Goal: Transaction & Acquisition: Book appointment/travel/reservation

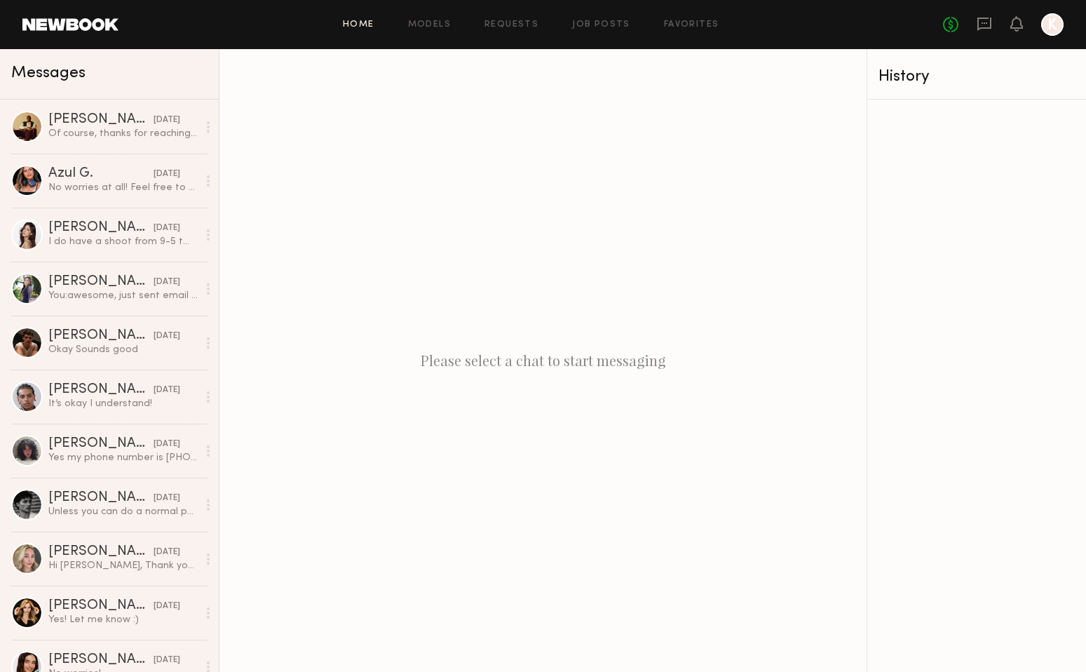
click at [362, 28] on link "Home" at bounding box center [359, 24] width 32 height 9
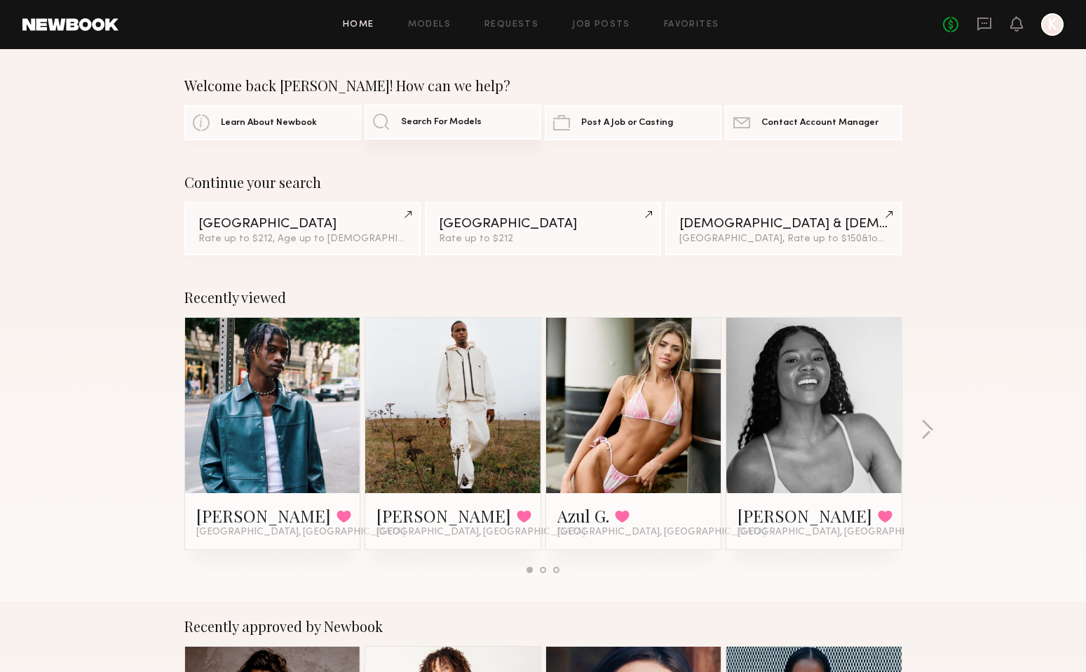
click at [414, 125] on span "Search For Models" at bounding box center [441, 122] width 81 height 9
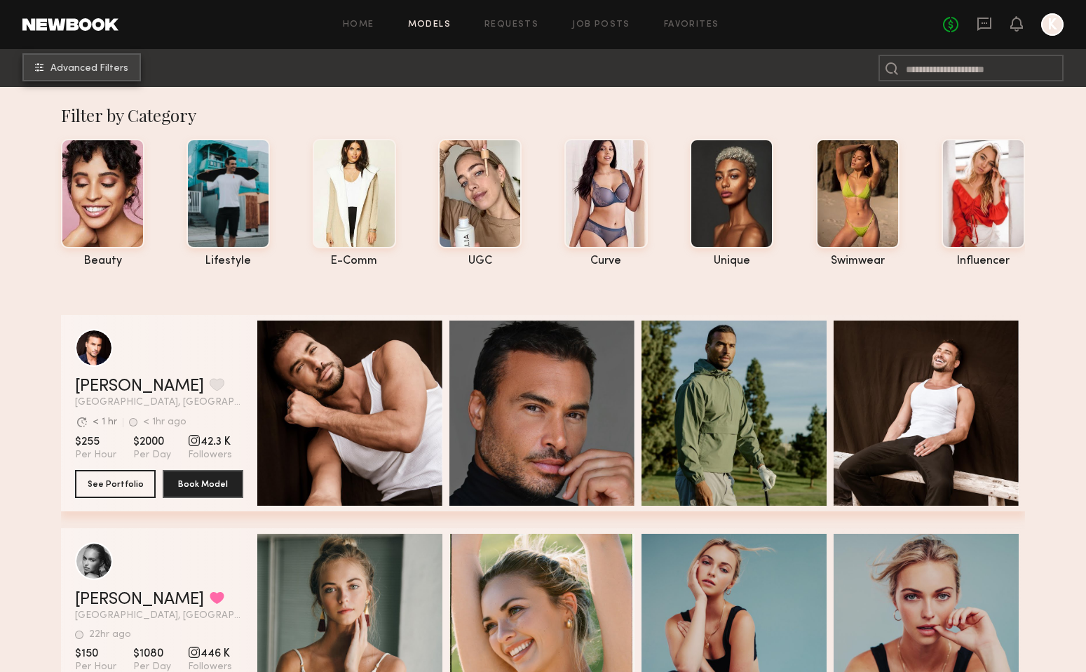
click at [116, 64] on span "Advanced Filters" at bounding box center [89, 69] width 78 height 10
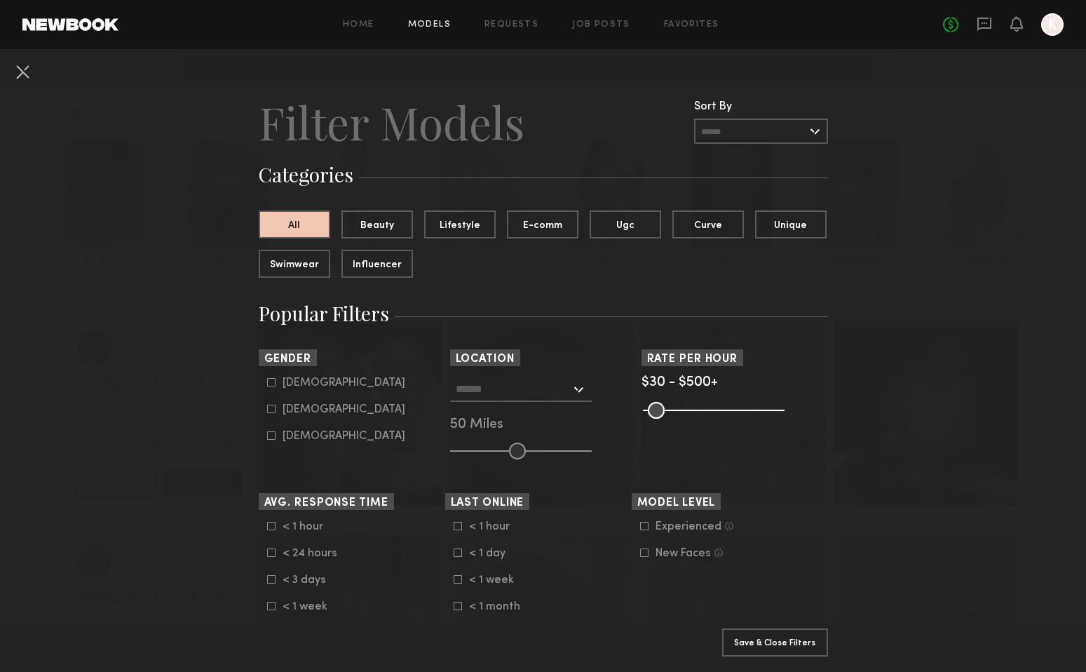
click at [544, 393] on input "text" at bounding box center [513, 388] width 115 height 24
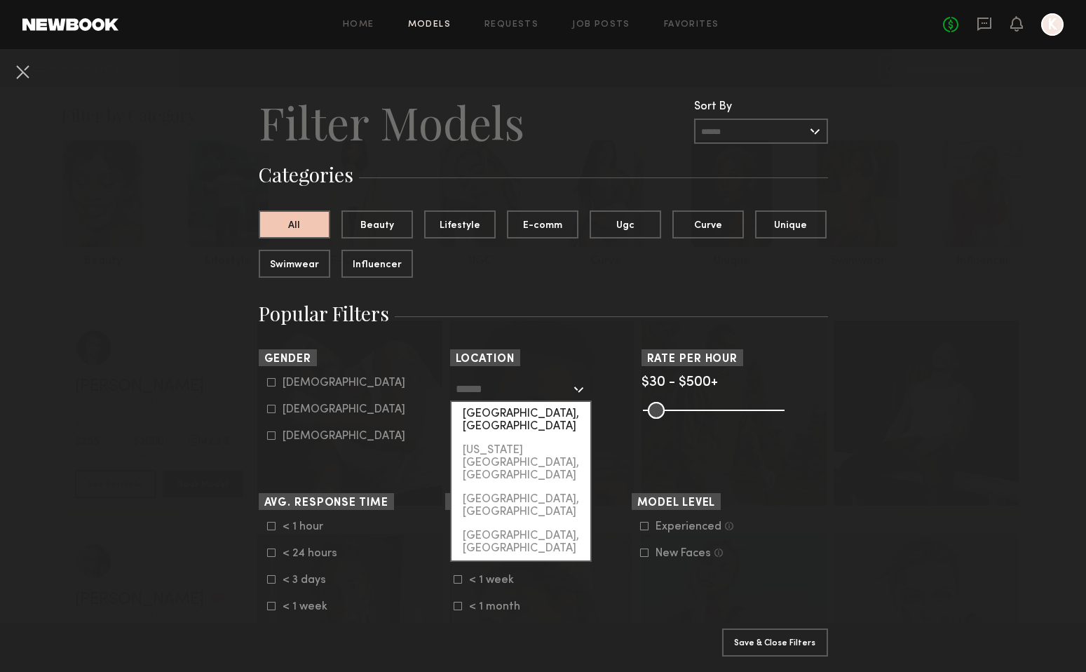
click at [524, 412] on div "Los Angeles, CA" at bounding box center [520, 420] width 139 height 36
type input "**********"
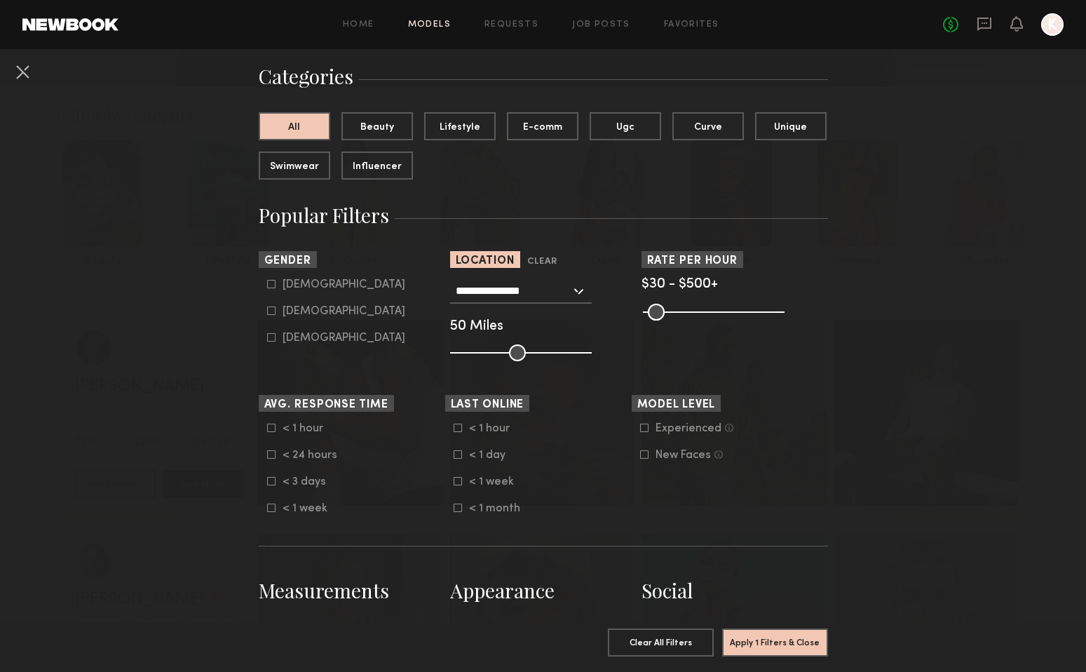
scroll to position [108, 0]
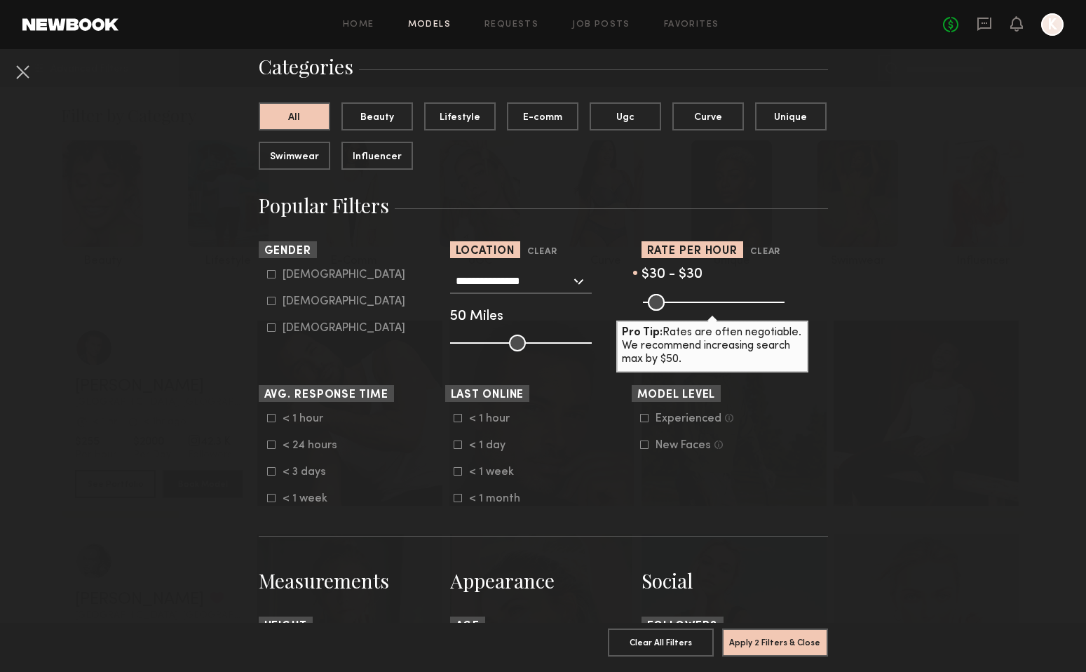
drag, startPoint x: 780, startPoint y: 301, endPoint x: 620, endPoint y: 304, distance: 159.2
type input "**"
click at [643, 304] on input "range" at bounding box center [714, 302] width 142 height 17
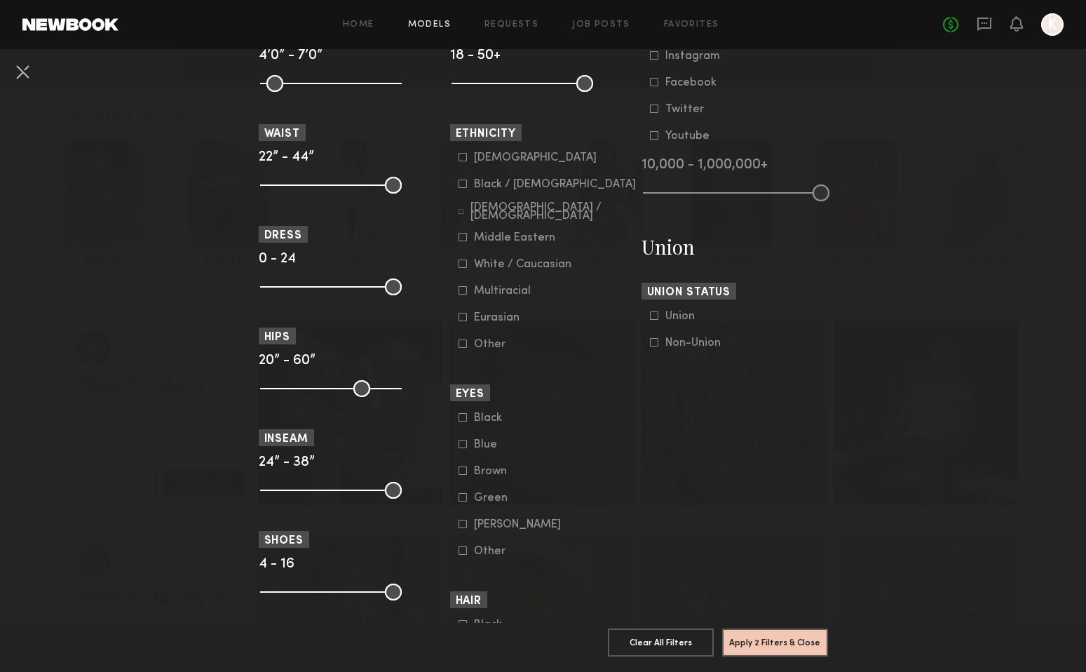
scroll to position [722, 0]
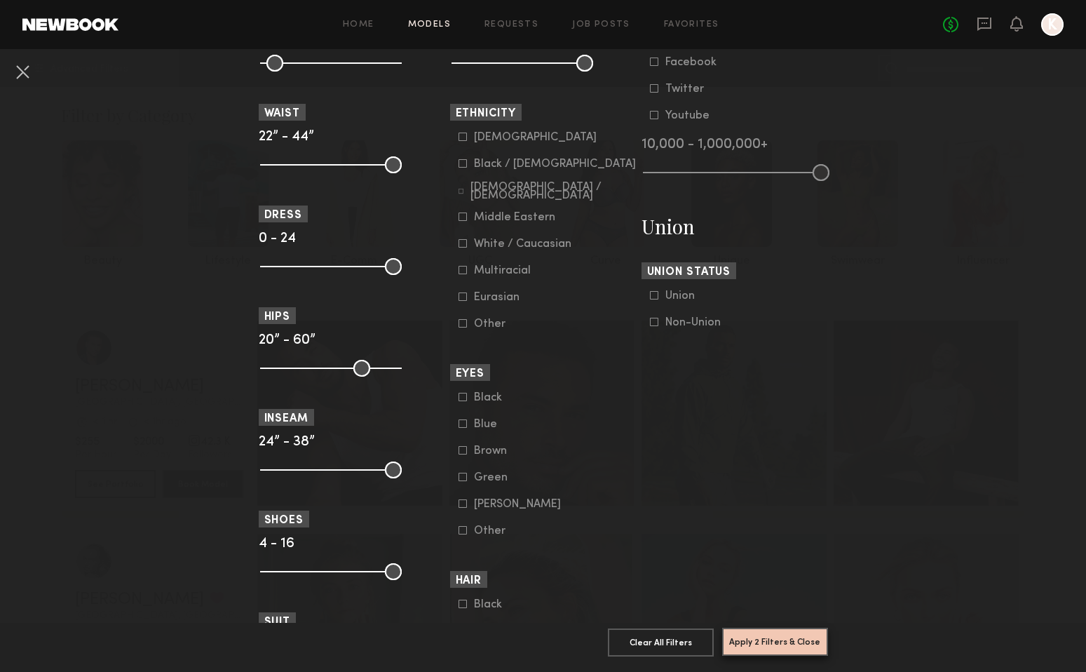
click at [766, 644] on button "Apply 2 Filters & Close" at bounding box center [775, 641] width 106 height 28
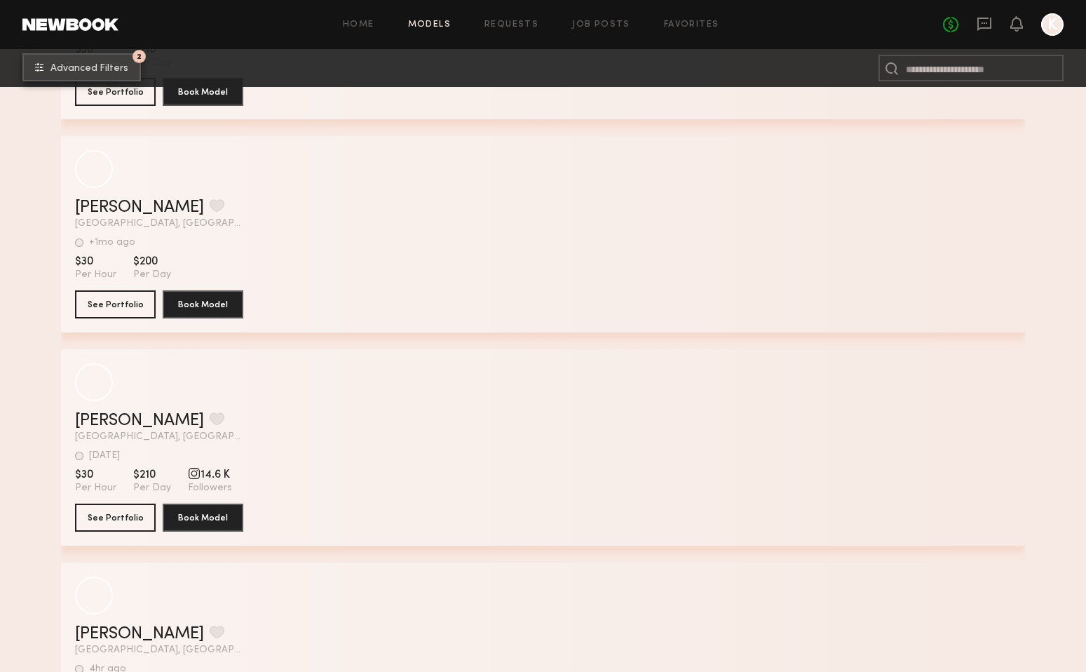
scroll to position [832, 0]
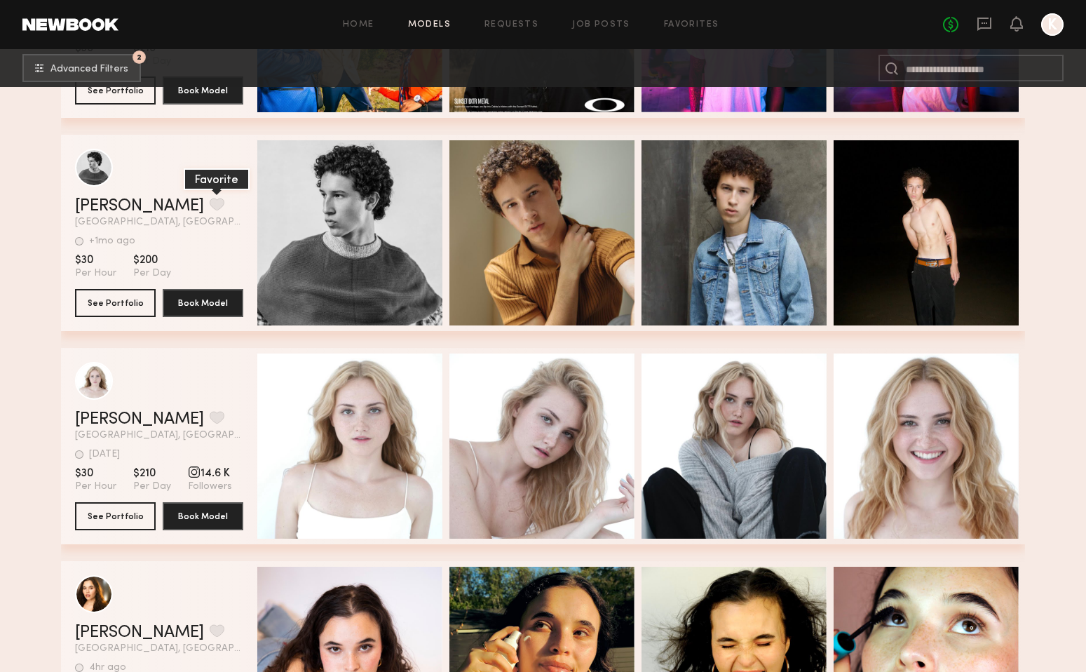
click at [210, 206] on button "grid" at bounding box center [217, 204] width 15 height 13
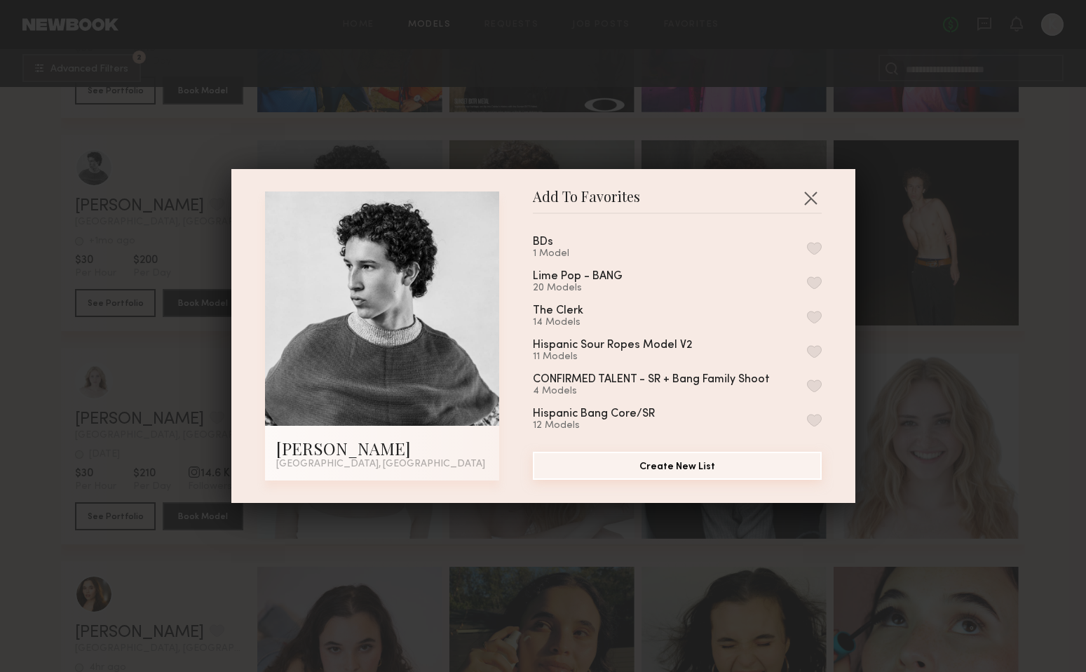
click at [680, 464] on button "Create New List" at bounding box center [677, 465] width 289 height 28
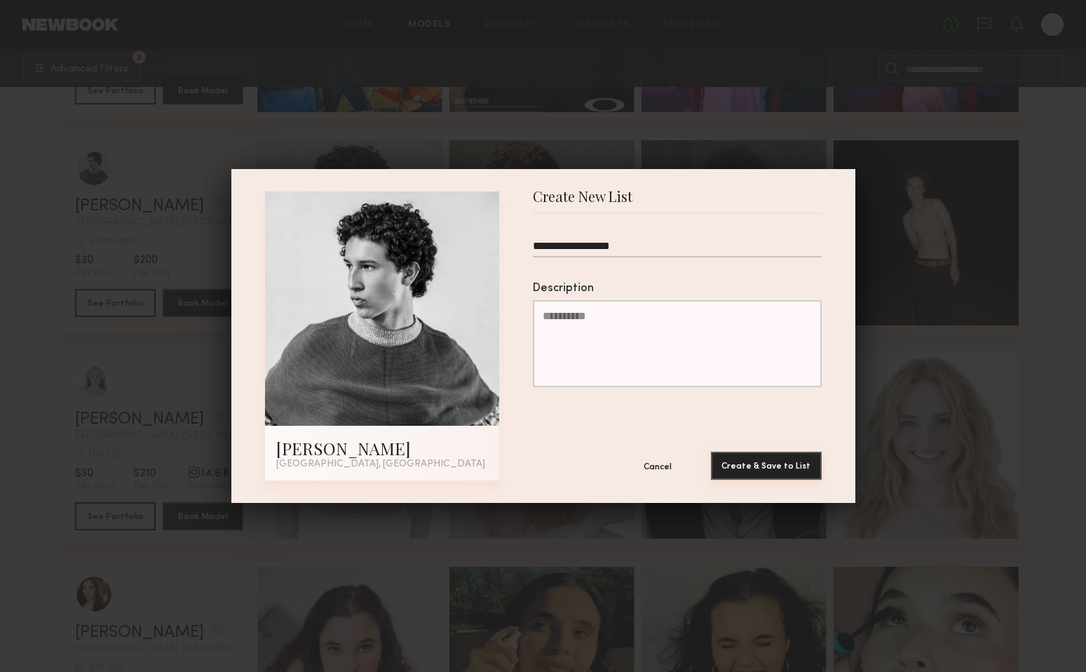
type input "**********"
click at [773, 465] on button "Create & Save to List" at bounding box center [766, 465] width 111 height 28
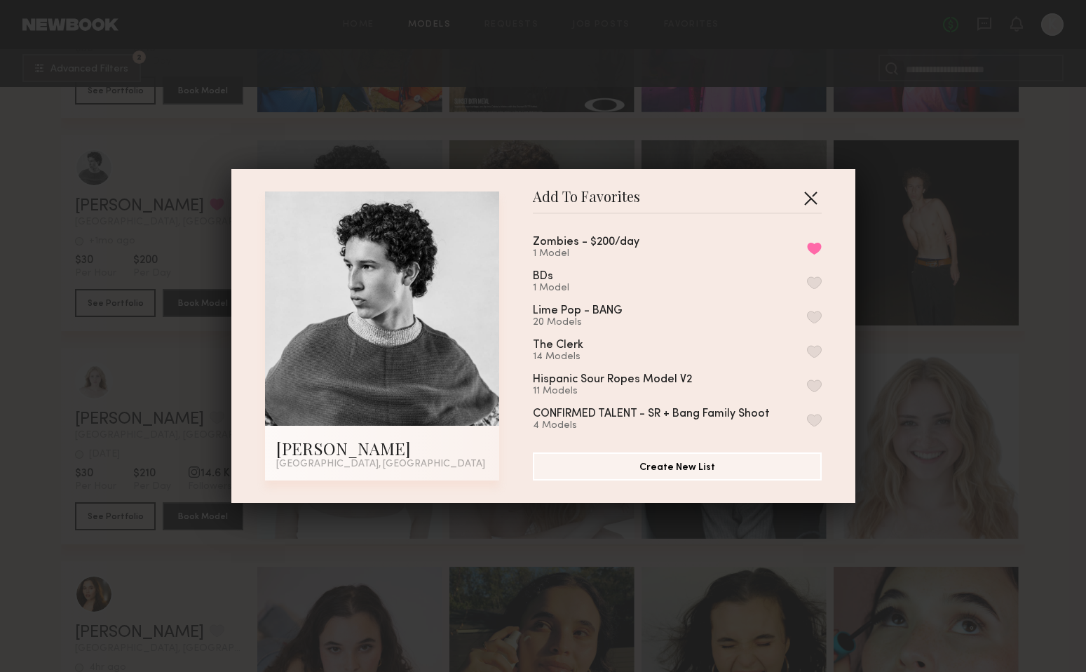
click at [808, 198] on button "button" at bounding box center [810, 197] width 22 height 22
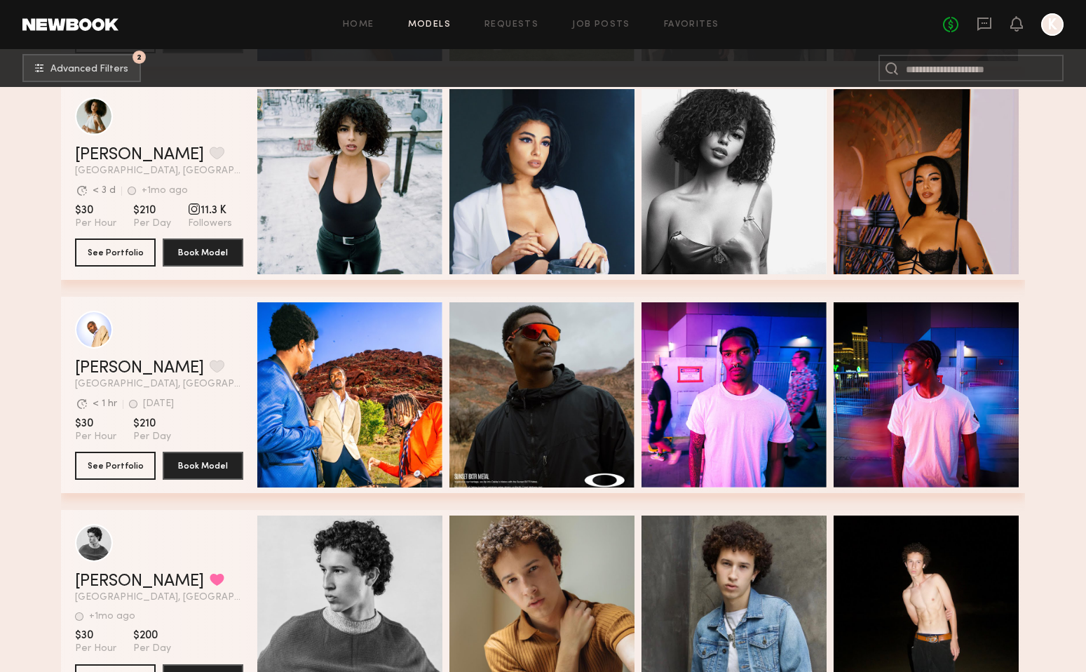
scroll to position [510, 0]
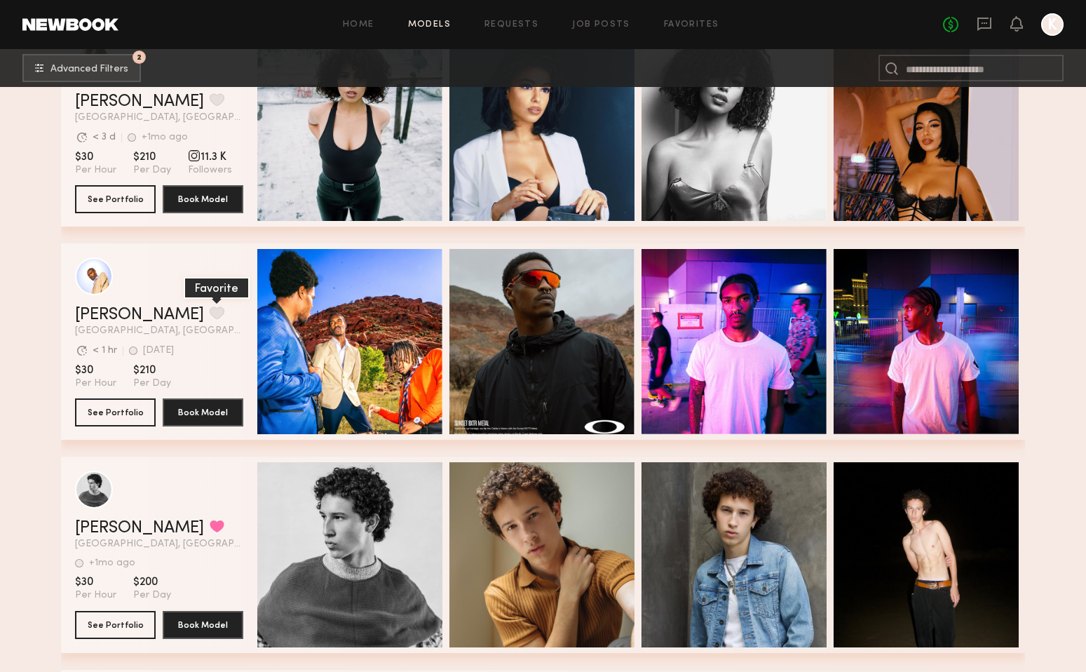
click at [210, 311] on button "grid" at bounding box center [217, 312] width 15 height 13
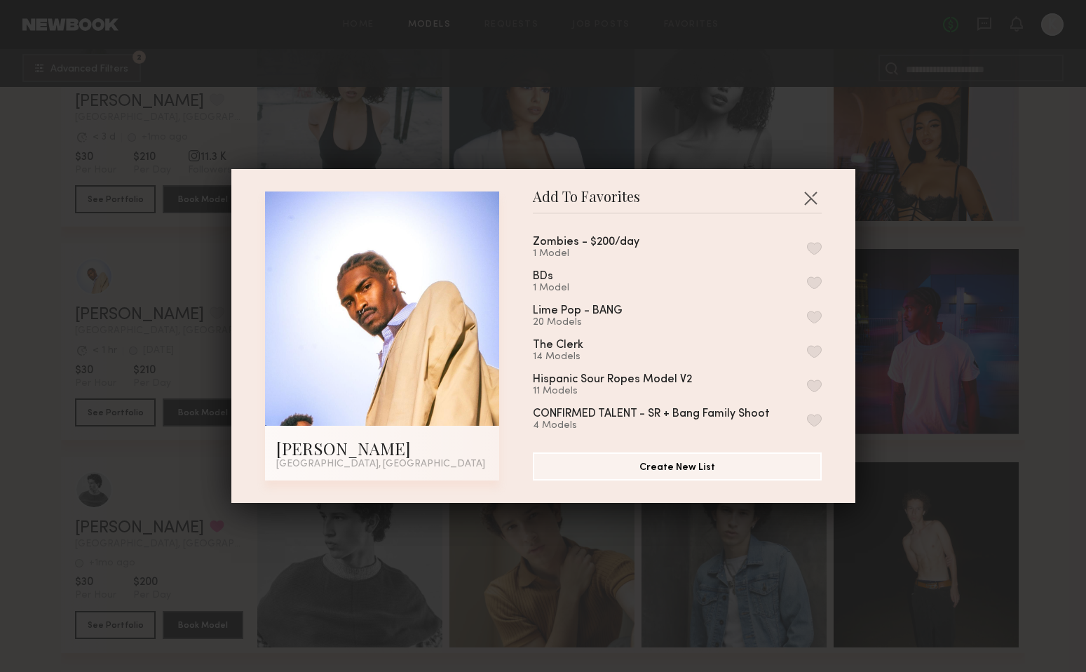
click at [815, 245] on button "button" at bounding box center [814, 248] width 15 height 13
click at [813, 193] on button "button" at bounding box center [810, 197] width 22 height 22
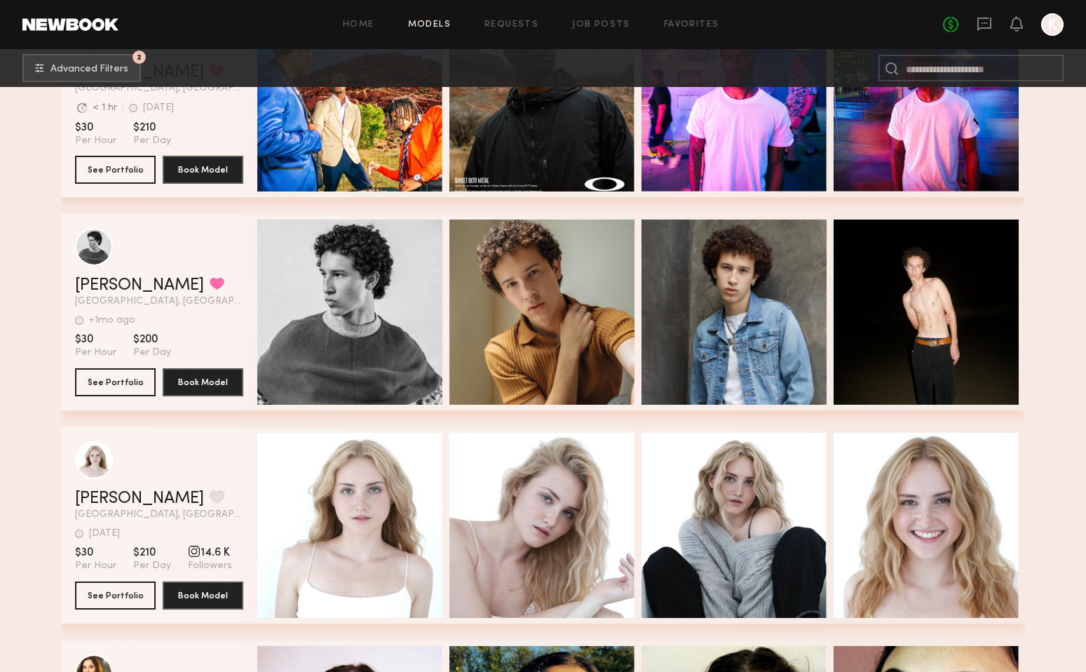
scroll to position [1052, 0]
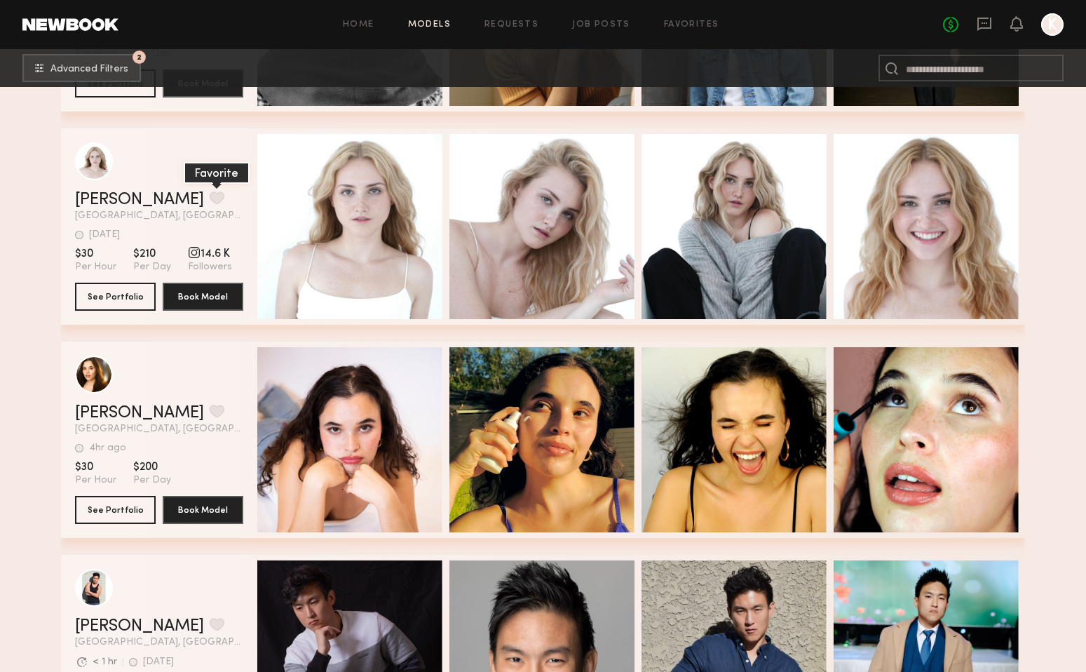
click at [210, 192] on button "grid" at bounding box center [217, 197] width 15 height 13
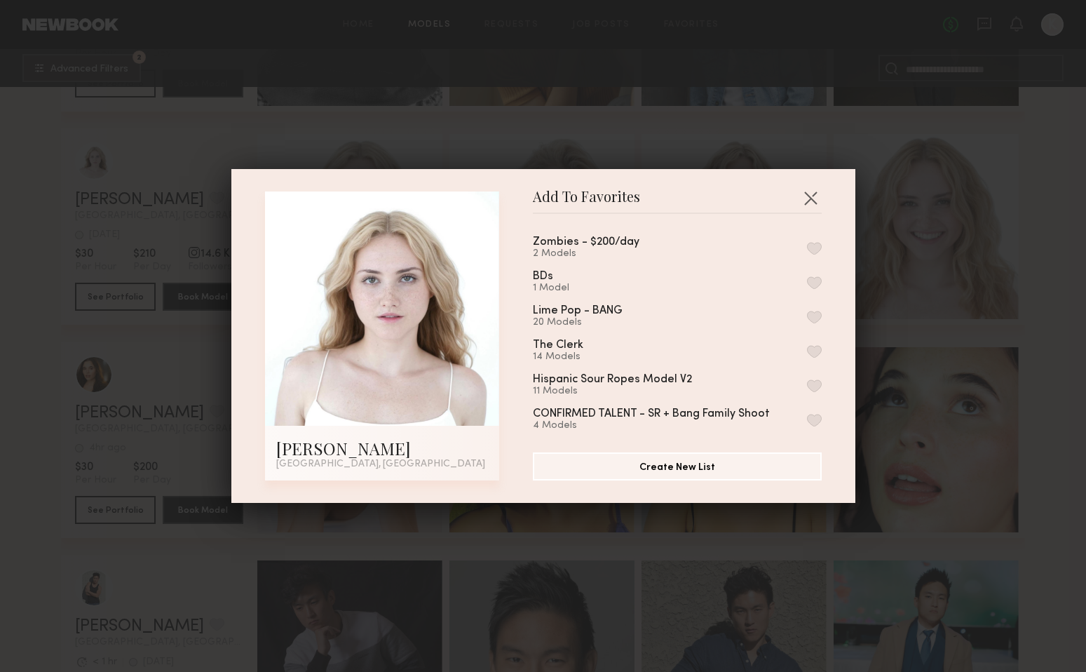
click at [808, 249] on button "button" at bounding box center [814, 248] width 15 height 13
click at [812, 196] on button "button" at bounding box center [810, 197] width 22 height 22
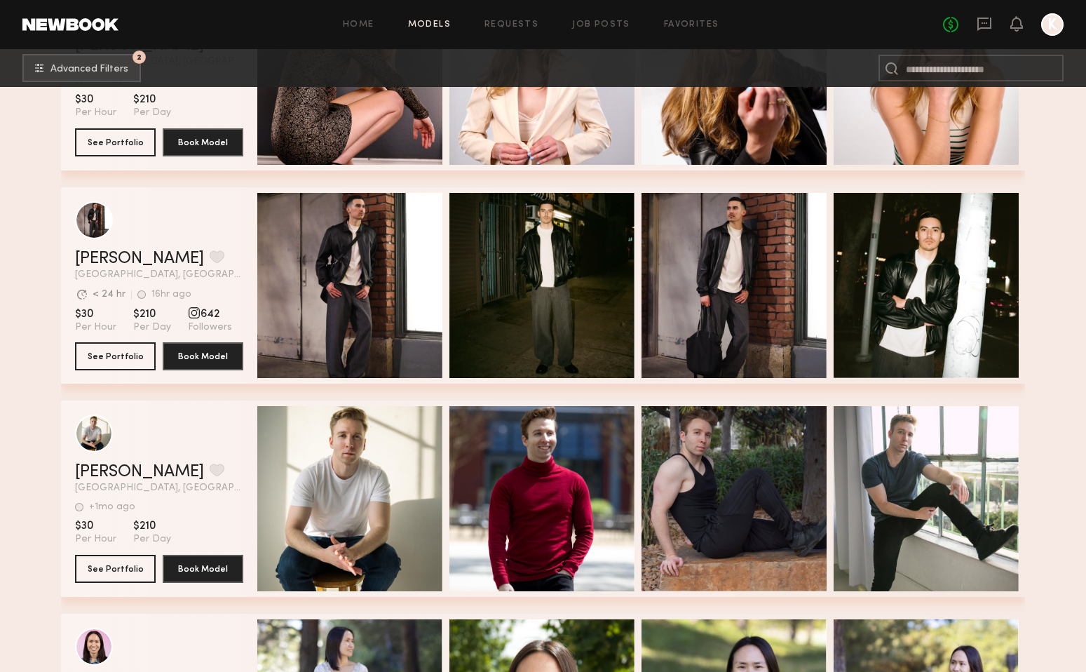
scroll to position [2060, 0]
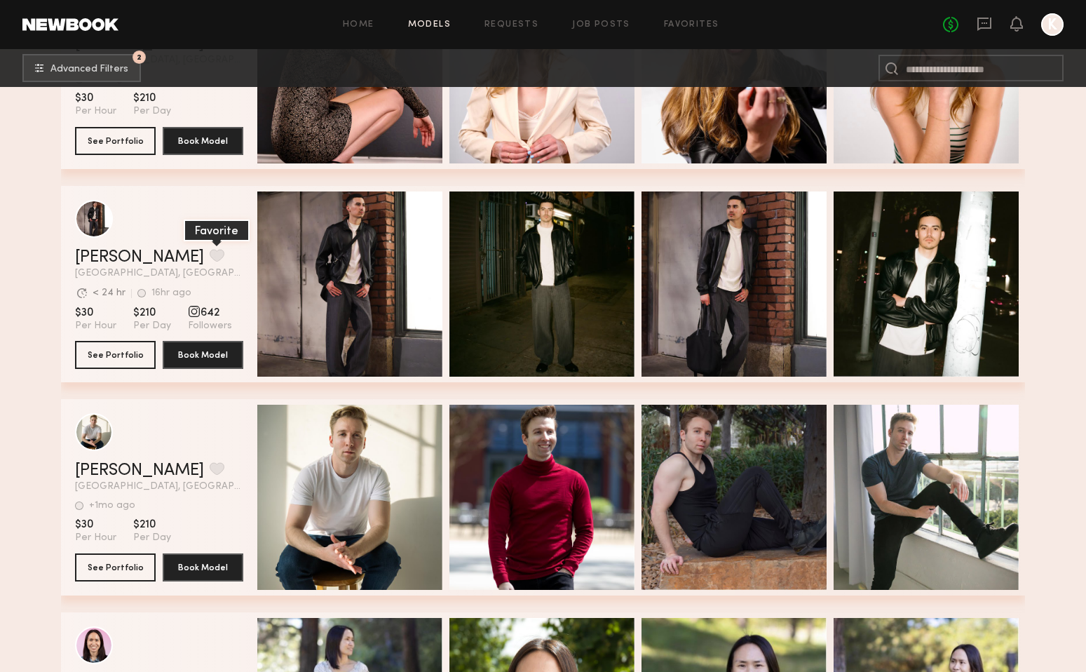
click at [210, 252] on button "grid" at bounding box center [217, 255] width 15 height 13
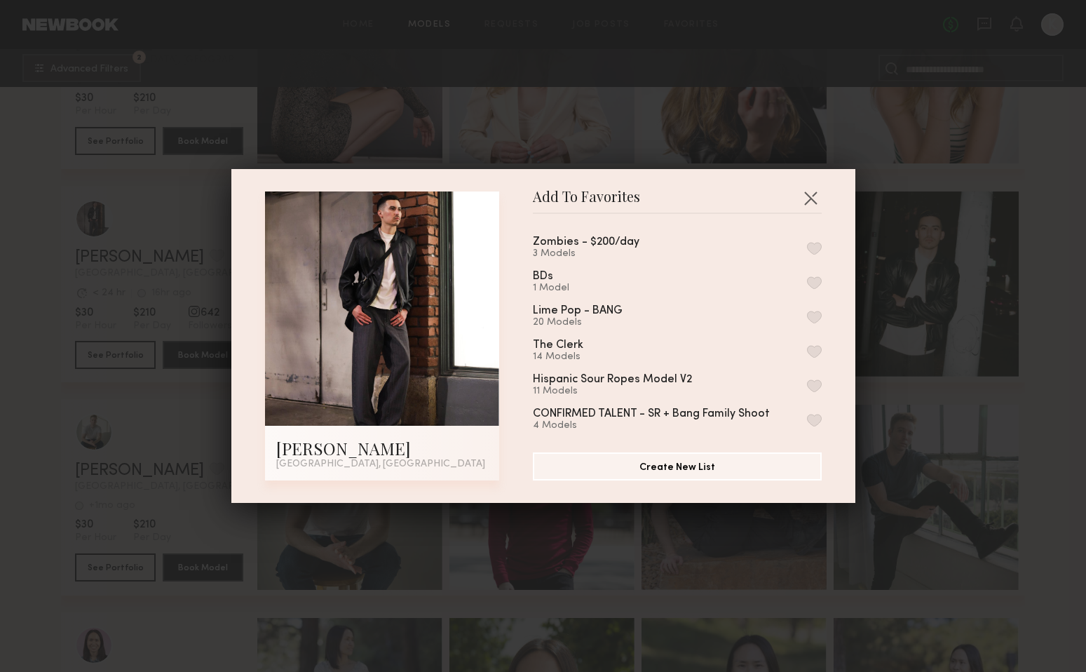
click at [820, 249] on button "button" at bounding box center [814, 248] width 15 height 13
click at [807, 186] on button "button" at bounding box center [810, 197] width 22 height 22
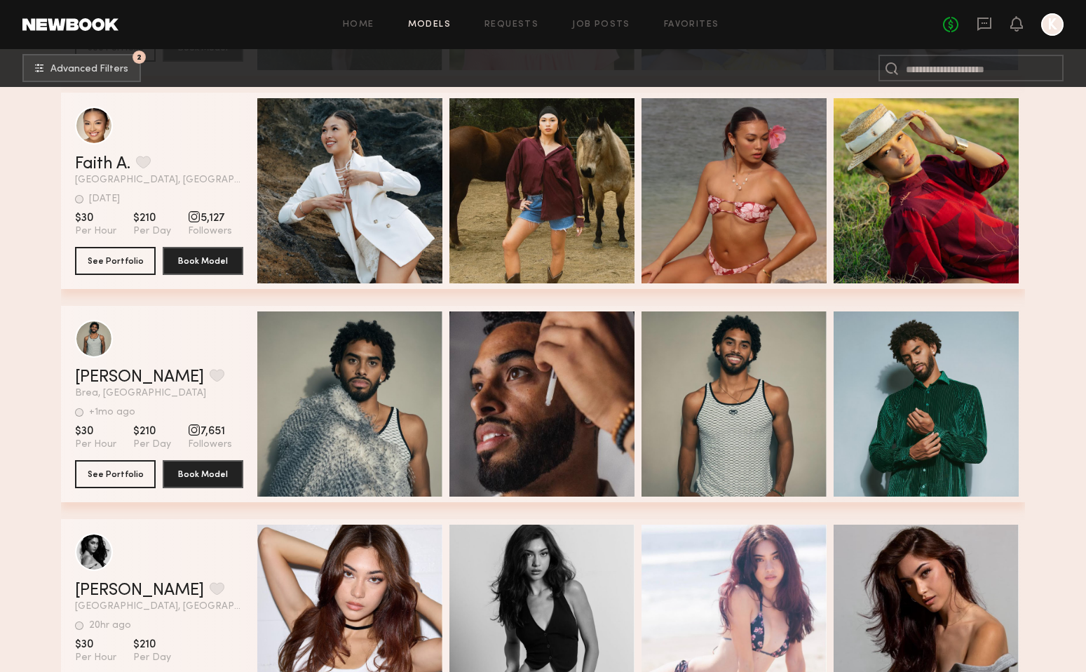
scroll to position [2798, 0]
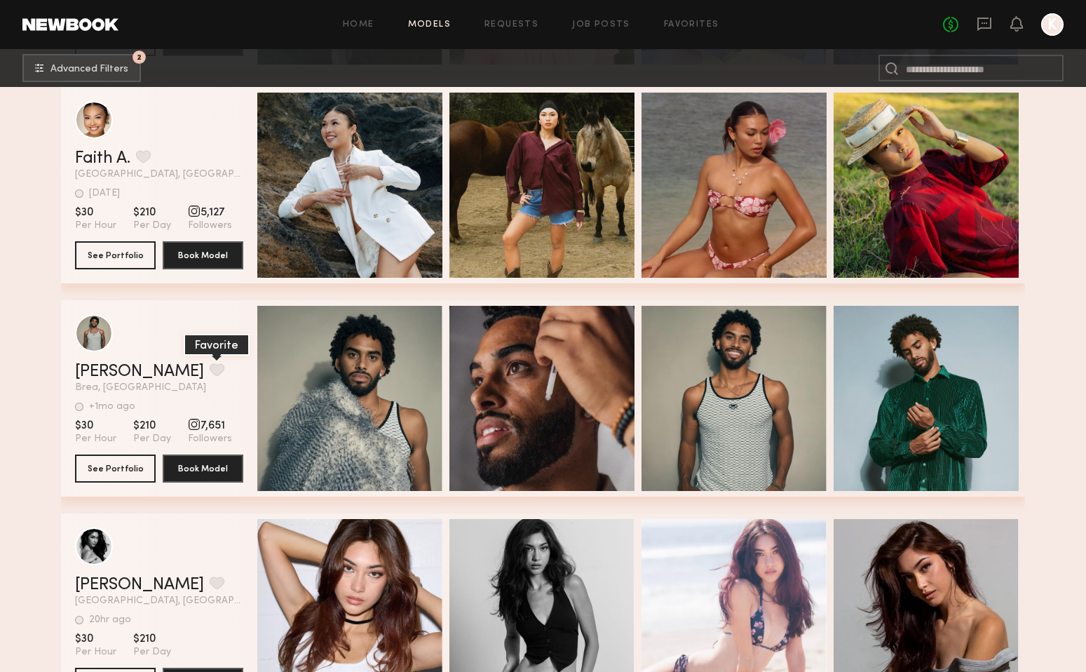
click at [210, 367] on button "grid" at bounding box center [217, 369] width 15 height 13
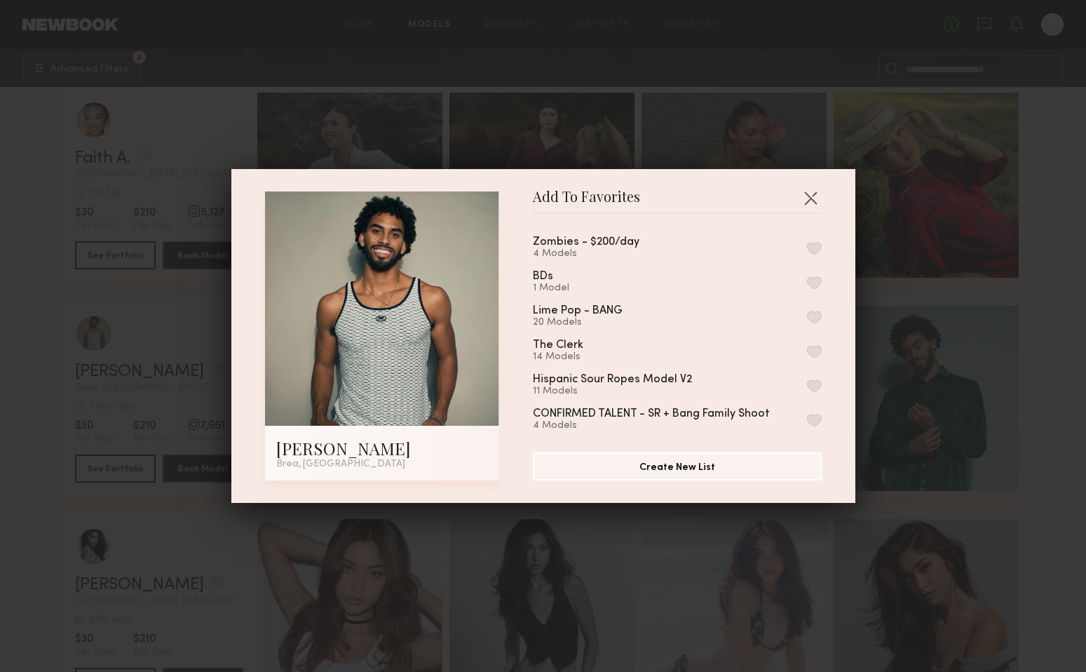
click at [809, 246] on button "button" at bounding box center [814, 248] width 15 height 13
click at [807, 194] on button "button" at bounding box center [810, 197] width 22 height 22
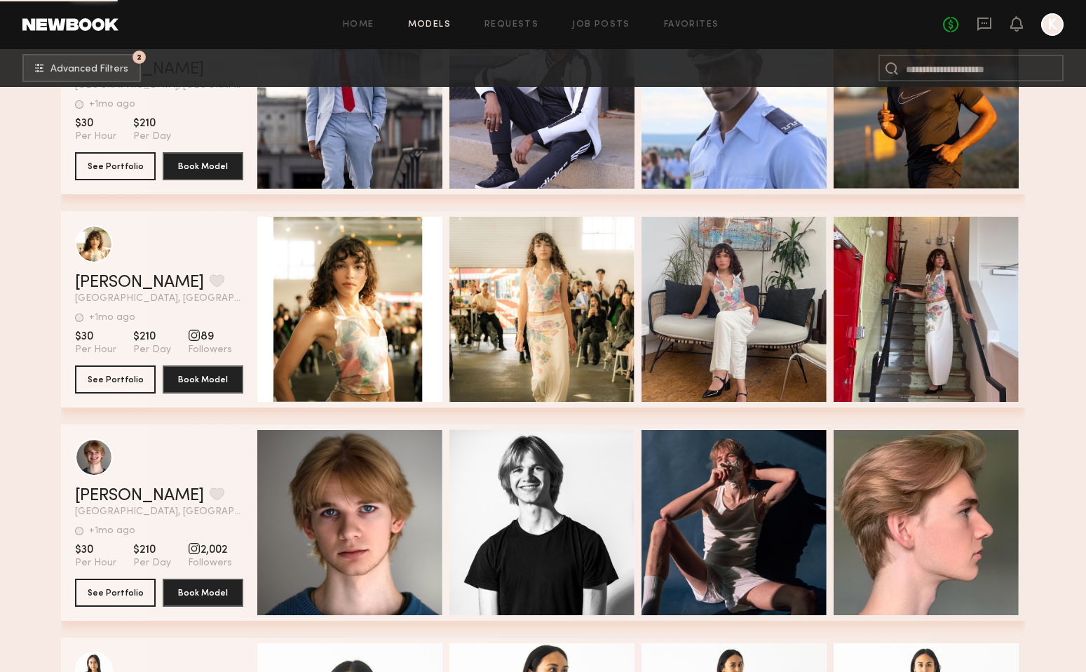
scroll to position [4180, 0]
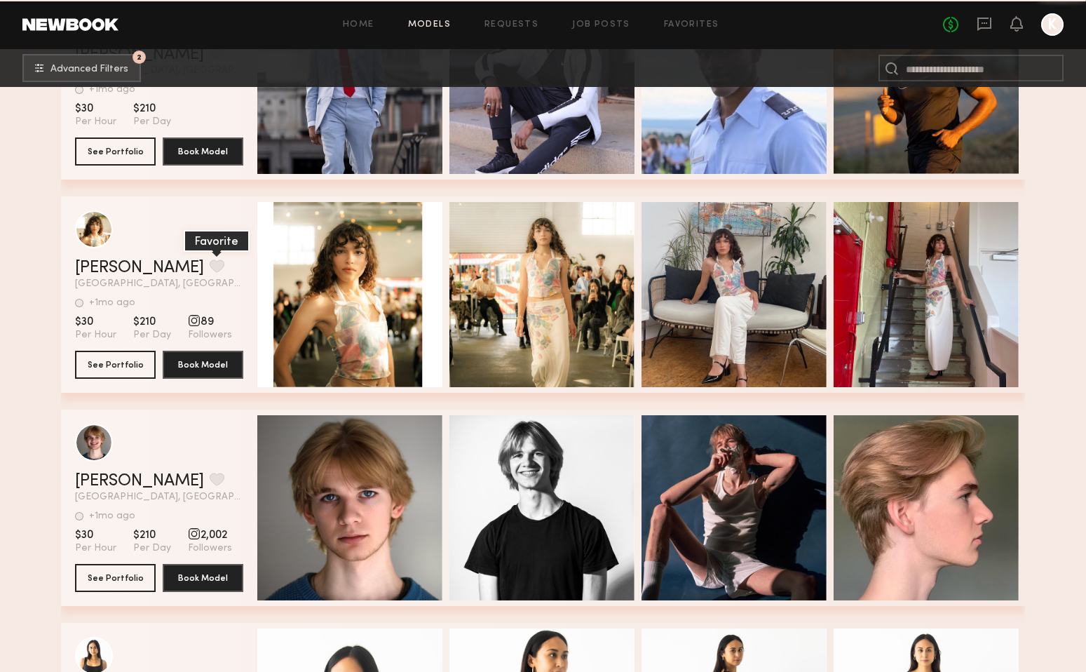
click at [210, 267] on button "grid" at bounding box center [217, 265] width 15 height 13
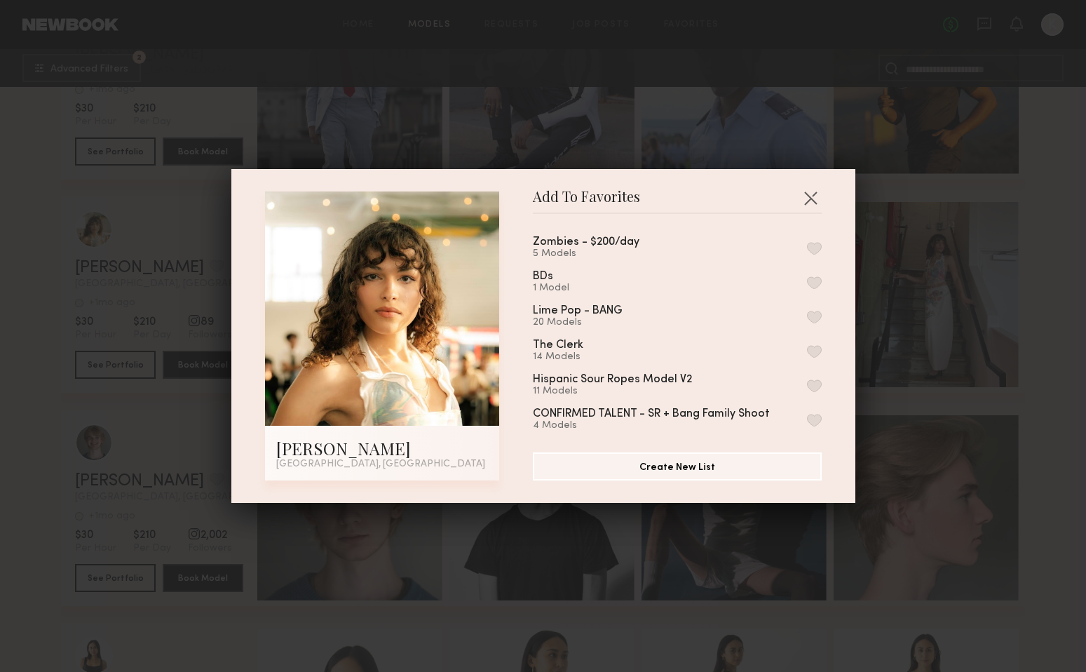
click at [808, 246] on button "button" at bounding box center [814, 248] width 15 height 13
click at [813, 199] on button "button" at bounding box center [810, 197] width 22 height 22
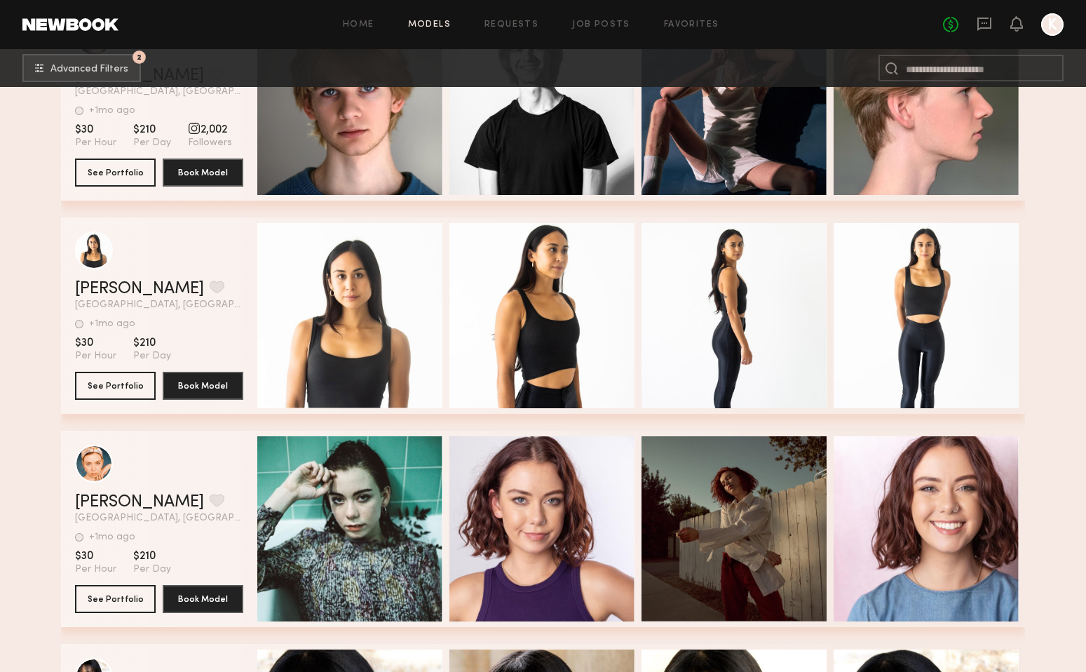
scroll to position [4604, 0]
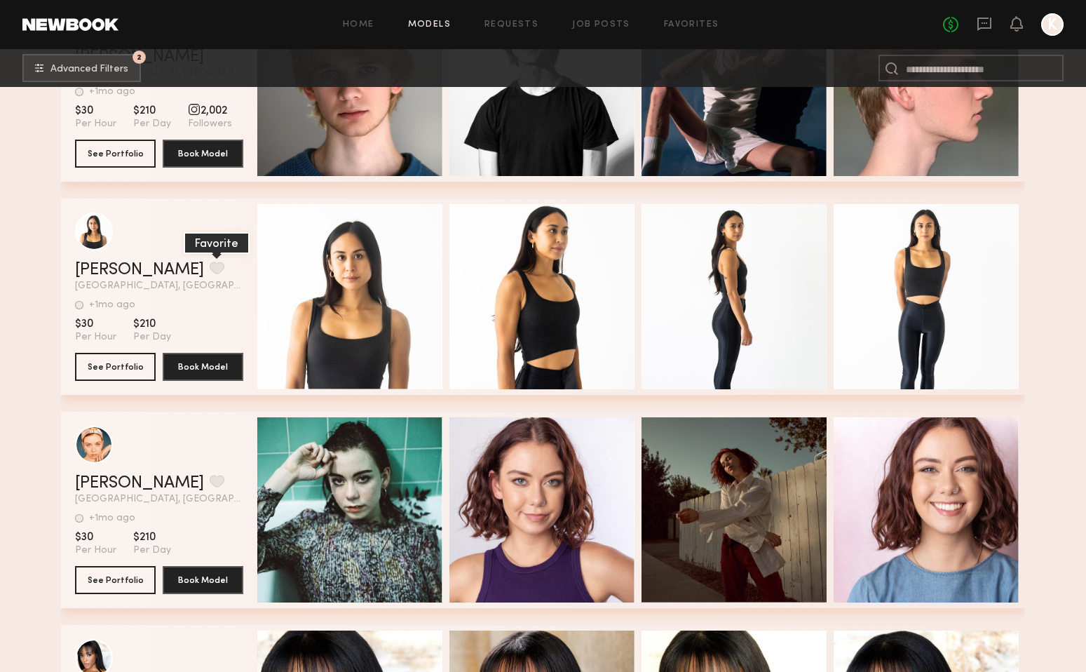
click at [210, 267] on button "grid" at bounding box center [217, 267] width 15 height 13
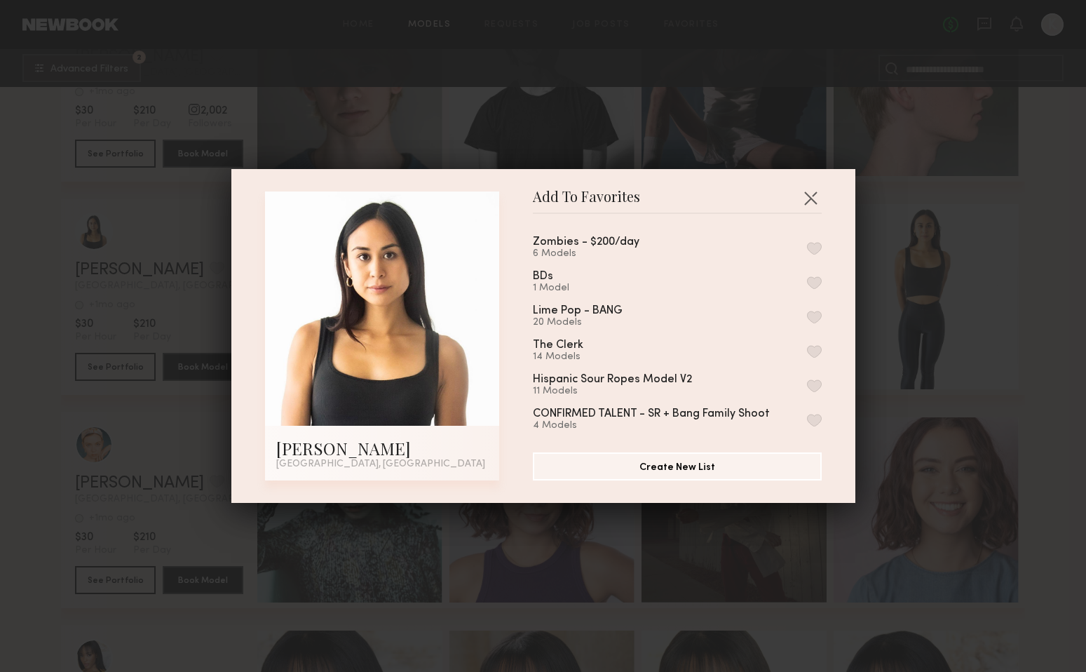
click at [808, 242] on button "button" at bounding box center [814, 248] width 15 height 13
click at [811, 200] on button "button" at bounding box center [810, 197] width 22 height 22
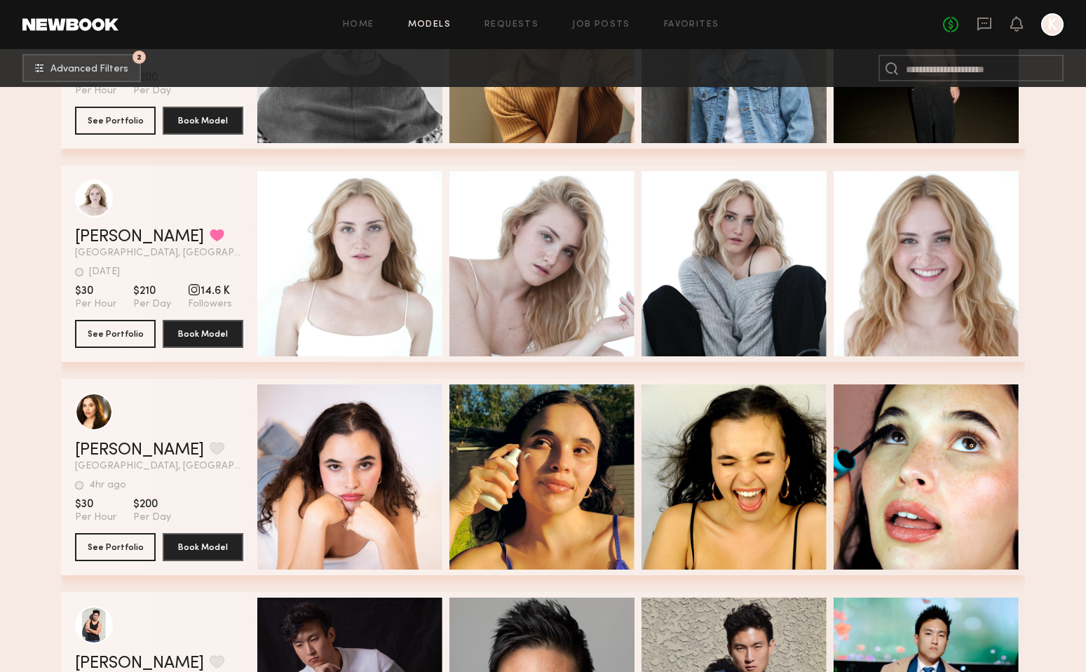
scroll to position [0, 0]
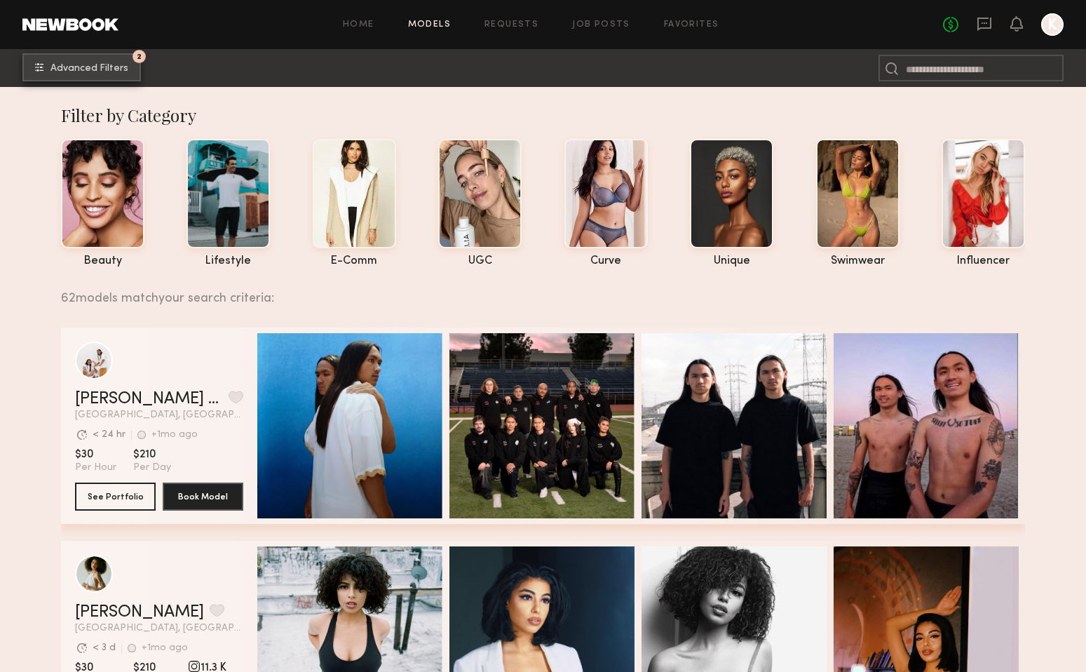
click at [103, 64] on span "Advanced Filters" at bounding box center [89, 69] width 78 height 10
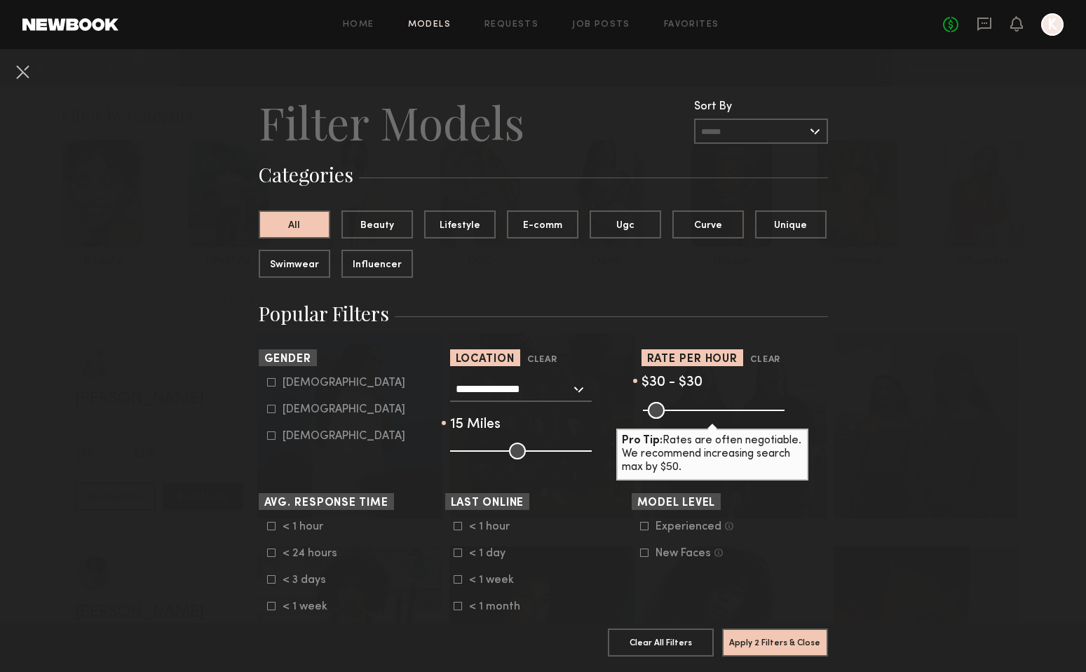
drag, startPoint x: 515, startPoint y: 450, endPoint x: 470, endPoint y: 449, distance: 44.9
type input "**"
click at [469, 449] on input "range" at bounding box center [521, 450] width 142 height 17
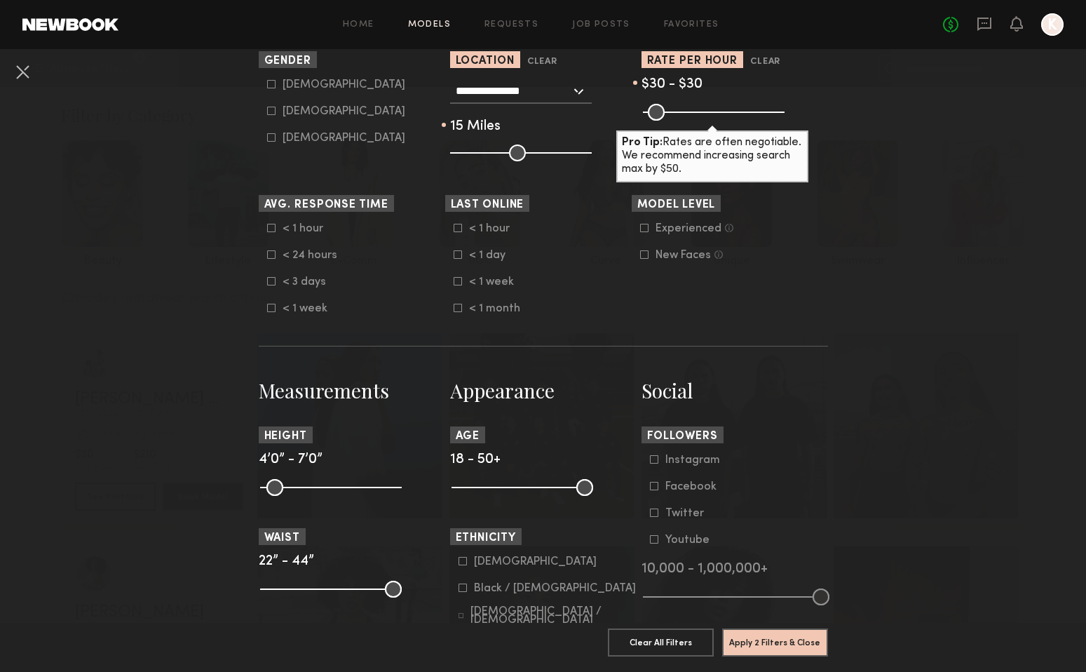
scroll to position [311, 0]
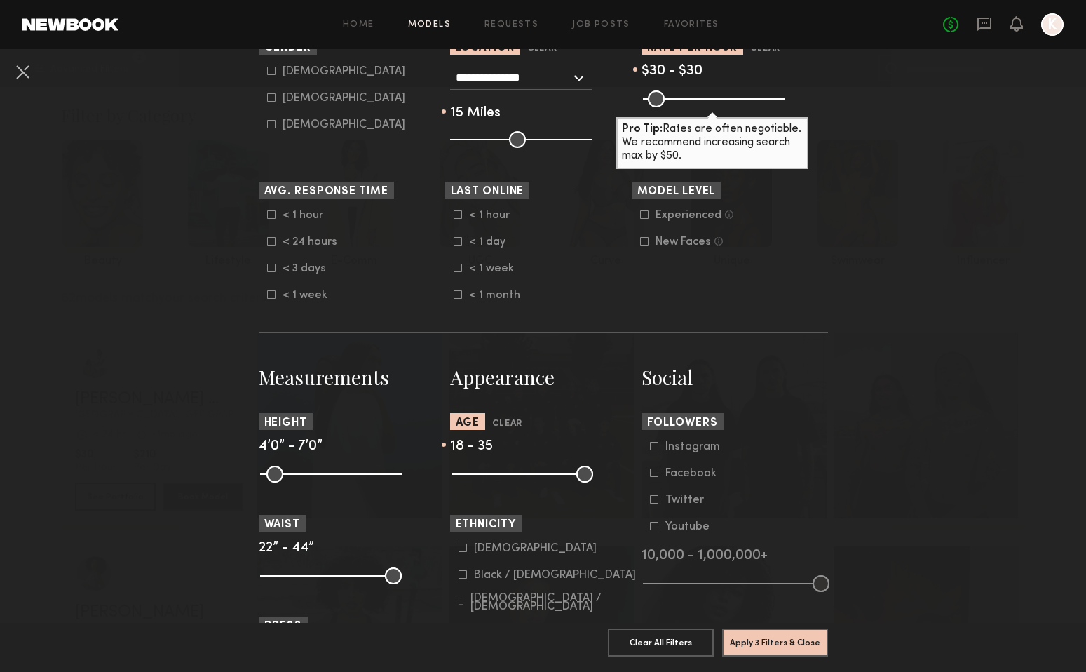
drag, startPoint x: 586, startPoint y: 473, endPoint x: 524, endPoint y: 475, distance: 61.7
click at [524, 475] on input "range" at bounding box center [522, 473] width 142 height 17
drag, startPoint x: 526, startPoint y: 472, endPoint x: 507, endPoint y: 468, distance: 19.3
type input "**"
click at [507, 468] on input "range" at bounding box center [522, 473] width 142 height 17
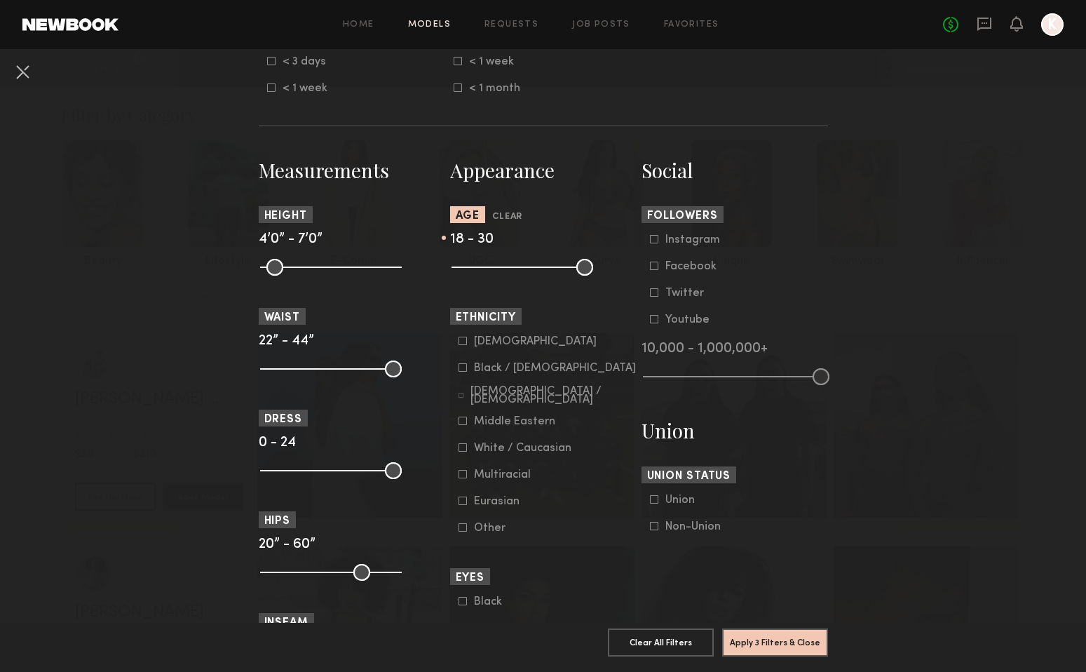
scroll to position [512, 0]
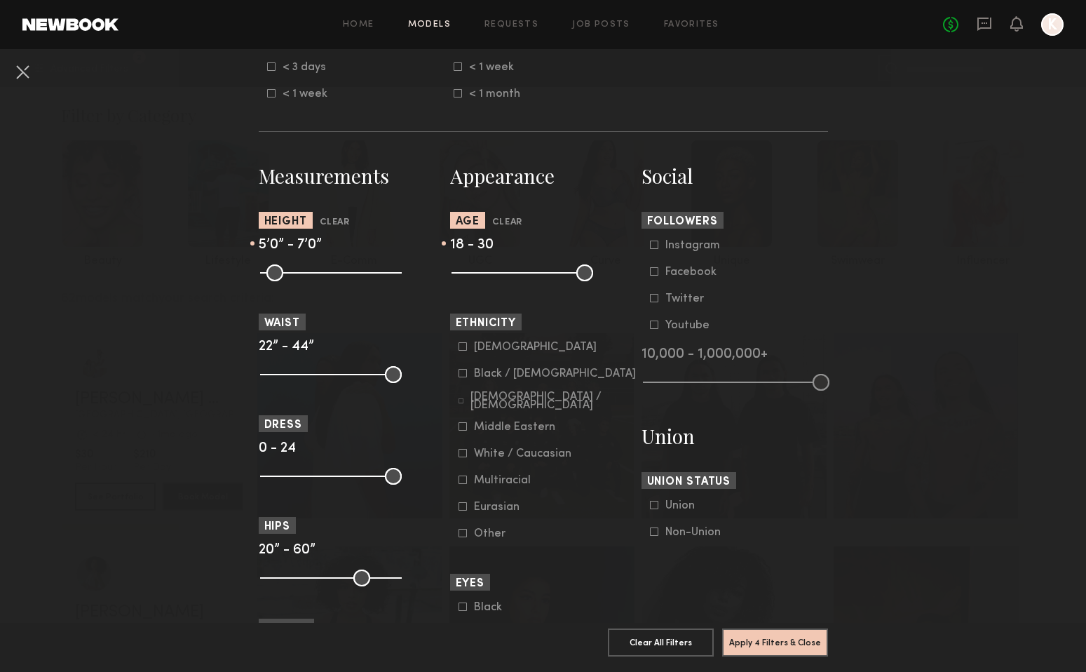
drag, startPoint x: 264, startPoint y: 273, endPoint x: 308, endPoint y: 279, distance: 45.3
type input "**"
click at [308, 279] on input "range" at bounding box center [331, 272] width 142 height 17
drag, startPoint x: 389, startPoint y: 271, endPoint x: 352, endPoint y: 273, distance: 37.2
type input "**"
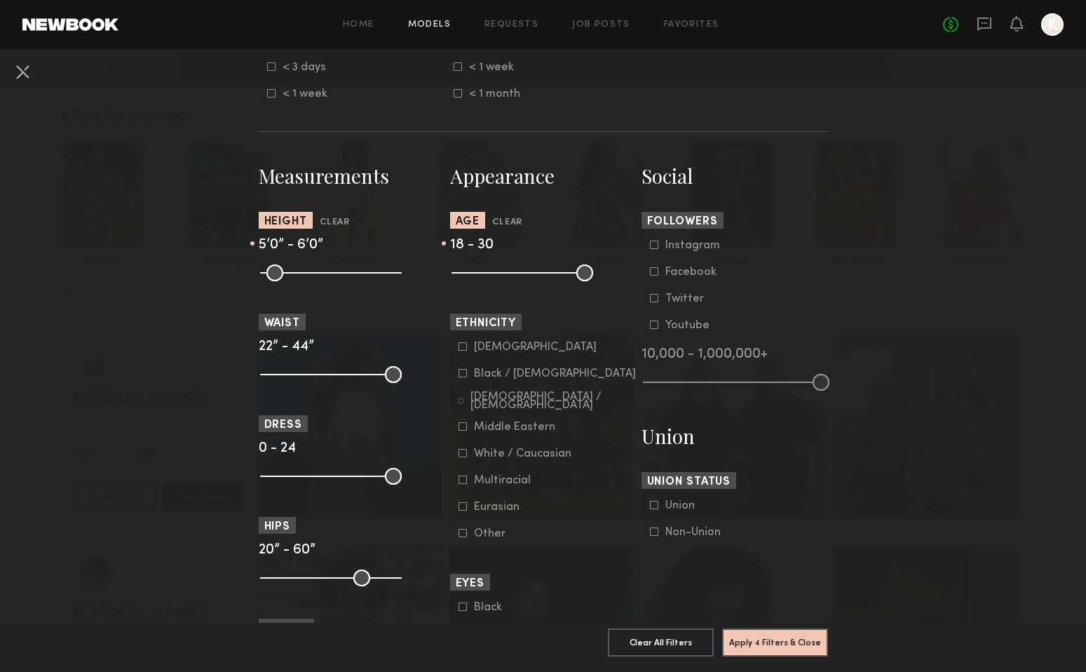
click at [352, 273] on input "range" at bounding box center [331, 272] width 142 height 17
click at [770, 646] on button "Apply 4 Filters & Close" at bounding box center [775, 641] width 106 height 28
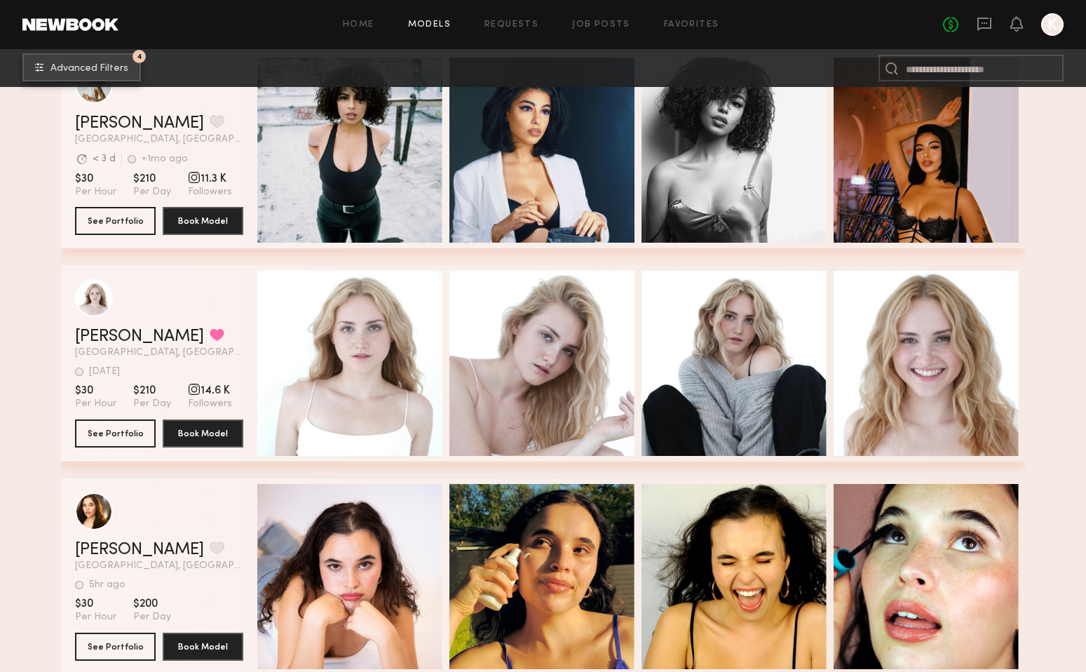
scroll to position [498, 0]
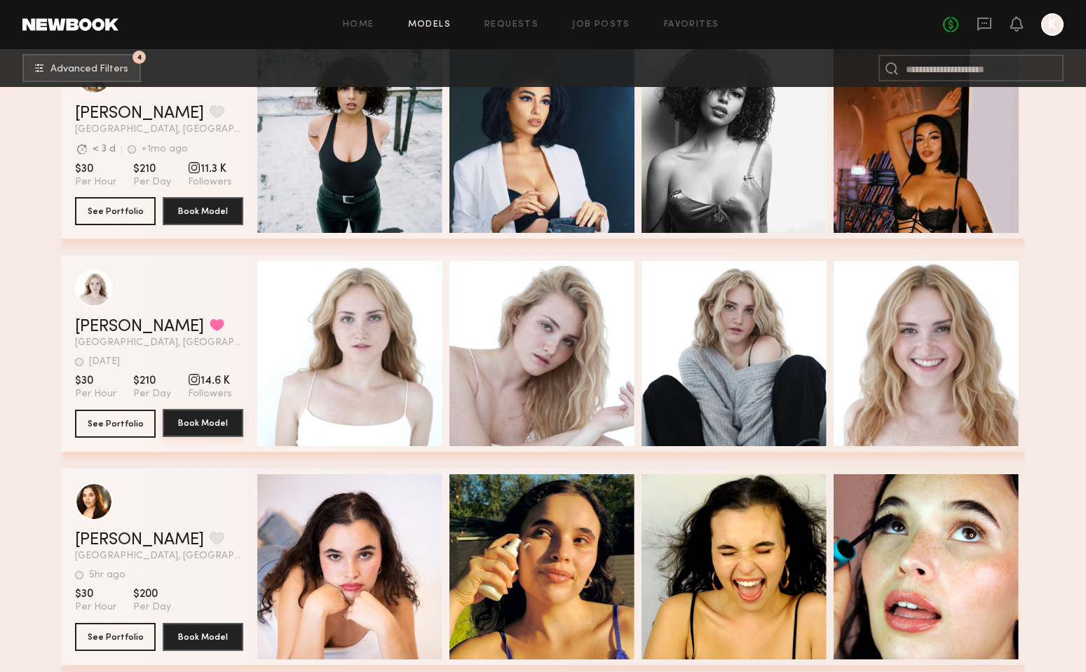
click at [203, 426] on button "Book Model" at bounding box center [203, 423] width 81 height 28
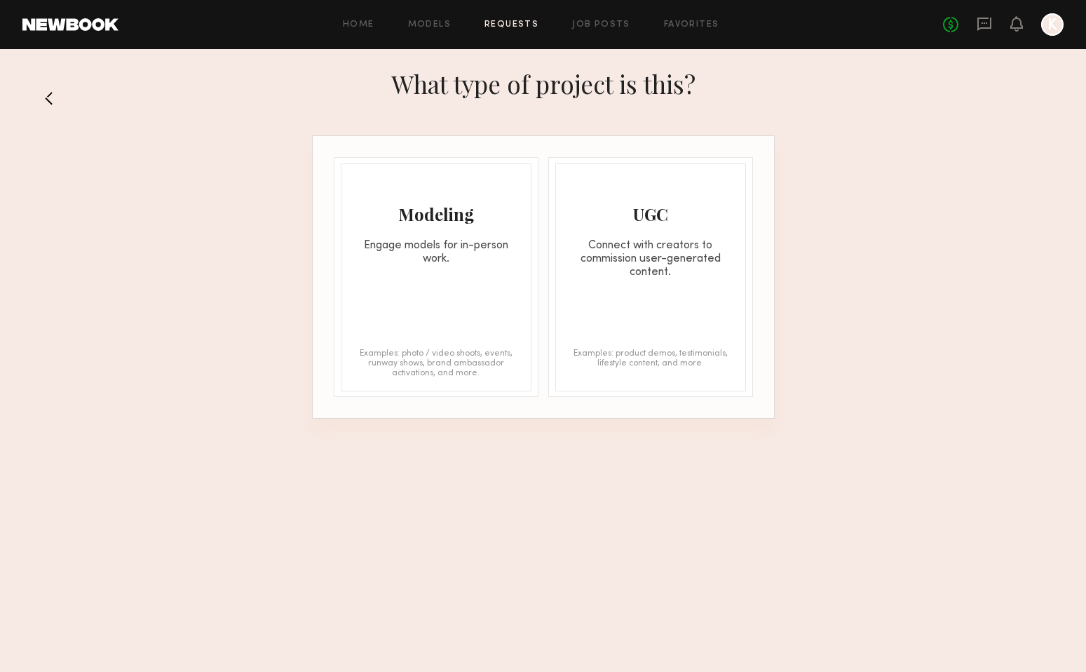
click at [449, 306] on div "Modeling Engage models for in-person work. Examples: photo / video shoots, even…" at bounding box center [436, 277] width 191 height 228
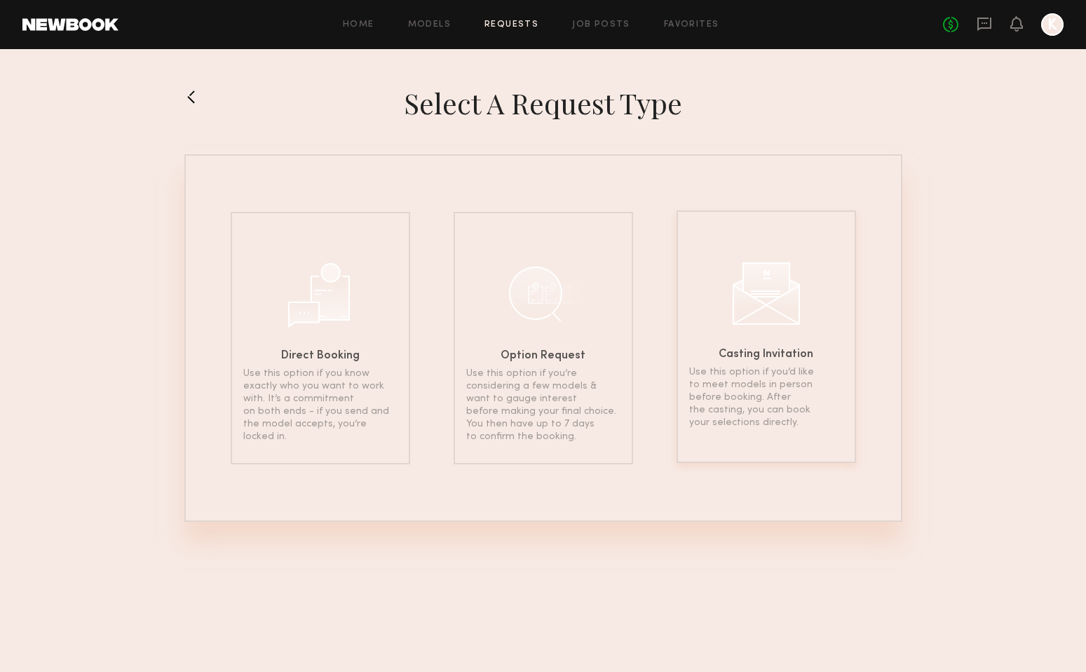
click at [761, 365] on div "Casting Invitation Use this option if you’d like to meet models in person befor…" at bounding box center [766, 336] width 179 height 252
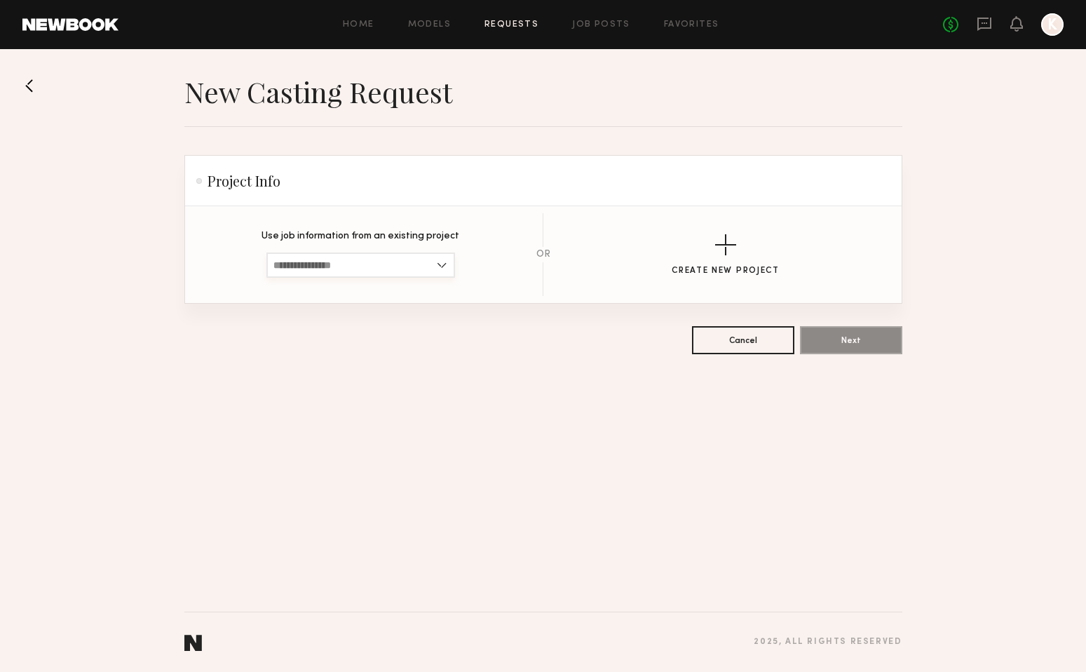
click at [435, 264] on input at bounding box center [360, 264] width 189 height 25
click at [366, 291] on span "No Past Projects Exist" at bounding box center [323, 289] width 100 height 10
click at [437, 114] on section "New Casting Request Project Info Use job information from an existing project N…" at bounding box center [543, 214] width 718 height 280
click at [28, 88] on button at bounding box center [33, 85] width 22 height 22
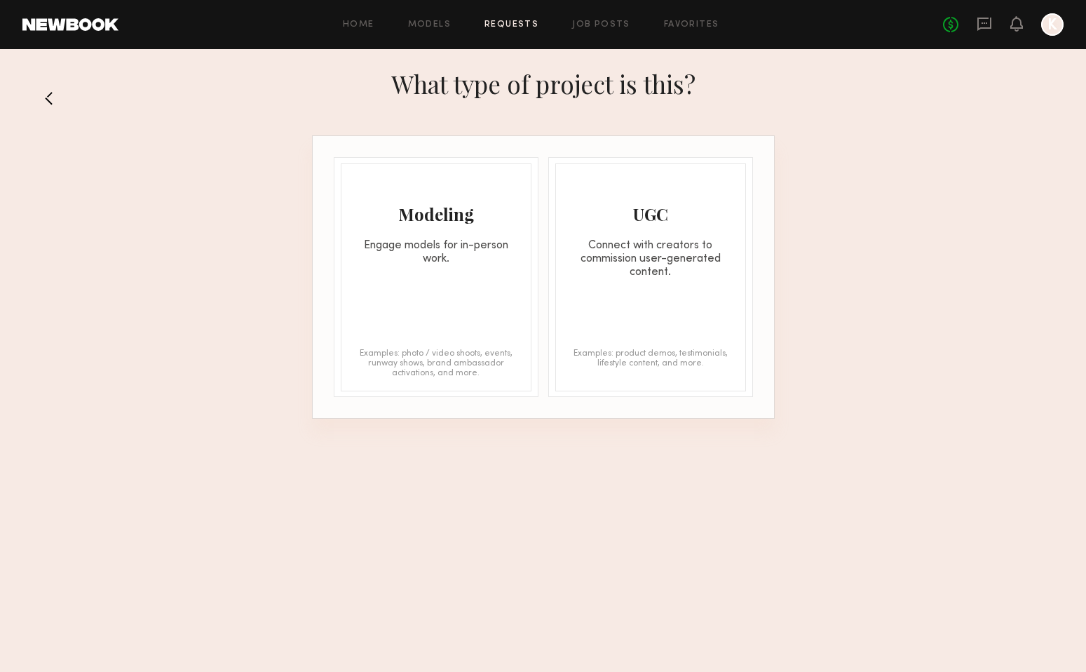
click at [445, 322] on div "Modeling Engage models for in-person work. Examples: photo / video shoots, even…" at bounding box center [436, 277] width 191 height 228
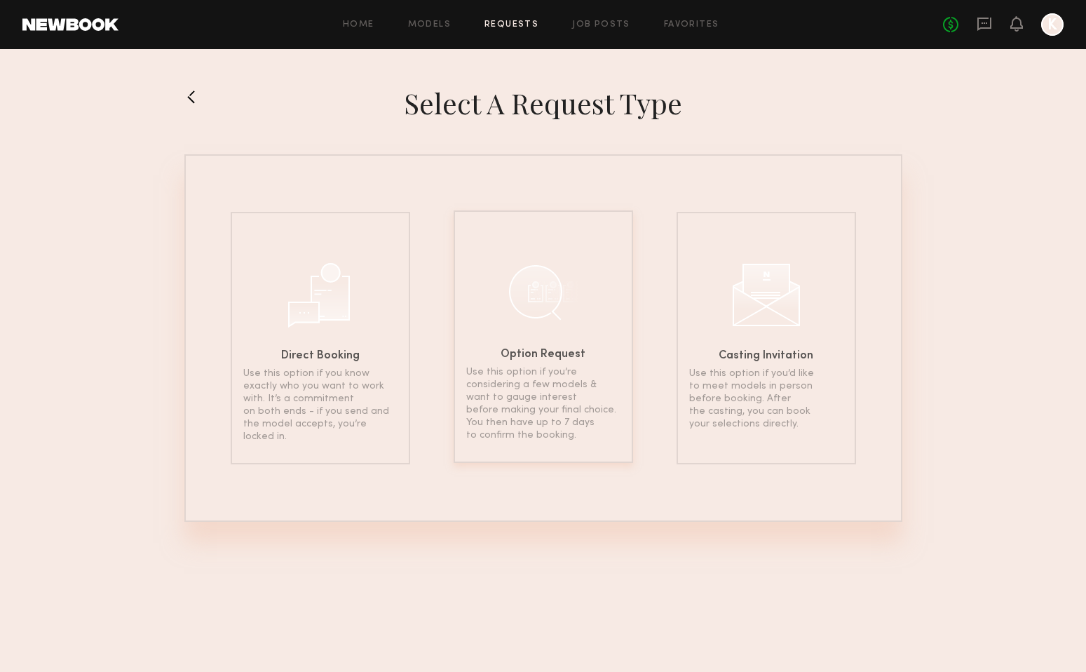
click at [514, 412] on p "Use this option if you’re considering a few models & want to gauge interest bef…" at bounding box center [543, 404] width 154 height 76
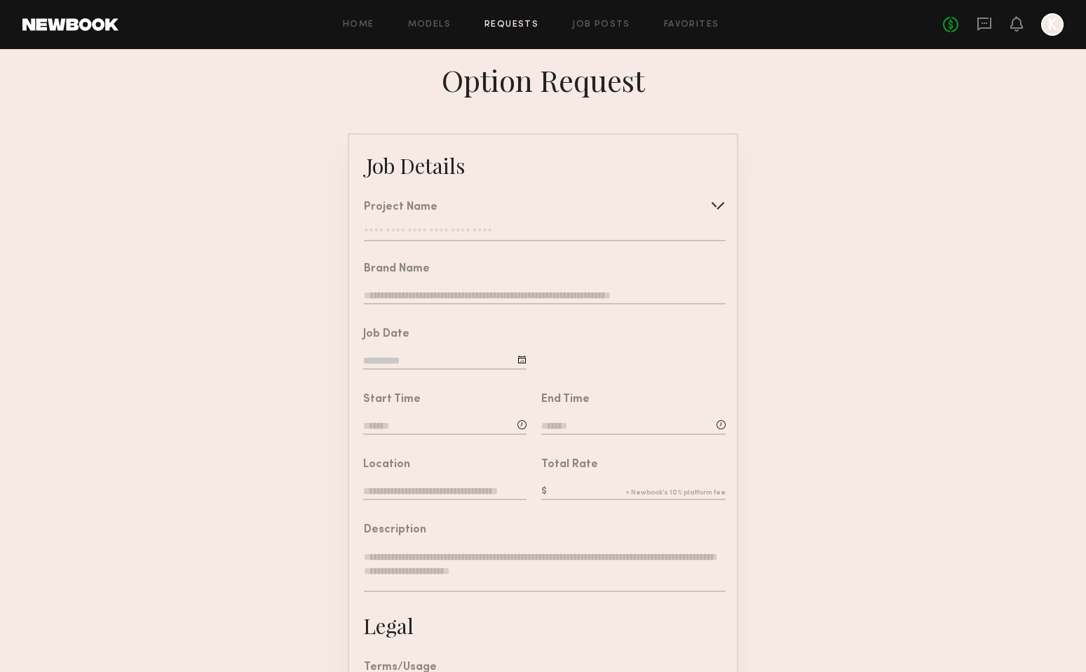
click at [406, 233] on input "text" at bounding box center [545, 234] width 362 height 14
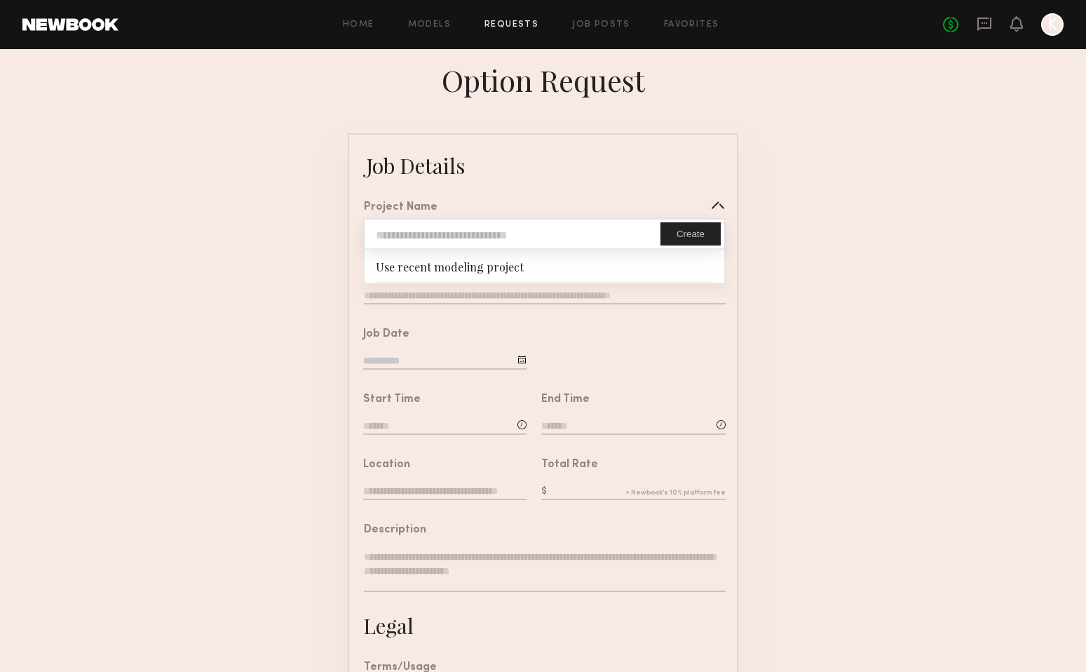
click at [425, 236] on input "text" at bounding box center [513, 233] width 296 height 29
type input "*"
type input "**********"
click at [686, 242] on button "Create" at bounding box center [690, 233] width 60 height 23
type input "**********"
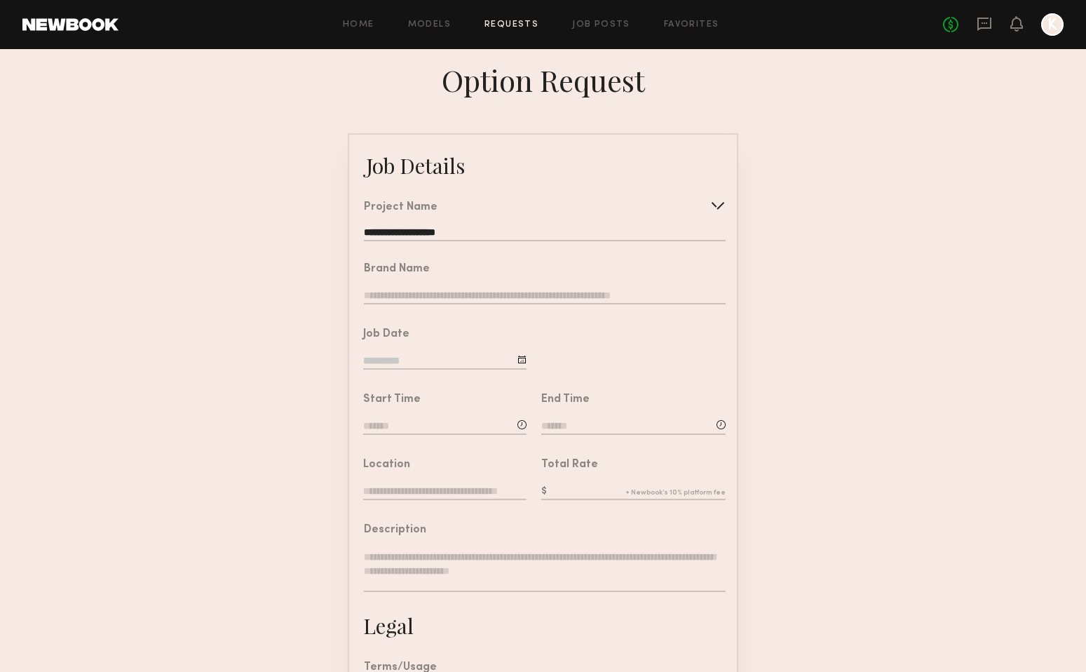
click at [391, 292] on input "text" at bounding box center [545, 296] width 362 height 15
type input "**********"
click at [525, 356] on div at bounding box center [521, 359] width 9 height 9
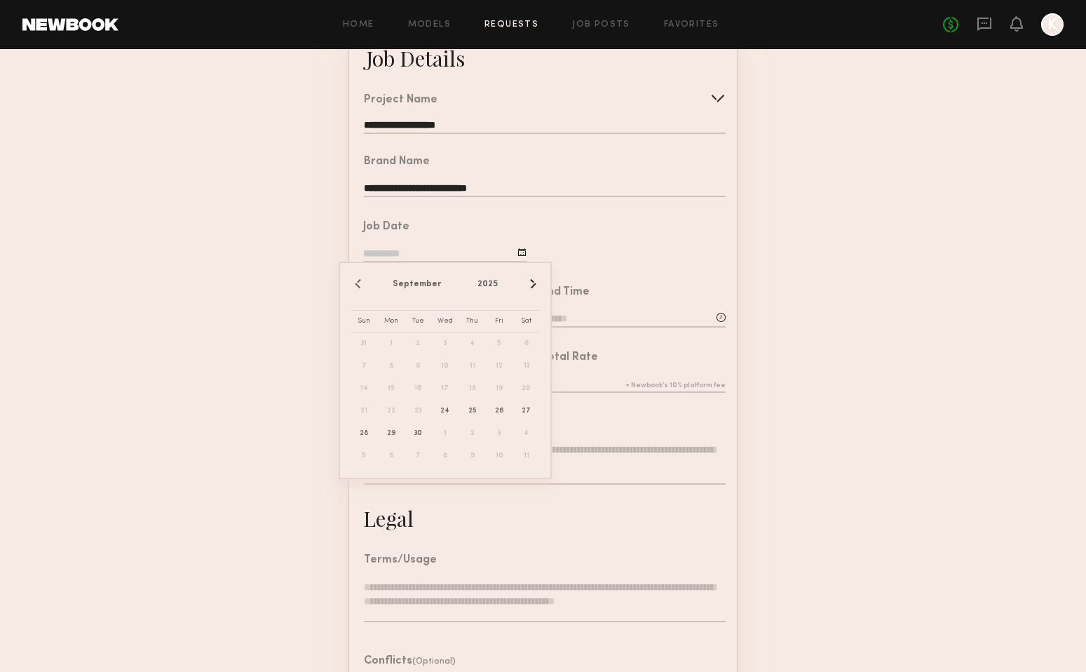
scroll to position [112, 0]
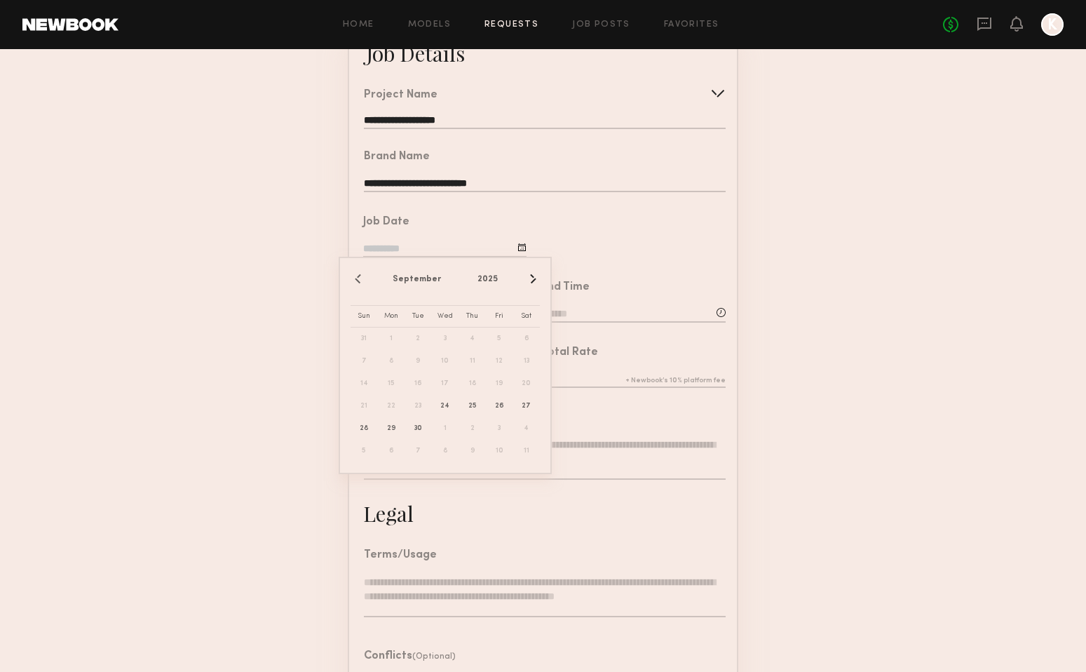
click at [532, 279] on button "›" at bounding box center [531, 278] width 15 height 15
click at [446, 363] on span "8" at bounding box center [445, 361] width 22 height 22
type input "**********"
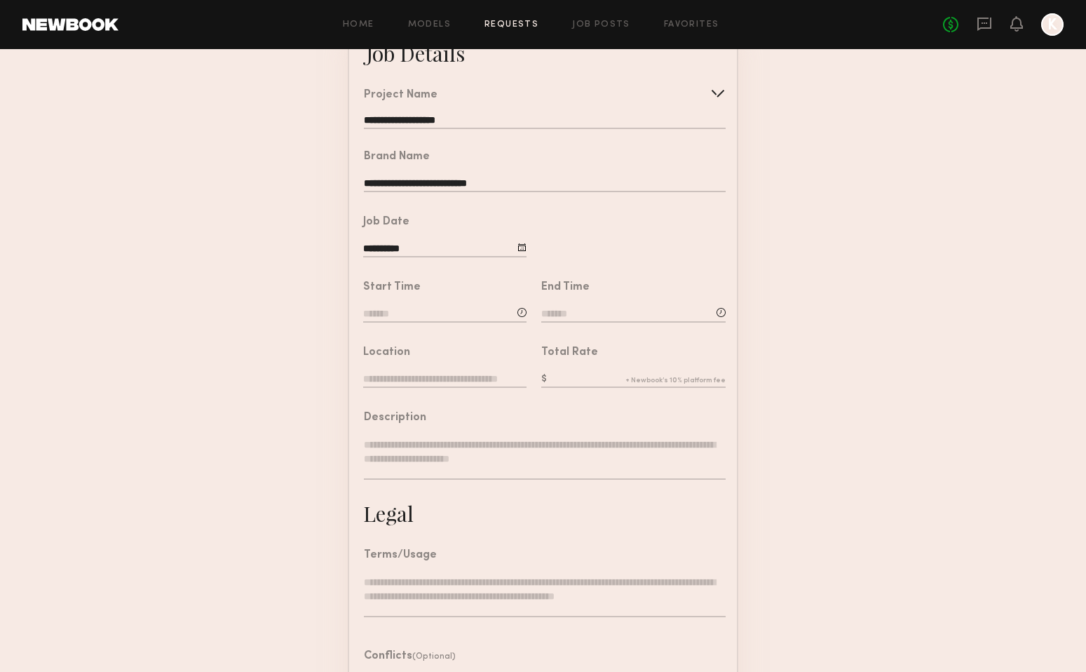
click at [419, 311] on input at bounding box center [444, 314] width 163 height 15
click at [411, 369] on input "text" at bounding box center [403, 373] width 52 height 25
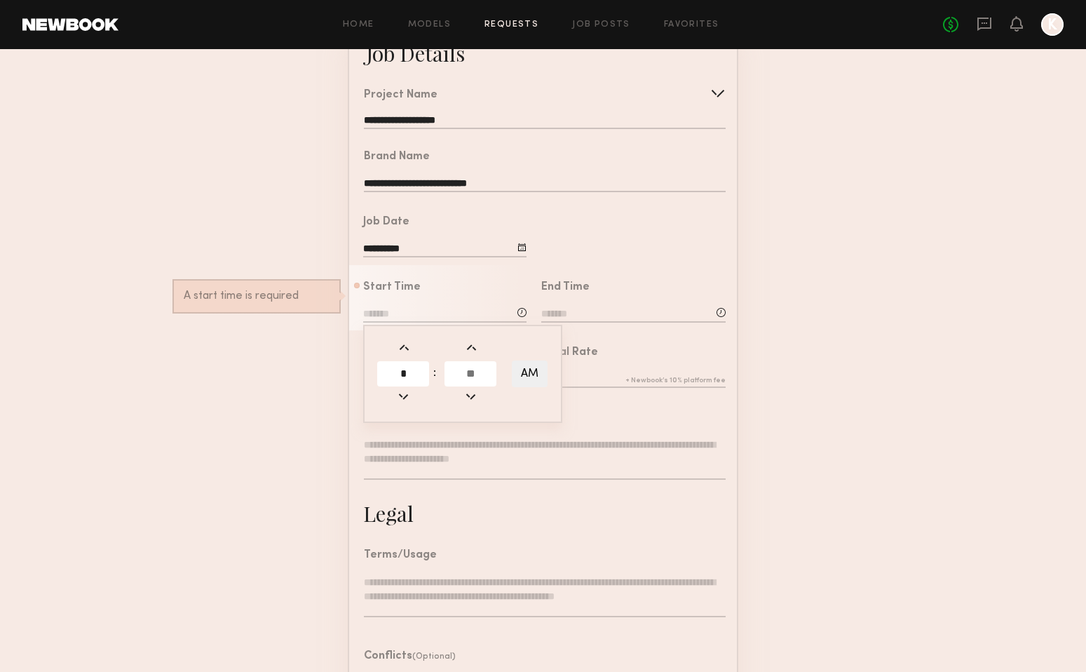
type input "*"
type input "**"
type input "*******"
type input "**"
click at [529, 372] on button "AM" at bounding box center [530, 373] width 36 height 27
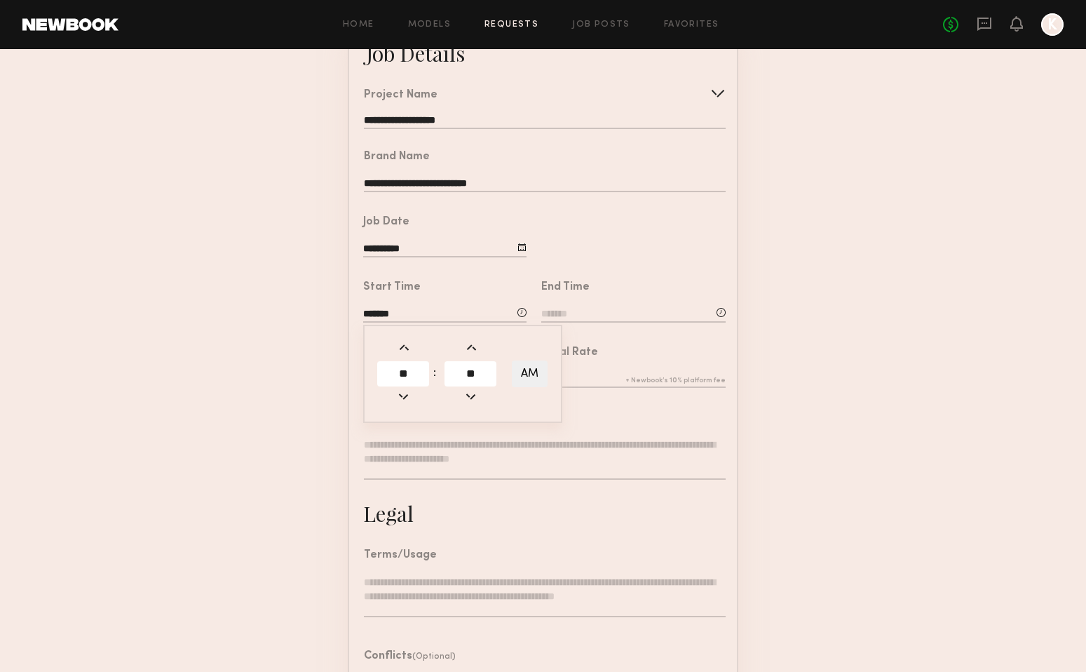
type input "*******"
click at [618, 310] on input at bounding box center [633, 314] width 184 height 15
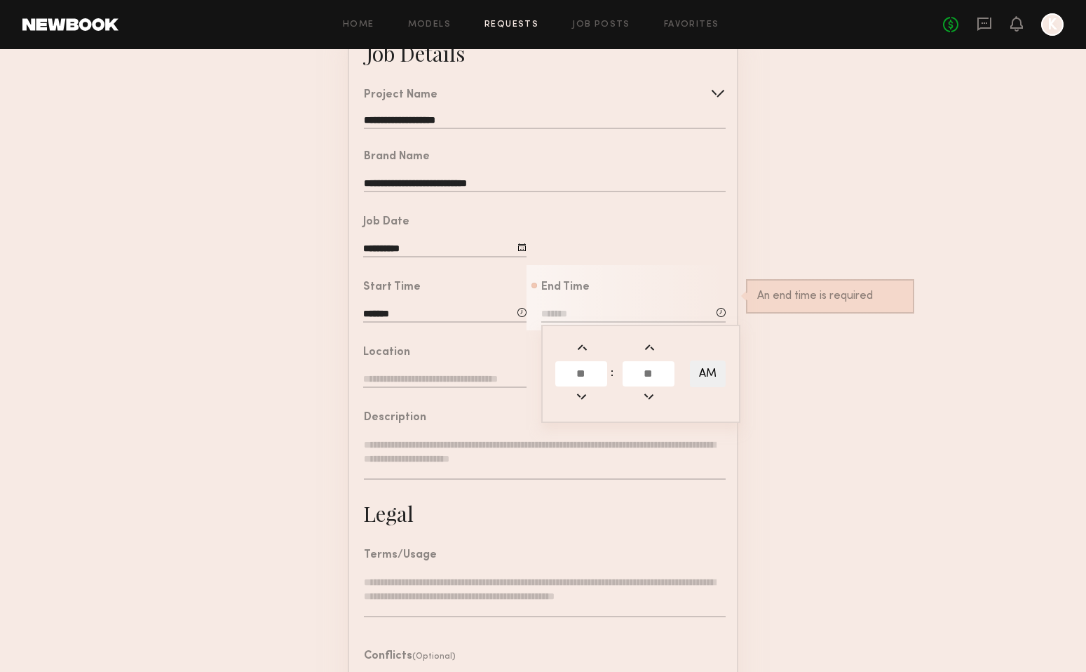
click at [590, 369] on input "text" at bounding box center [581, 373] width 52 height 25
type input "**"
click at [660, 374] on input "text" at bounding box center [649, 373] width 52 height 25
type input "**"
type input "********"
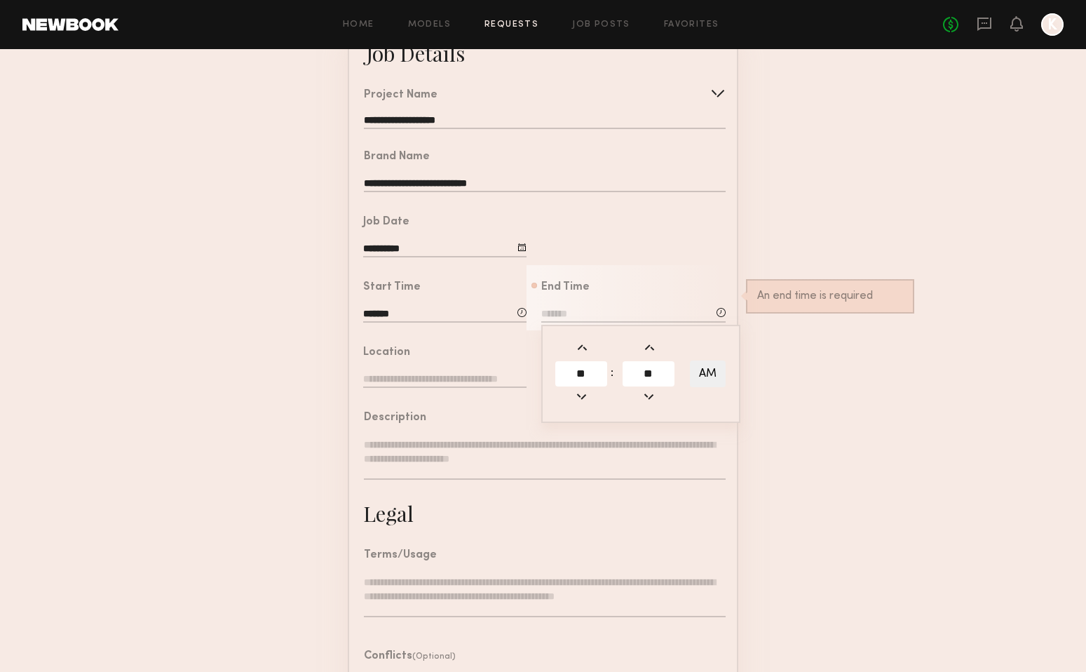
type input "*"
click at [715, 375] on button "AM" at bounding box center [708, 373] width 36 height 27
type input "********"
type input "***"
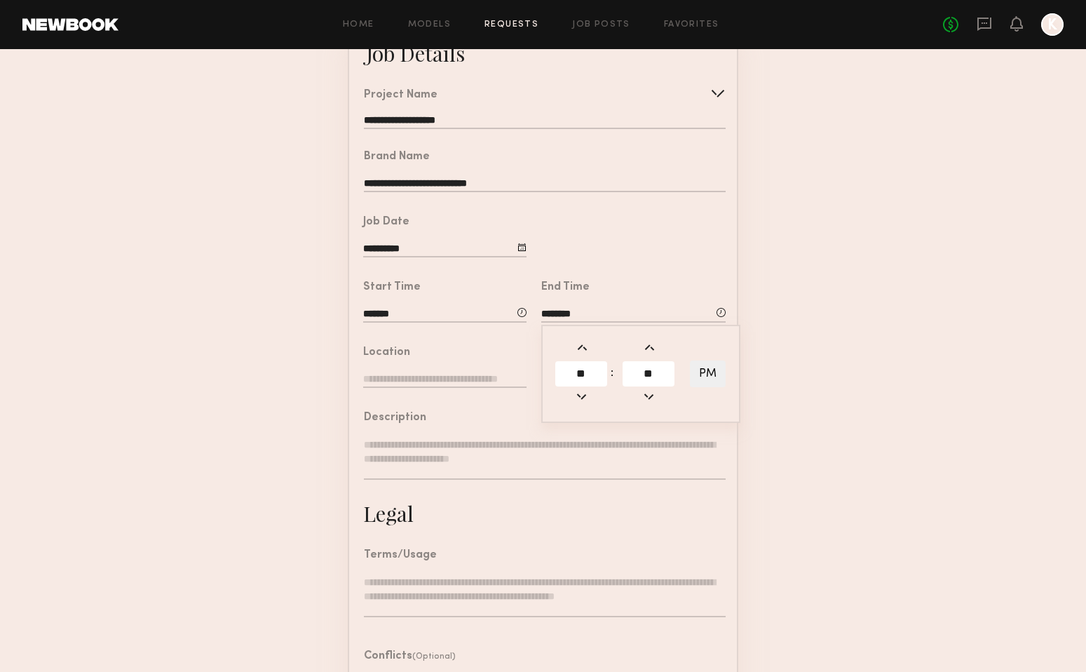
click at [881, 305] on form "**********" at bounding box center [543, 411] width 1086 height 781
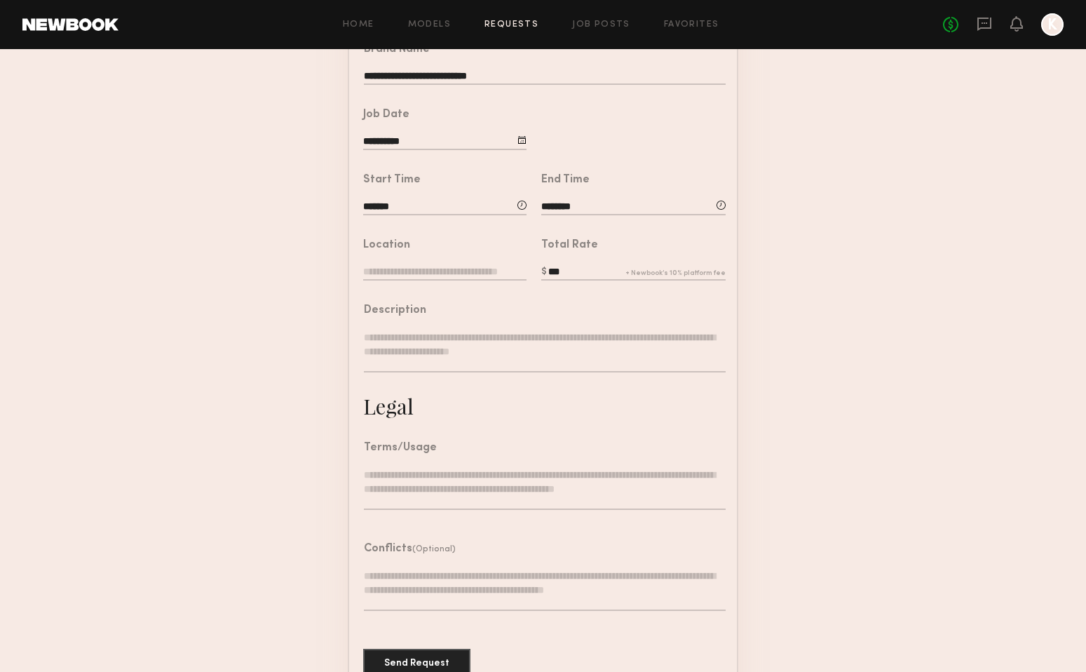
scroll to position [224, 0]
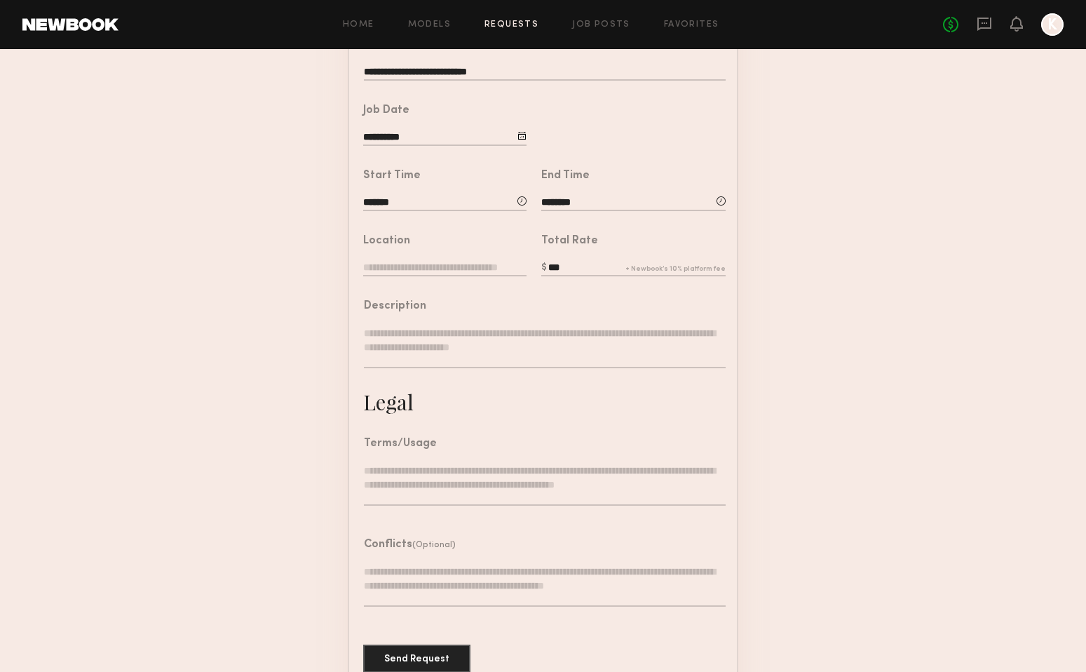
click at [430, 266] on input "text" at bounding box center [444, 268] width 163 height 15
type input "**********"
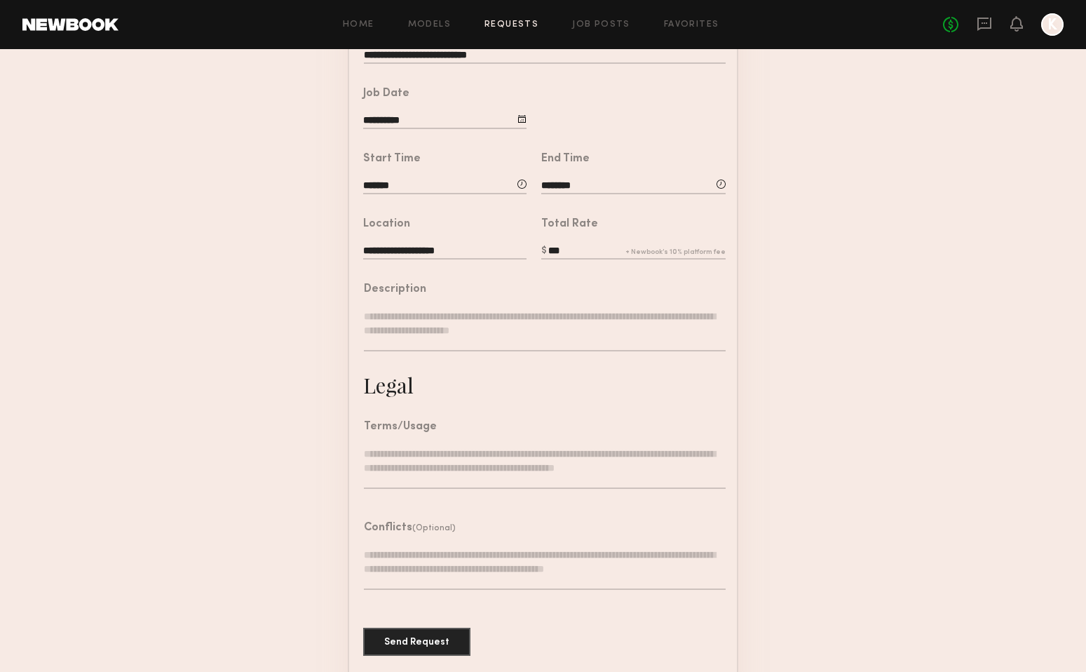
scroll to position [250, 0]
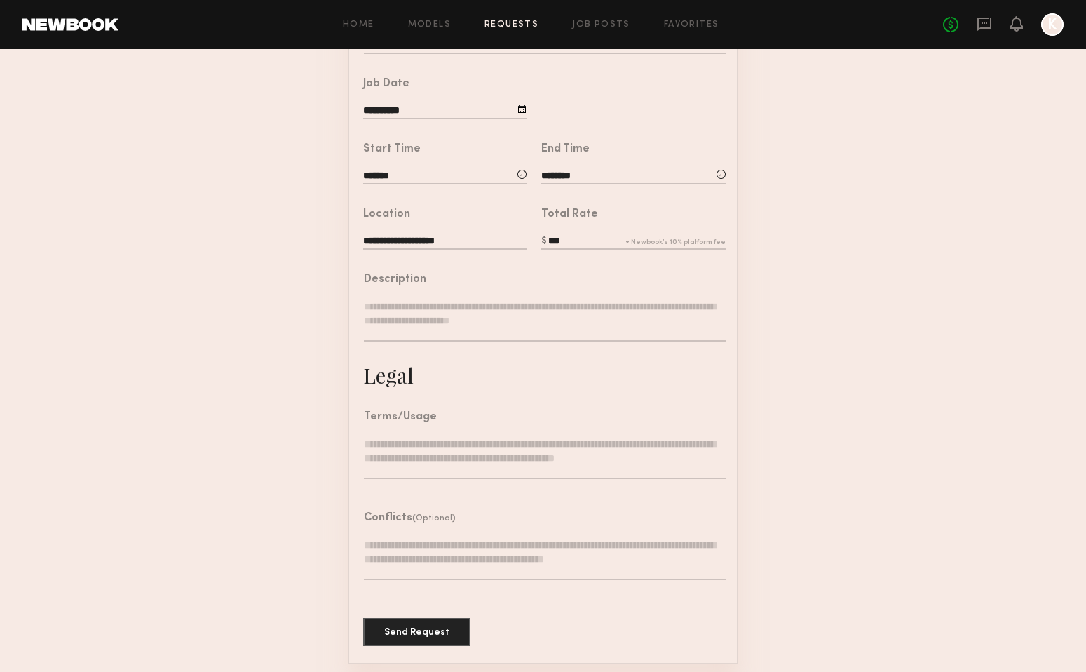
click at [381, 304] on textarea at bounding box center [545, 320] width 362 height 42
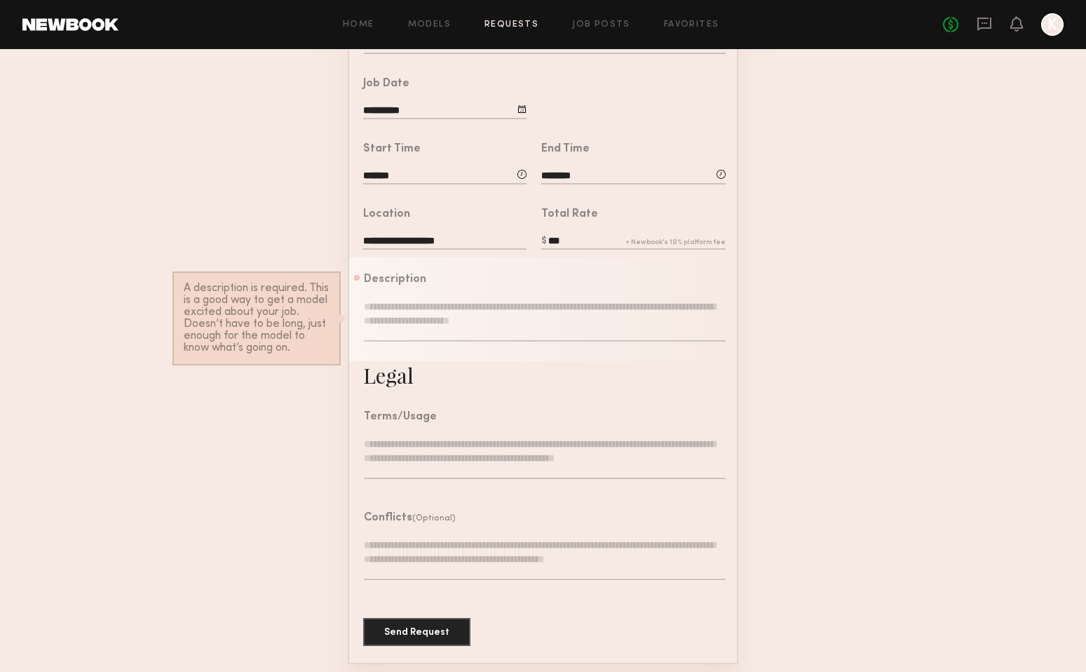
paste textarea "**********"
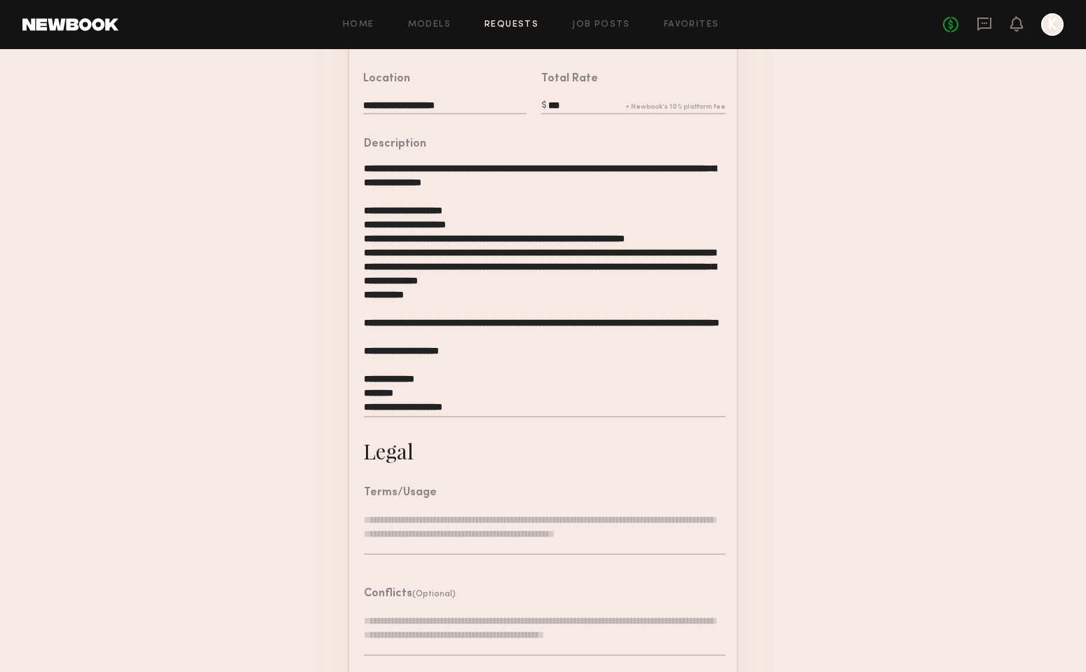
scroll to position [462, 0]
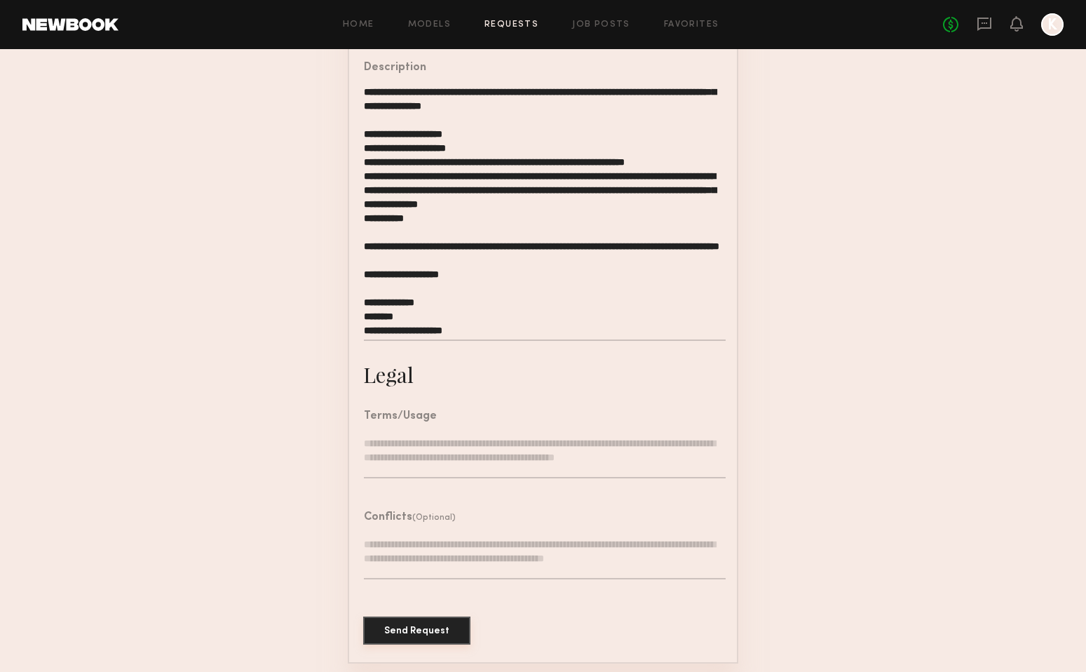
type textarea "**********"
click at [433, 630] on button "Send Request" at bounding box center [416, 630] width 107 height 28
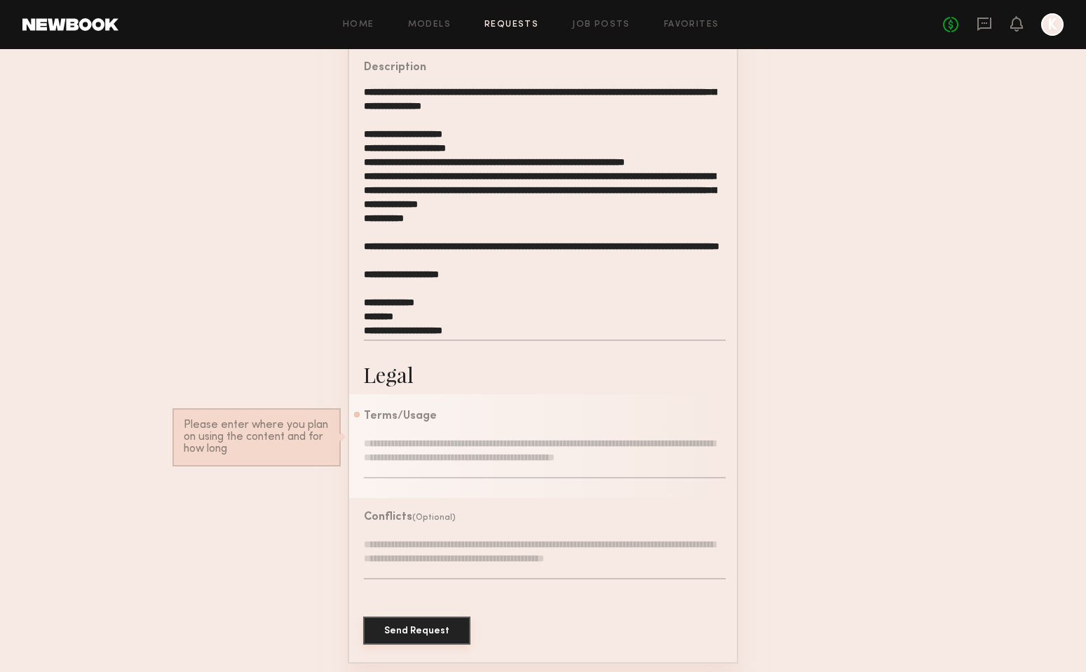
click at [426, 616] on button "Send Request" at bounding box center [416, 630] width 107 height 28
click at [522, 26] on link "Requests" at bounding box center [511, 24] width 54 height 9
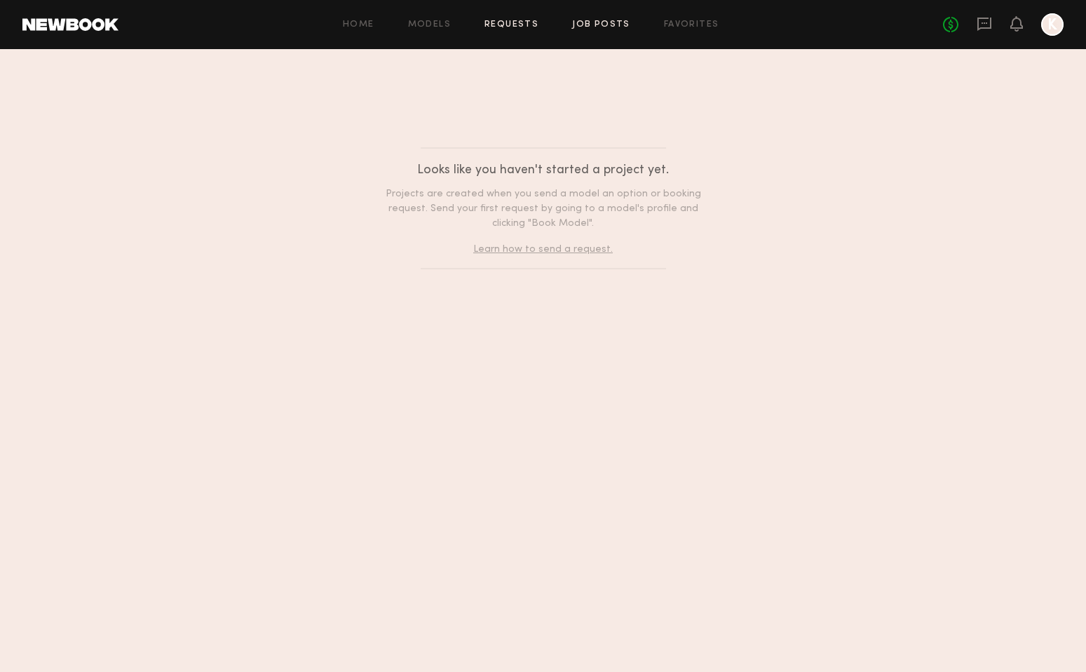
click at [602, 24] on link "Job Posts" at bounding box center [601, 24] width 58 height 9
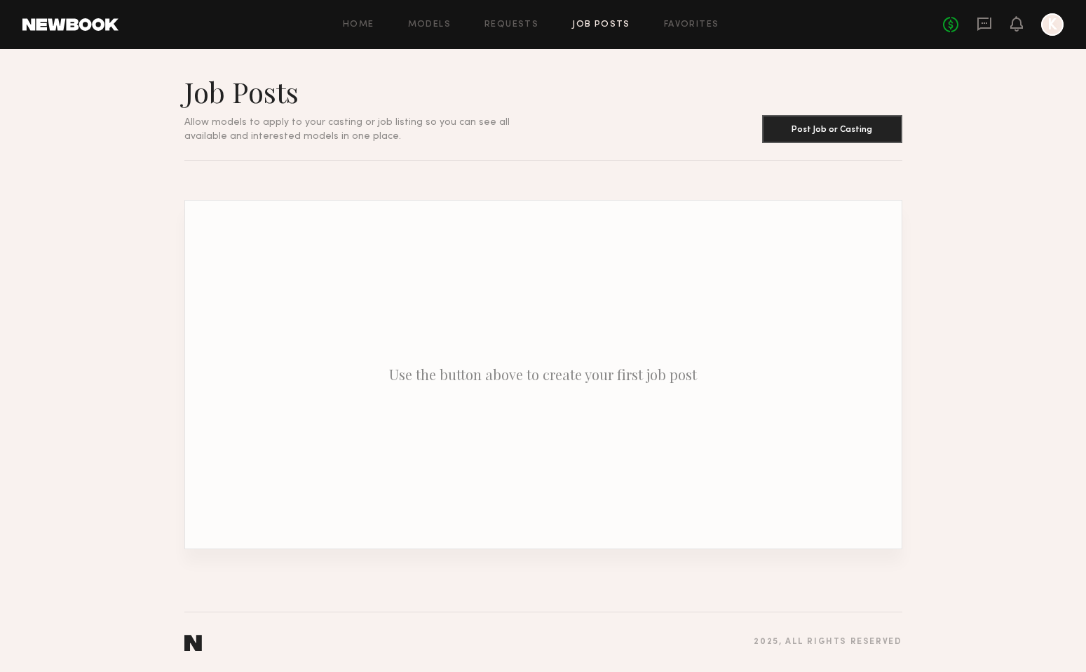
click at [688, 32] on div "Home Models Requests Job Posts Favorites Sign Out No fees up to $5,000 K" at bounding box center [590, 24] width 945 height 22
click at [988, 23] on icon at bounding box center [984, 23] width 15 height 15
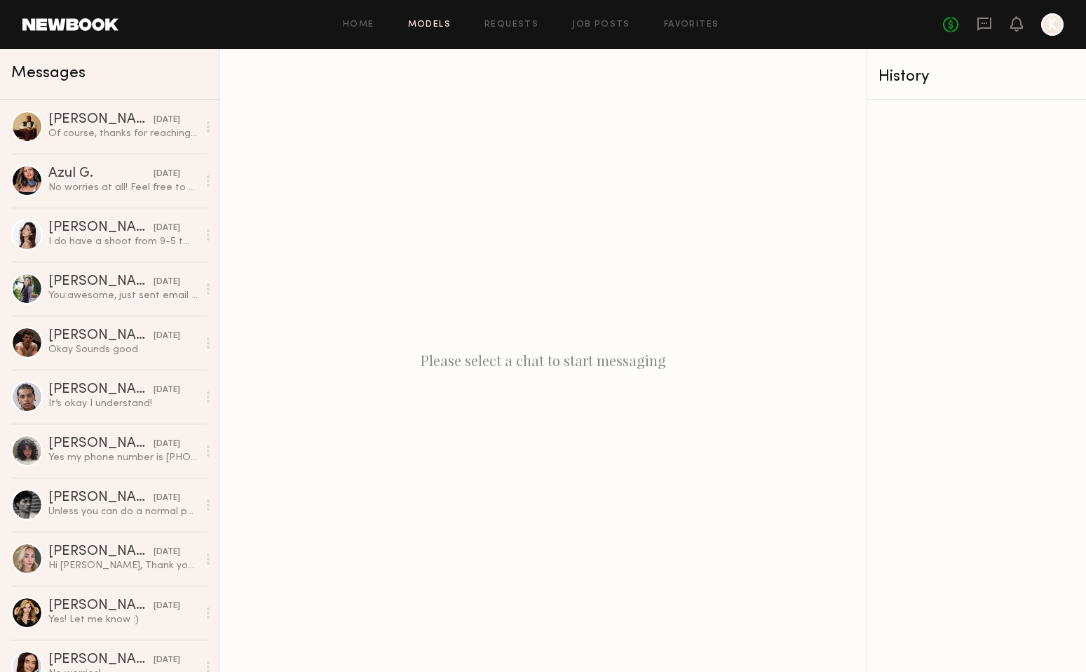
click at [444, 25] on link "Models" at bounding box center [429, 24] width 43 height 9
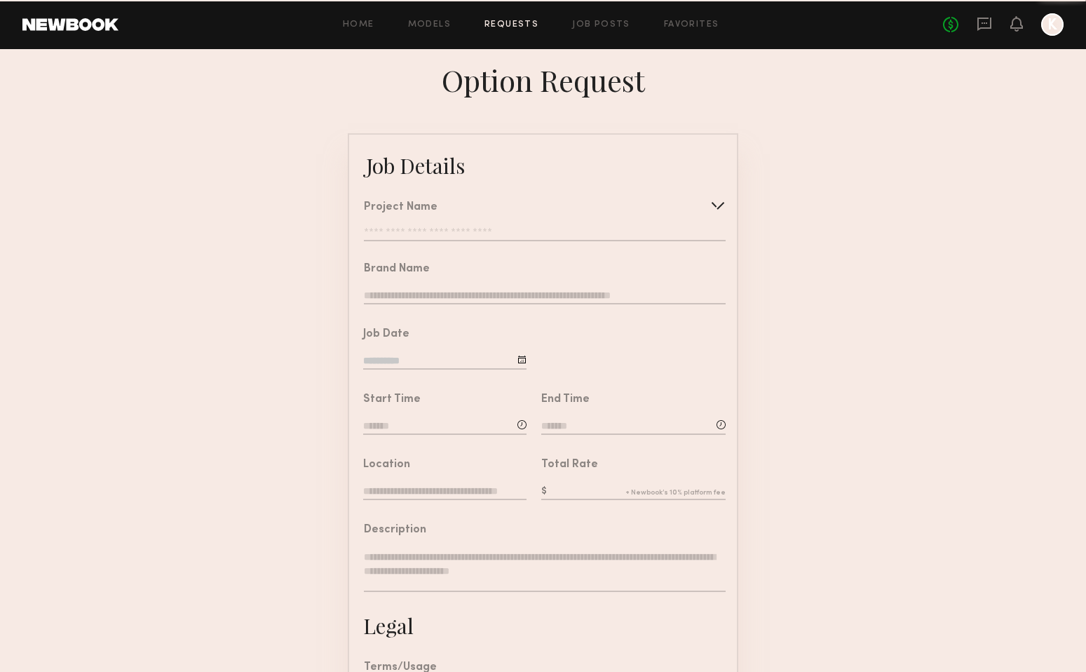
scroll to position [251, 0]
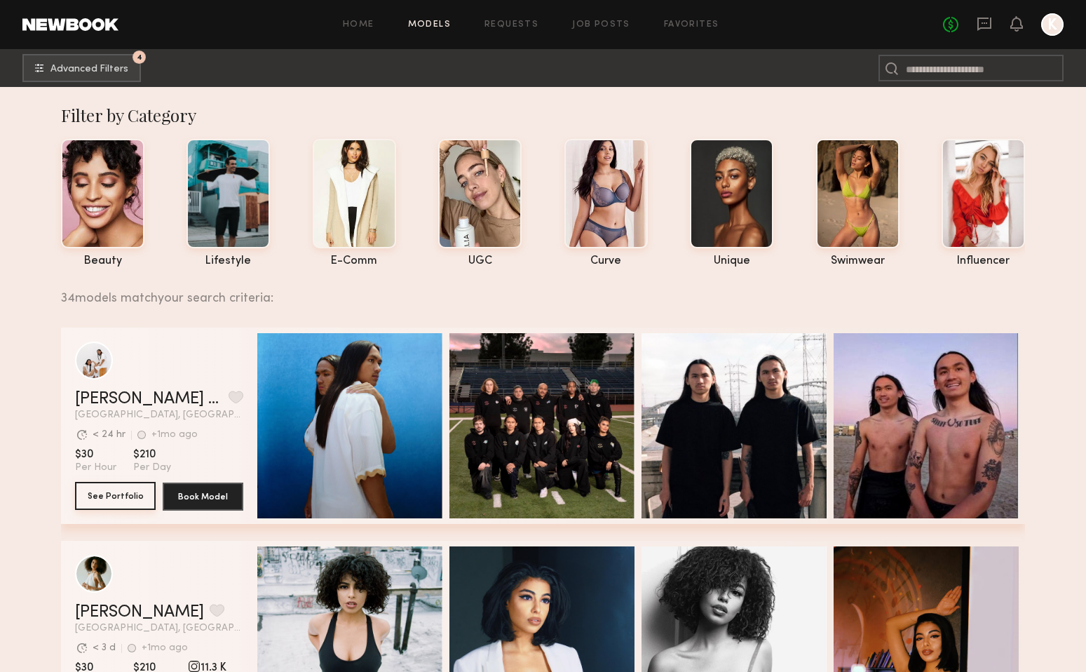
click at [113, 493] on button "See Portfolio" at bounding box center [115, 496] width 81 height 28
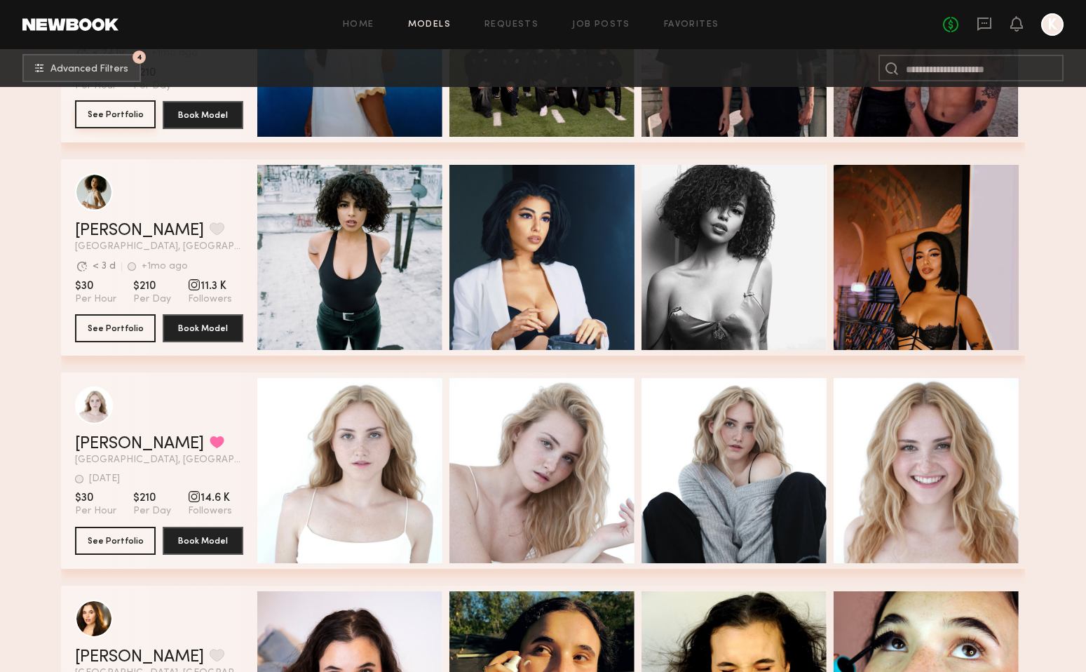
scroll to position [546, 0]
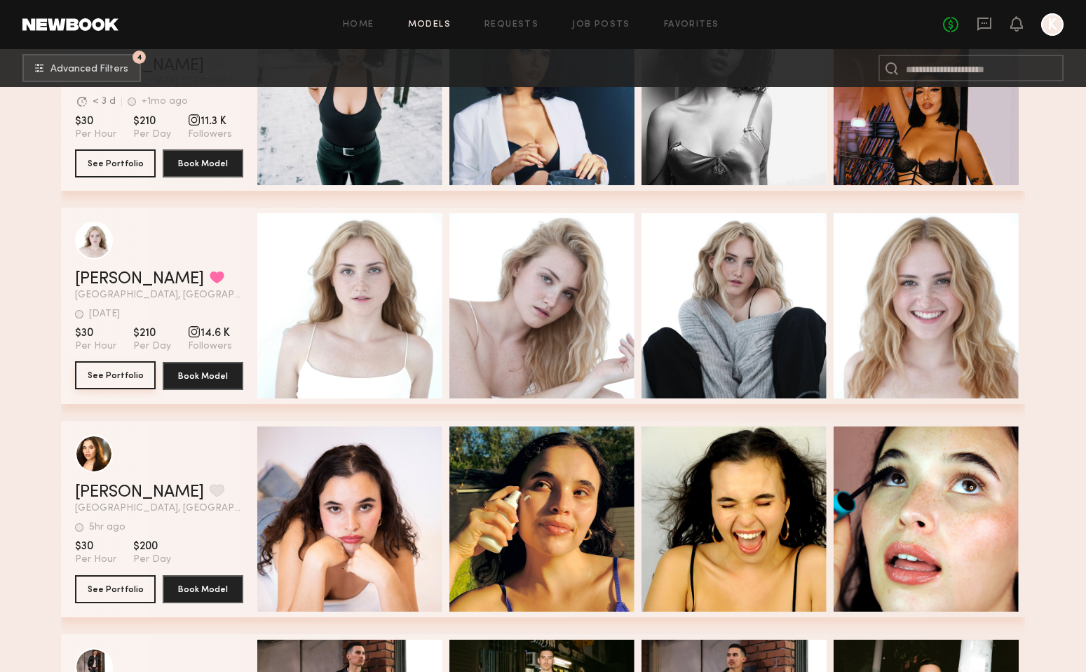
click at [121, 379] on button "See Portfolio" at bounding box center [115, 375] width 81 height 28
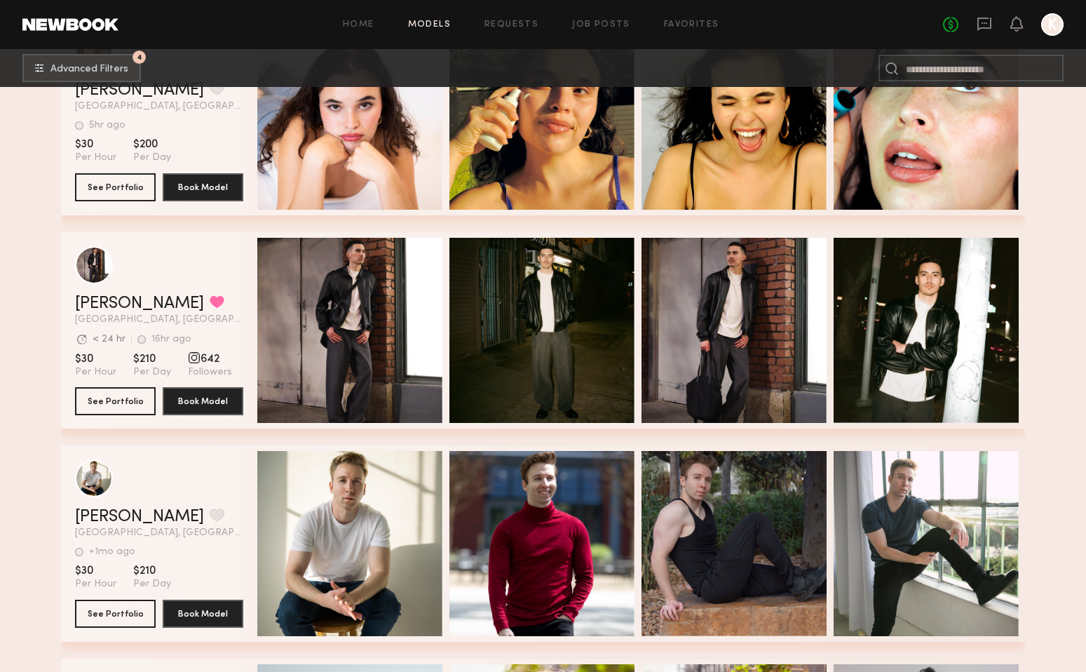
scroll to position [960, 0]
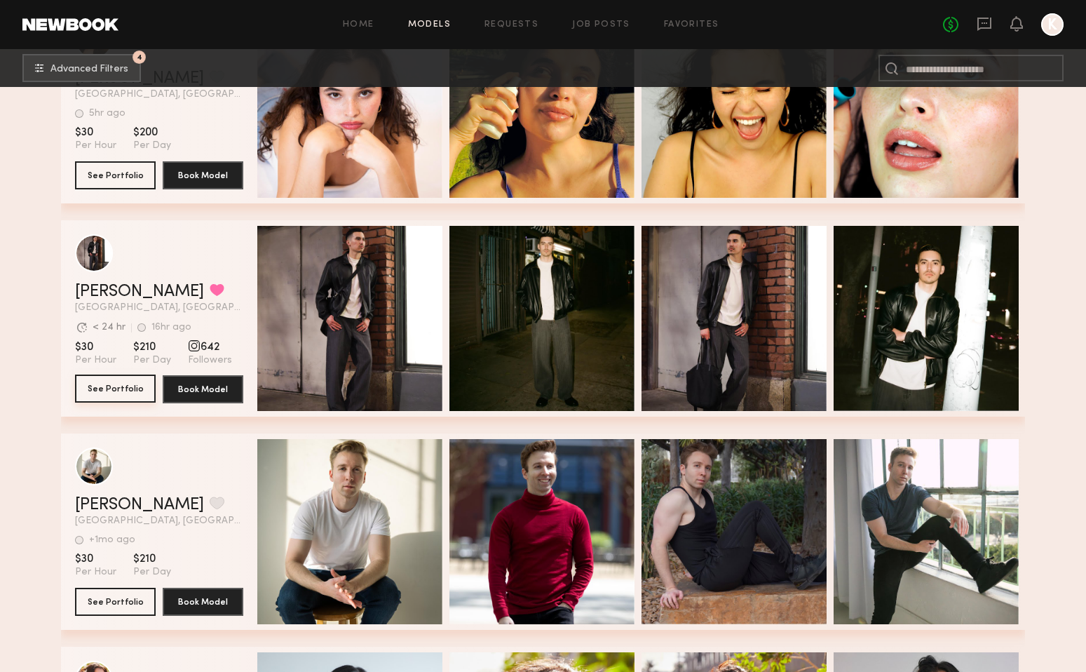
click at [110, 383] on button "See Portfolio" at bounding box center [115, 388] width 81 height 28
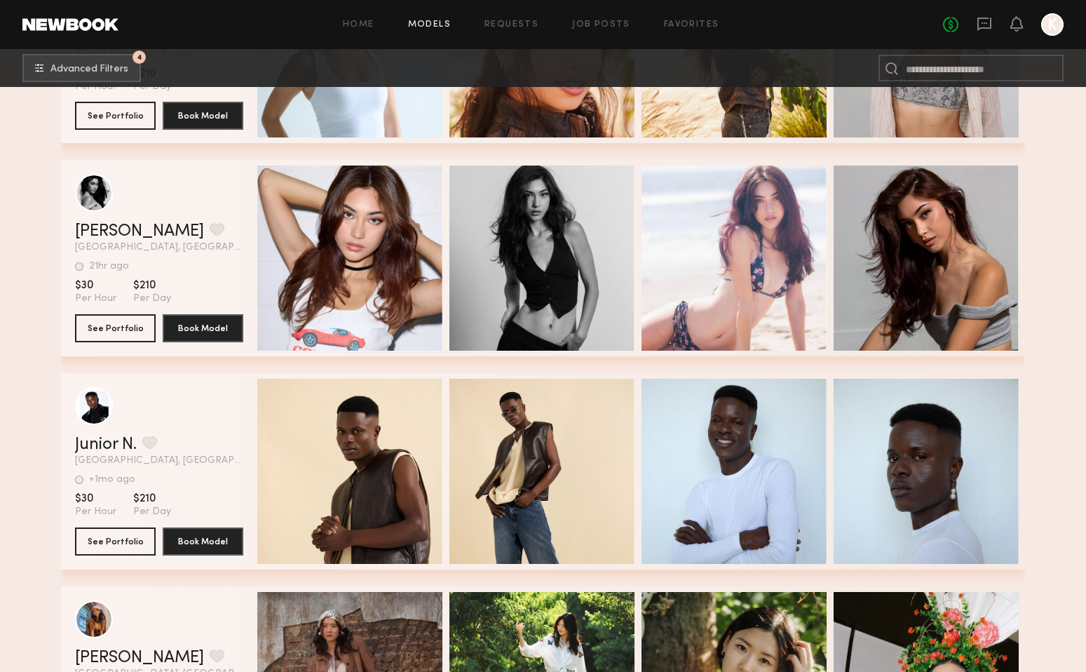
scroll to position [1653, 0]
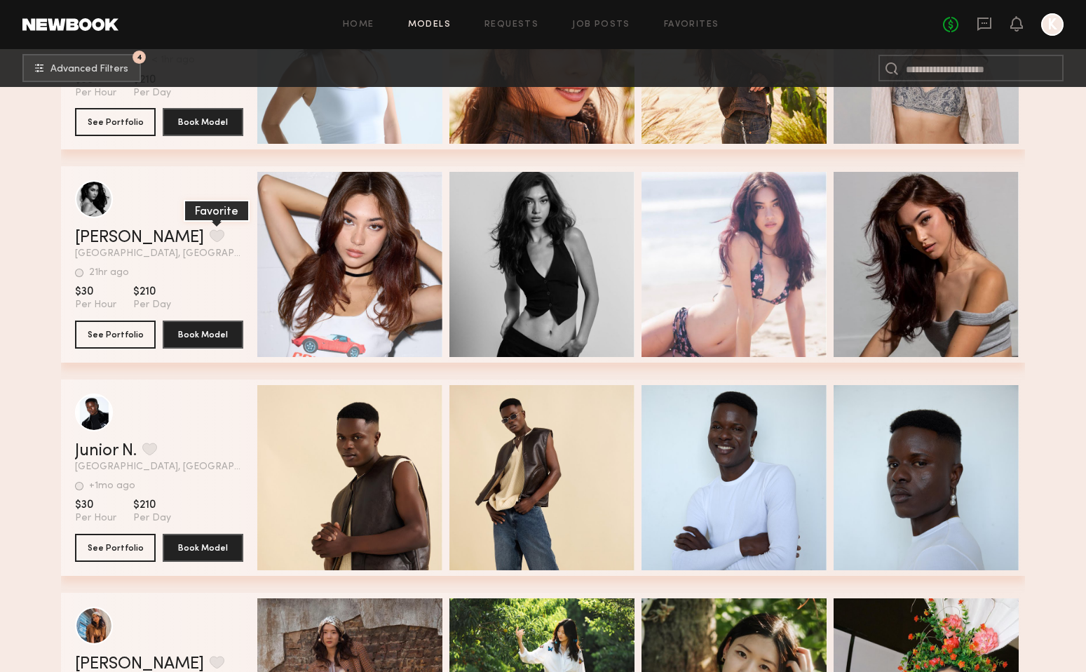
click at [210, 233] on button "grid" at bounding box center [217, 235] width 15 height 13
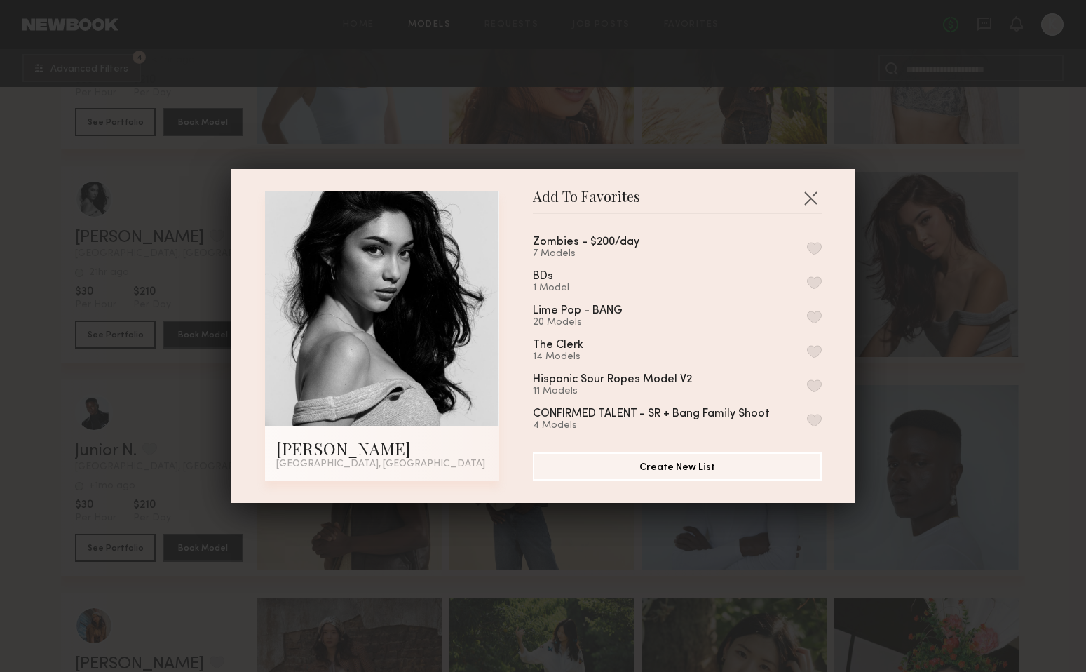
click at [808, 243] on button "button" at bounding box center [814, 248] width 15 height 13
click at [808, 194] on button "button" at bounding box center [810, 197] width 22 height 22
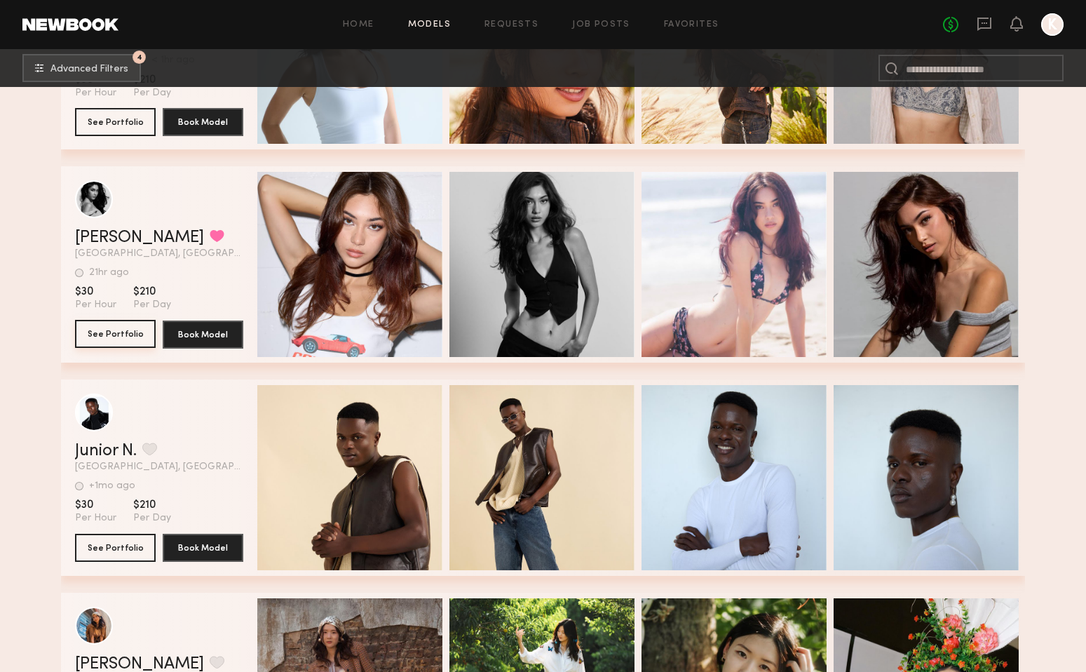
click at [95, 327] on button "See Portfolio" at bounding box center [115, 334] width 81 height 28
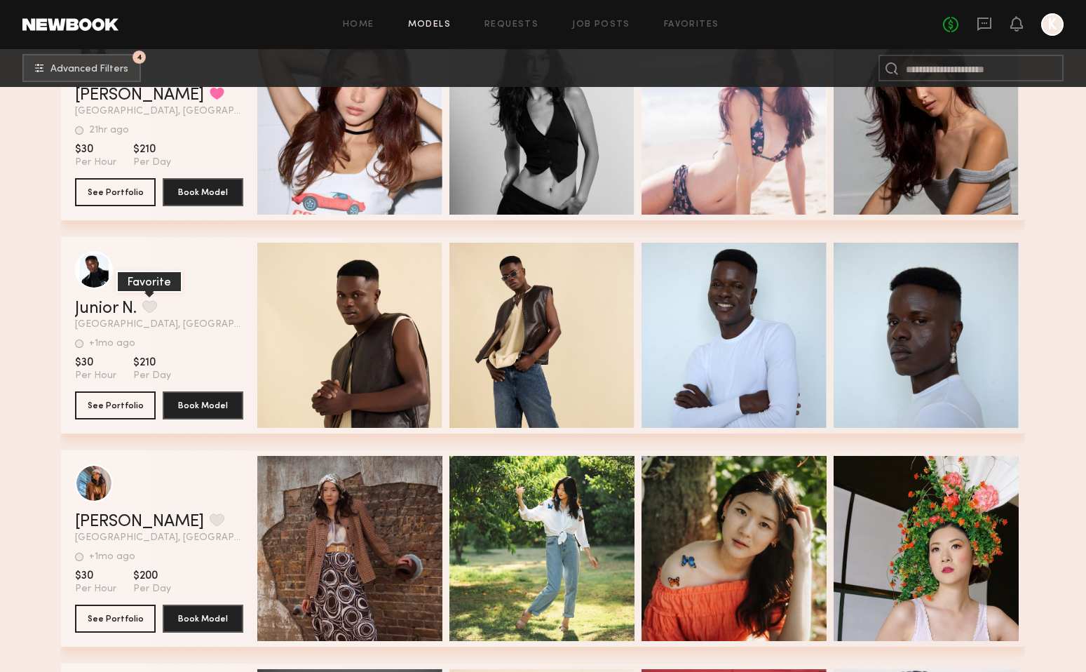
click at [154, 307] on button "grid" at bounding box center [149, 306] width 15 height 13
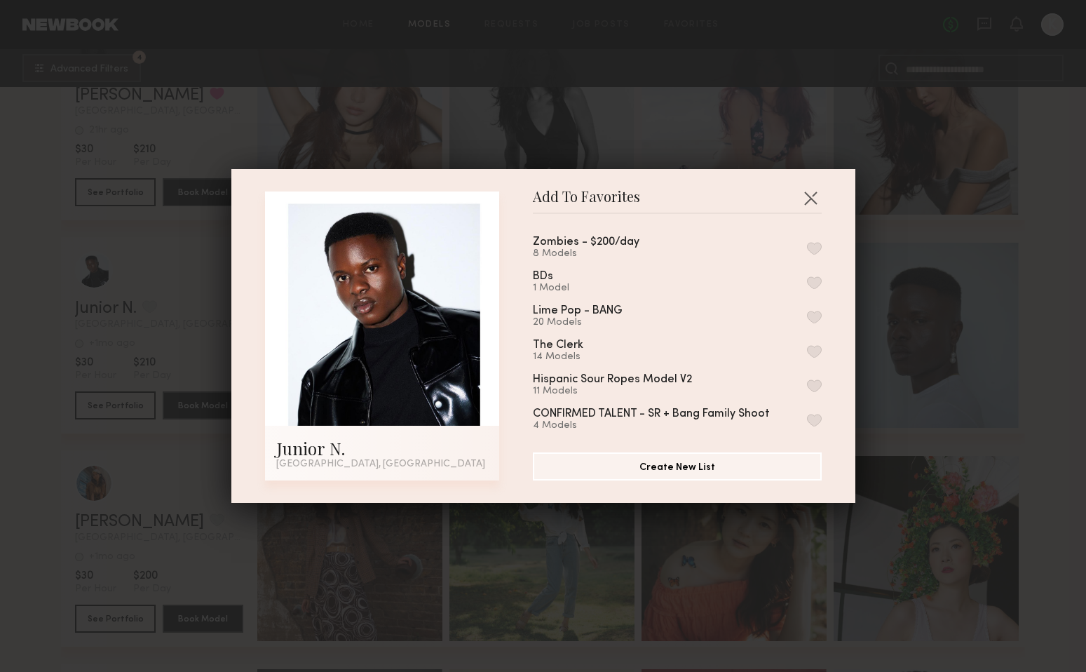
click at [816, 249] on button "button" at bounding box center [814, 248] width 15 height 13
click at [815, 191] on button "button" at bounding box center [810, 197] width 22 height 22
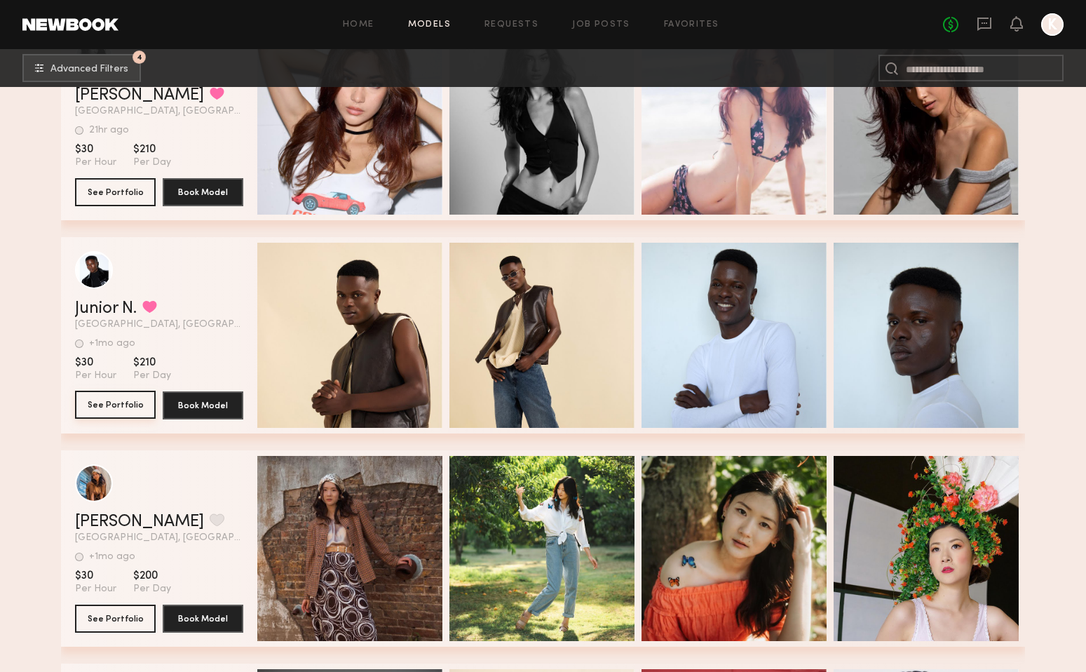
click at [126, 409] on button "See Portfolio" at bounding box center [115, 404] width 81 height 28
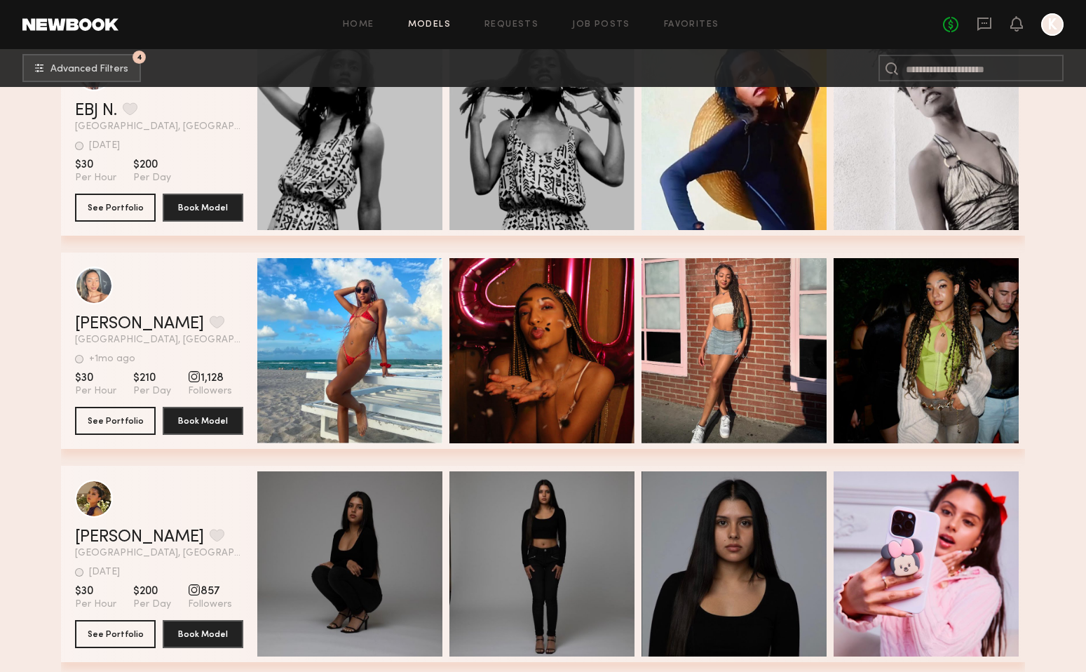
scroll to position [5402, 0]
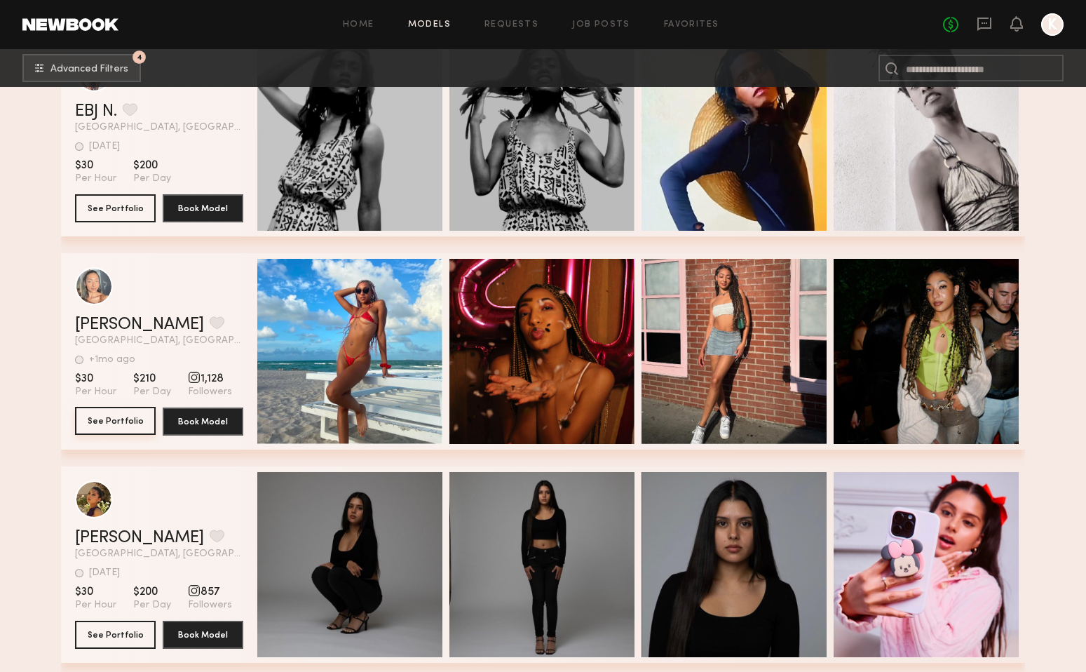
click at [128, 416] on button "See Portfolio" at bounding box center [115, 421] width 81 height 28
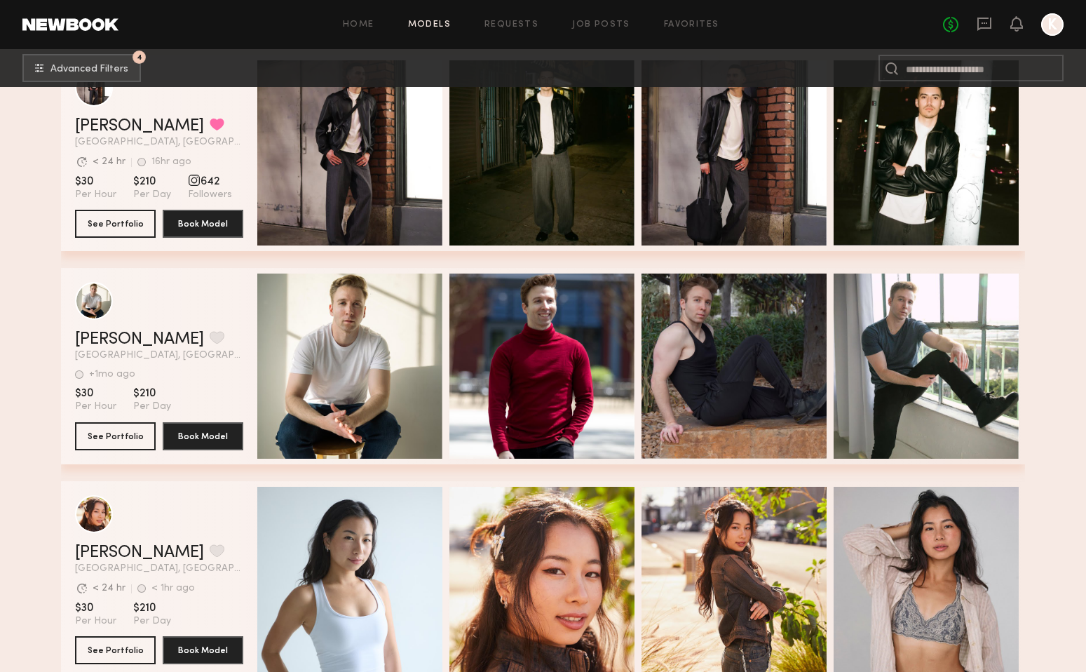
scroll to position [1157, 0]
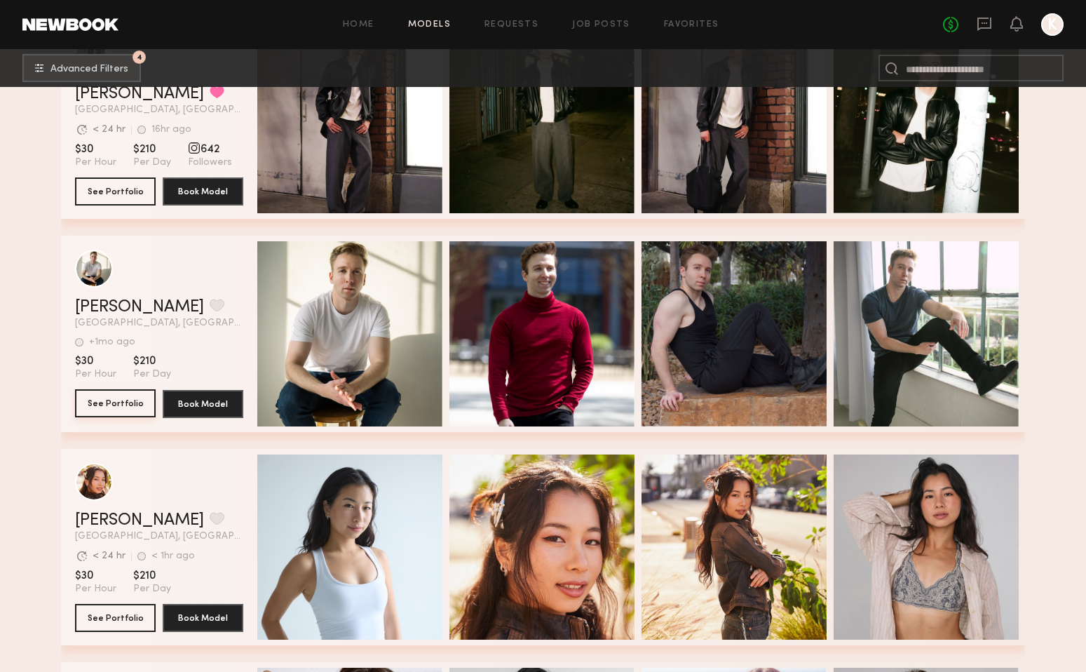
click at [125, 397] on button "See Portfolio" at bounding box center [115, 403] width 81 height 28
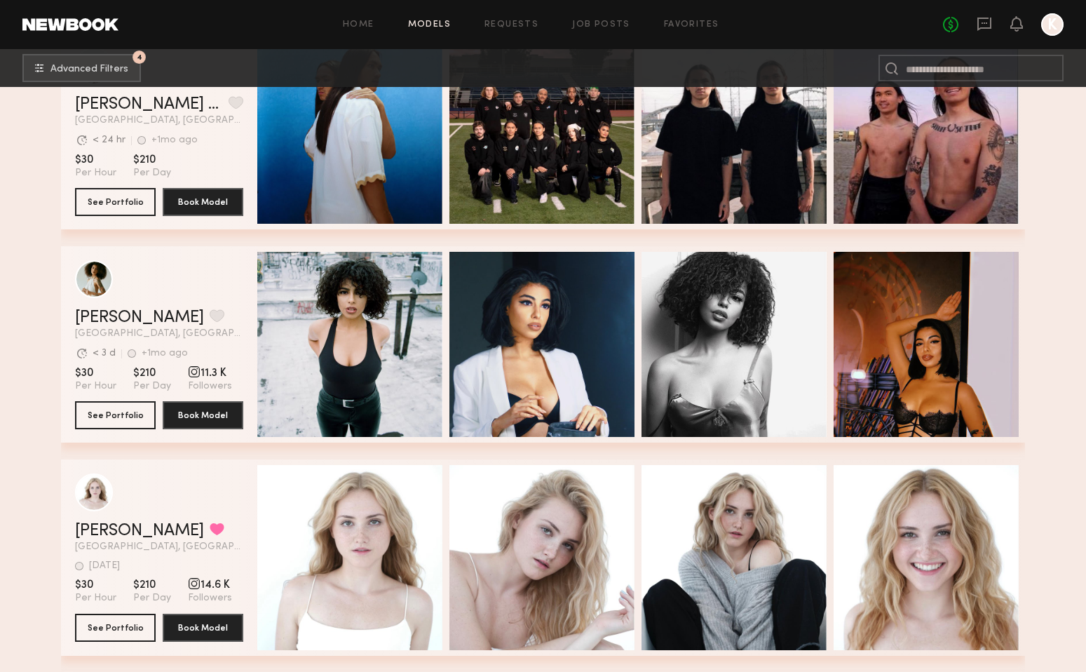
scroll to position [311, 0]
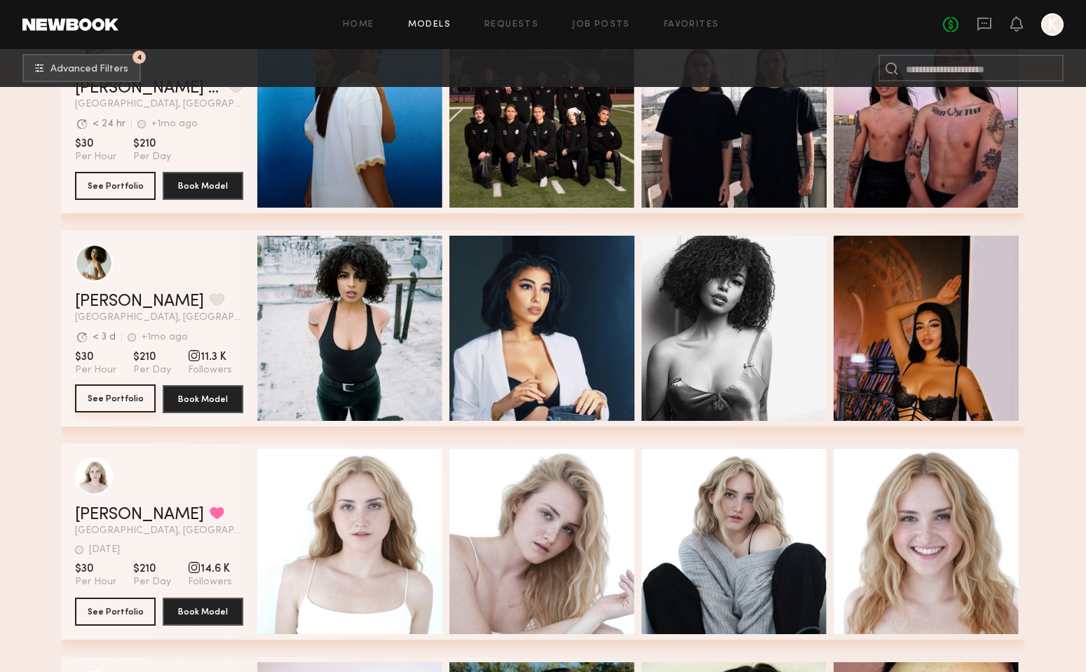
click at [123, 388] on button "See Portfolio" at bounding box center [115, 398] width 81 height 28
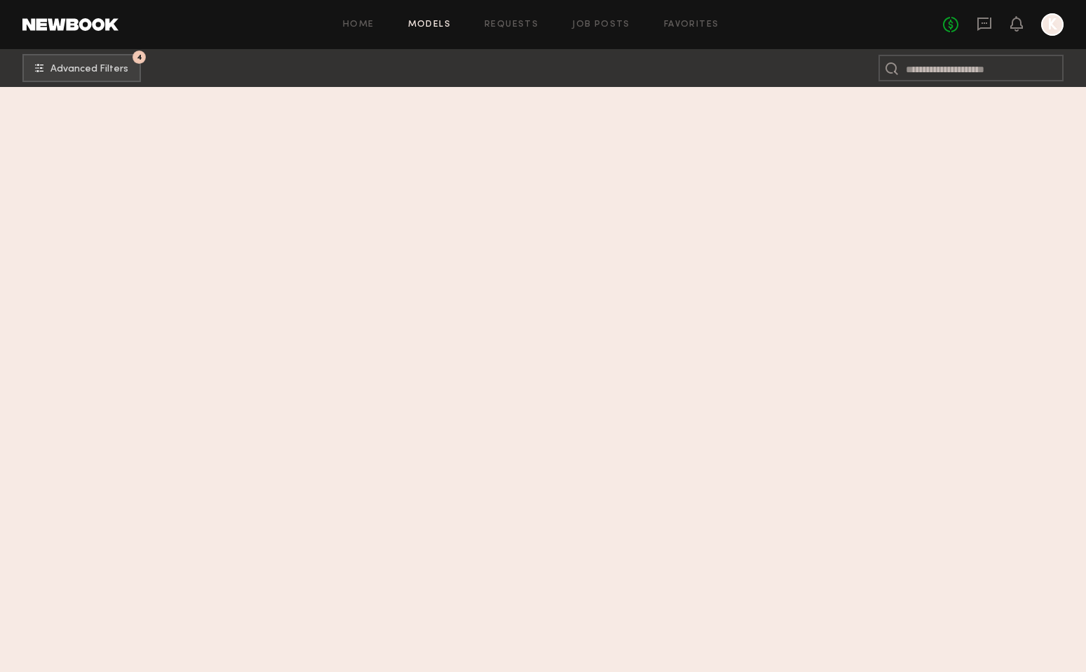
scroll to position [1590, 0]
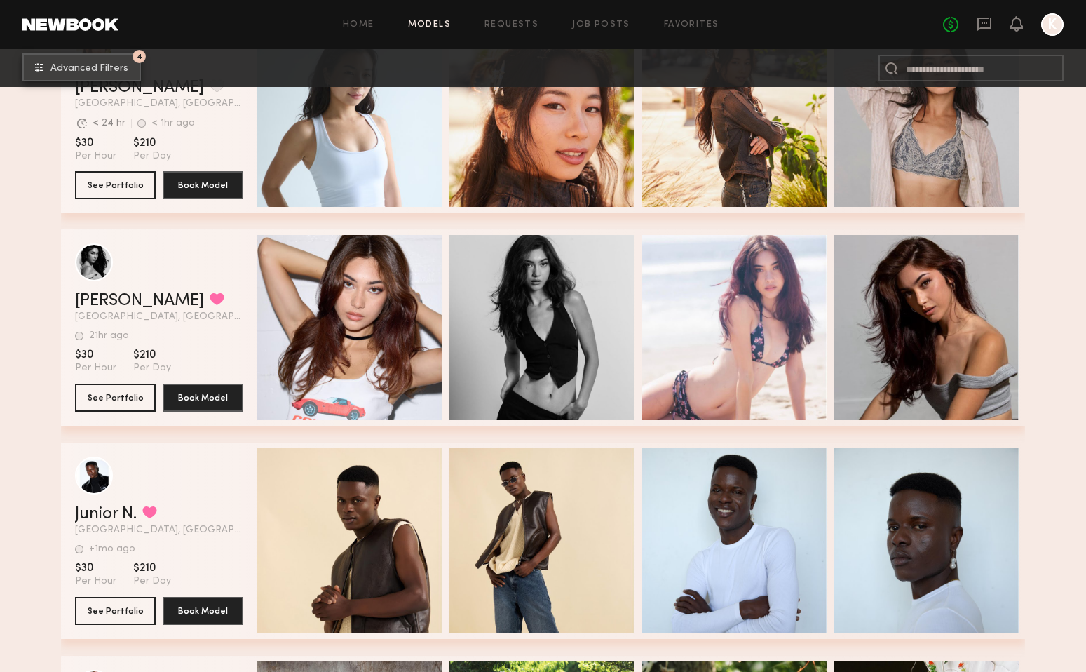
click at [93, 54] on button "4 Advanced Filters" at bounding box center [81, 67] width 118 height 28
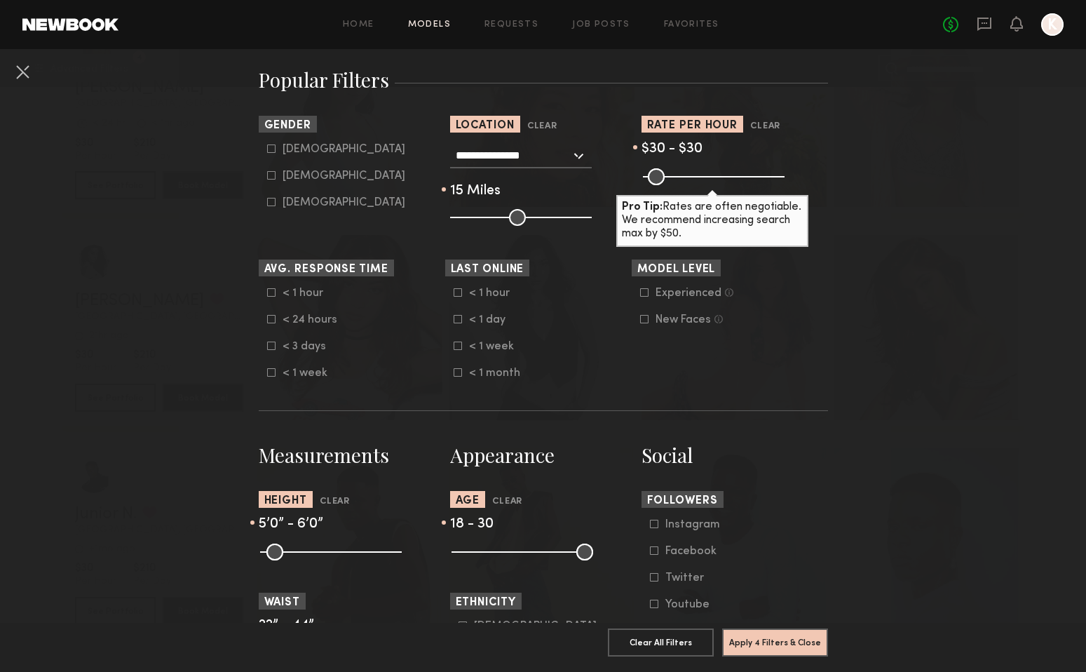
scroll to position [321, 0]
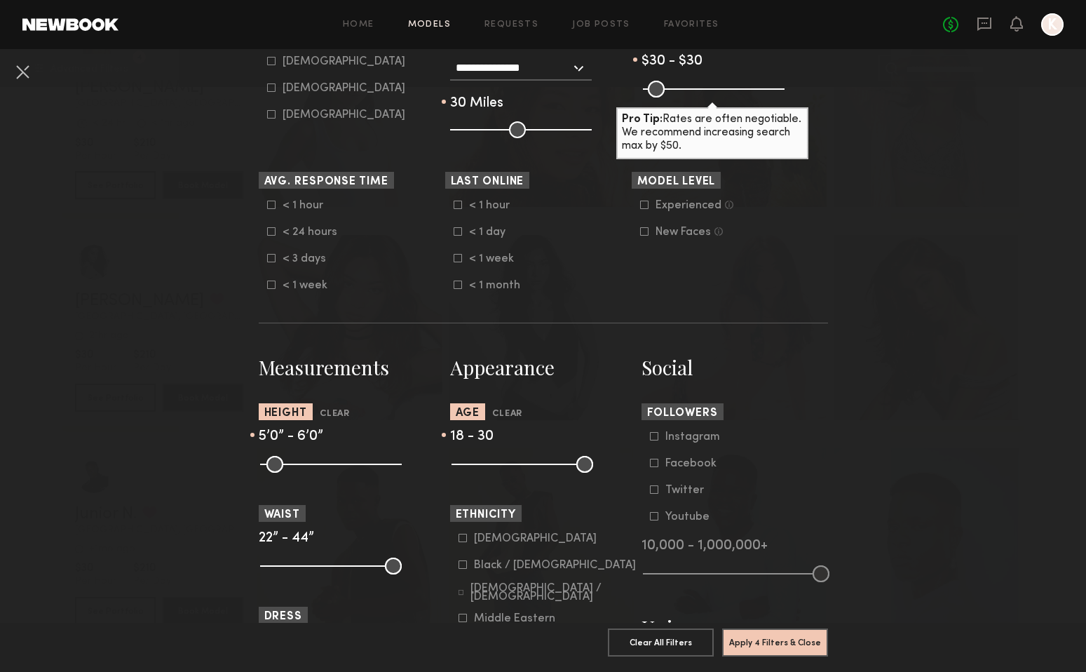
drag, startPoint x: 473, startPoint y: 127, endPoint x: 490, endPoint y: 128, distance: 16.9
type input "**"
click at [490, 128] on input "range" at bounding box center [521, 129] width 142 height 17
click at [801, 646] on button "Apply 4 Filters & Close" at bounding box center [775, 641] width 106 height 28
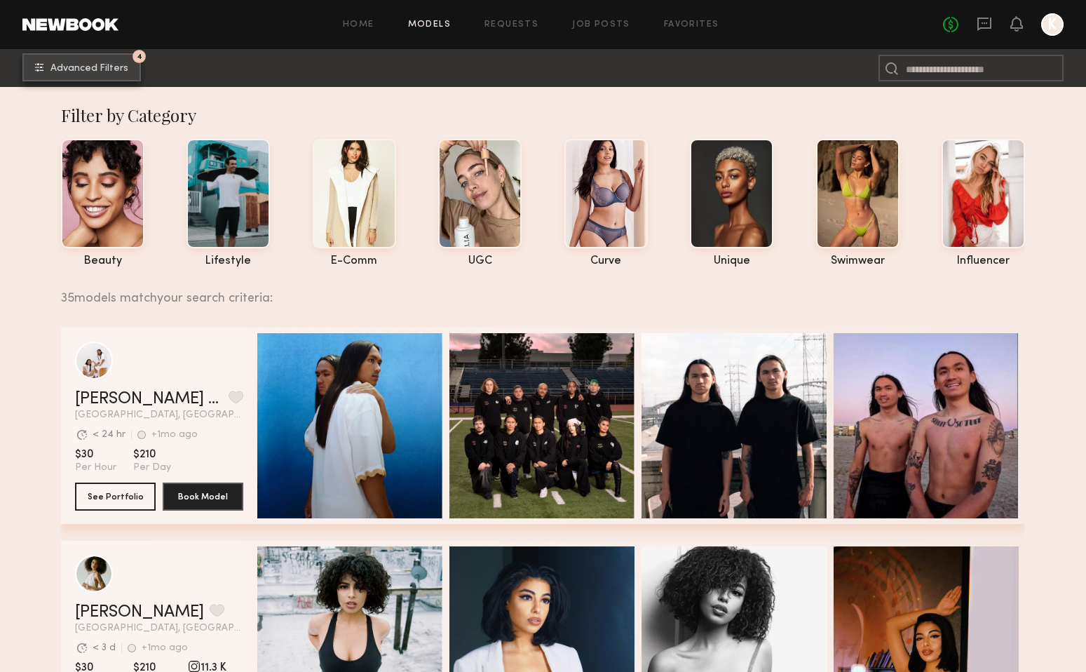
click at [90, 65] on span "Advanced Filters" at bounding box center [89, 69] width 78 height 10
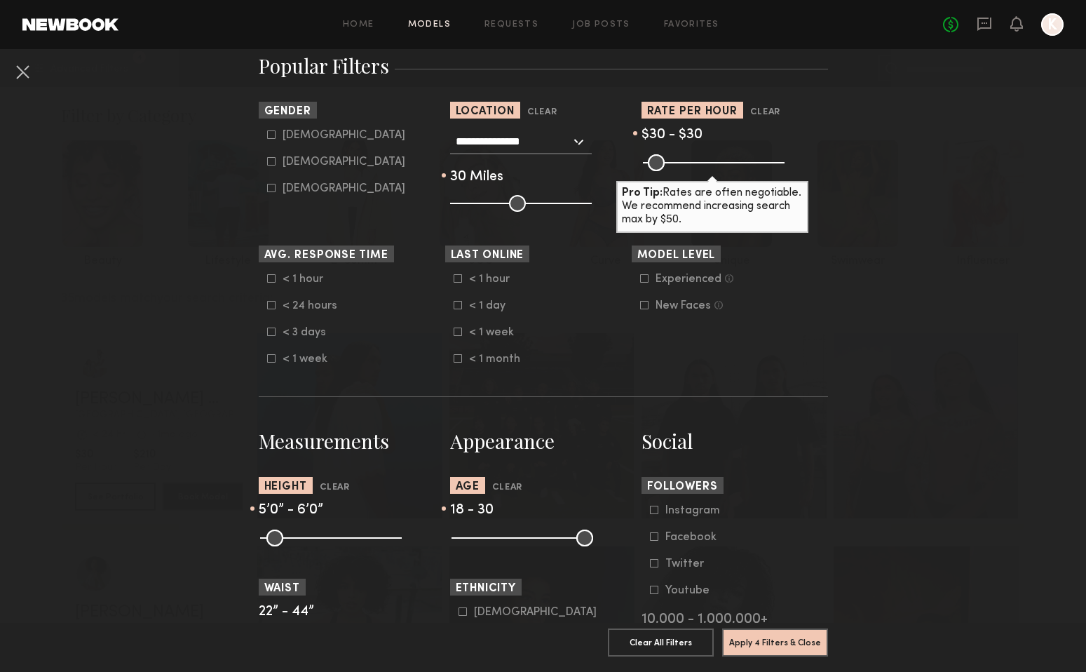
scroll to position [261, 0]
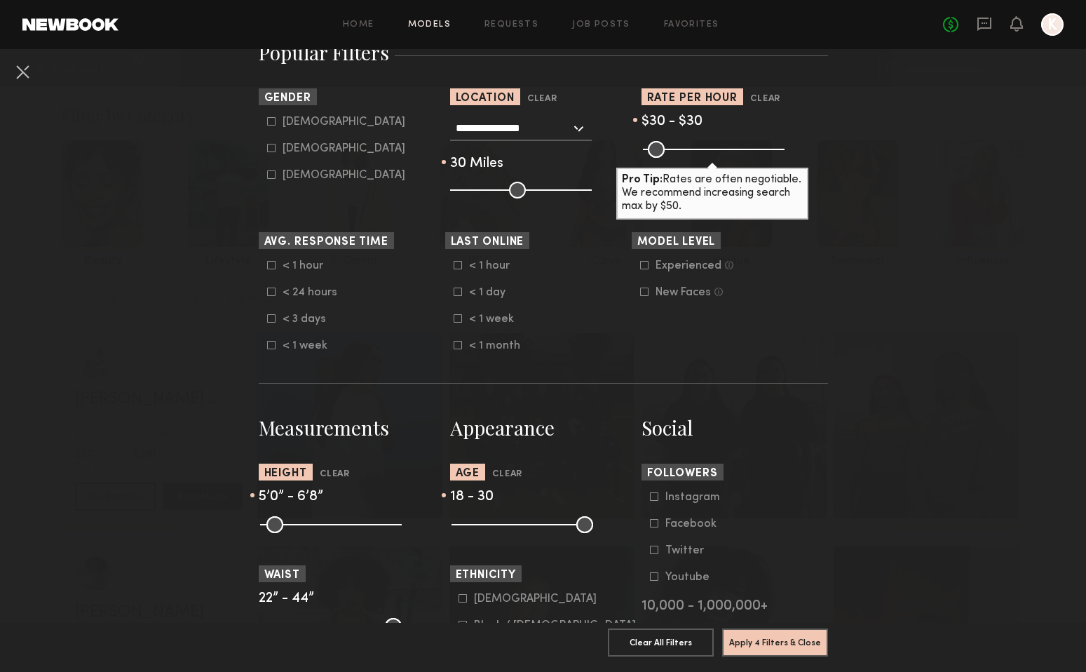
drag, startPoint x: 351, startPoint y: 530, endPoint x: 377, endPoint y: 534, distance: 26.3
type input "**"
click at [377, 533] on input "range" at bounding box center [331, 524] width 142 height 17
click at [783, 643] on button "Apply 4 Filters & Close" at bounding box center [775, 641] width 106 height 28
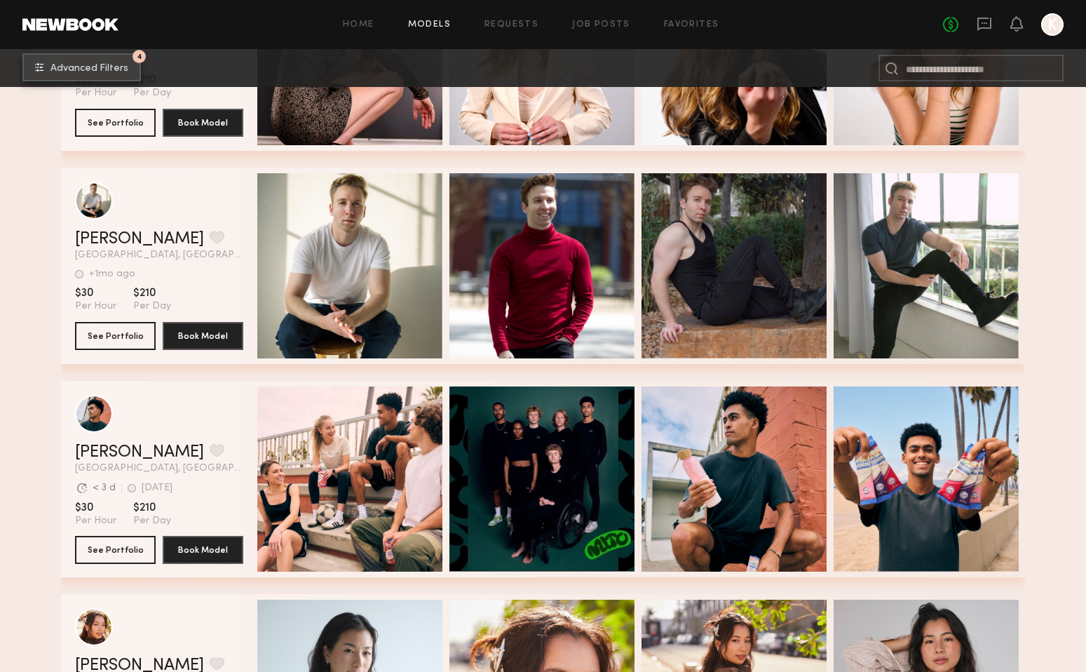
scroll to position [2089, 0]
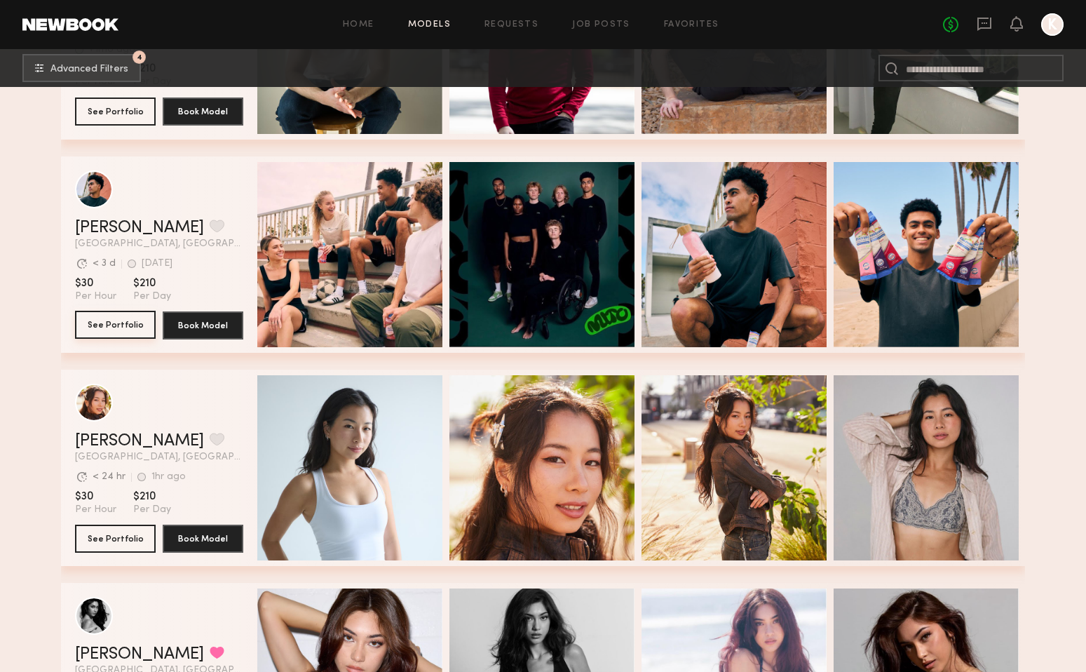
click at [102, 333] on button "See Portfolio" at bounding box center [115, 325] width 81 height 28
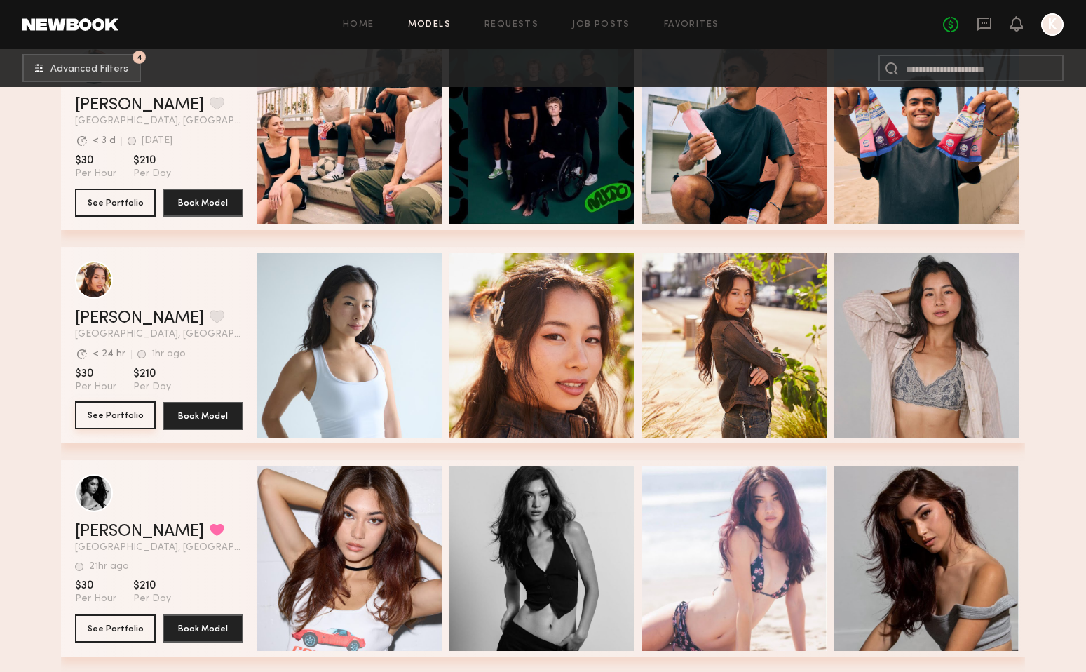
click at [123, 414] on button "See Portfolio" at bounding box center [115, 415] width 81 height 28
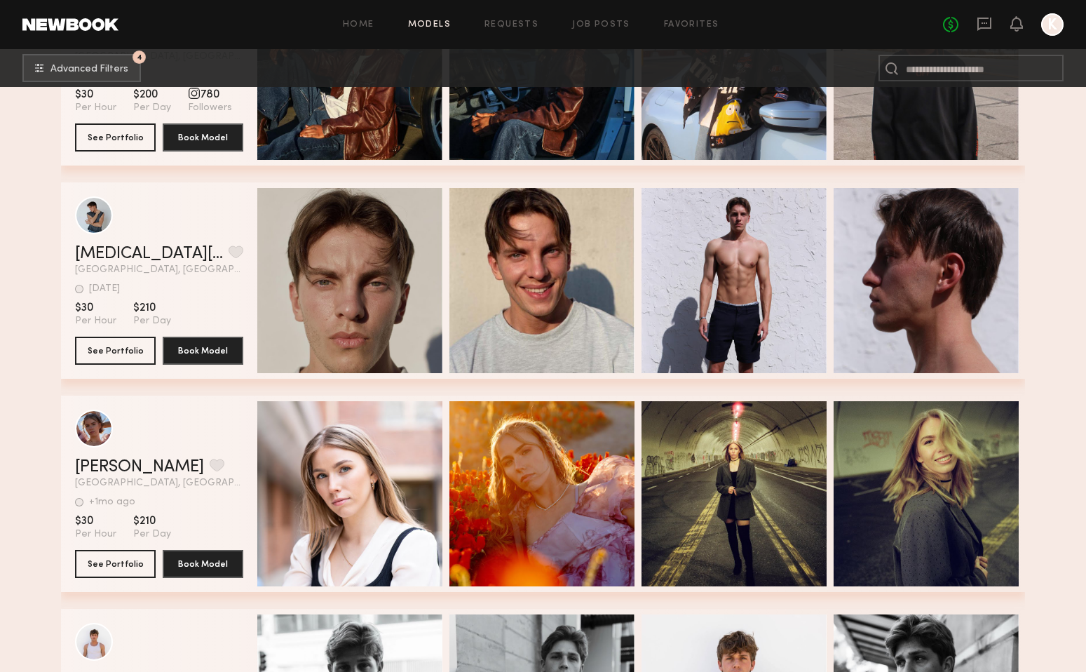
scroll to position [4836, 0]
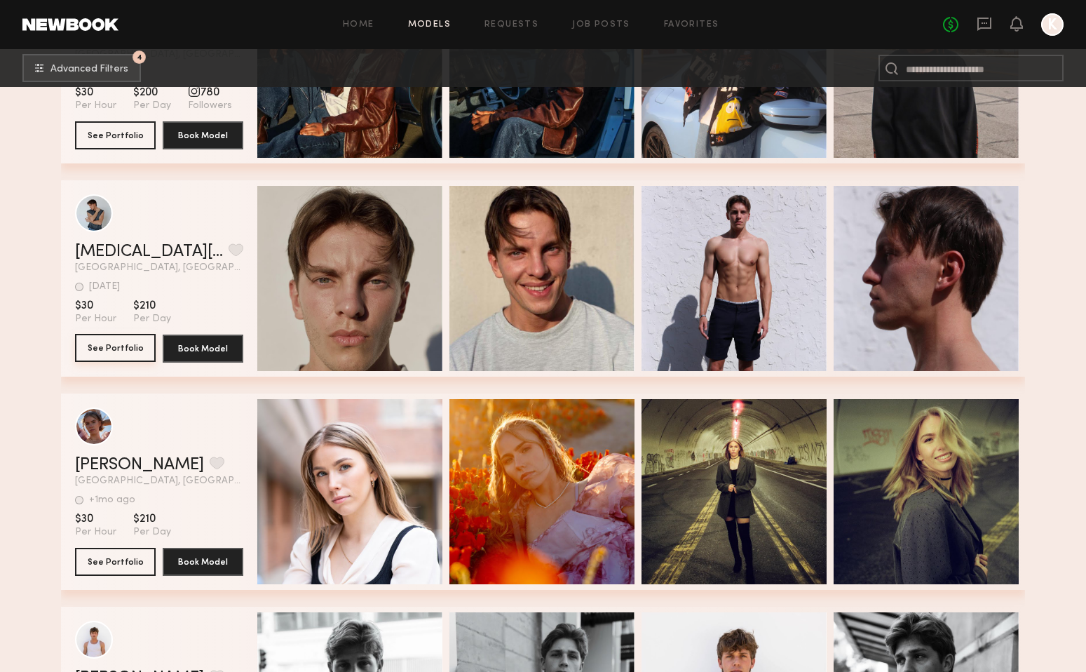
click at [125, 350] on button "See Portfolio" at bounding box center [115, 348] width 81 height 28
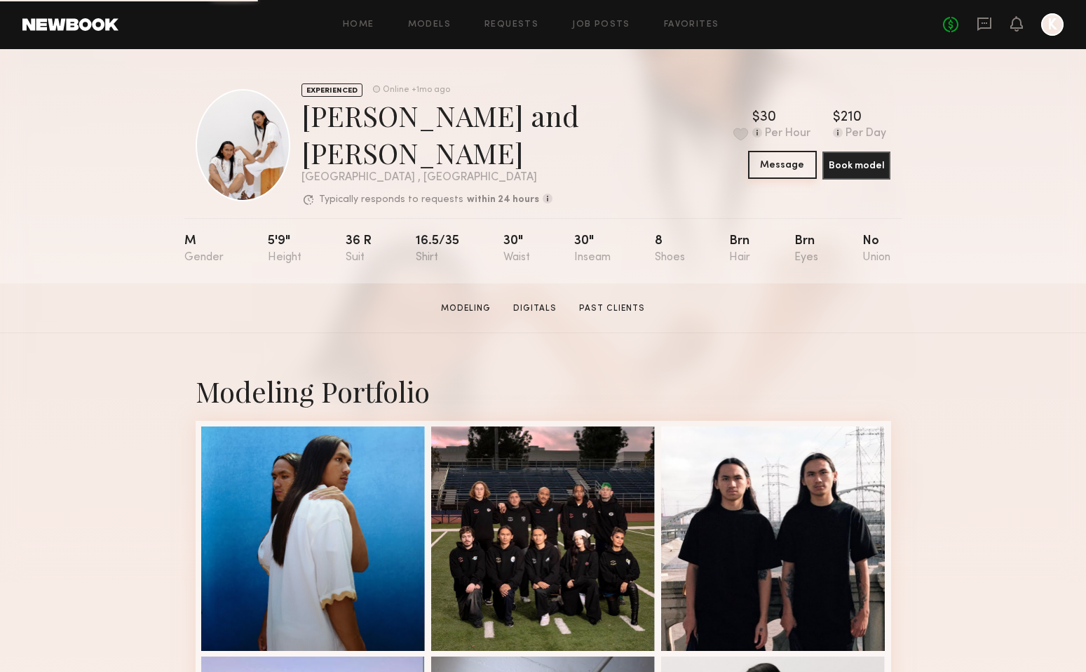
click at [765, 156] on button "Message" at bounding box center [782, 165] width 69 height 28
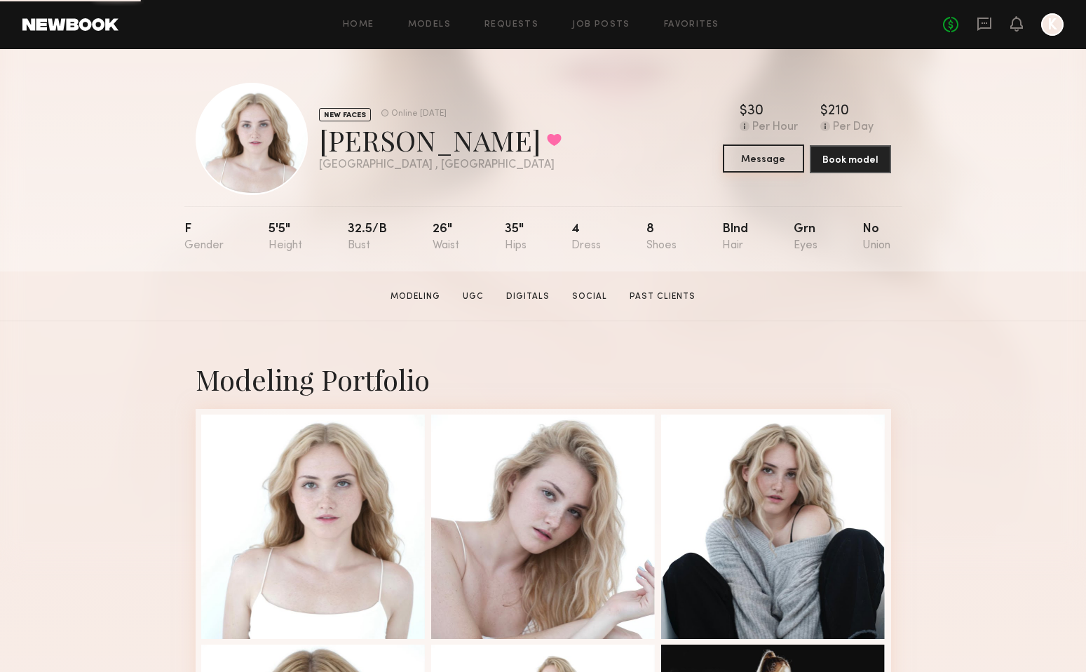
click at [767, 164] on button "Message" at bounding box center [763, 158] width 81 height 28
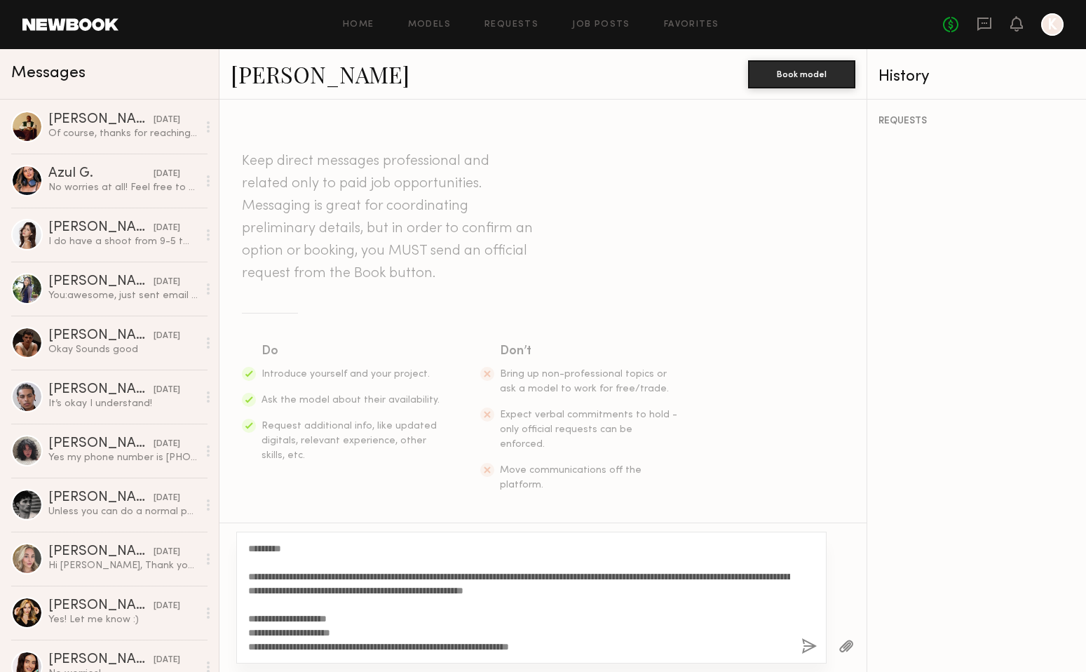
scroll to position [152, 0]
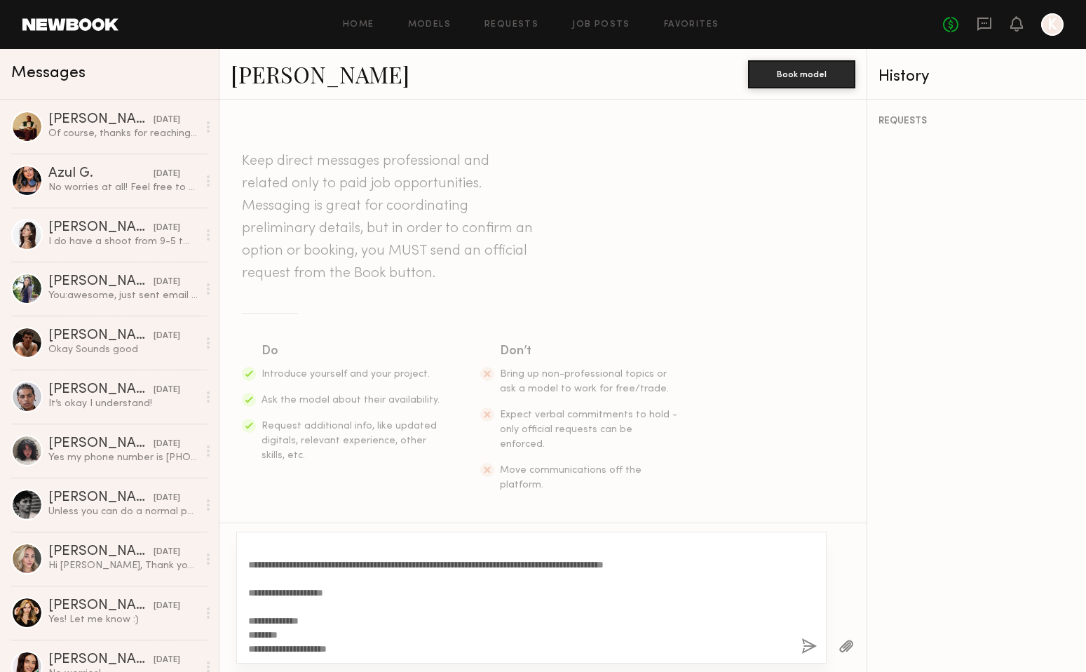
type textarea "**********"
click at [815, 648] on button "button" at bounding box center [808, 647] width 15 height 18
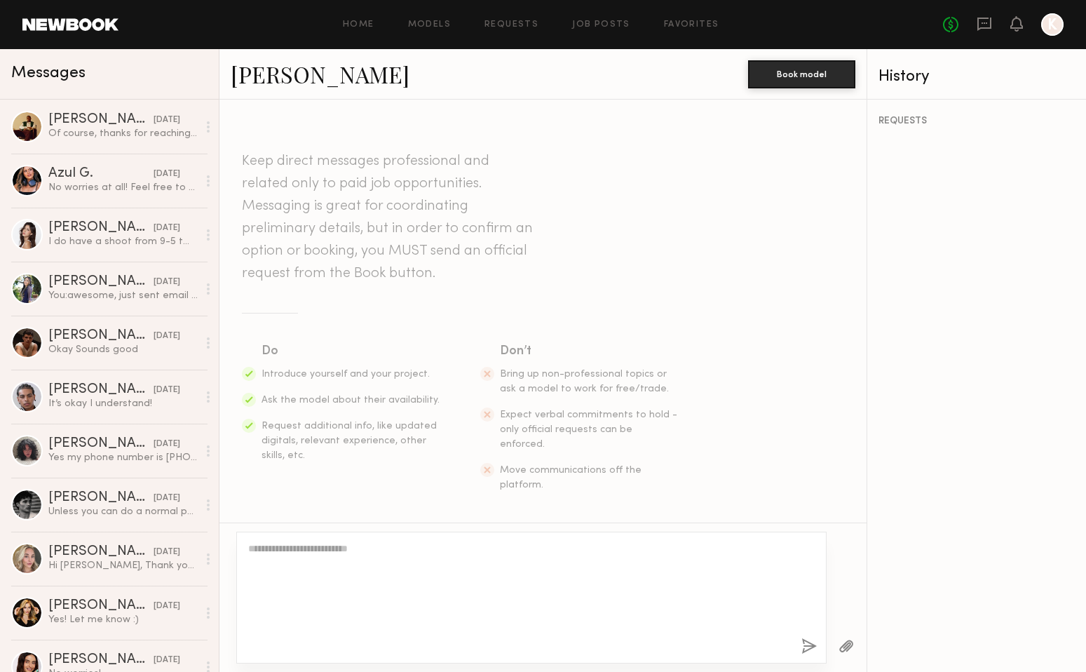
scroll to position [0, 0]
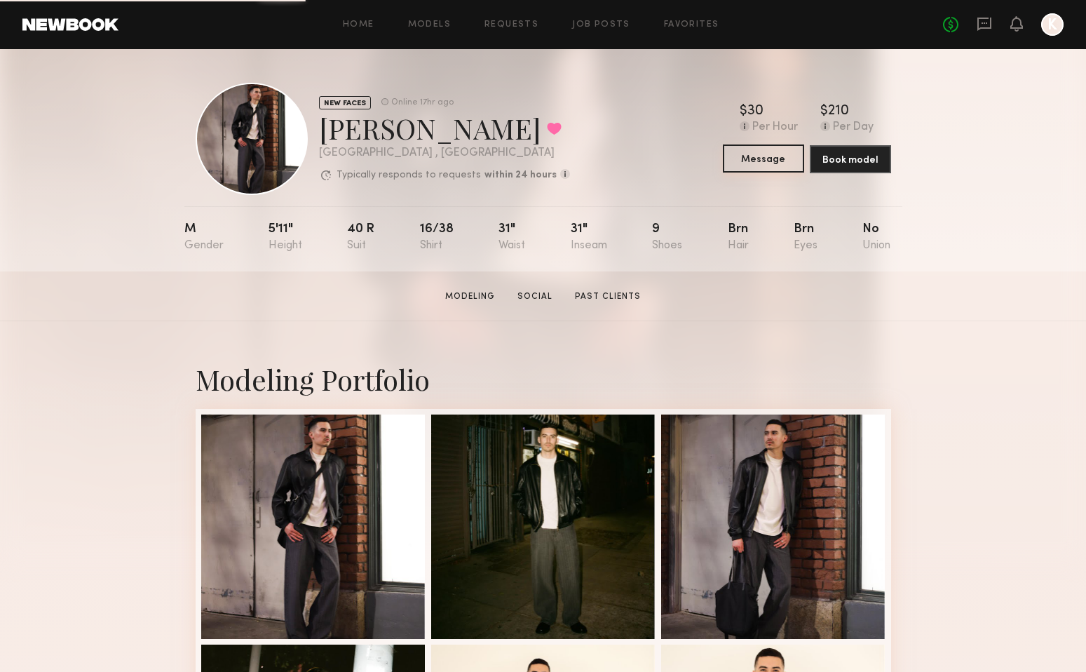
click at [773, 165] on button "Message" at bounding box center [763, 158] width 81 height 28
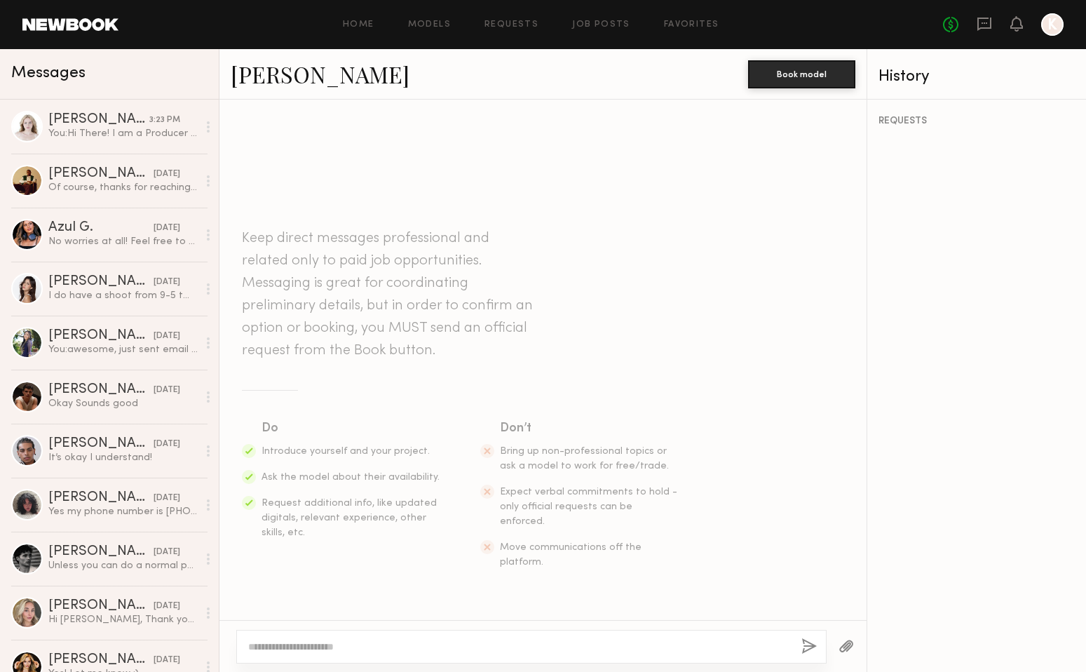
click at [374, 651] on textarea at bounding box center [519, 646] width 542 height 14
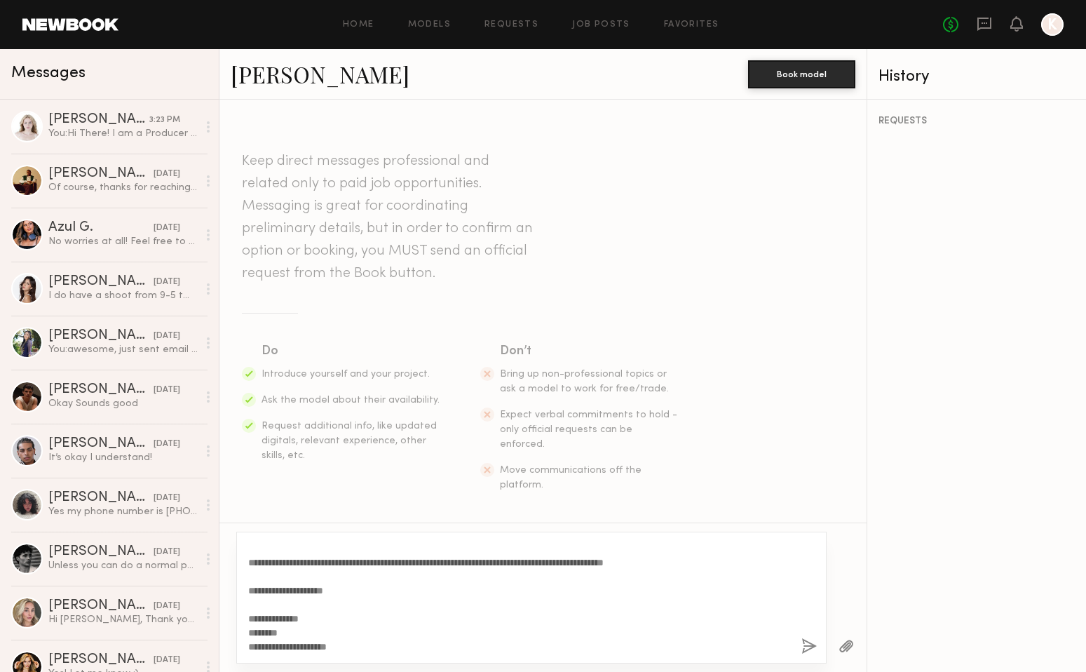
scroll to position [154, 0]
type textarea "**********"
click at [813, 642] on button "button" at bounding box center [808, 647] width 15 height 18
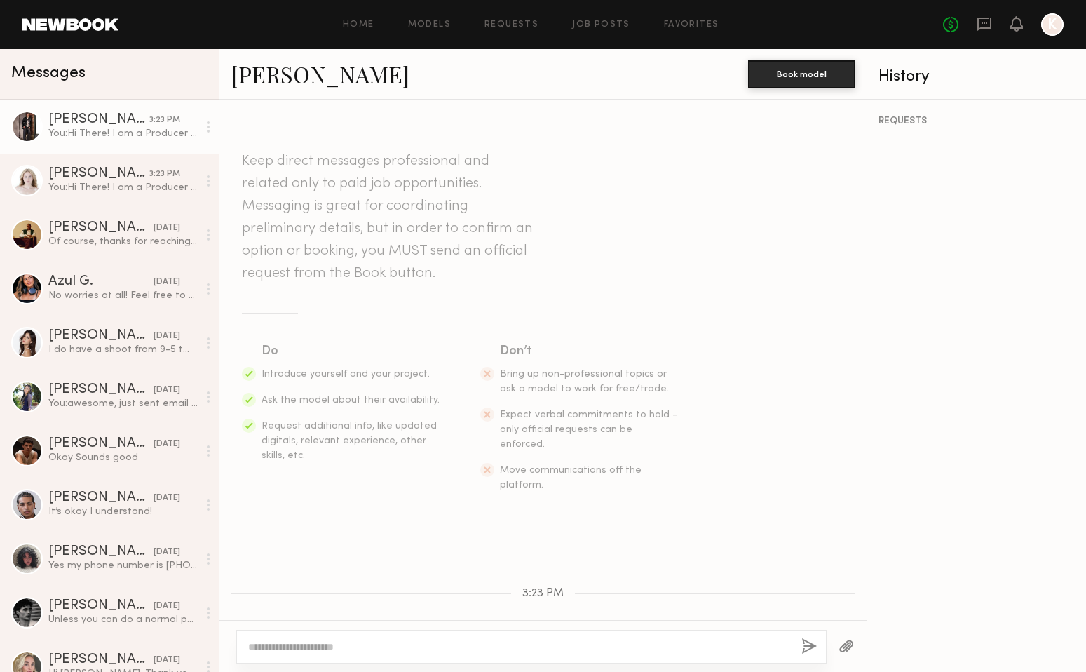
scroll to position [0, 0]
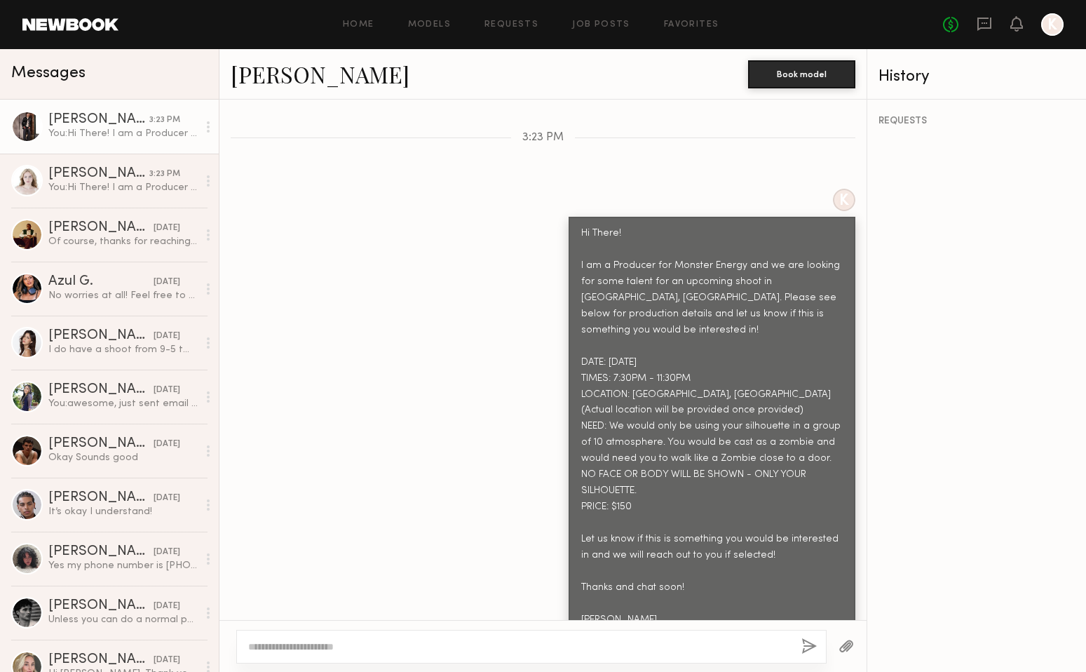
click at [681, 4] on header "Home Models Requests Job Posts Favorites Sign Out No fees up to $5,000 K" at bounding box center [543, 24] width 1086 height 49
click at [688, 27] on link "Favorites" at bounding box center [691, 24] width 55 height 9
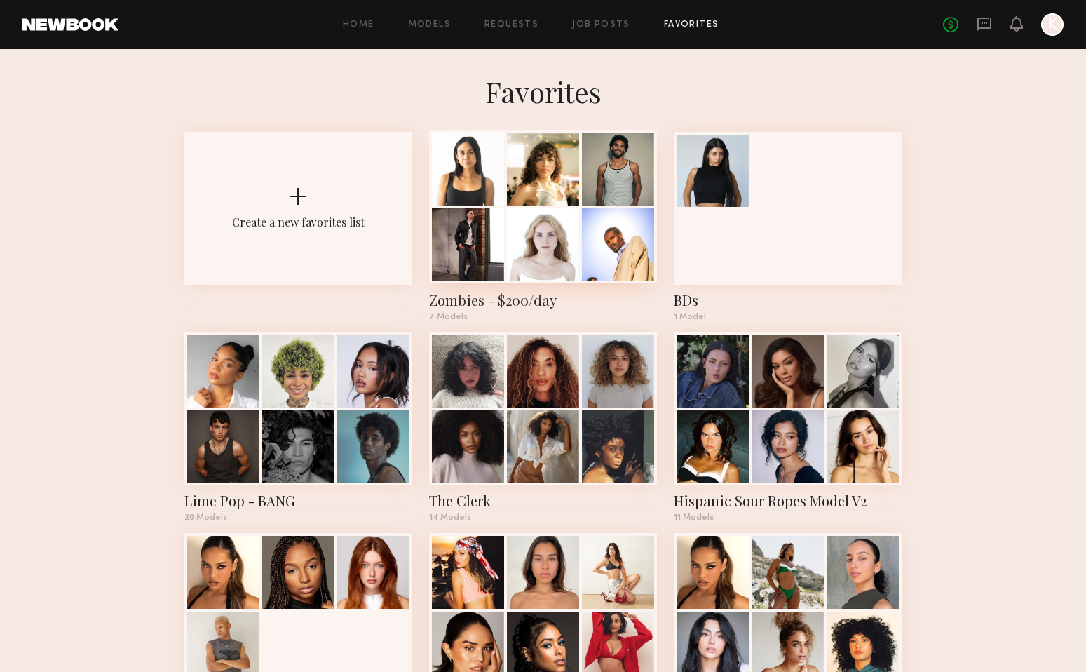
click at [597, 205] on div at bounding box center [543, 206] width 228 height 153
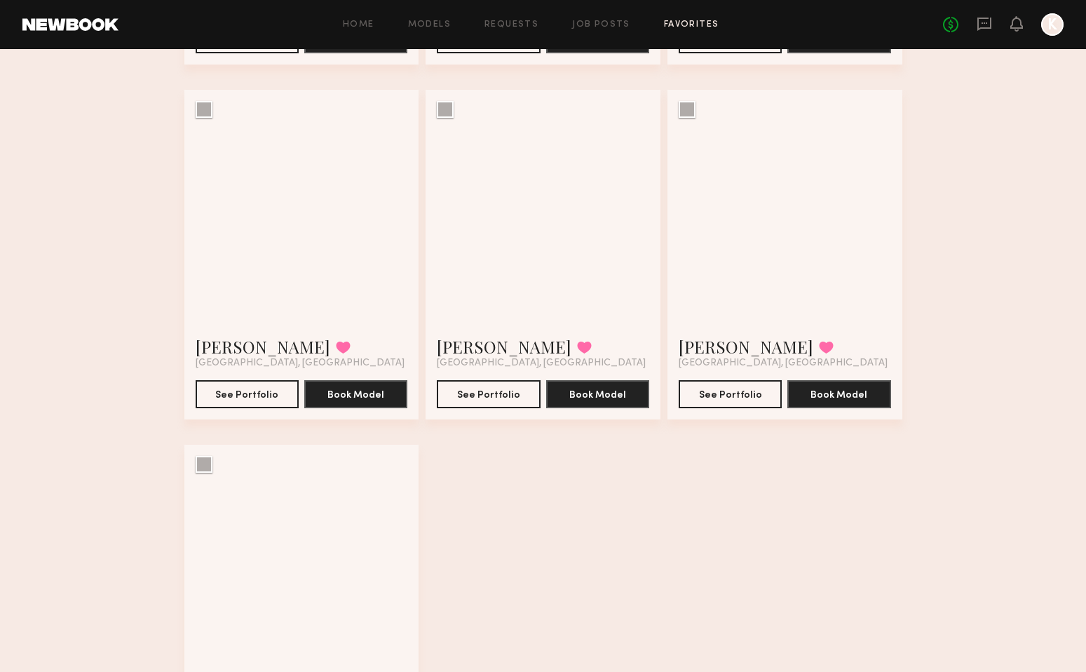
scroll to position [417, 0]
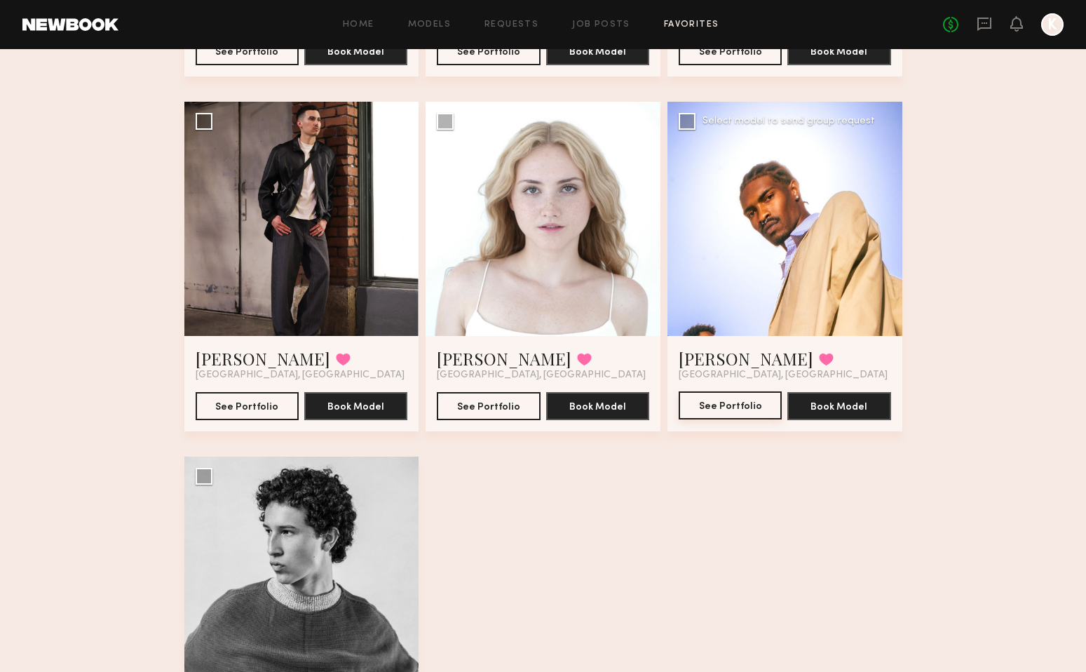
click at [738, 406] on button "See Portfolio" at bounding box center [730, 405] width 103 height 28
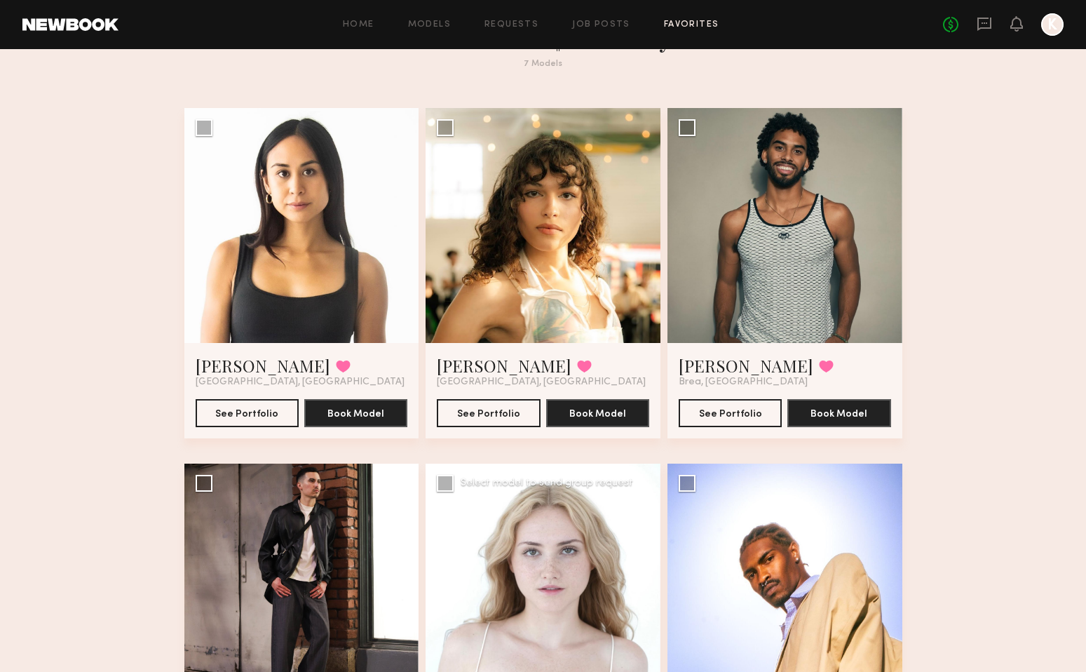
scroll to position [43, 0]
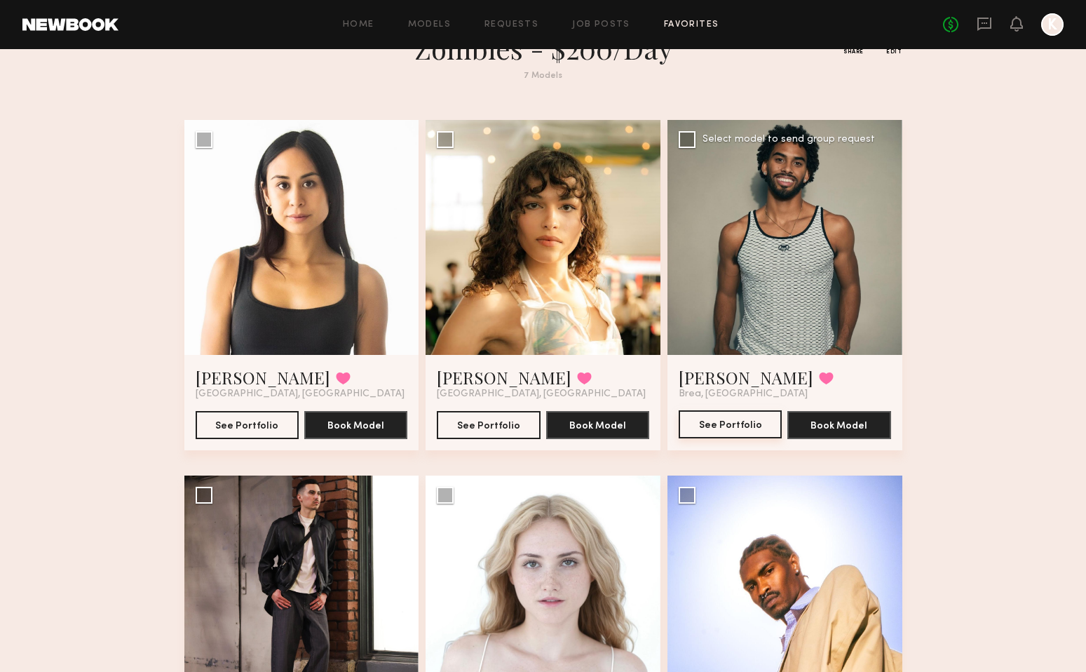
click at [722, 424] on button "See Portfolio" at bounding box center [730, 424] width 103 height 28
click at [498, 414] on button "See Portfolio" at bounding box center [488, 424] width 103 height 28
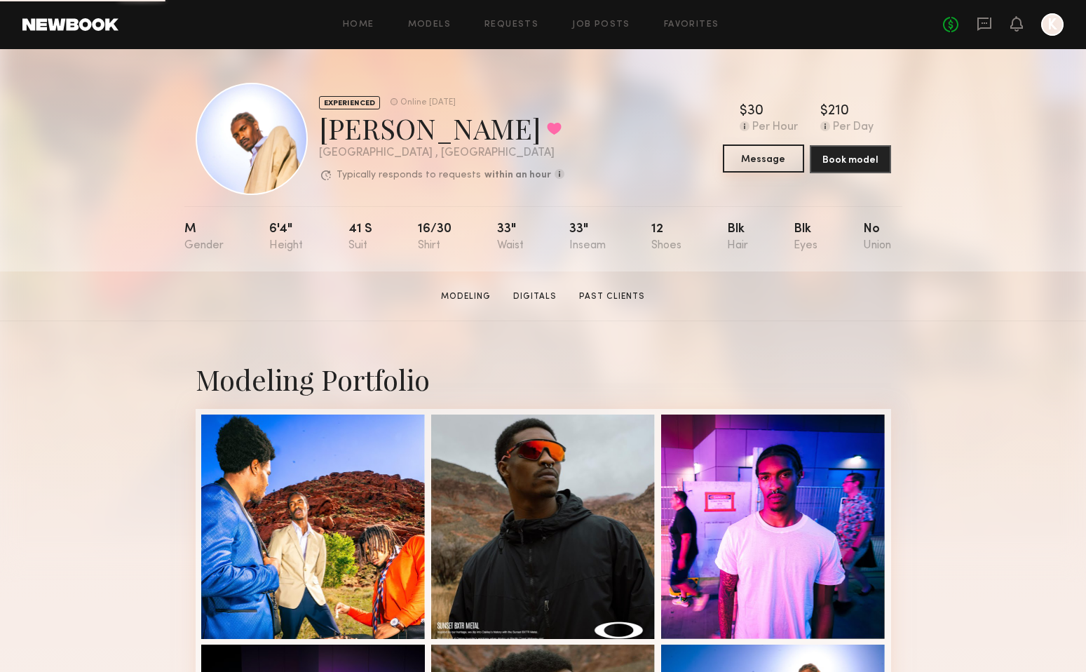
click at [776, 158] on button "Message" at bounding box center [763, 158] width 81 height 28
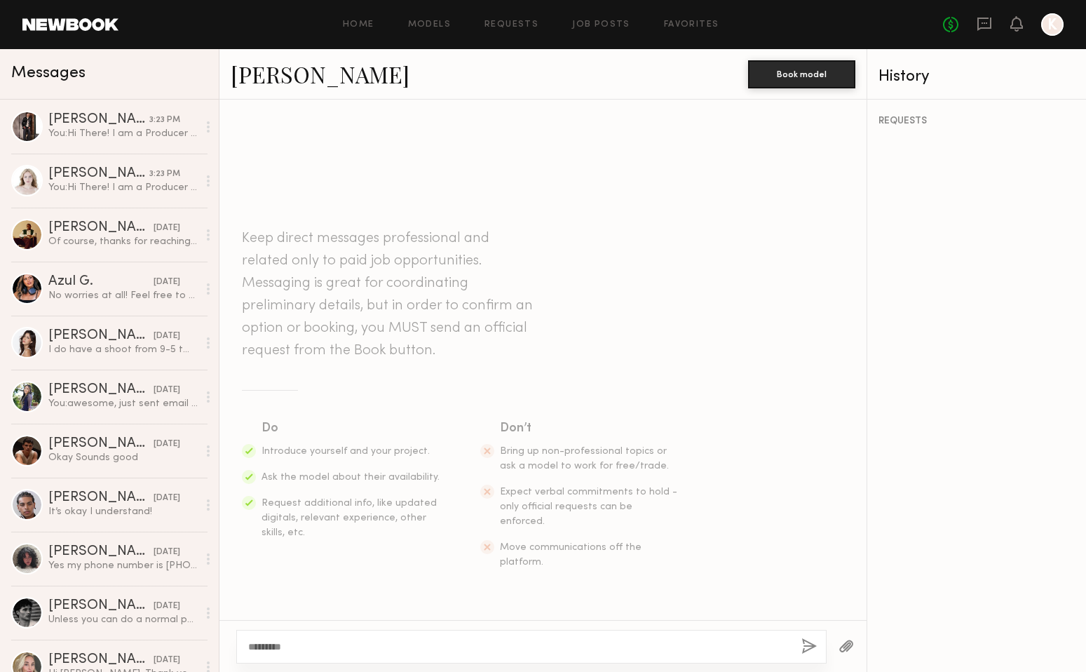
scroll to position [152, 0]
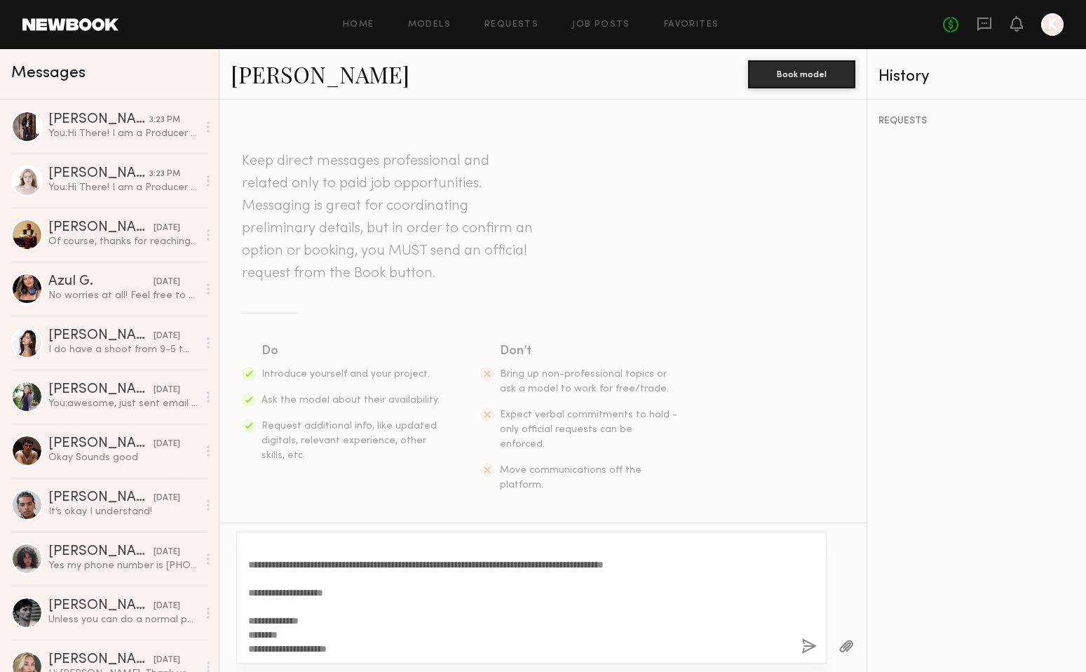
type textarea "**********"
click at [802, 641] on button "button" at bounding box center [808, 647] width 15 height 18
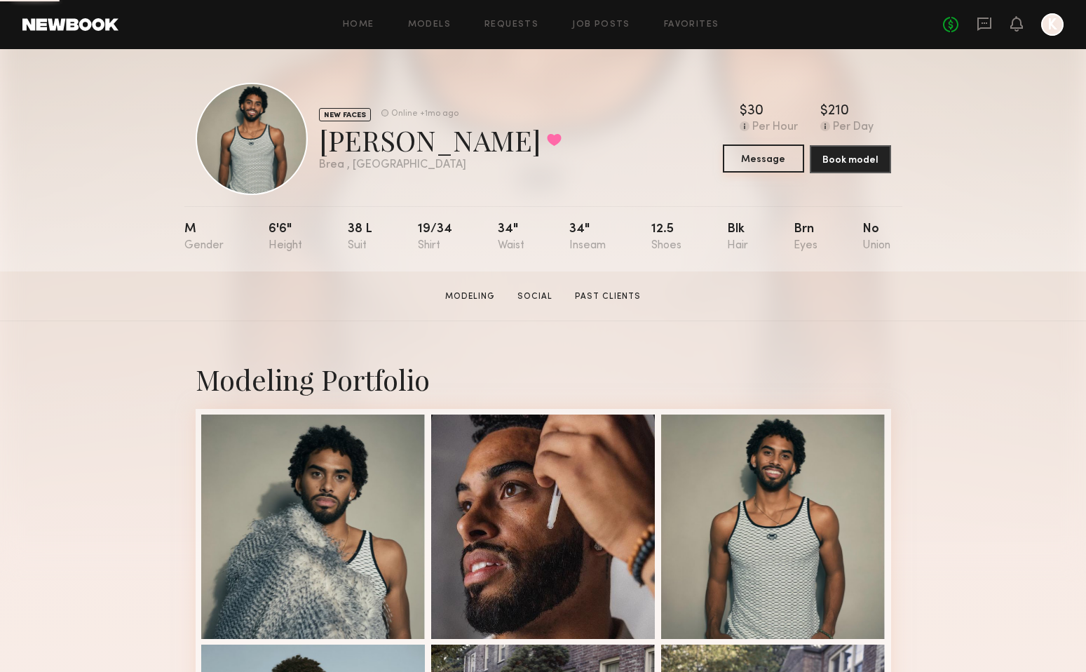
click at [775, 156] on button "Message" at bounding box center [763, 158] width 81 height 28
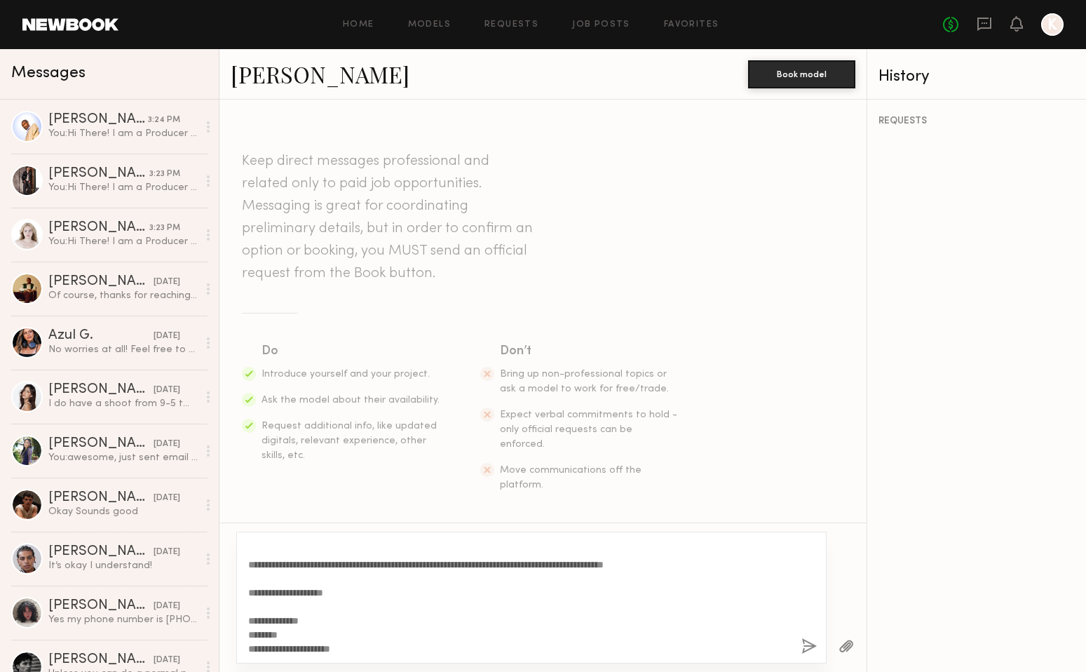
scroll to position [166, 0]
type textarea "**********"
click at [806, 641] on button "button" at bounding box center [808, 647] width 15 height 18
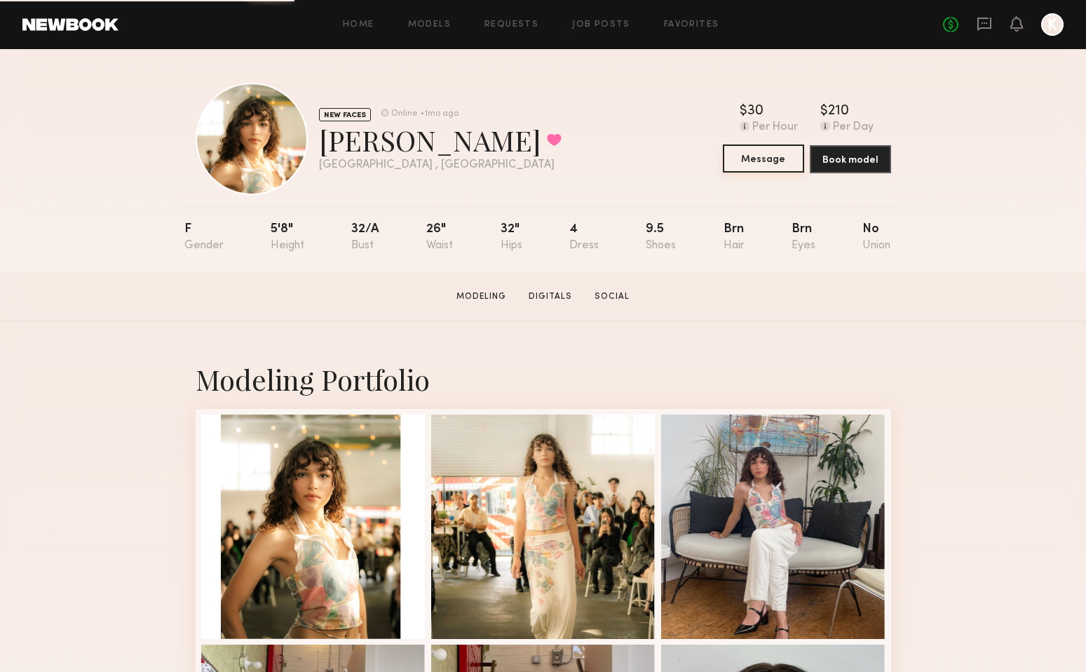
click at [765, 158] on button "Message" at bounding box center [763, 158] width 81 height 28
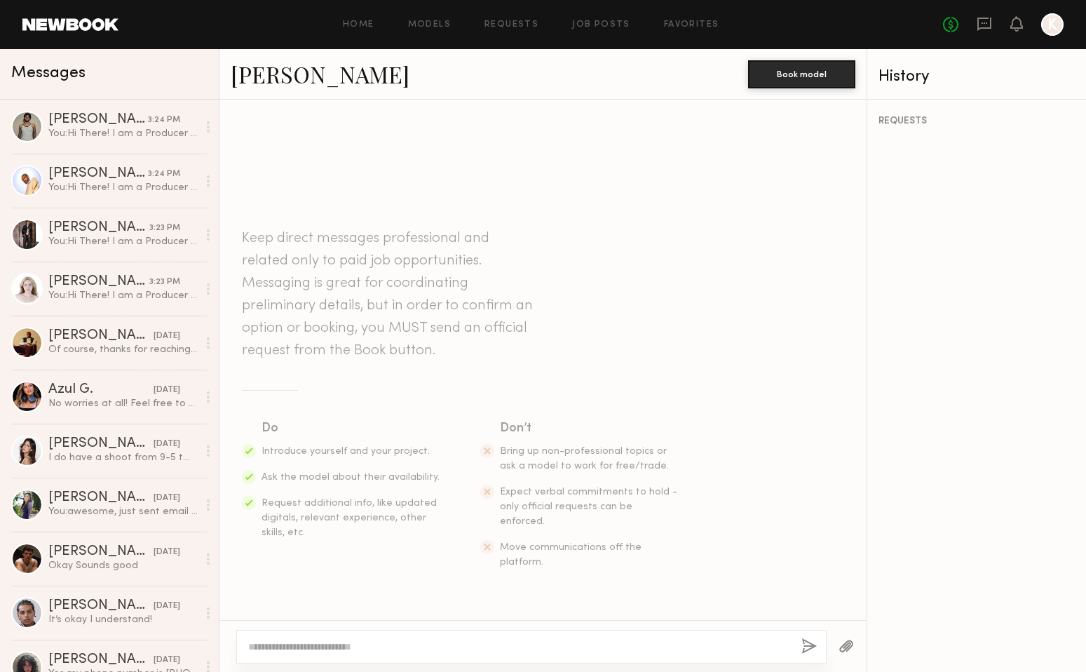
click at [451, 651] on textarea at bounding box center [519, 646] width 542 height 14
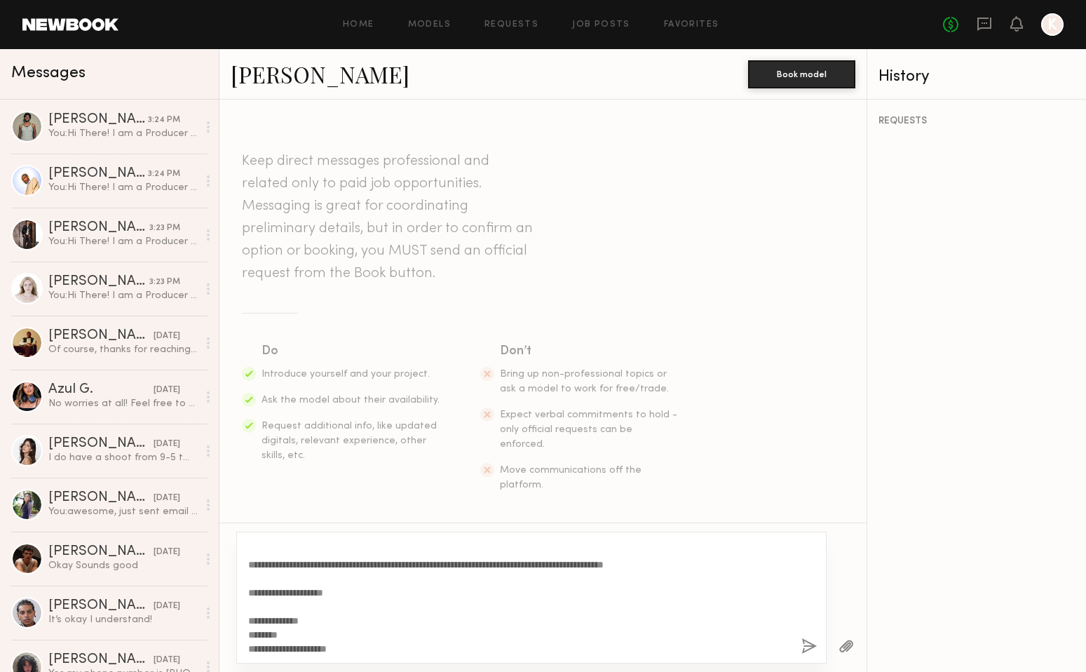
type textarea "**********"
click at [810, 644] on button "button" at bounding box center [808, 647] width 15 height 18
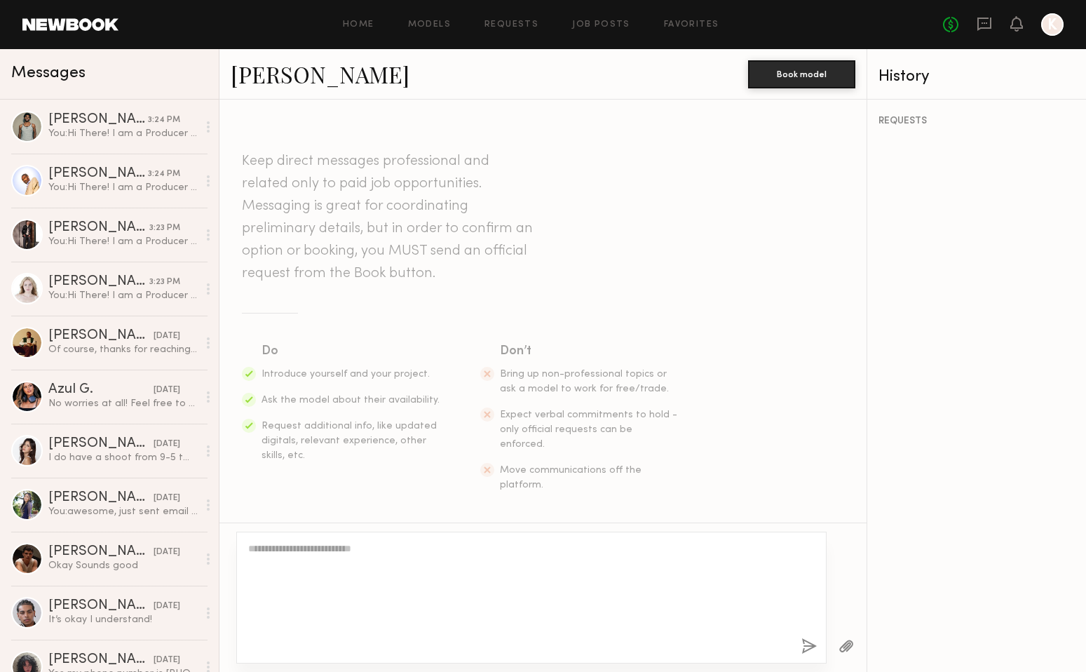
scroll to position [0, 0]
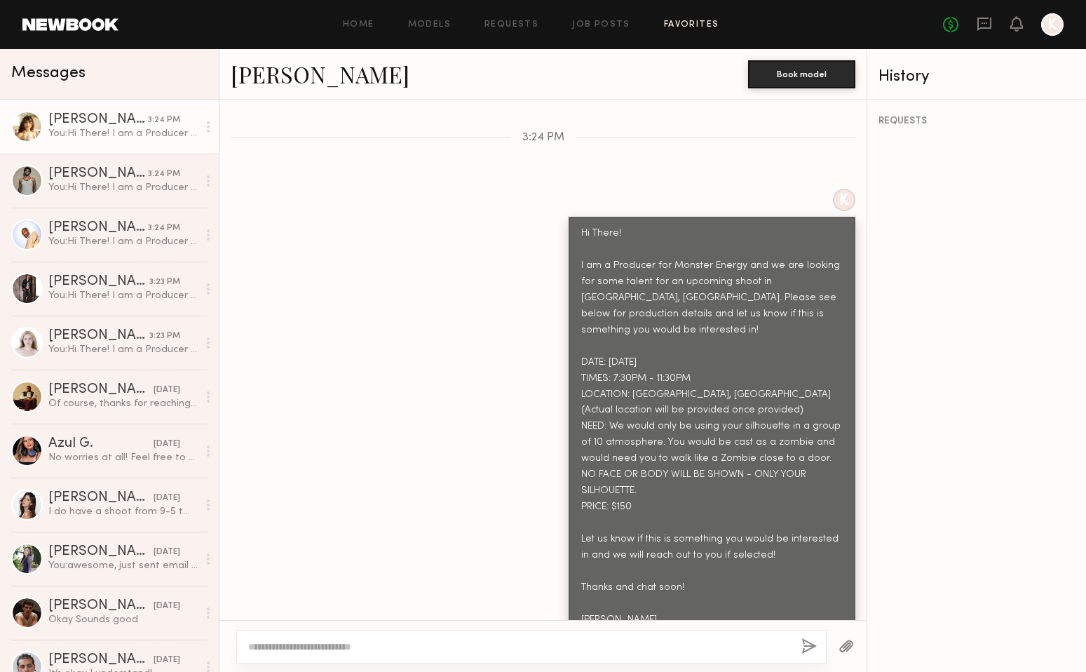
click at [685, 20] on link "Favorites" at bounding box center [691, 24] width 55 height 9
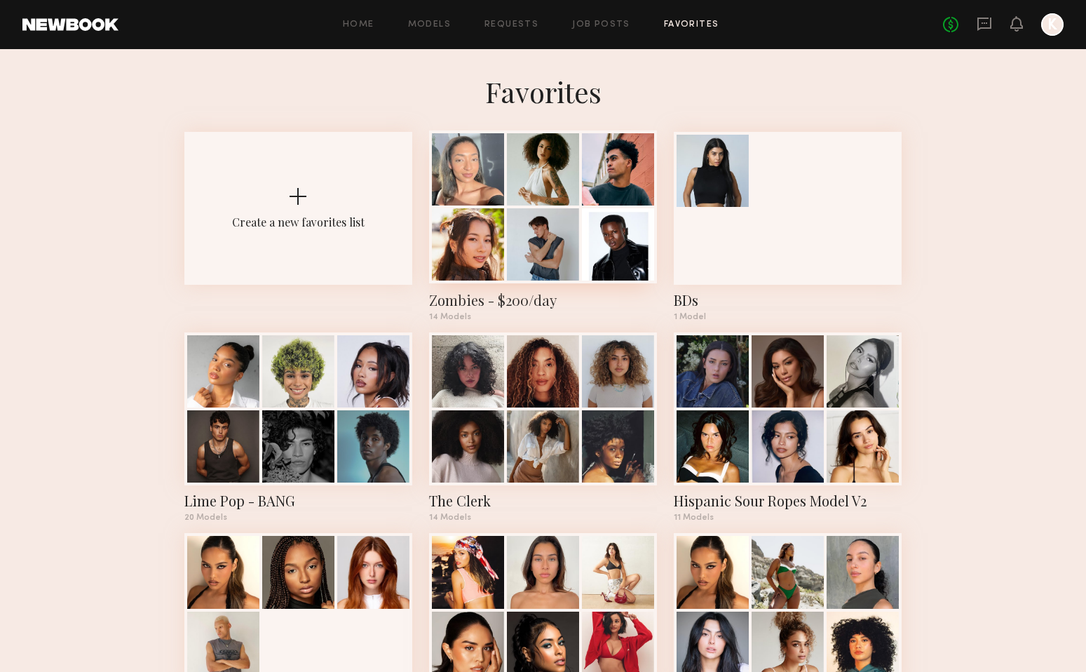
click at [522, 244] on div at bounding box center [543, 244] width 72 height 72
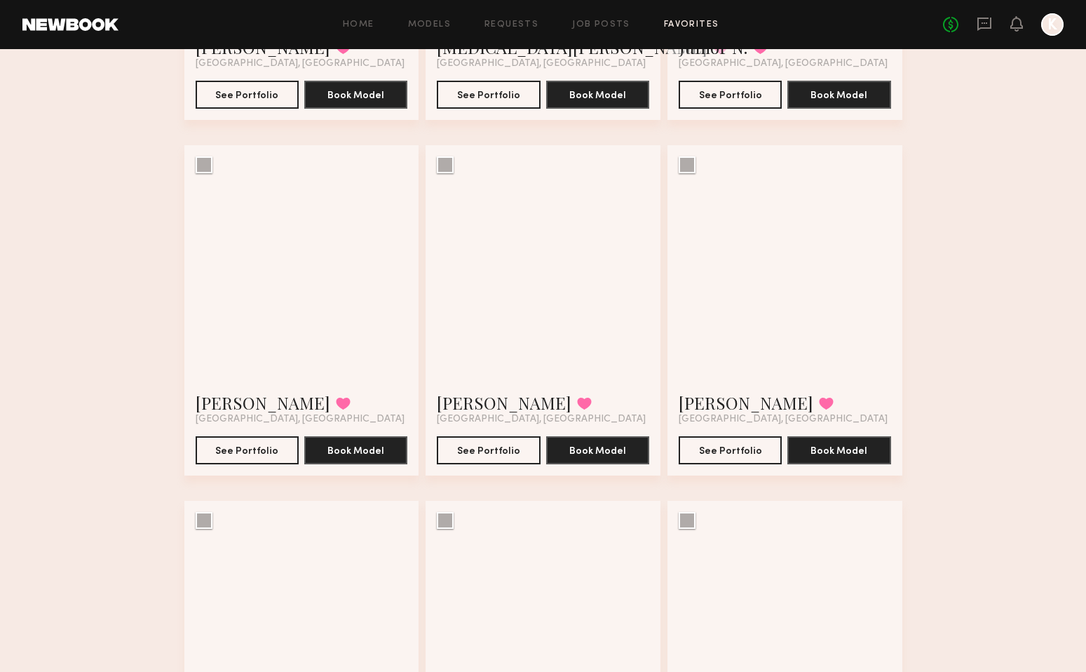
scroll to position [730, 0]
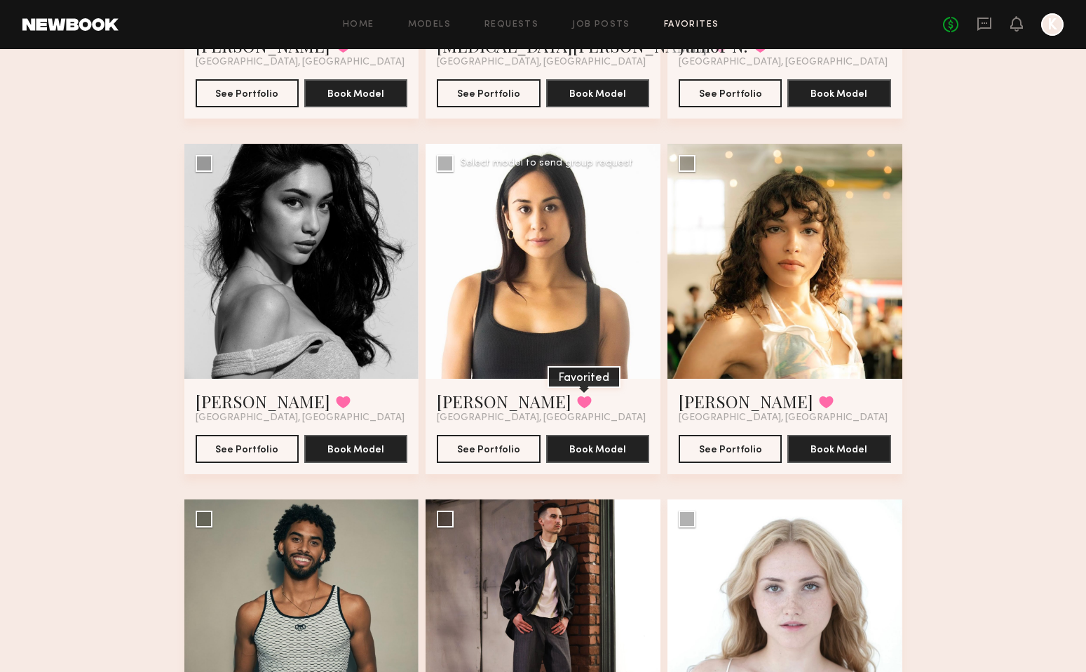
click at [577, 398] on button at bounding box center [584, 401] width 15 height 13
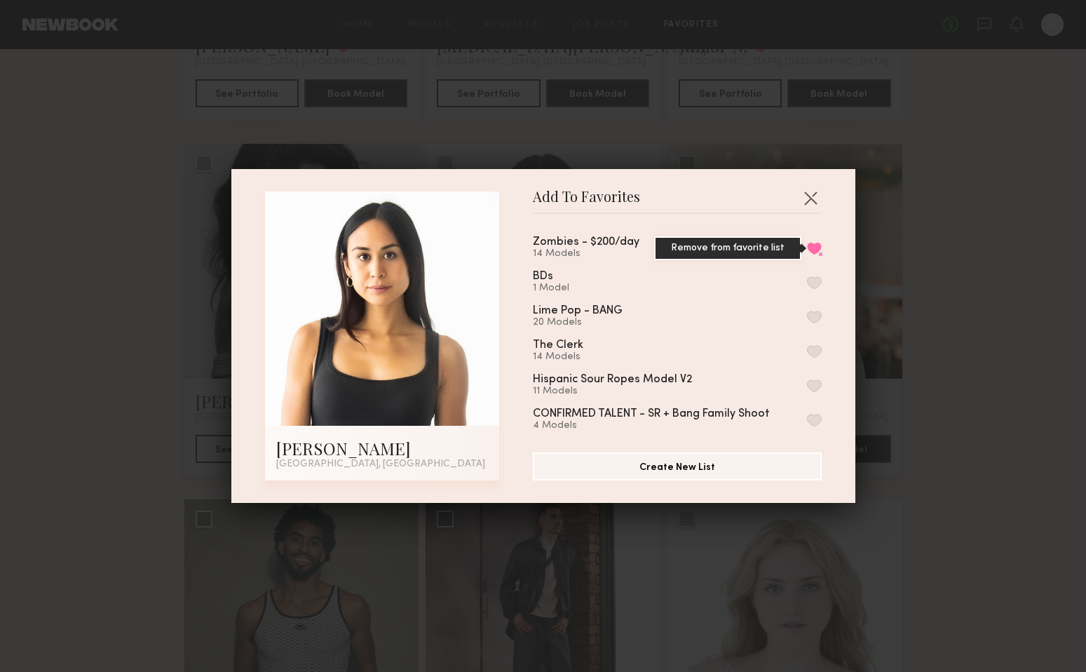
click at [812, 249] on button "Remove from favorite list" at bounding box center [814, 248] width 15 height 13
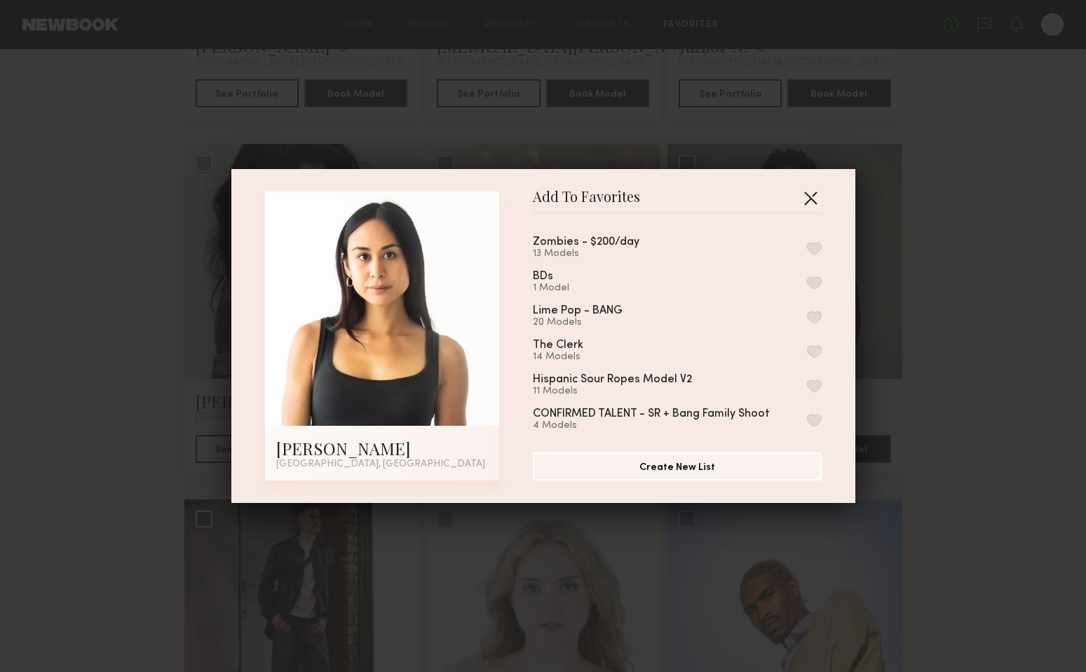
click at [808, 196] on button "button" at bounding box center [810, 197] width 22 height 22
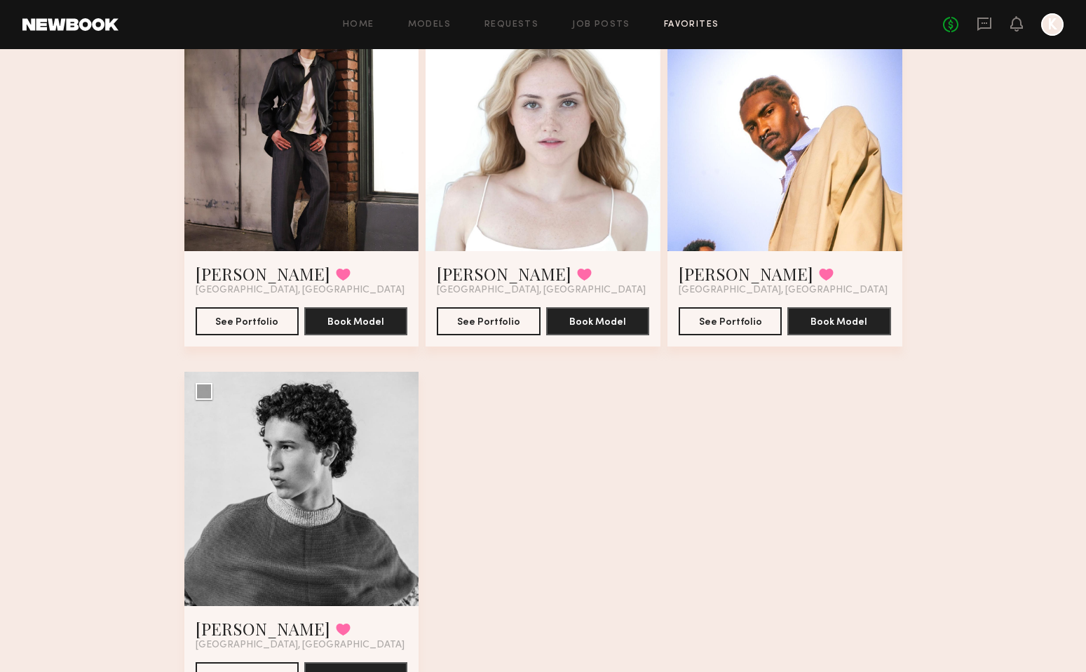
scroll to position [1289, 0]
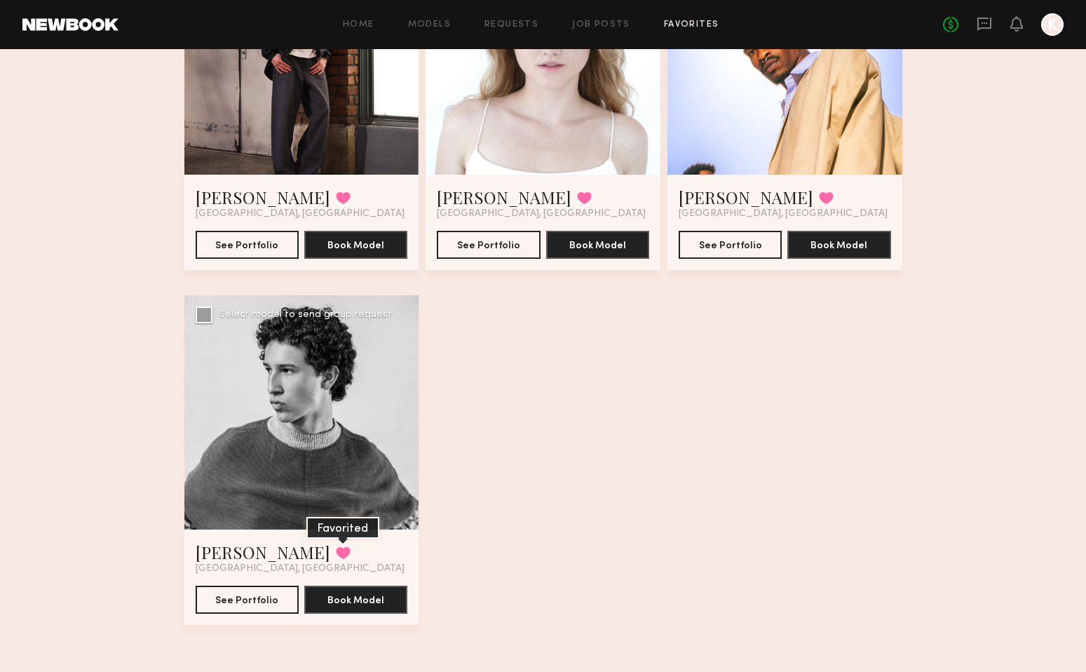
click at [336, 553] on button at bounding box center [343, 552] width 15 height 13
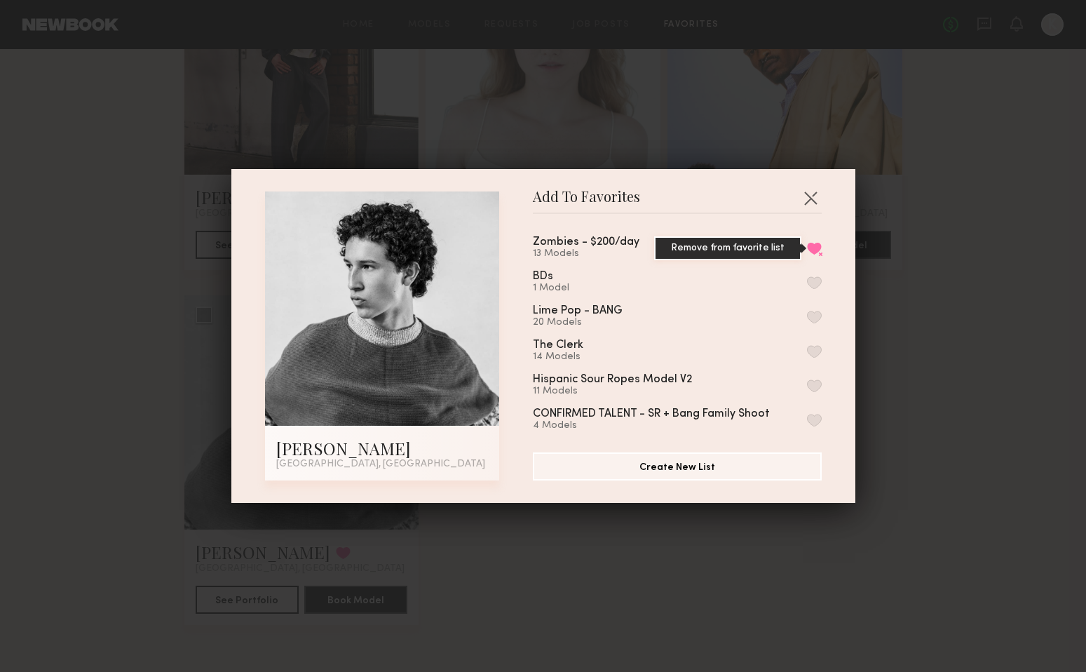
click at [815, 244] on button "Remove from favorite list" at bounding box center [814, 248] width 15 height 13
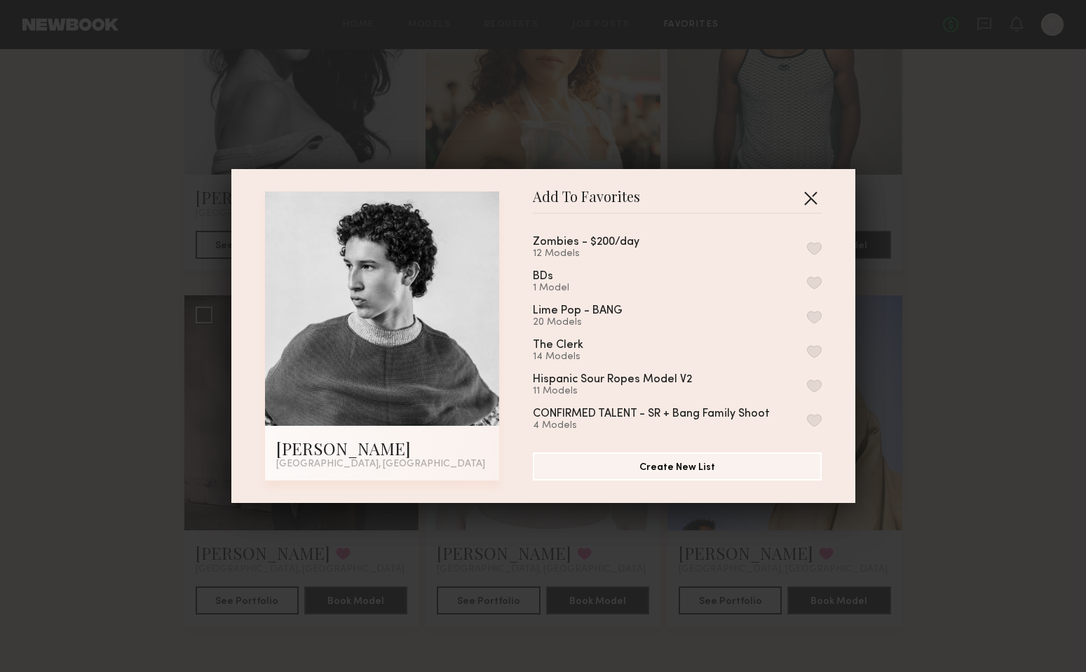
click at [813, 196] on button "button" at bounding box center [810, 197] width 22 height 22
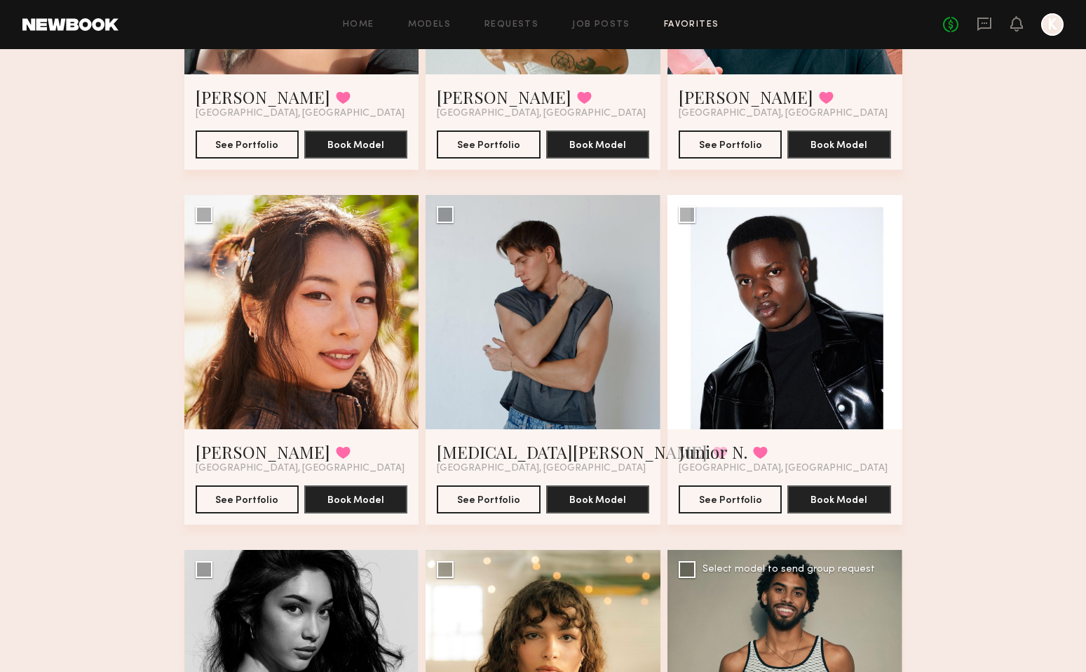
scroll to position [0, 0]
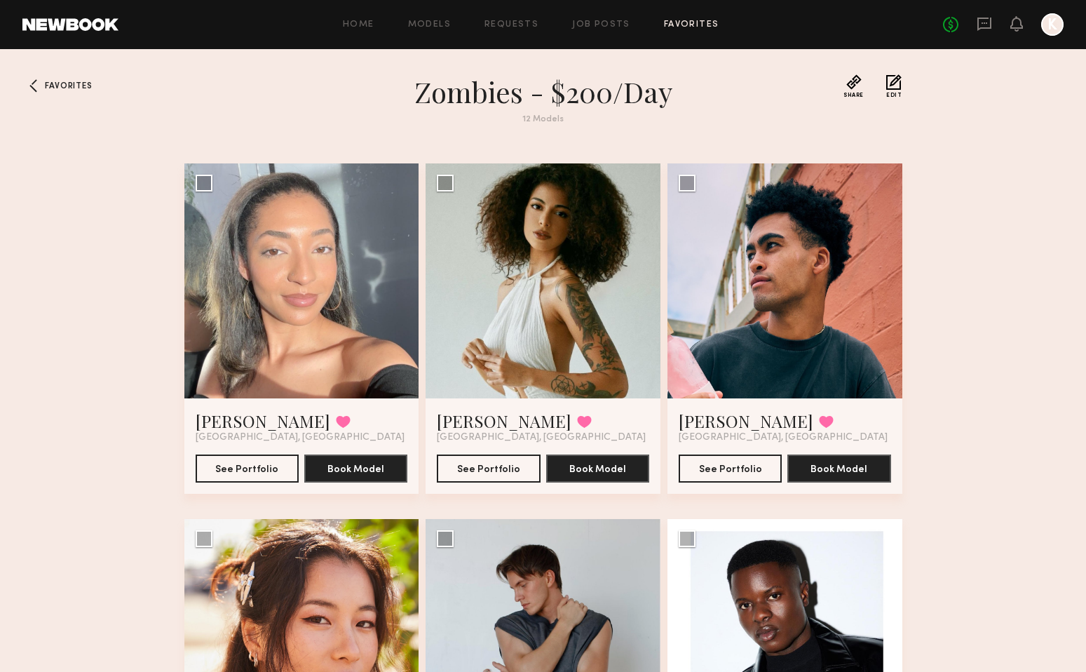
click at [713, 95] on h1 "Zombies - $200/day" at bounding box center [543, 91] width 505 height 35
click at [601, 102] on h1 "Zombies - $200/day" at bounding box center [543, 91] width 505 height 35
click at [886, 87] on button "Edit" at bounding box center [893, 86] width 15 height 24
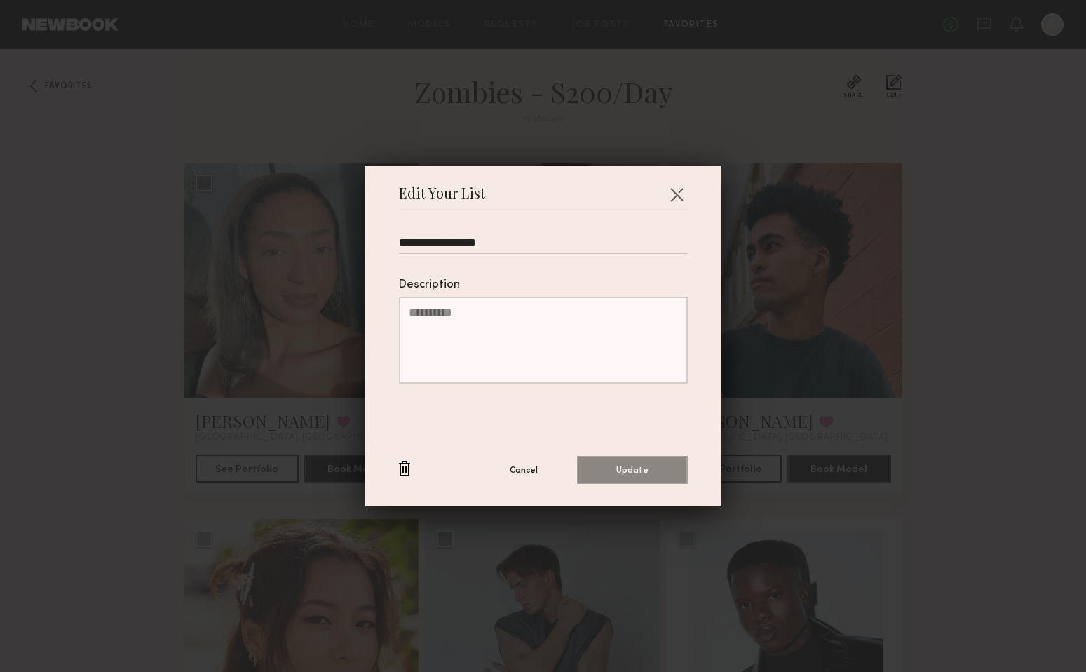
click at [475, 243] on input "**********" at bounding box center [543, 245] width 289 height 18
click at [522, 243] on input "**********" at bounding box center [543, 245] width 289 height 18
type input "**********"
click at [648, 465] on button "Update" at bounding box center [632, 469] width 111 height 28
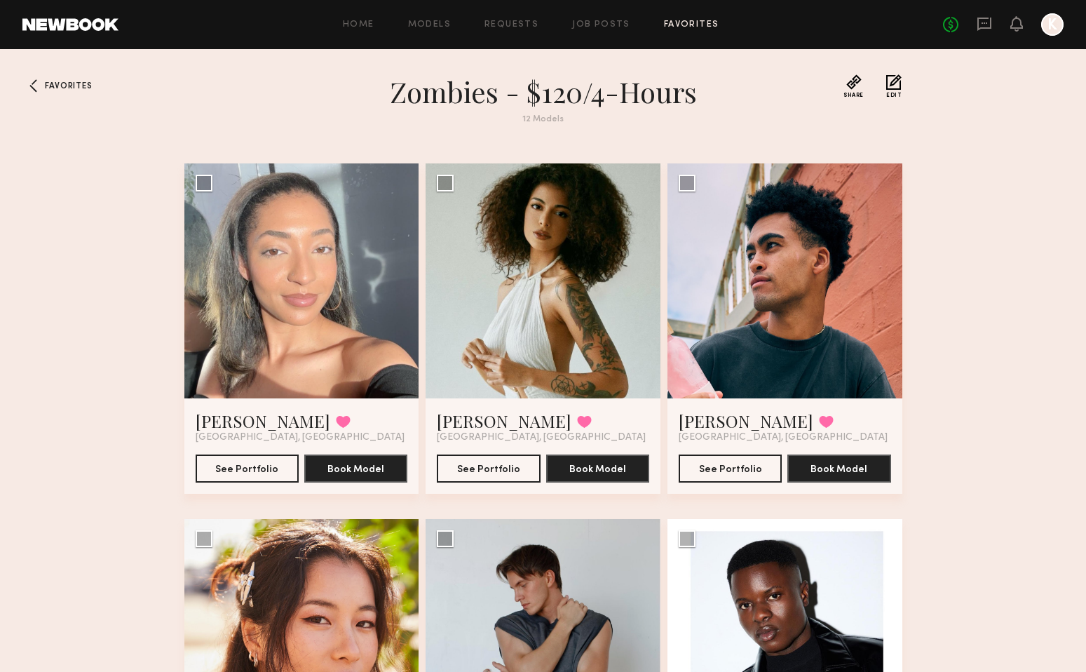
click at [779, 123] on section "Zombies - $120/4-hours 12 Models" at bounding box center [543, 107] width 505 height 67
click at [674, 25] on link "Favorites" at bounding box center [691, 24] width 55 height 9
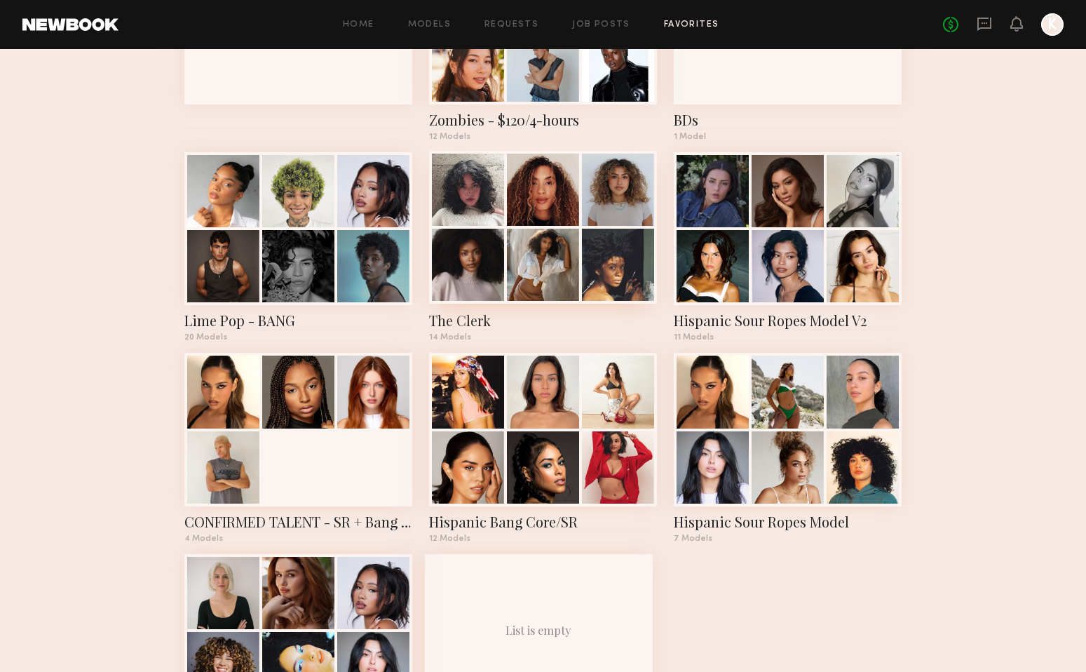
scroll to position [182, 0]
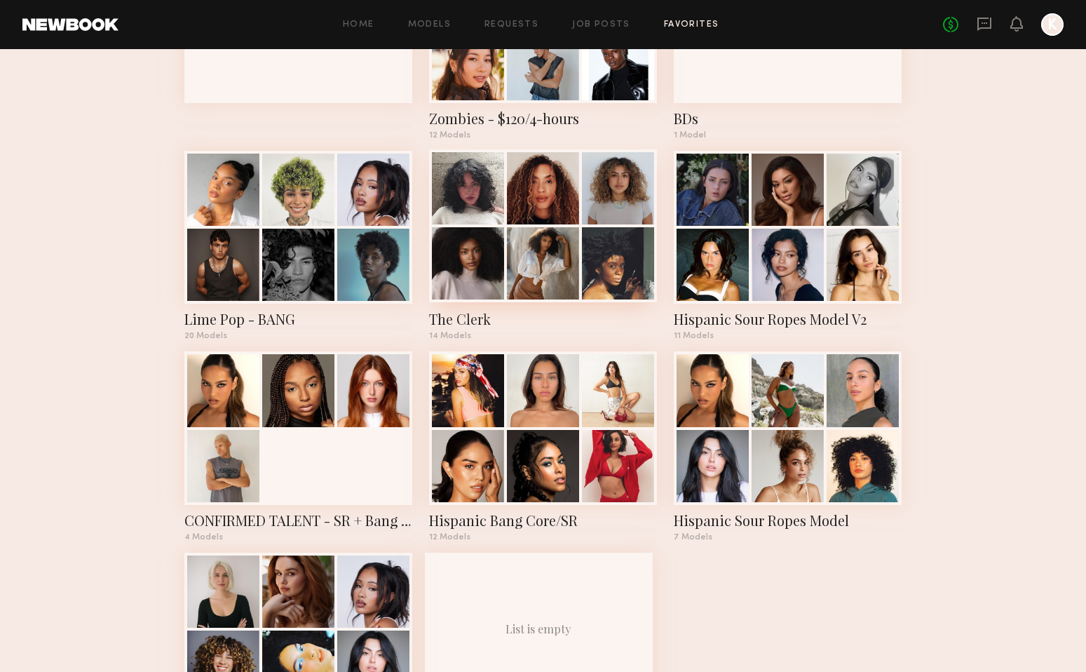
click at [589, 236] on div at bounding box center [618, 263] width 72 height 72
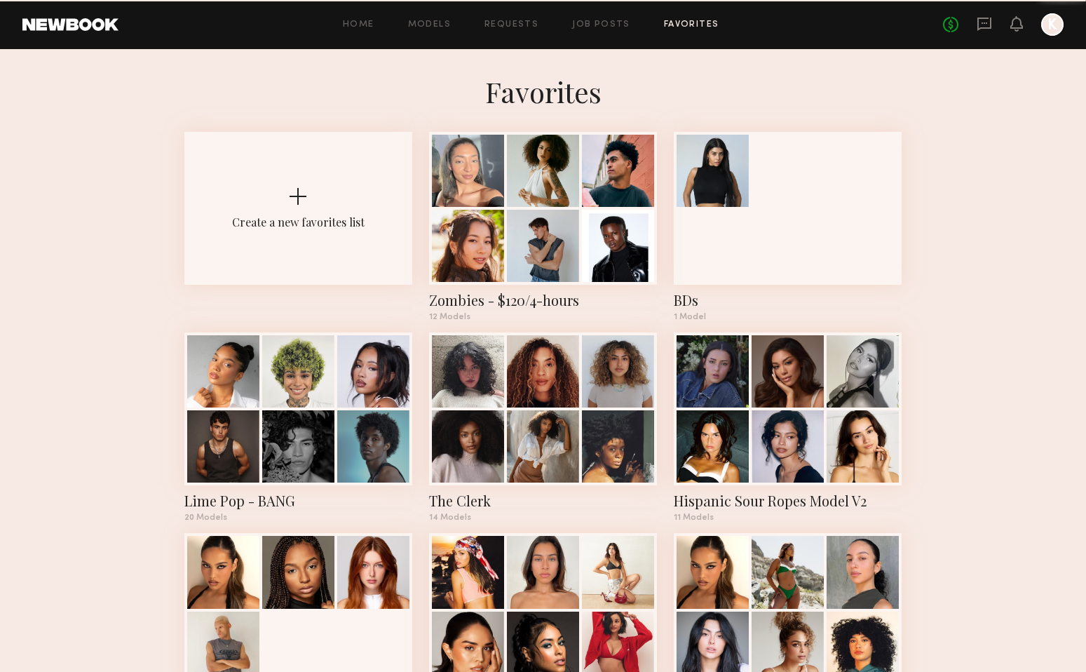
scroll to position [182, 0]
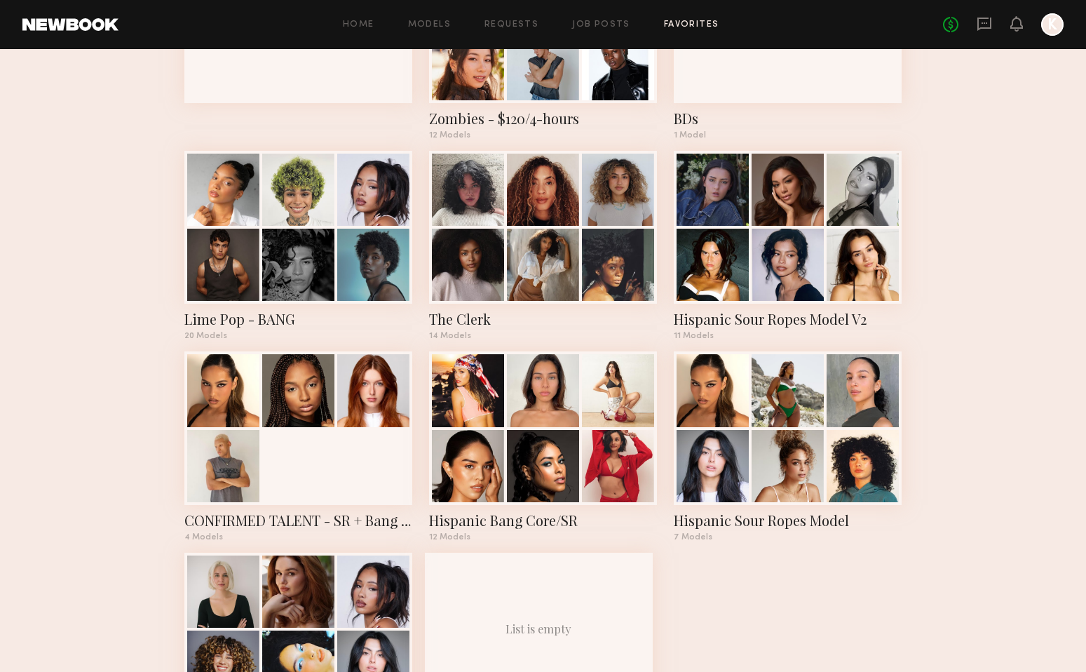
click at [968, 375] on common-react-bridge "Favorites Create a new favorites list Zombies - $120/4-hours 12 Models BDs 1 Mo…" at bounding box center [543, 322] width 1086 height 908
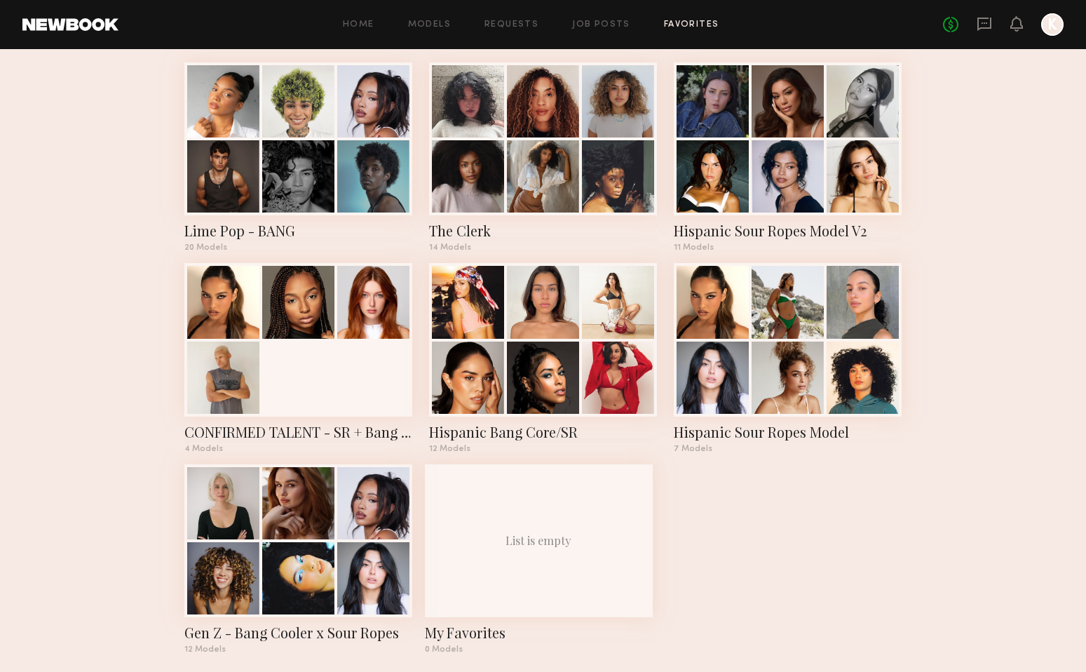
scroll to position [277, 0]
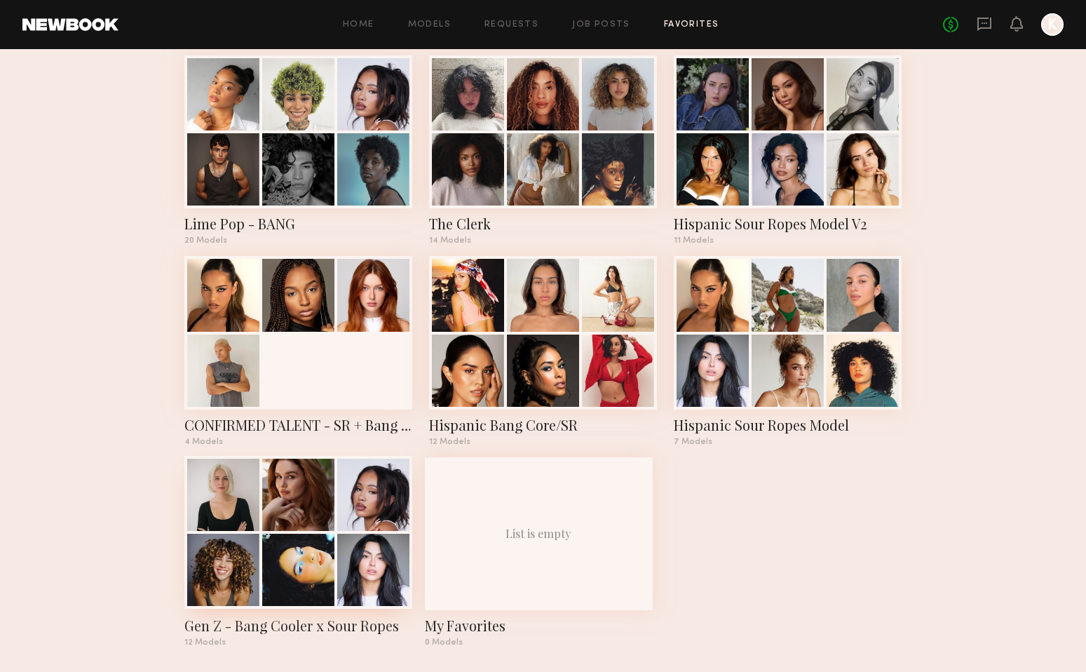
click at [331, 543] on div at bounding box center [298, 569] width 72 height 72
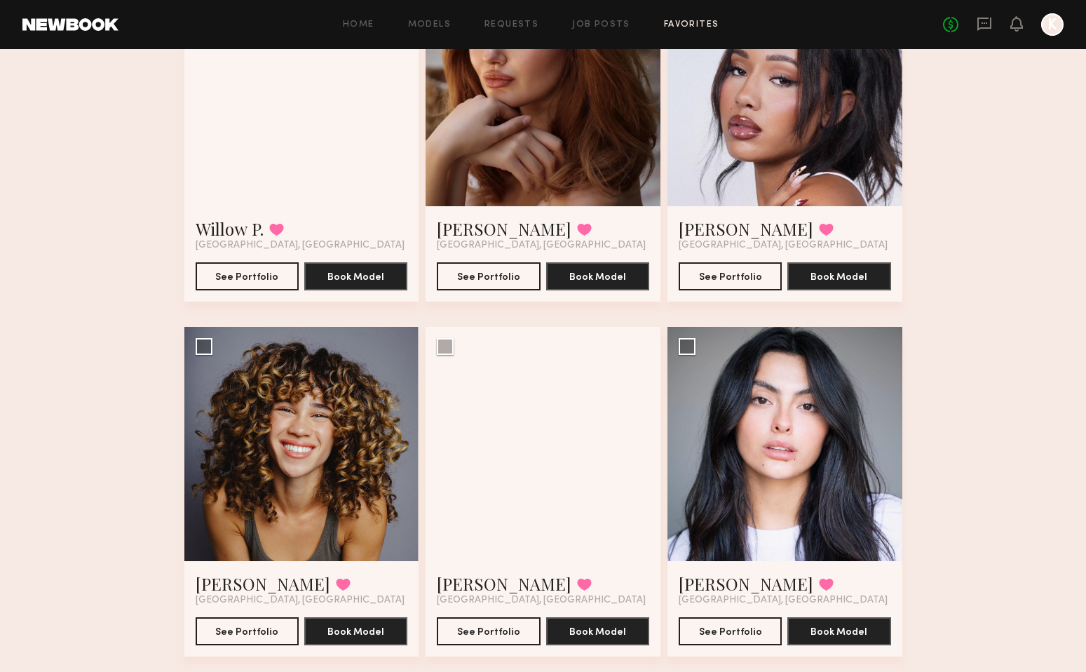
scroll to position [191, 0]
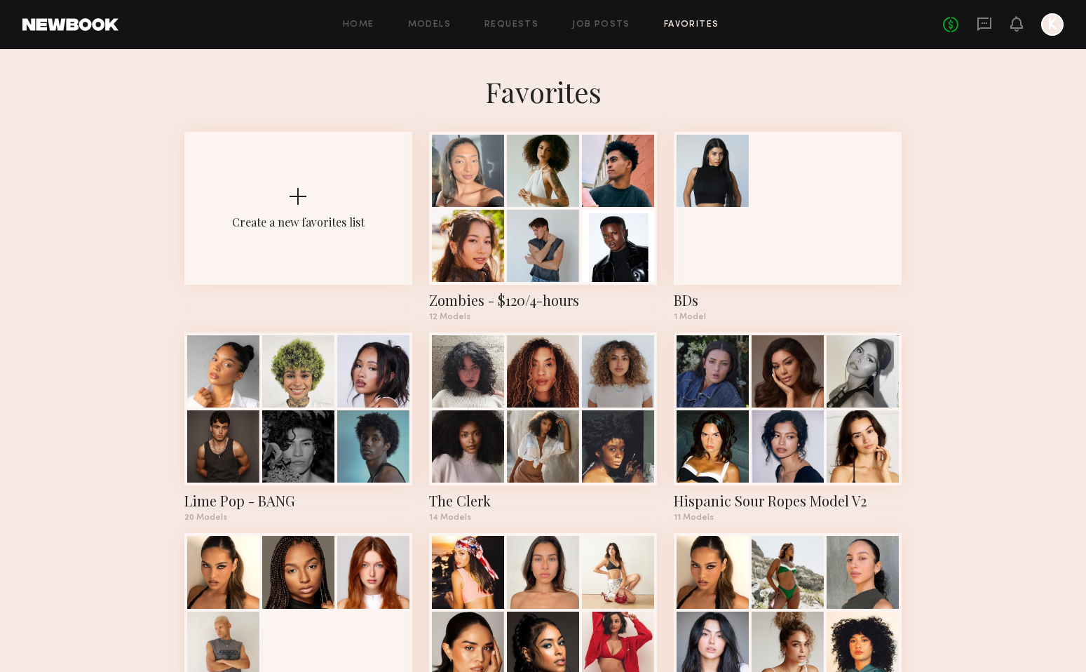
click at [655, 98] on h1 "Favorites" at bounding box center [543, 91] width 1086 height 35
click at [986, 29] on icon at bounding box center [984, 23] width 15 height 15
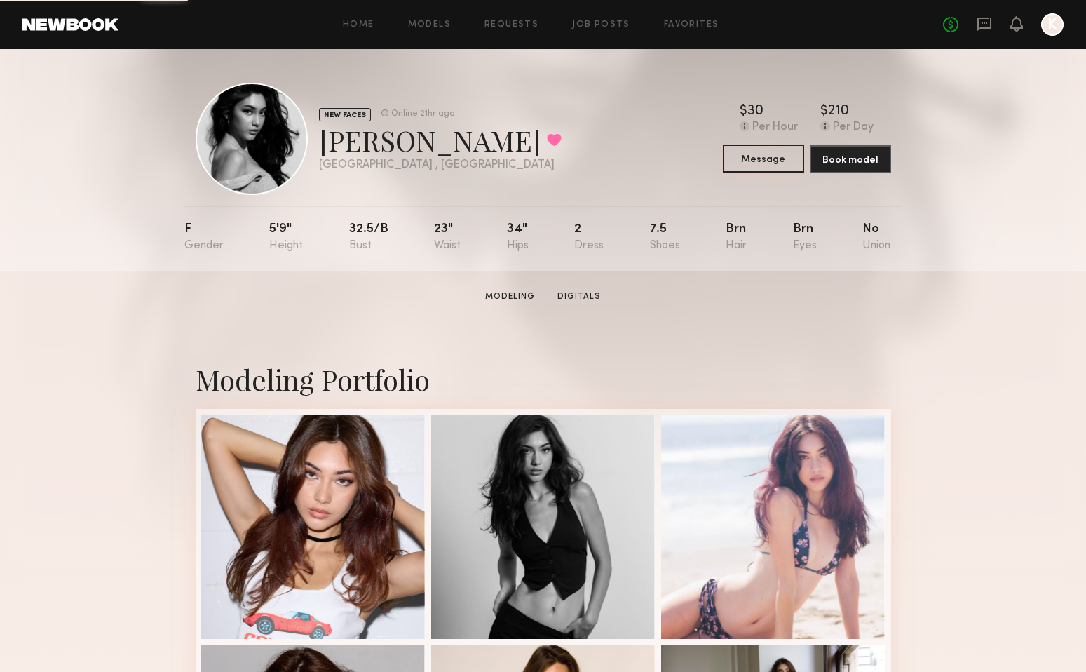
click at [768, 158] on button "Message" at bounding box center [763, 158] width 81 height 28
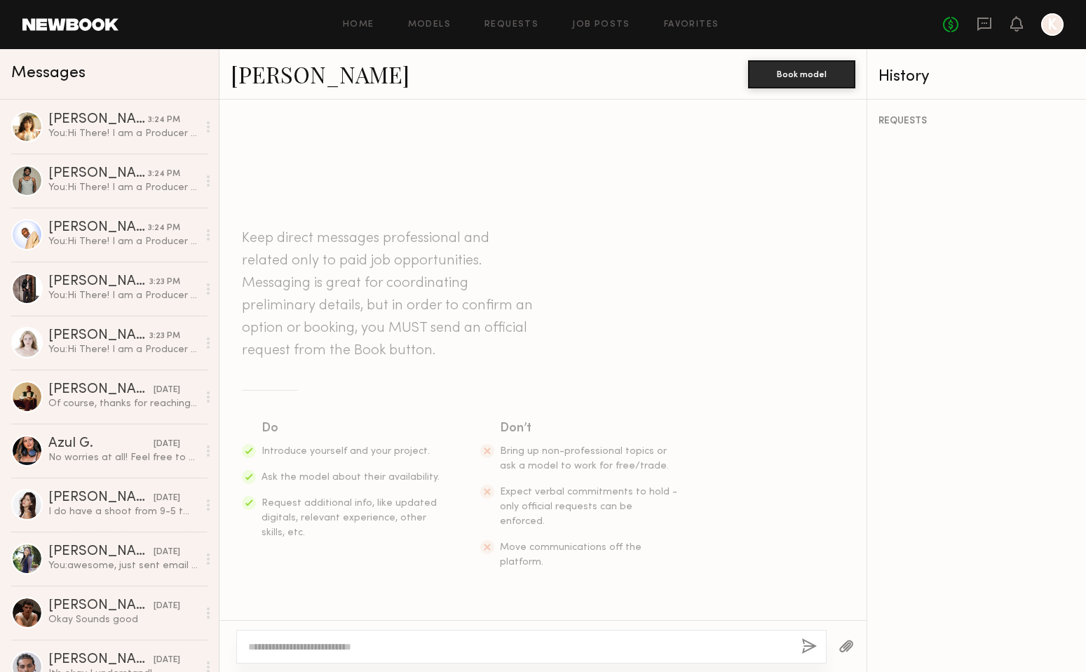
click at [379, 649] on textarea at bounding box center [519, 646] width 542 height 14
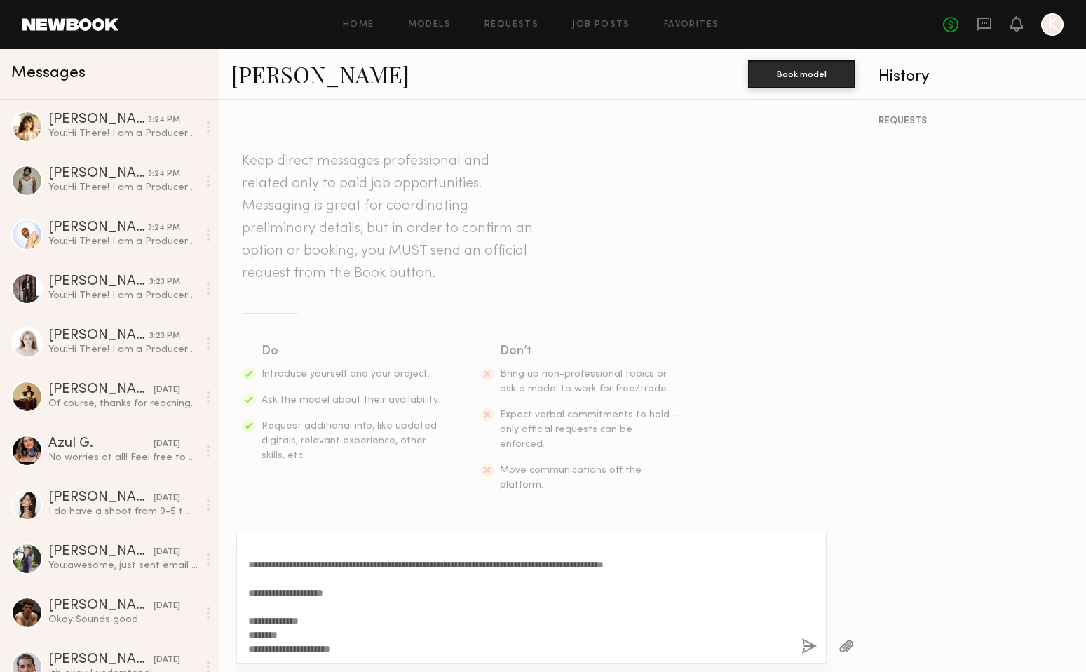
scroll to position [166, 0]
type textarea "**********"
click at [808, 646] on button "button" at bounding box center [808, 647] width 15 height 18
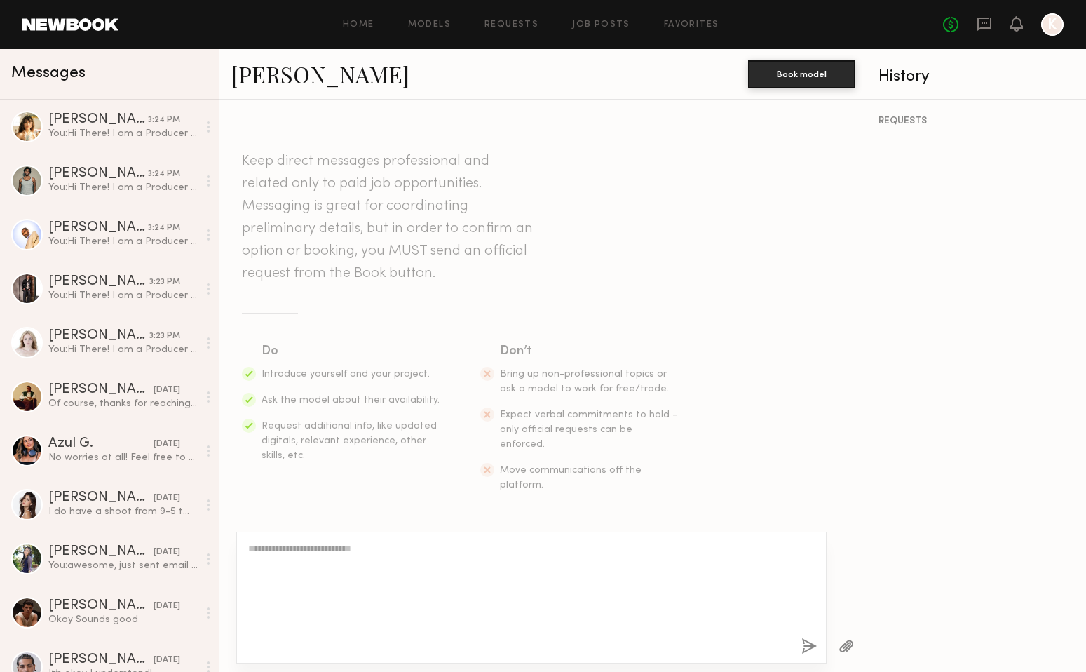
scroll to position [0, 0]
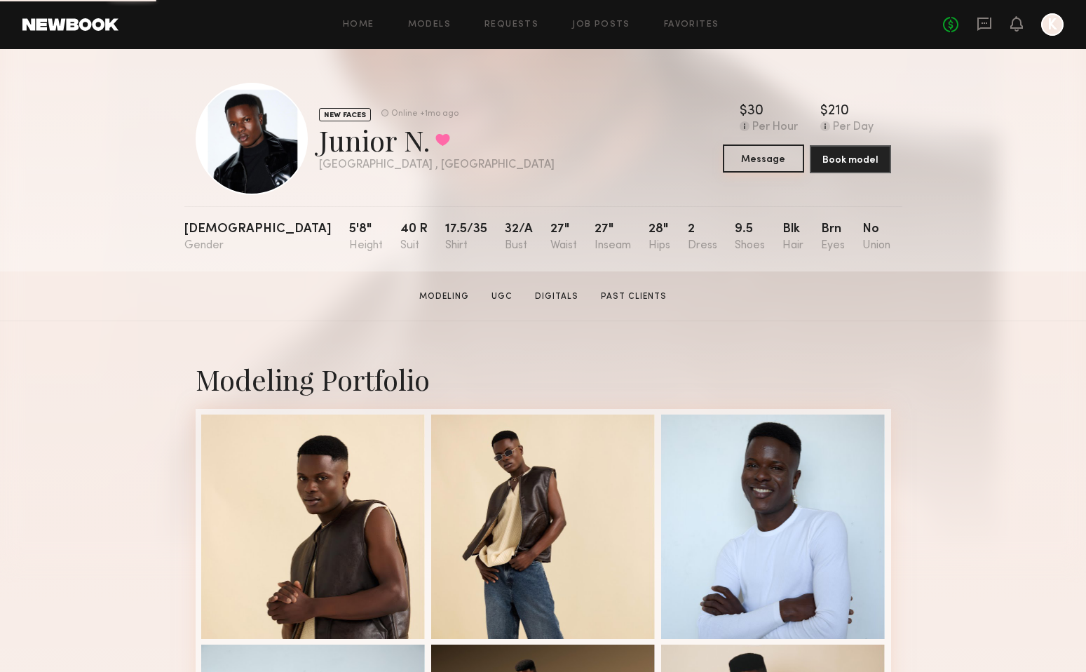
click at [763, 158] on button "Message" at bounding box center [763, 158] width 81 height 28
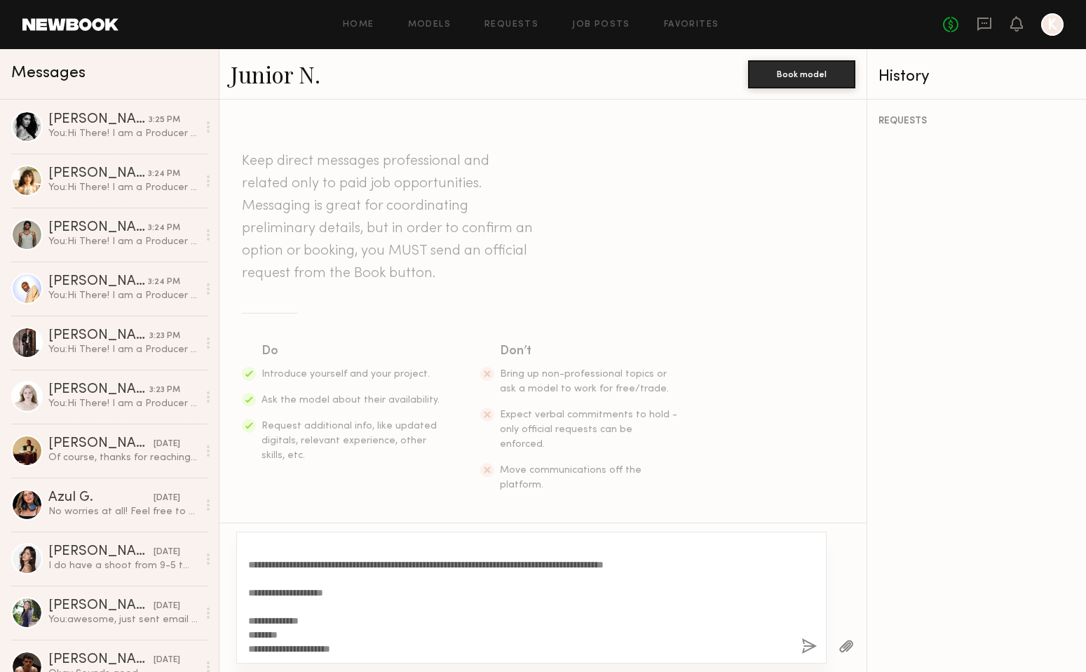
scroll to position [166, 0]
type textarea "**********"
click at [804, 646] on button "button" at bounding box center [808, 647] width 15 height 18
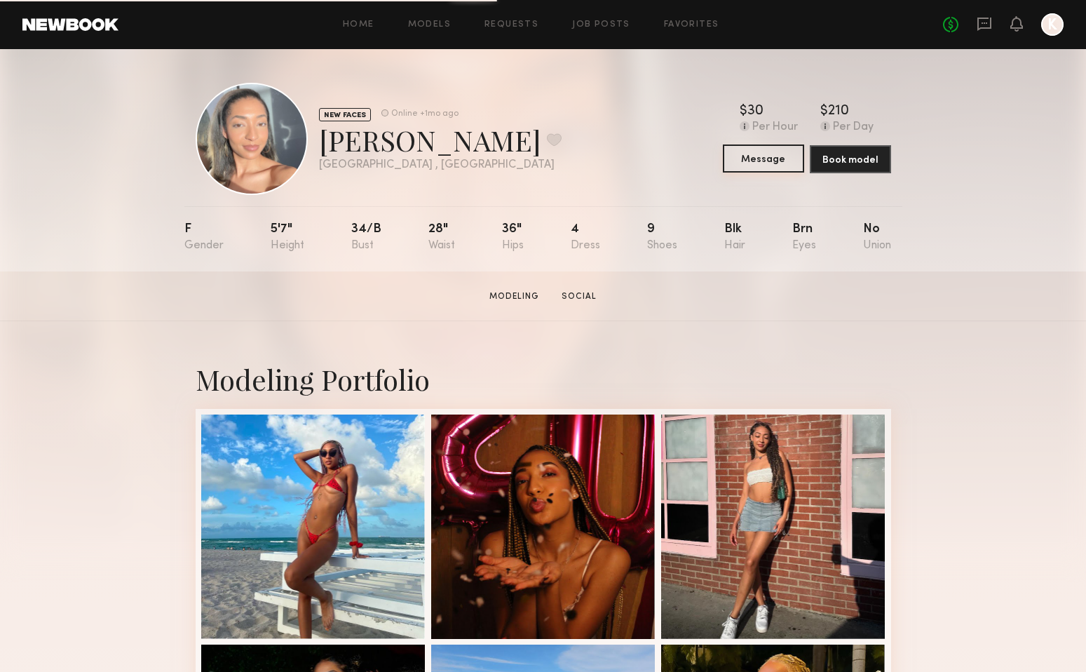
click at [766, 168] on button "Message" at bounding box center [763, 158] width 81 height 28
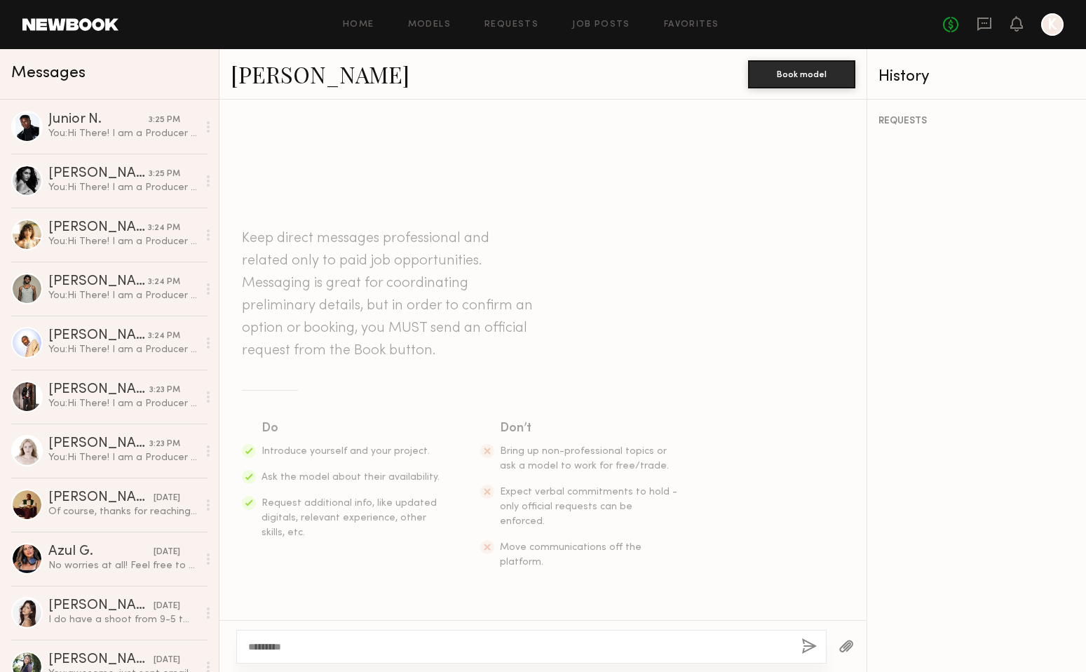
scroll to position [152, 0]
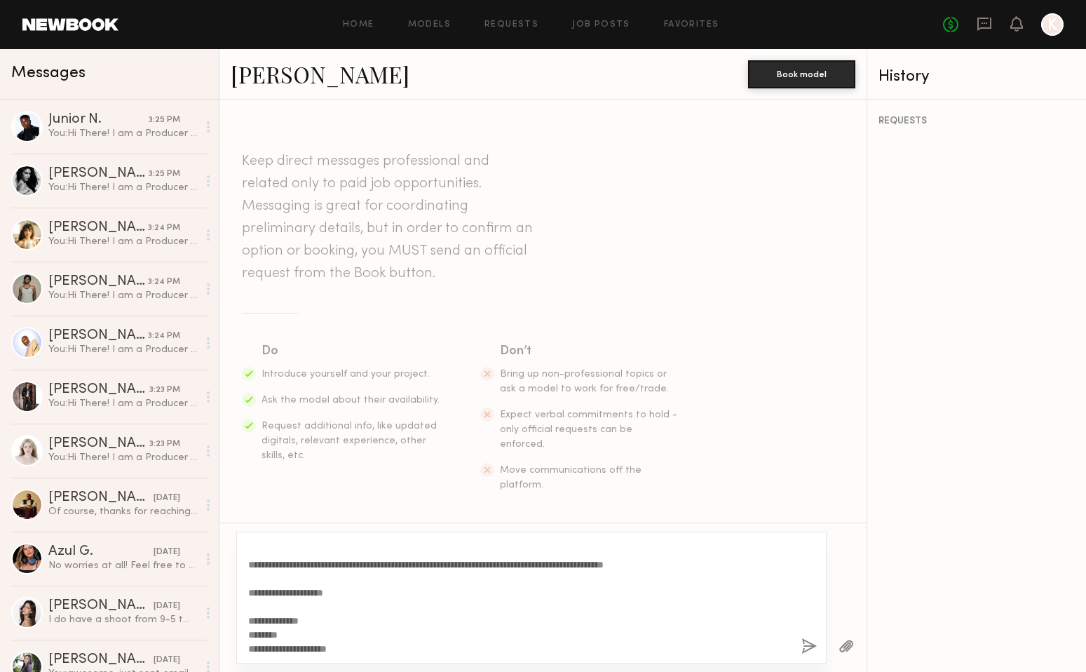
type textarea "**********"
click at [809, 649] on button "button" at bounding box center [808, 647] width 15 height 18
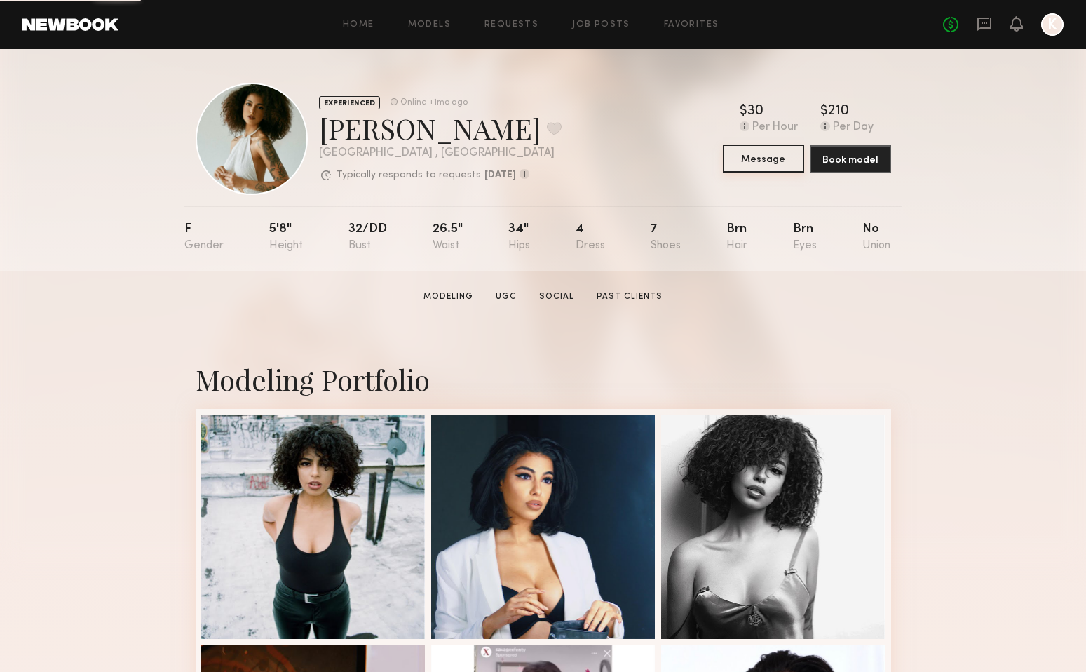
click at [769, 159] on button "Message" at bounding box center [763, 158] width 81 height 28
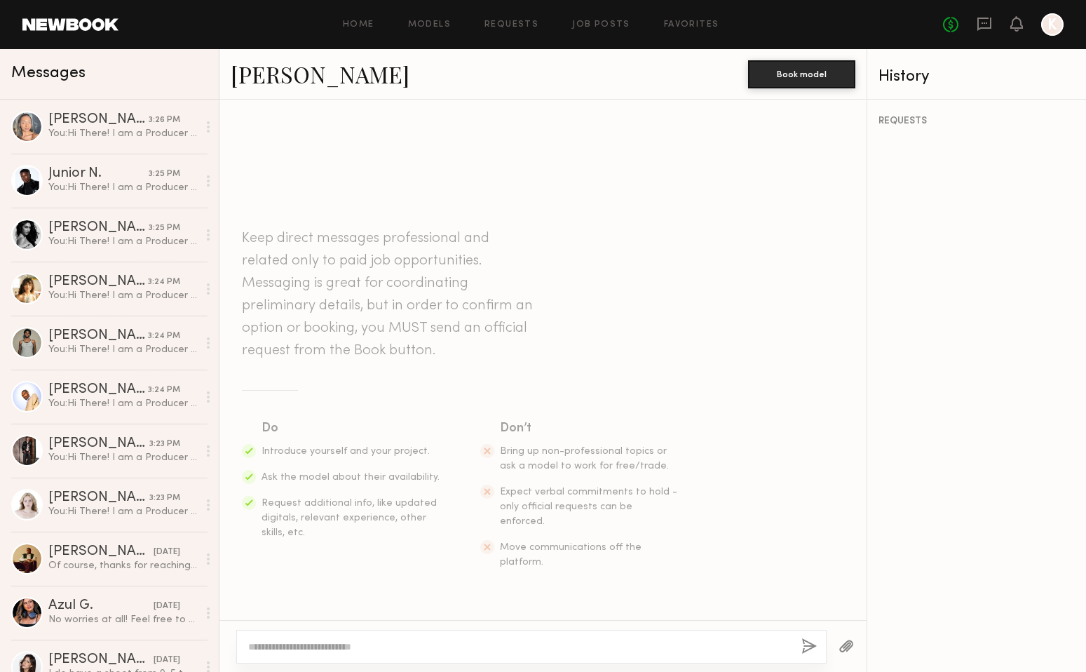
click at [428, 649] on textarea at bounding box center [519, 646] width 542 height 14
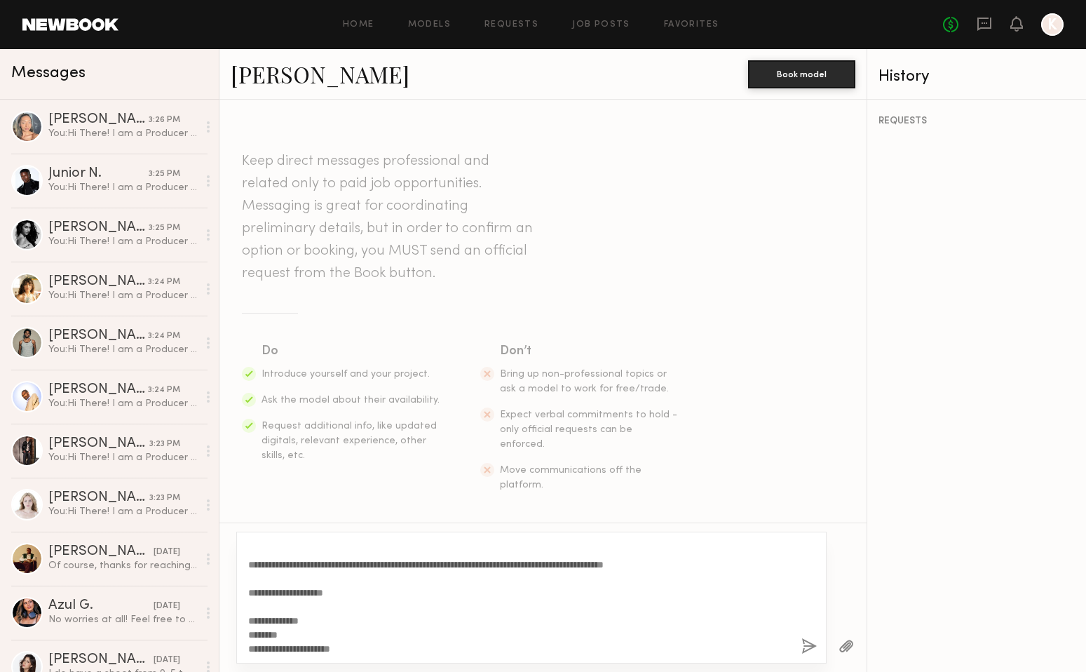
scroll to position [166, 0]
type textarea "**********"
click at [806, 643] on button "button" at bounding box center [808, 647] width 15 height 18
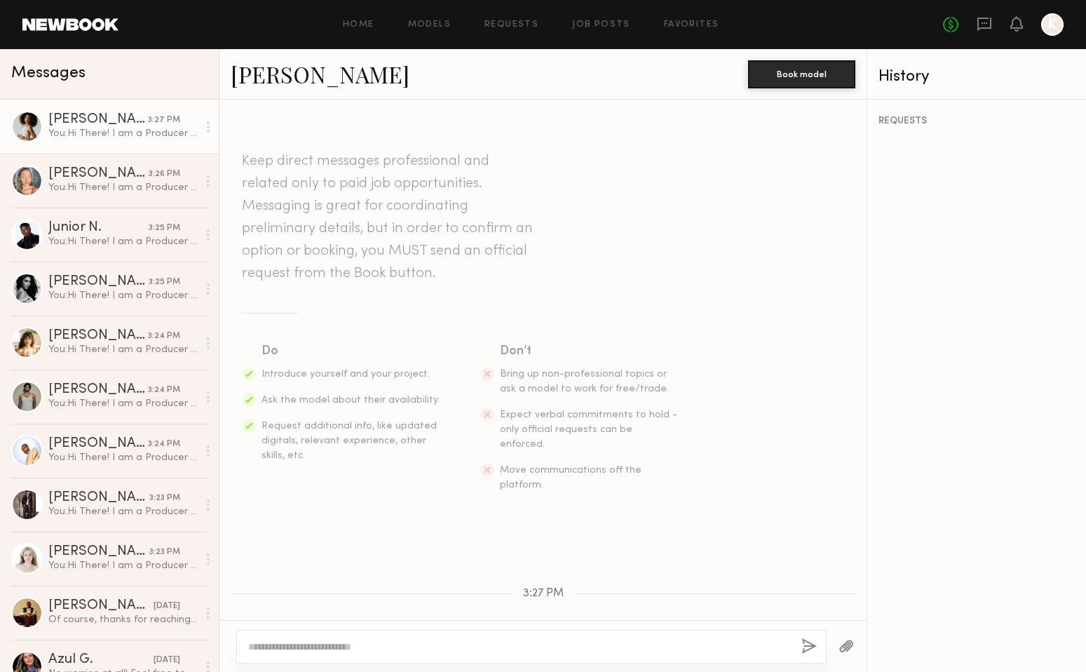
scroll to position [0, 0]
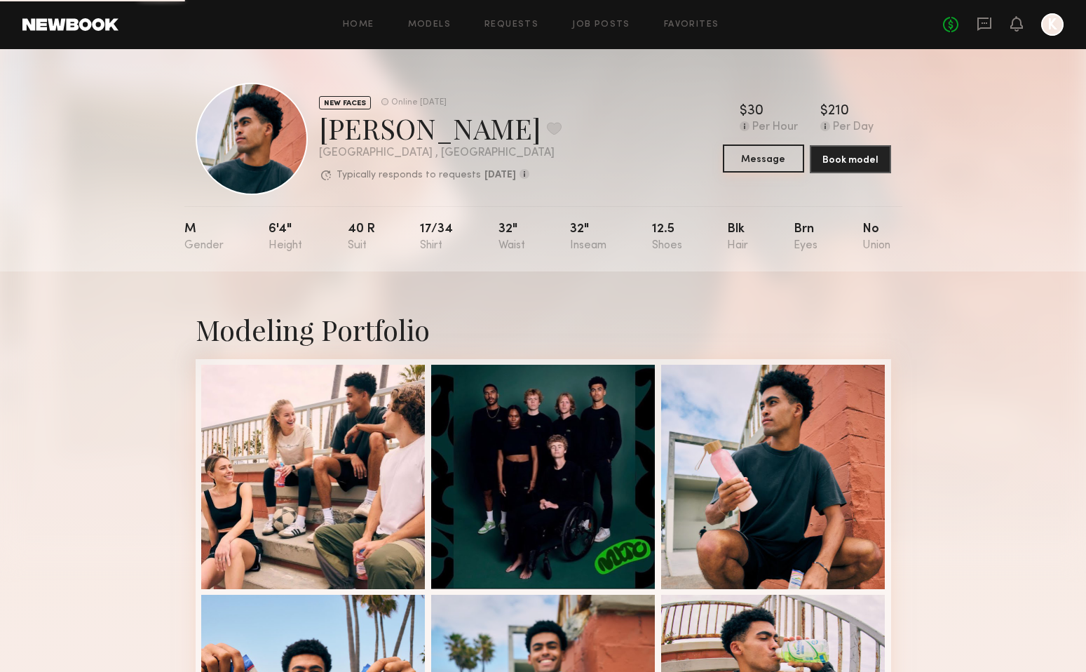
click at [760, 163] on button "Message" at bounding box center [763, 158] width 81 height 28
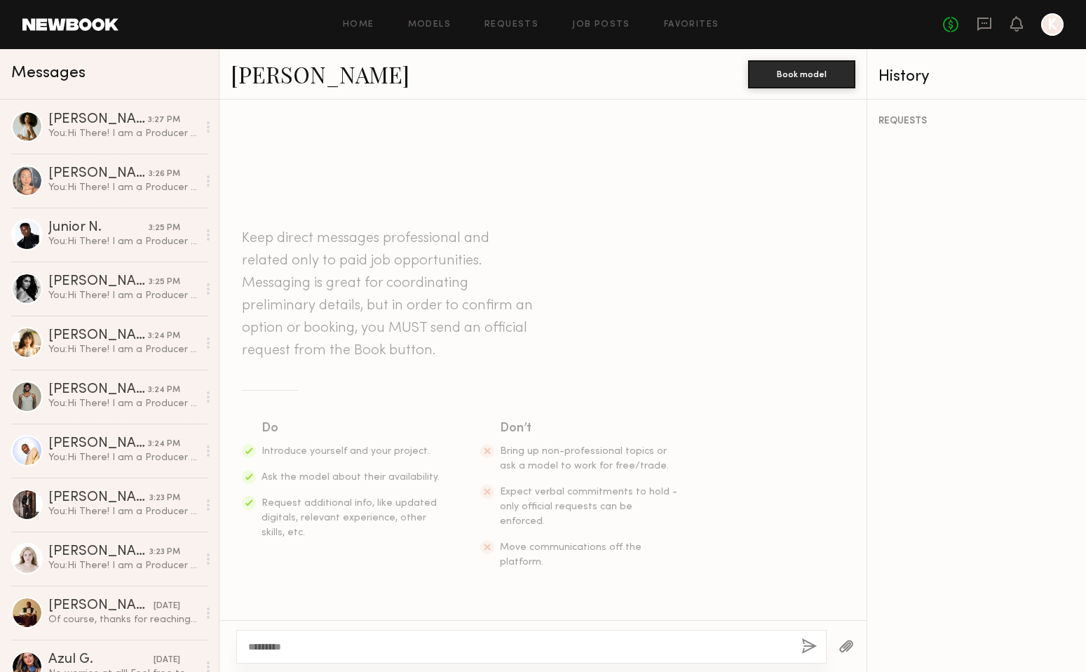
scroll to position [152, 0]
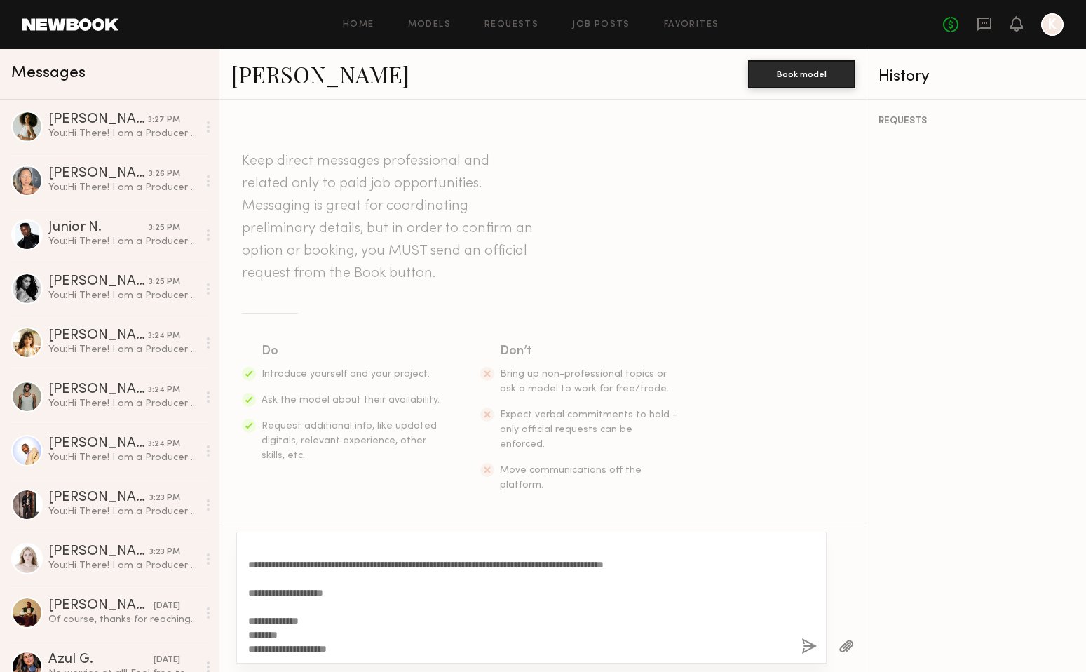
type textarea "**********"
click at [811, 639] on button "button" at bounding box center [808, 647] width 15 height 18
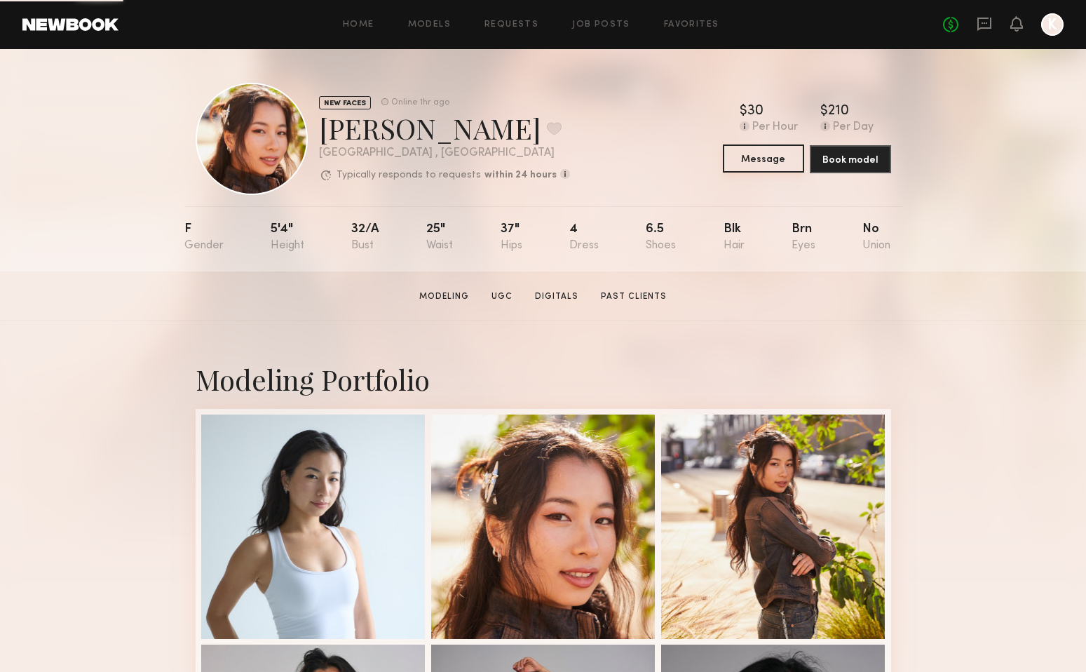
click at [780, 154] on button "Message" at bounding box center [763, 158] width 81 height 28
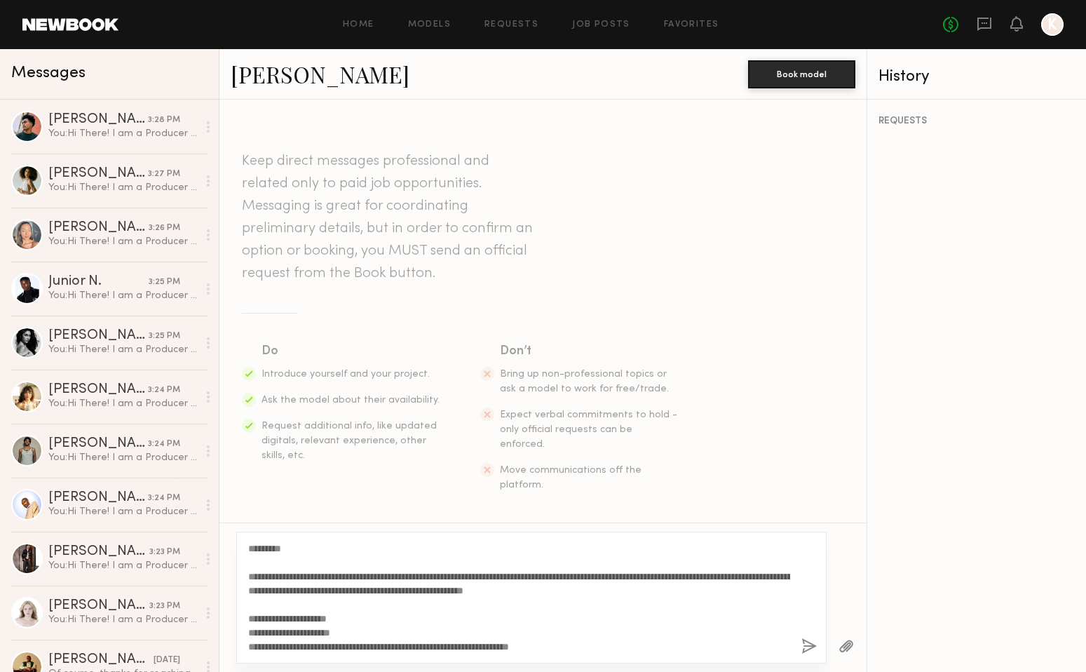
scroll to position [152, 0]
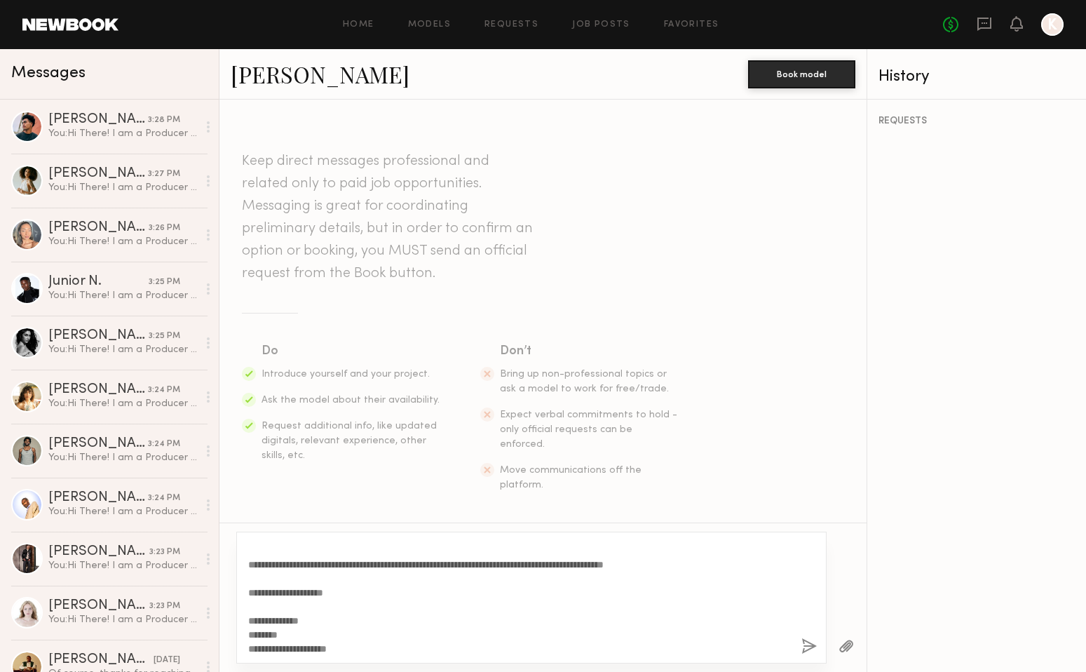
type textarea "**********"
click at [806, 642] on button "button" at bounding box center [808, 647] width 15 height 18
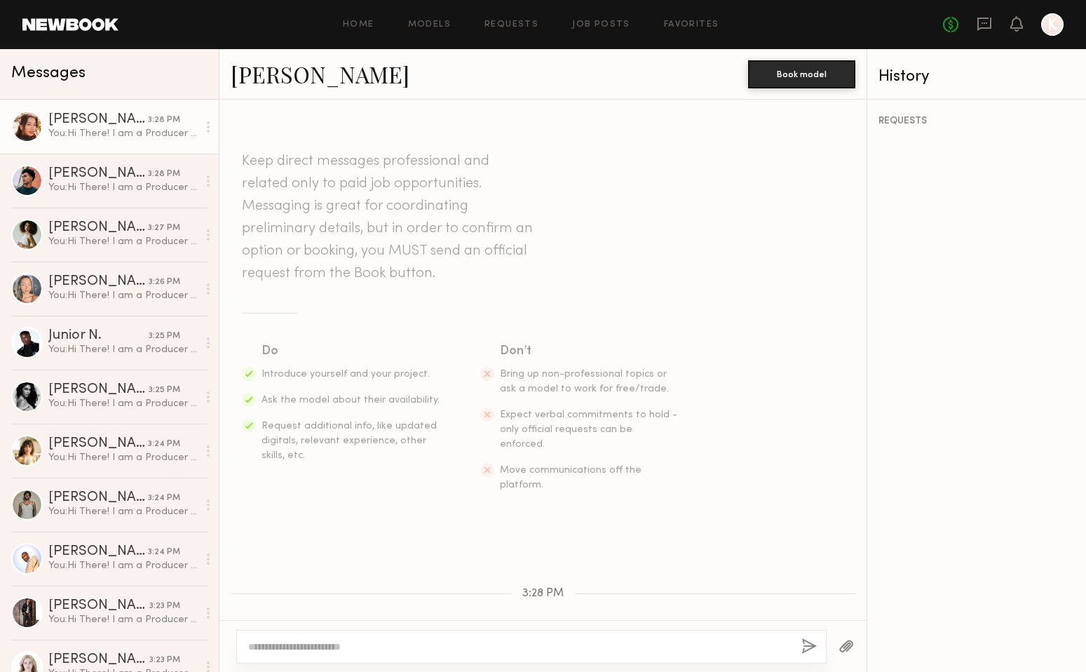
scroll to position [0, 0]
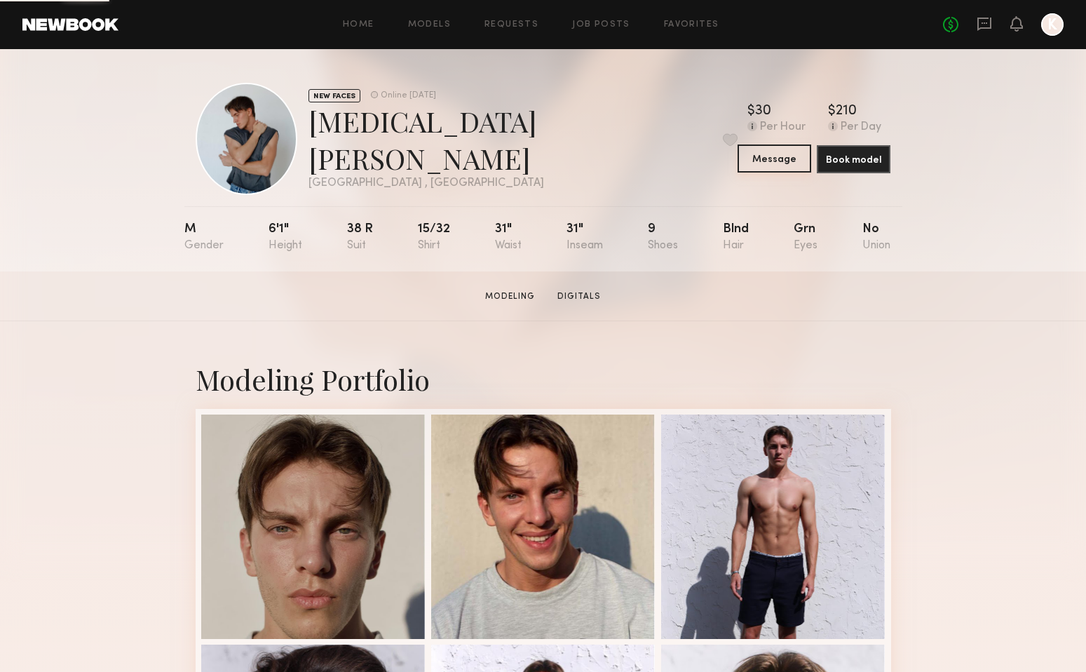
click at [780, 156] on button "Message" at bounding box center [775, 158] width 74 height 28
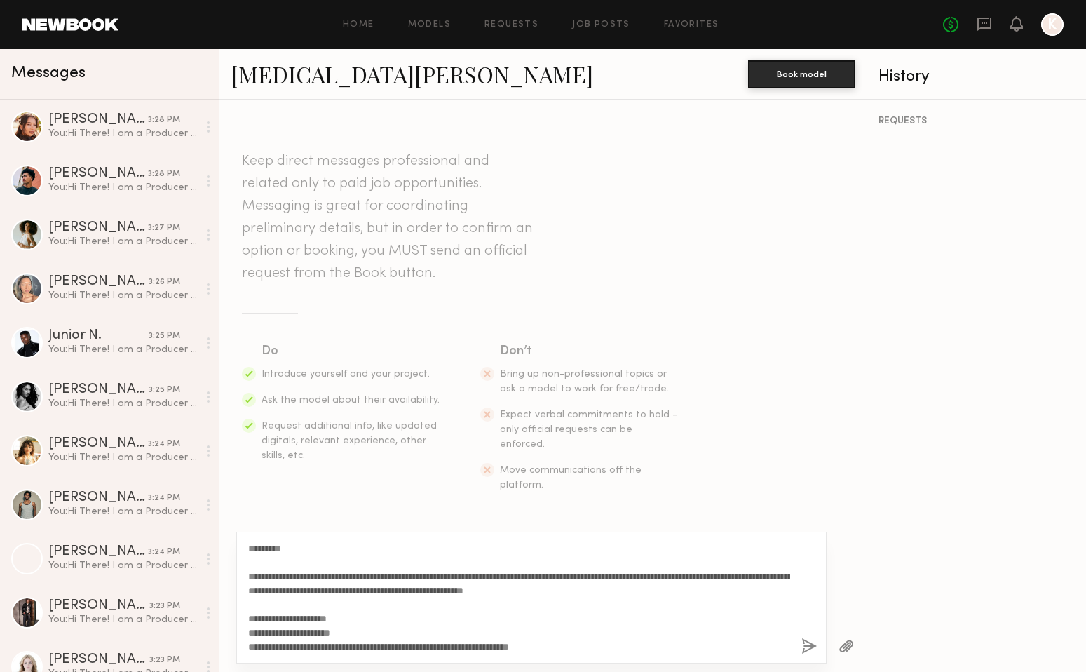
scroll to position [152, 0]
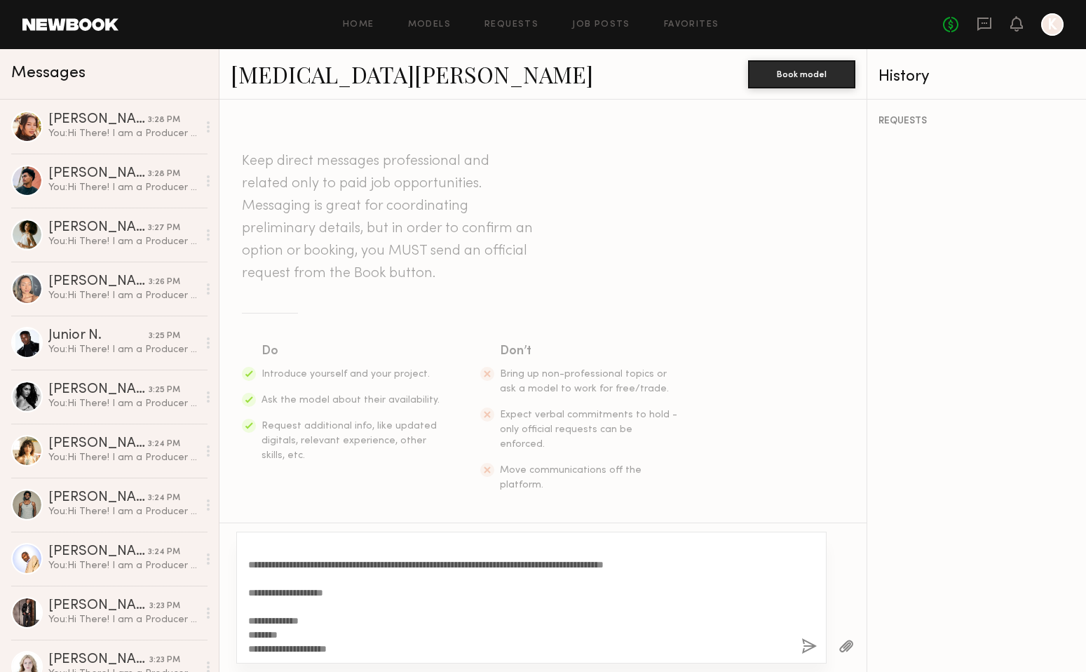
type textarea "**********"
click at [814, 648] on button "button" at bounding box center [808, 647] width 15 height 18
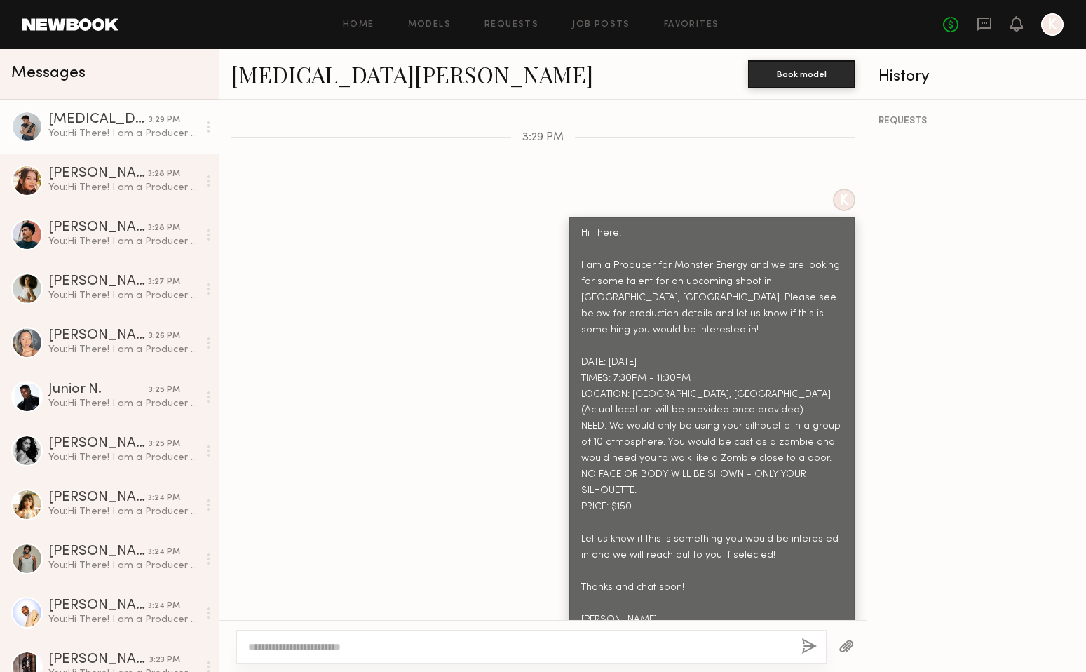
click at [207, 125] on icon at bounding box center [208, 126] width 3 height 11
click at [81, 124] on div "Nikita M." at bounding box center [98, 120] width 100 height 14
click at [27, 130] on div at bounding box center [27, 127] width 32 height 32
click at [26, 130] on div at bounding box center [27, 127] width 32 height 32
click at [22, 165] on div at bounding box center [27, 181] width 32 height 32
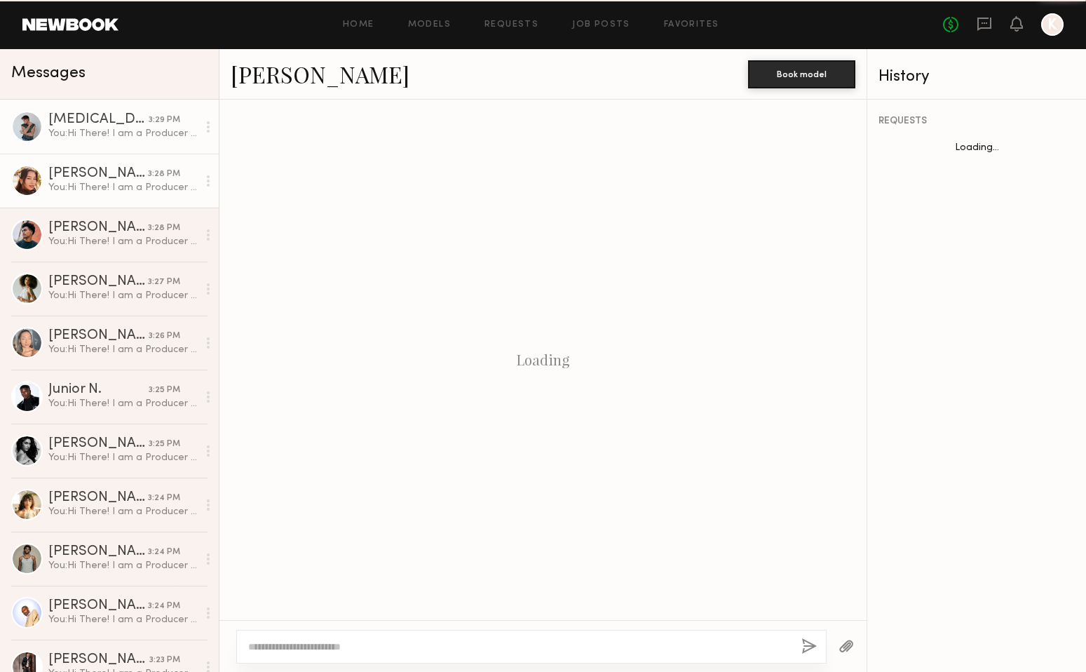
scroll to position [456, 0]
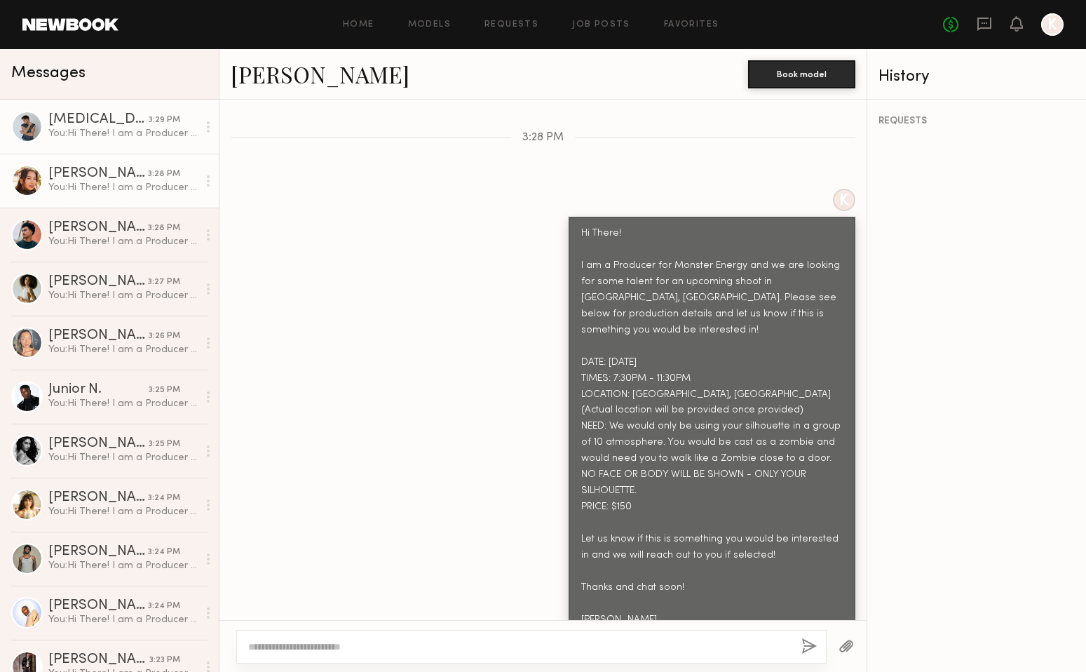
click at [14, 112] on link "Nikita M. 3:29 PM You: Hi There! I am a Producer for Monster Energy and we are …" at bounding box center [109, 127] width 219 height 54
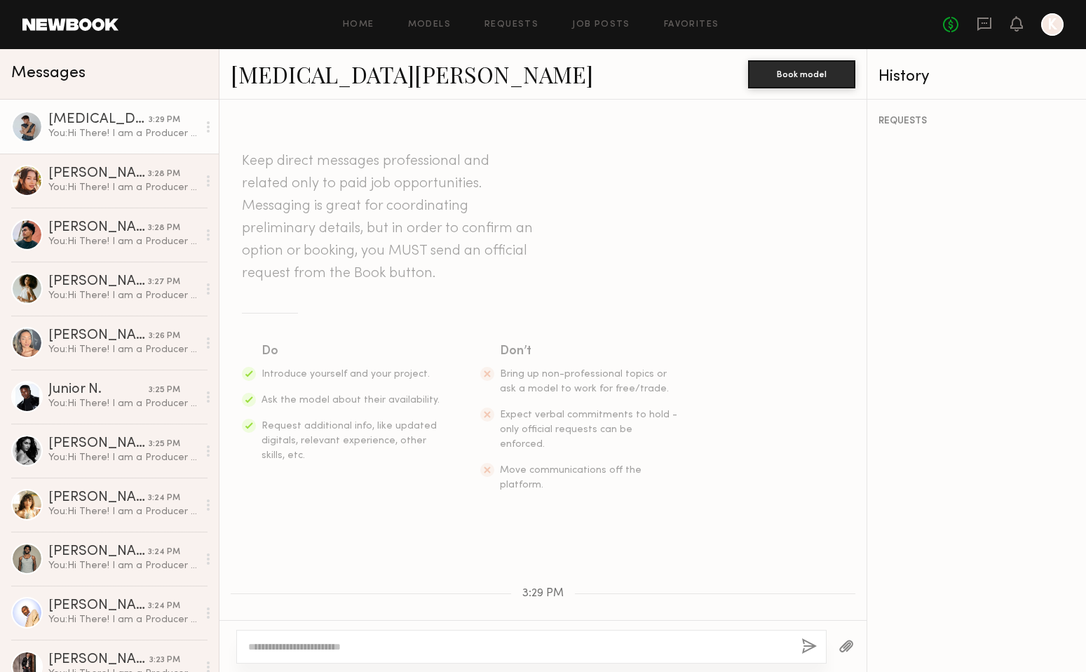
click at [266, 72] on link "Nikita M." at bounding box center [412, 74] width 362 height 30
click at [29, 177] on div at bounding box center [27, 181] width 32 height 32
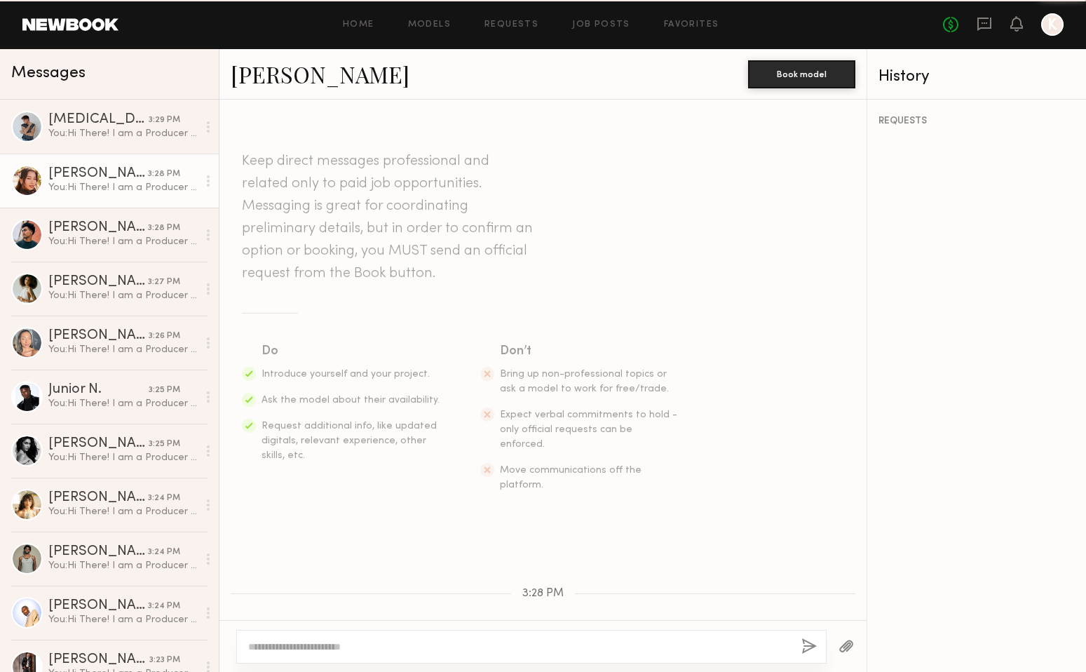
scroll to position [456, 0]
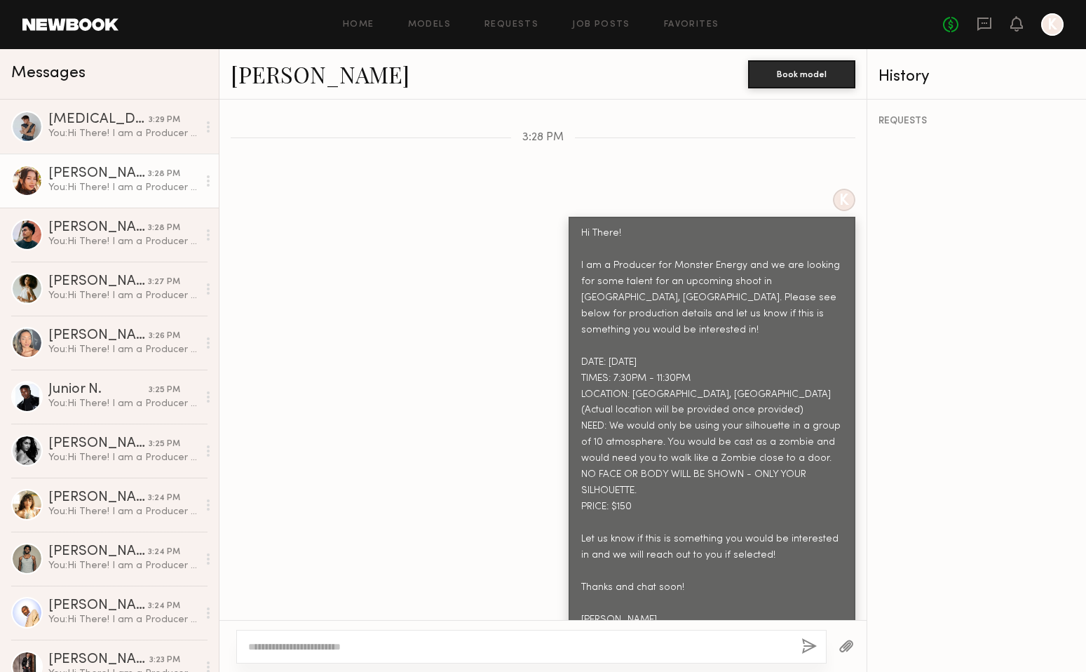
click at [272, 76] on link "Chiaki M." at bounding box center [320, 74] width 179 height 30
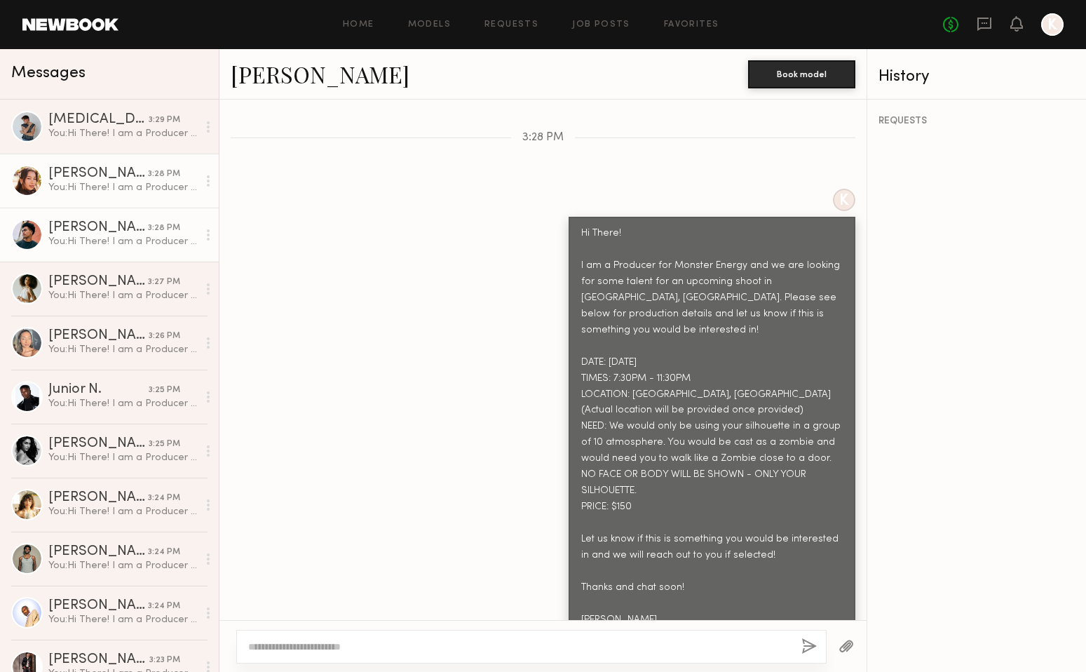
click at [64, 223] on div "Scott D." at bounding box center [98, 228] width 100 height 14
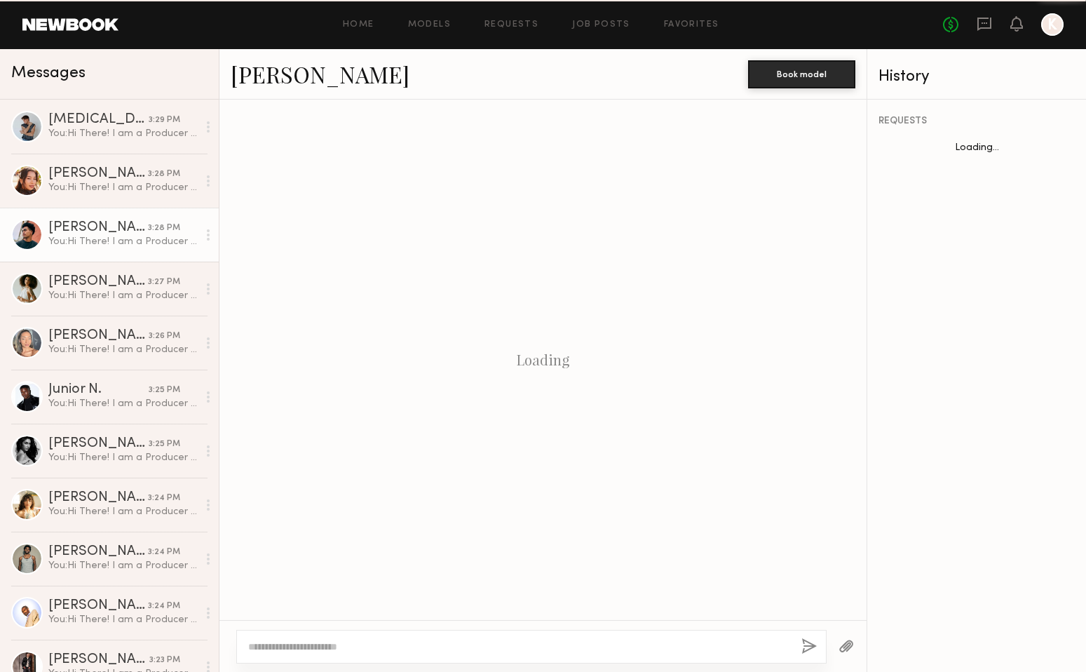
scroll to position [456, 0]
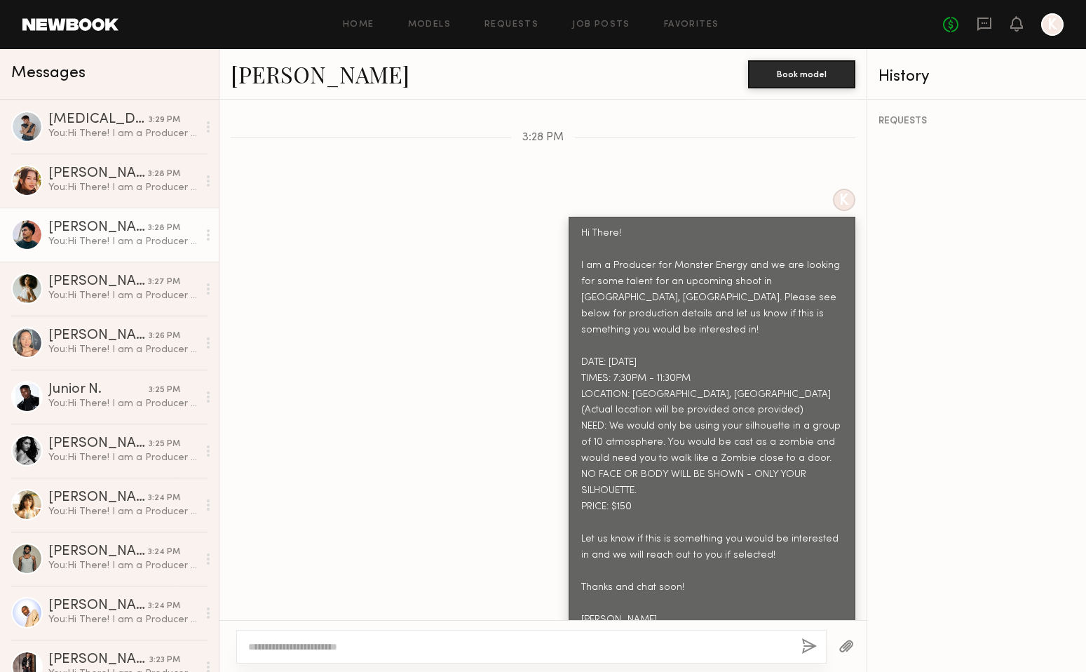
click at [280, 74] on link "Scott D." at bounding box center [320, 74] width 179 height 30
click at [76, 289] on div "You: Hi There! I am a Producer for Monster Energy and we are looking for some t…" at bounding box center [122, 295] width 149 height 13
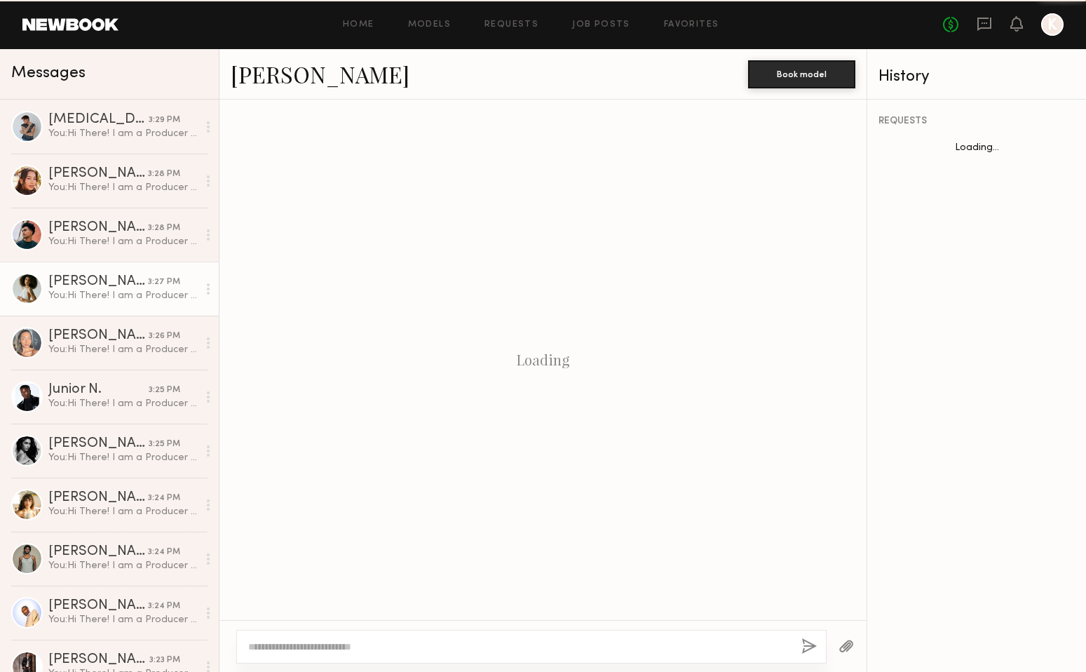
scroll to position [456, 0]
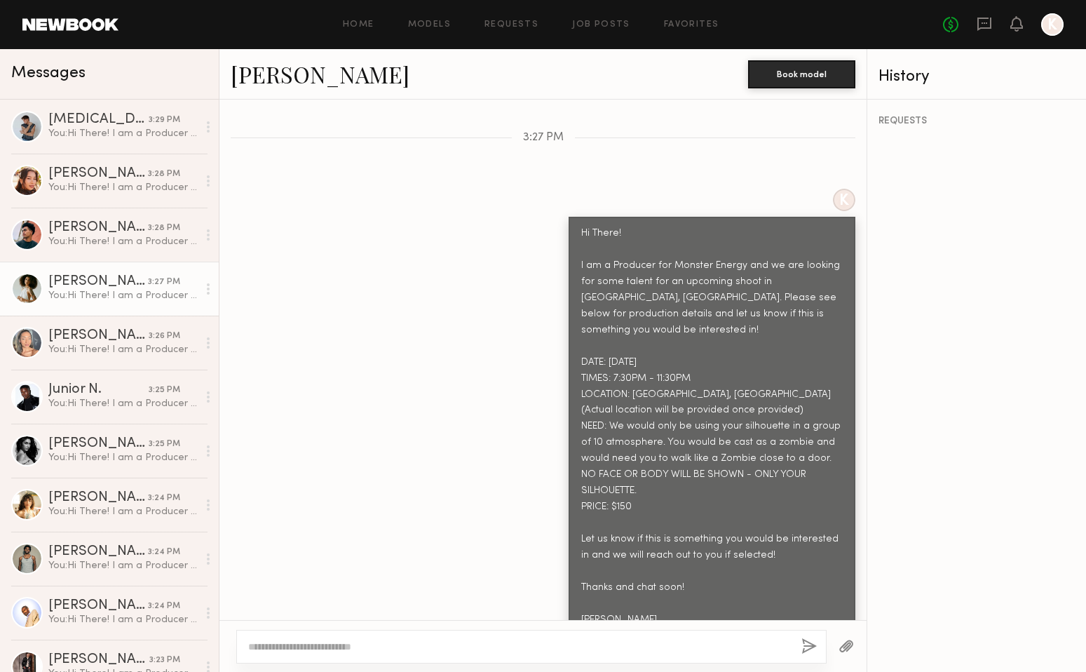
click at [280, 75] on link "Stephanie S." at bounding box center [320, 74] width 179 height 30
click at [49, 337] on div "Natalie C." at bounding box center [98, 336] width 100 height 14
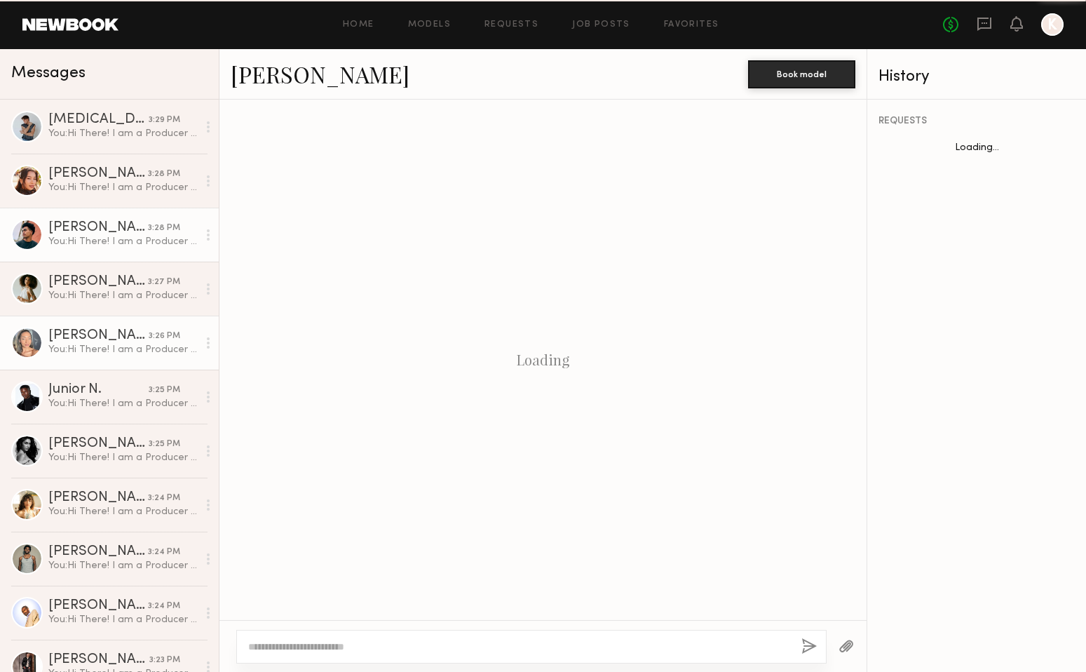
scroll to position [456, 0]
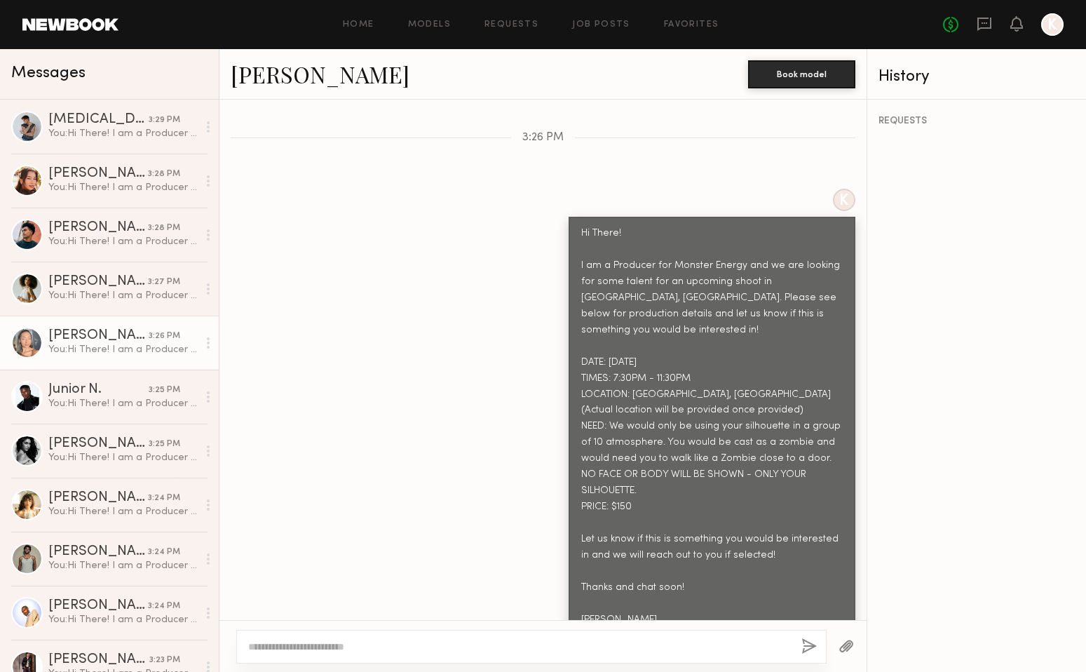
click at [278, 74] on link "Natalie C." at bounding box center [320, 74] width 179 height 30
click at [72, 393] on div "Junior N." at bounding box center [98, 390] width 100 height 14
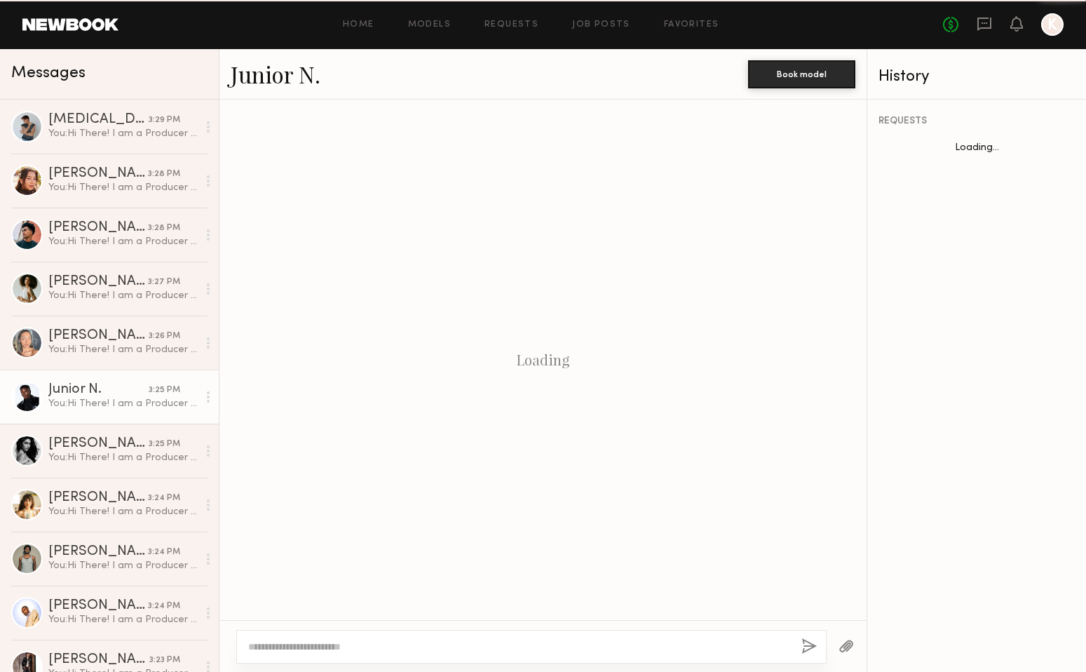
scroll to position [456, 0]
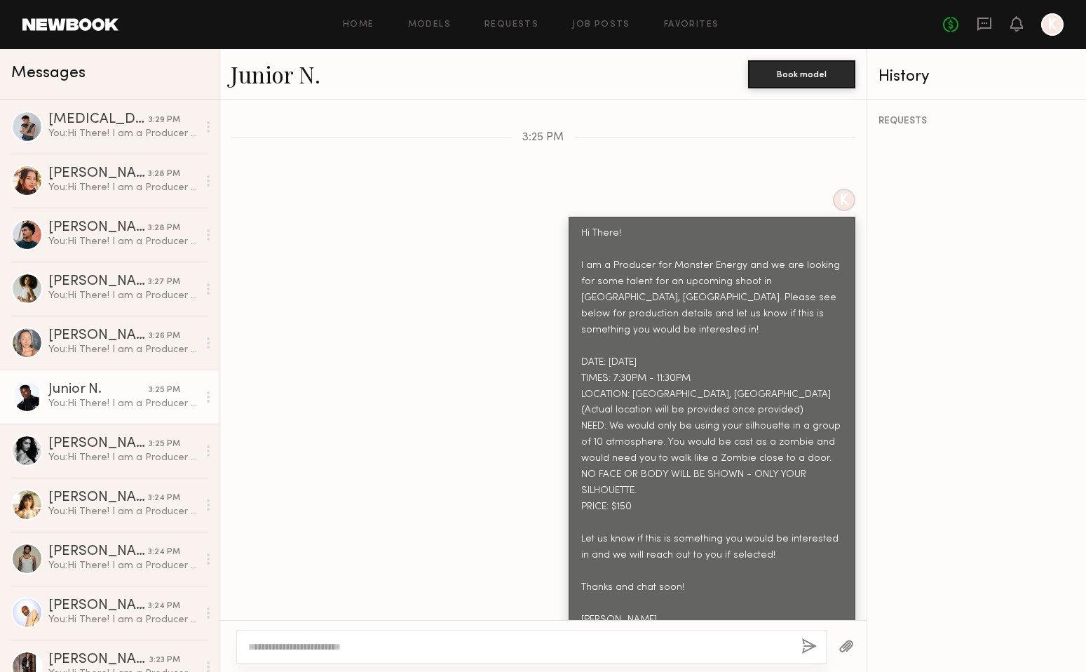
click at [260, 69] on link "Junior N." at bounding box center [276, 74] width 90 height 30
click at [75, 454] on div "You: Hi There! I am a Producer for Monster Energy and we are looking for some t…" at bounding box center [122, 457] width 149 height 13
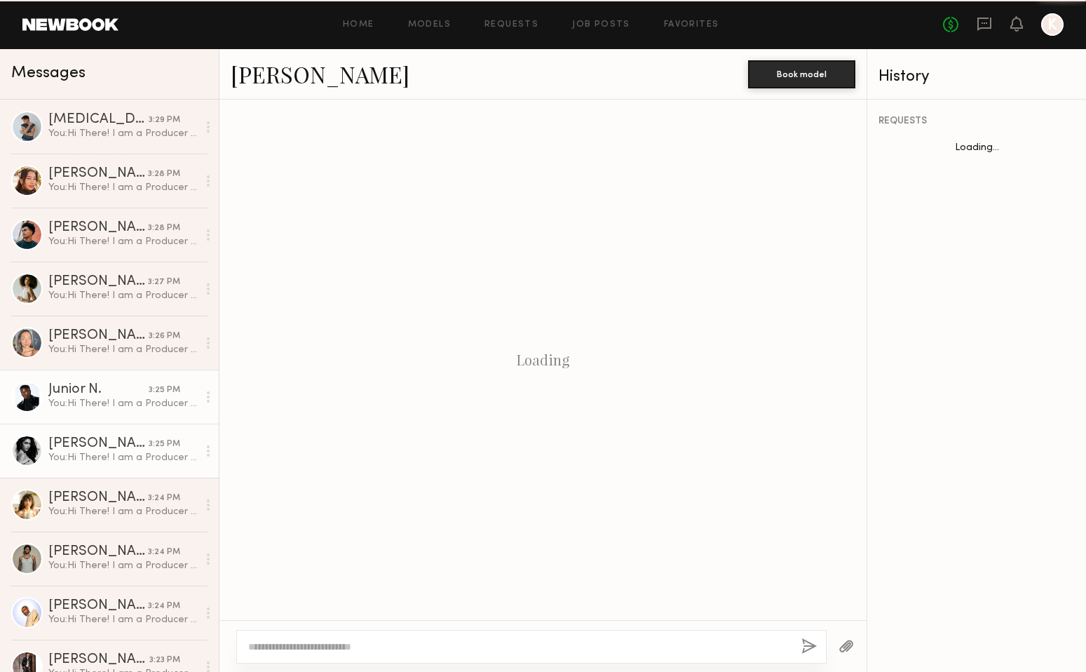
scroll to position [456, 0]
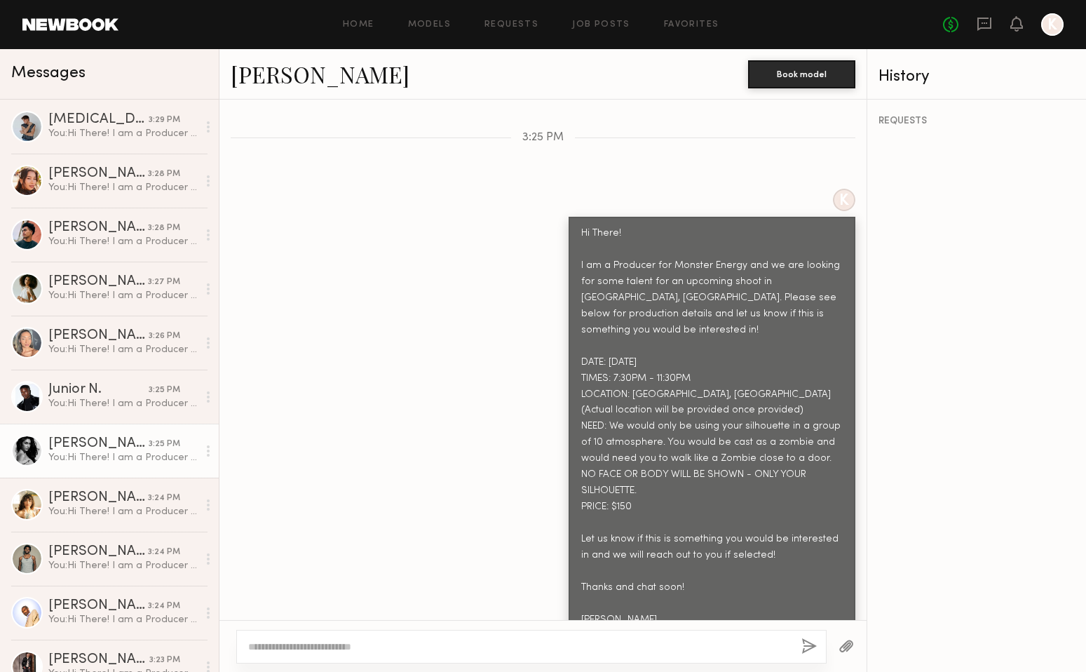
click at [273, 80] on link "Priscilla A." at bounding box center [320, 74] width 179 height 30
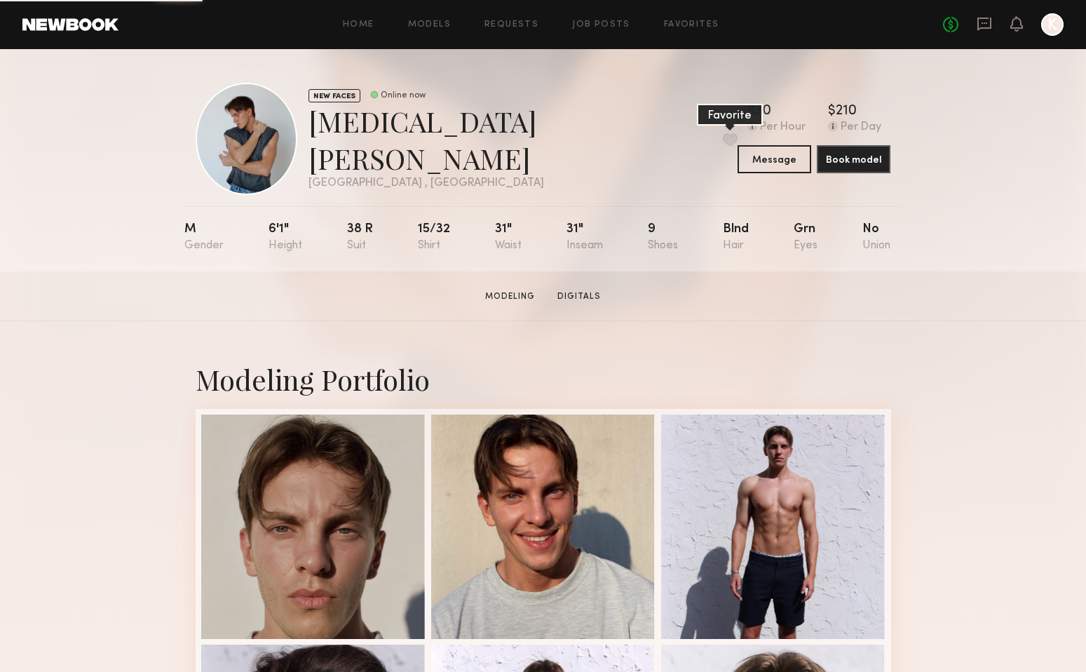
click at [723, 136] on button at bounding box center [730, 139] width 15 height 13
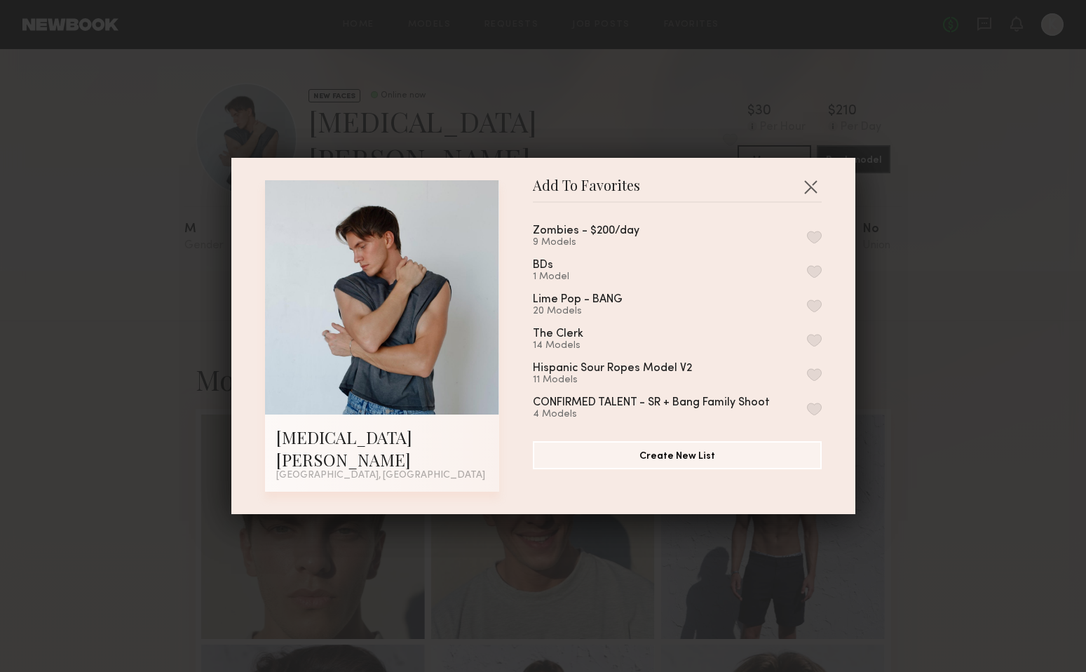
click at [813, 243] on button "button" at bounding box center [814, 237] width 15 height 13
click at [810, 193] on button "button" at bounding box center [810, 186] width 22 height 22
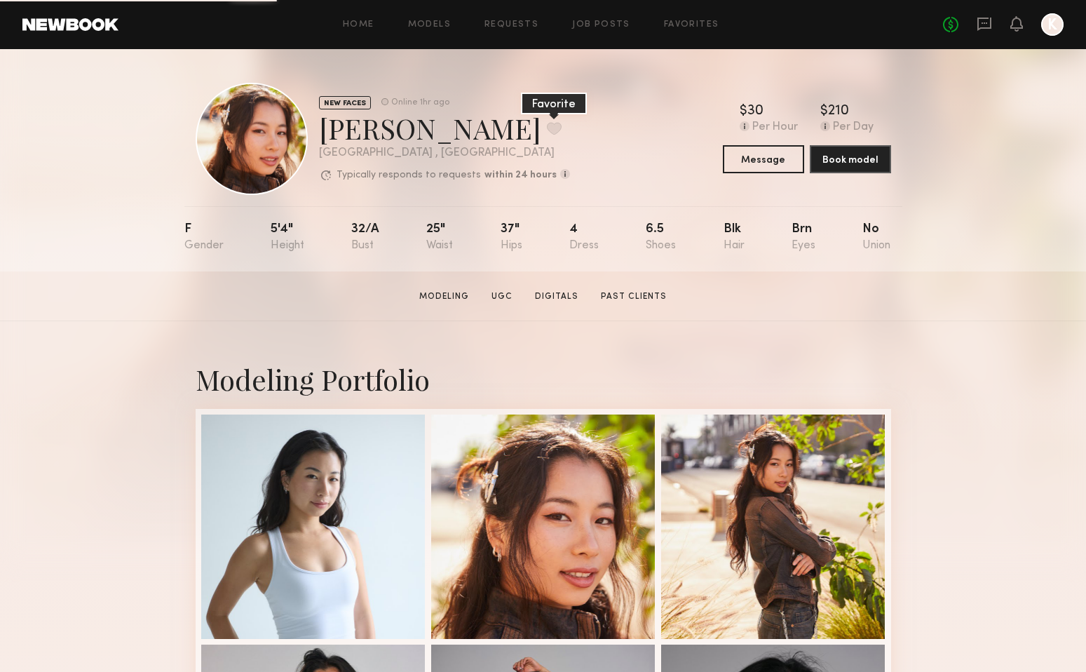
click at [547, 129] on button at bounding box center [554, 128] width 15 height 13
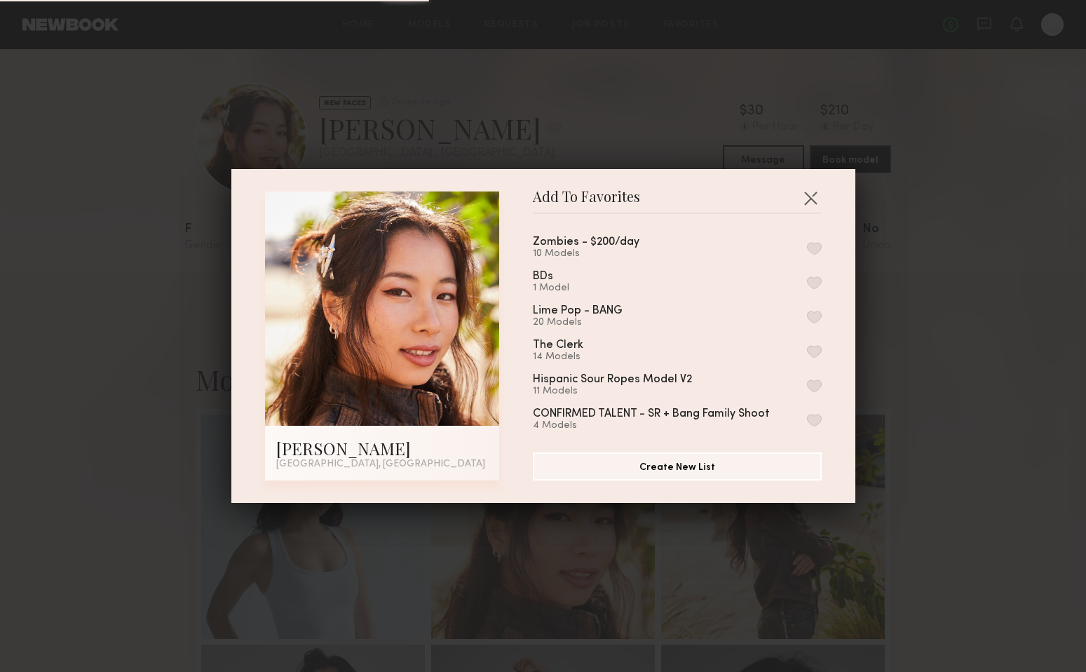
click at [811, 245] on button "button" at bounding box center [814, 248] width 15 height 13
click at [811, 197] on button "button" at bounding box center [810, 197] width 22 height 22
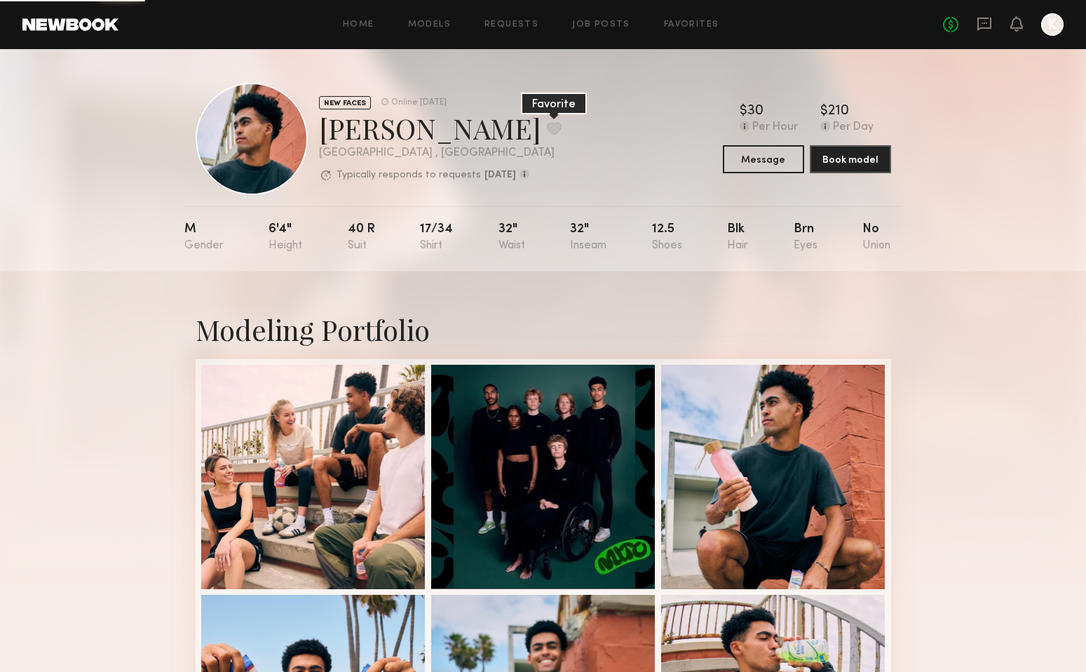
click at [547, 133] on button at bounding box center [554, 128] width 15 height 13
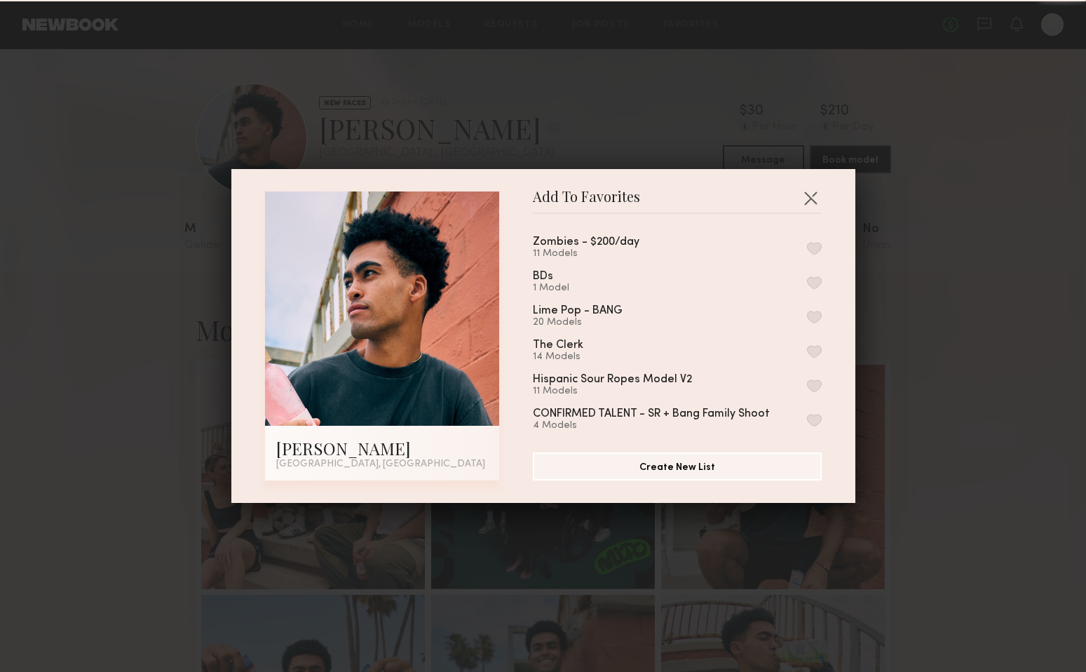
click at [817, 247] on button "button" at bounding box center [814, 248] width 15 height 13
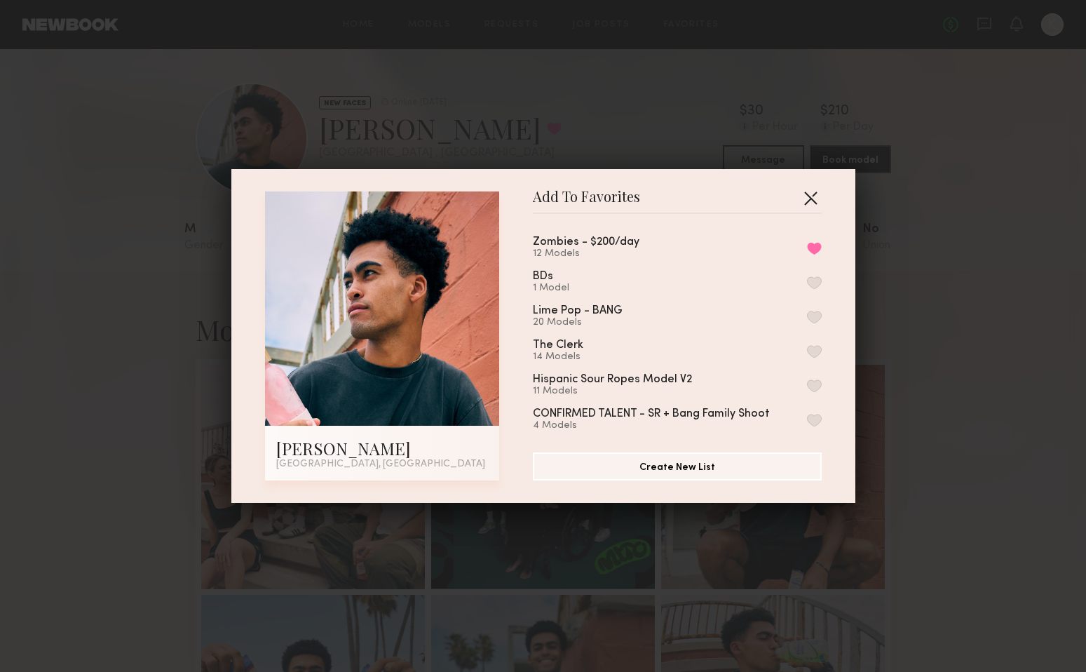
click at [814, 195] on button "button" at bounding box center [810, 197] width 22 height 22
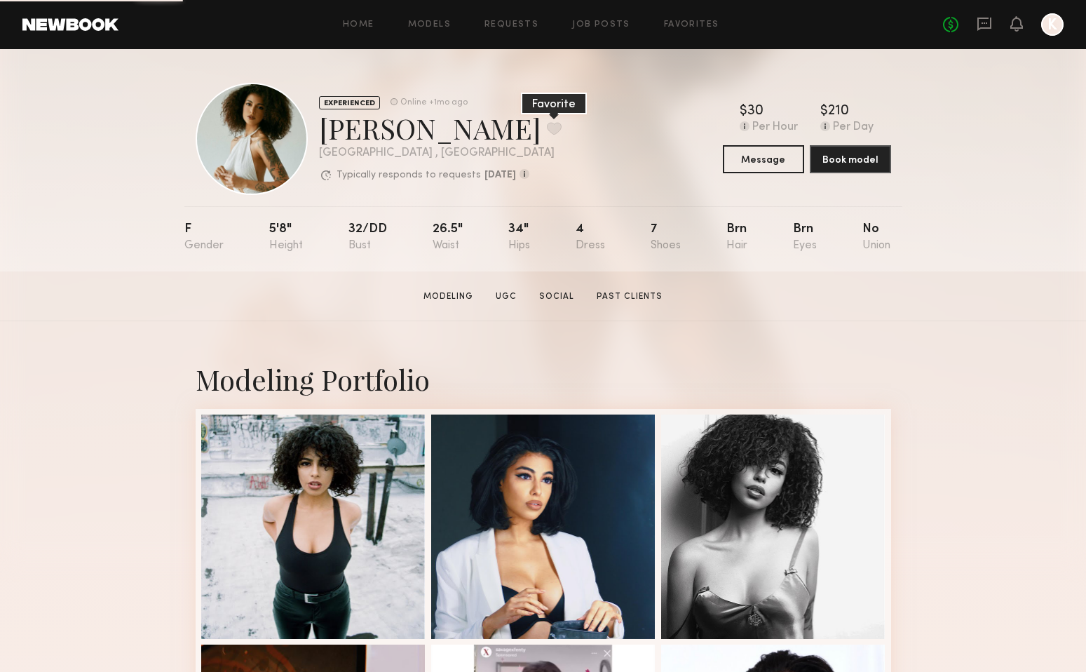
click at [547, 127] on button at bounding box center [554, 128] width 15 height 13
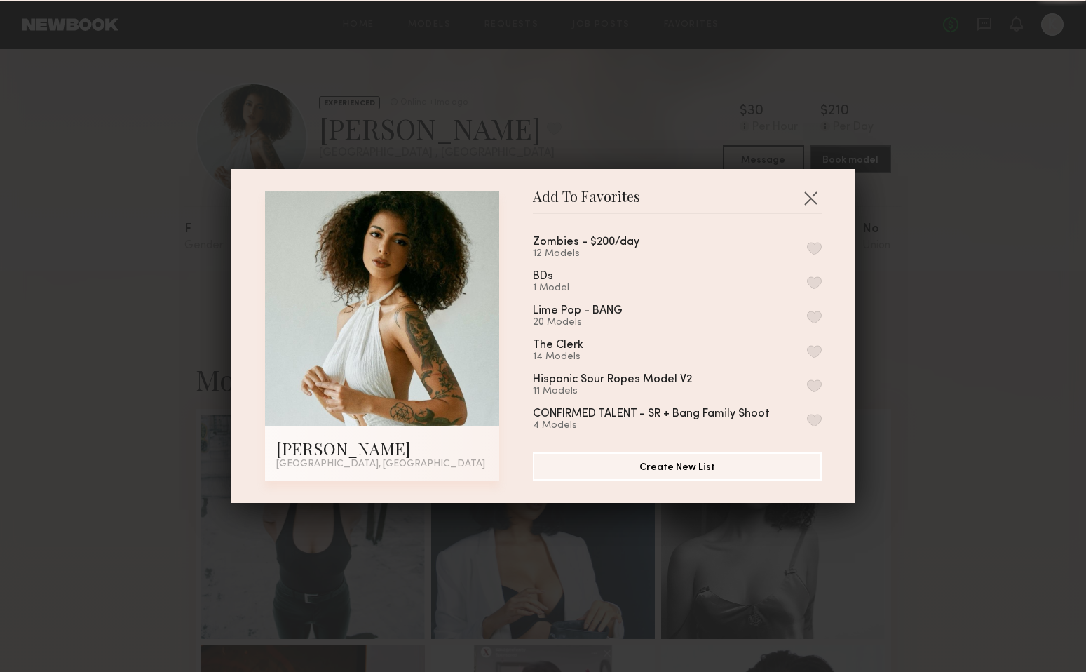
click at [817, 247] on button "button" at bounding box center [814, 248] width 15 height 13
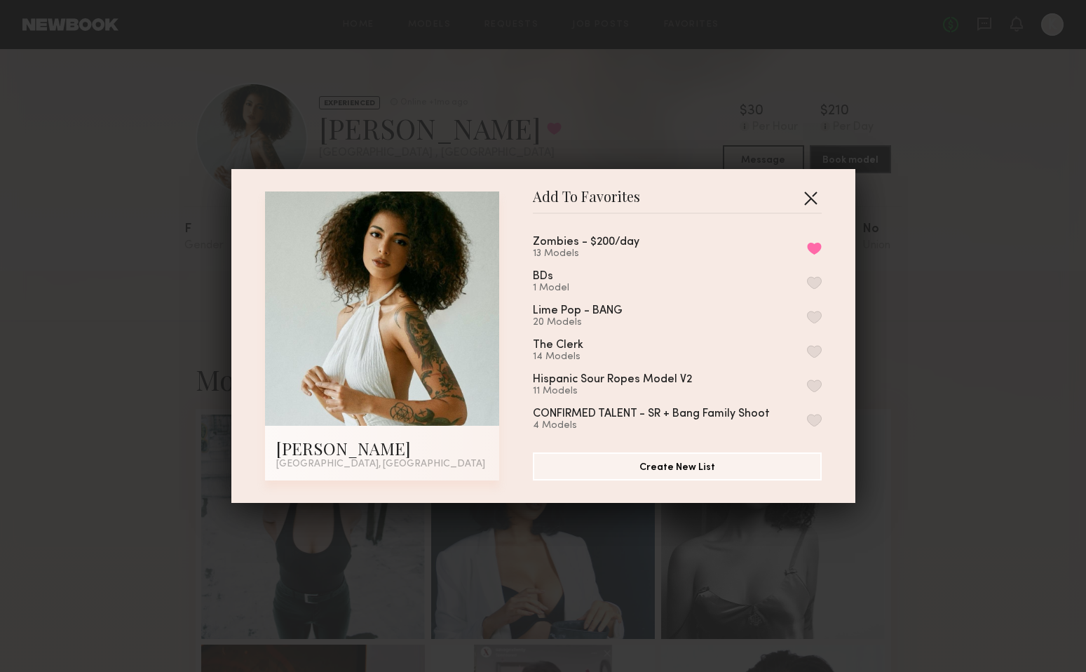
click at [809, 197] on button "button" at bounding box center [810, 197] width 22 height 22
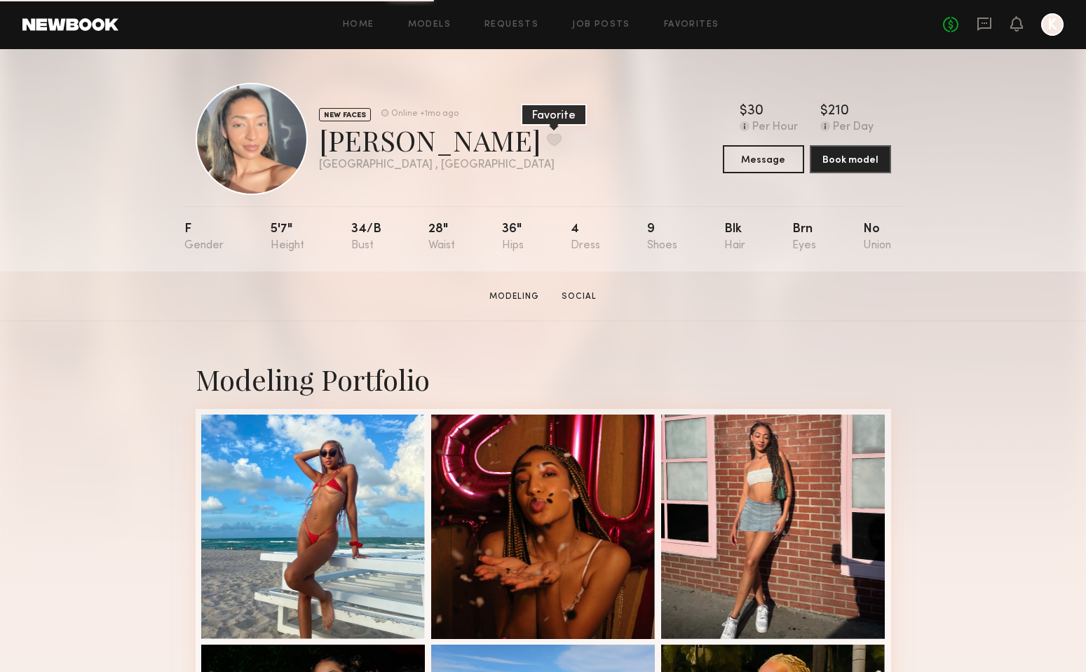
click at [547, 139] on button at bounding box center [554, 139] width 15 height 13
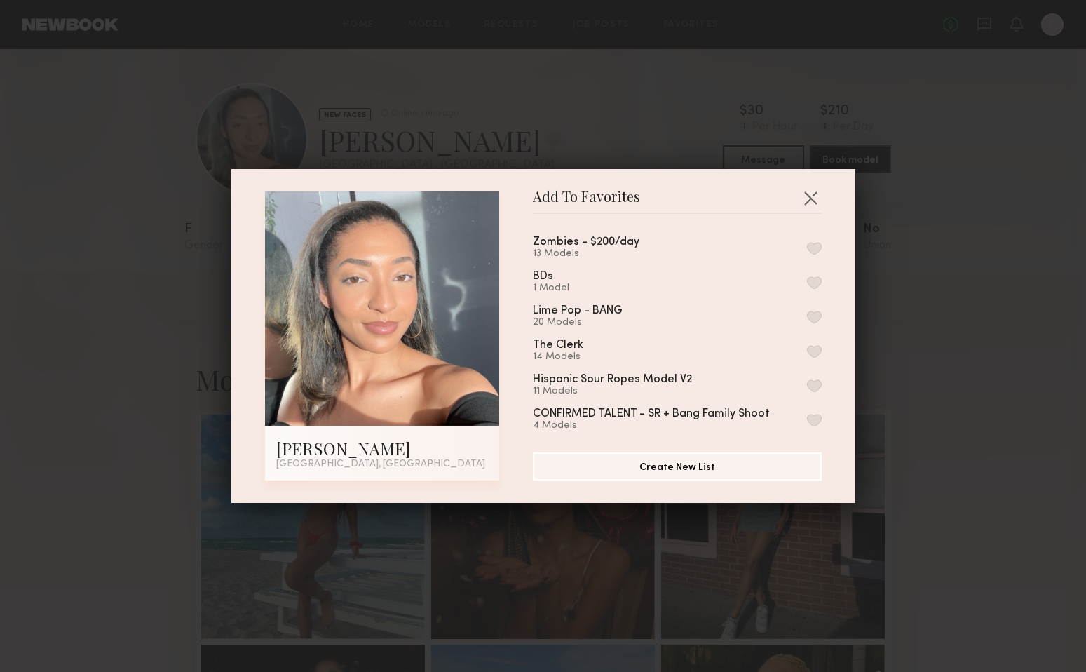
click at [815, 243] on button "button" at bounding box center [814, 248] width 15 height 13
click at [813, 193] on button "button" at bounding box center [810, 197] width 22 height 22
